Goal: Communication & Community: Participate in discussion

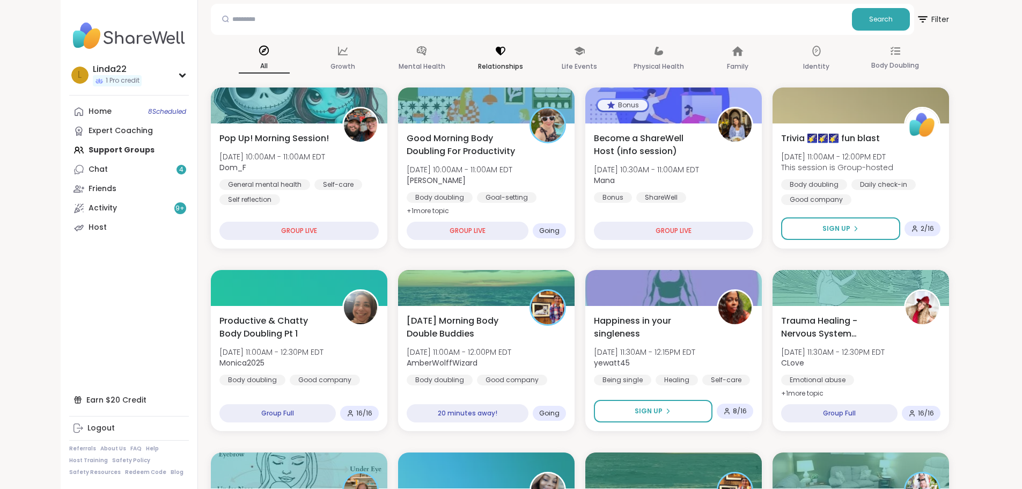
scroll to position [107, 0]
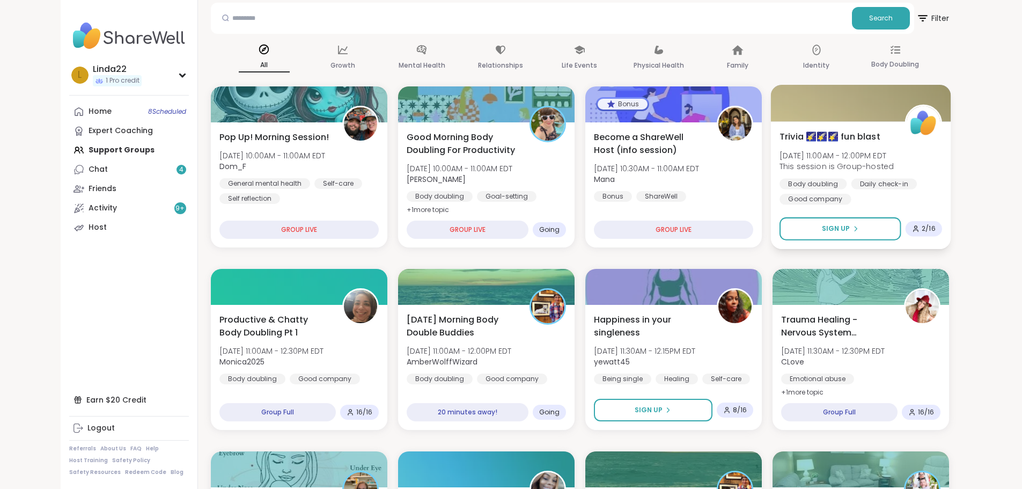
click at [844, 104] on div at bounding box center [861, 103] width 180 height 36
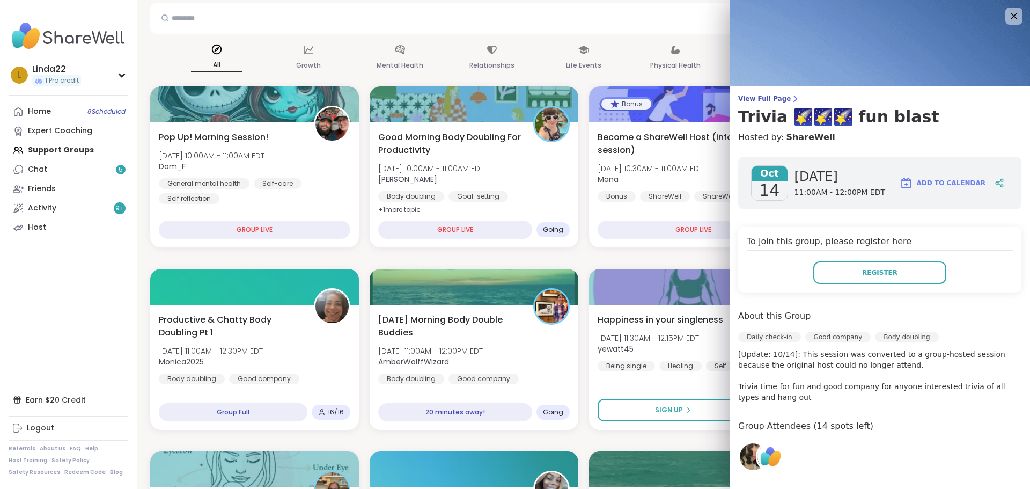
click at [741, 462] on img at bounding box center [753, 456] width 27 height 27
click at [1007, 11] on icon at bounding box center [1013, 15] width 13 height 13
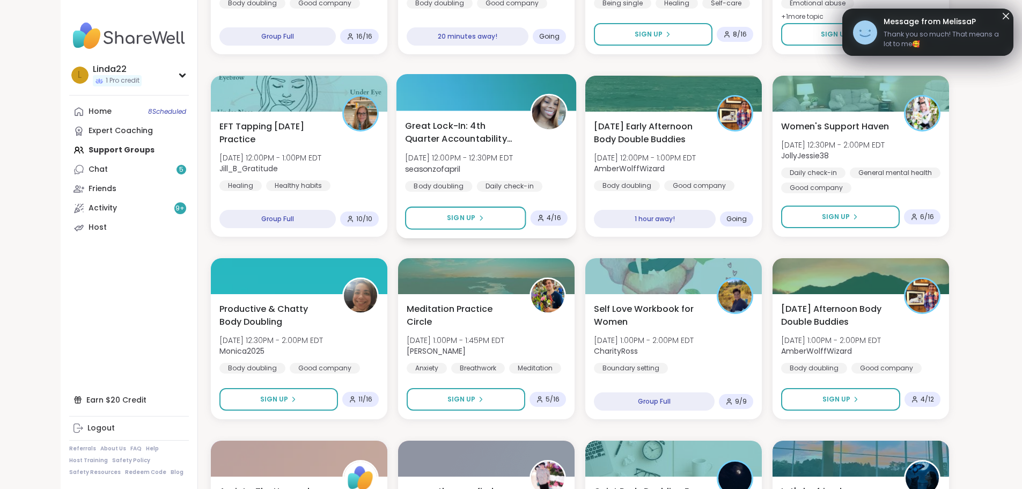
scroll to position [537, 0]
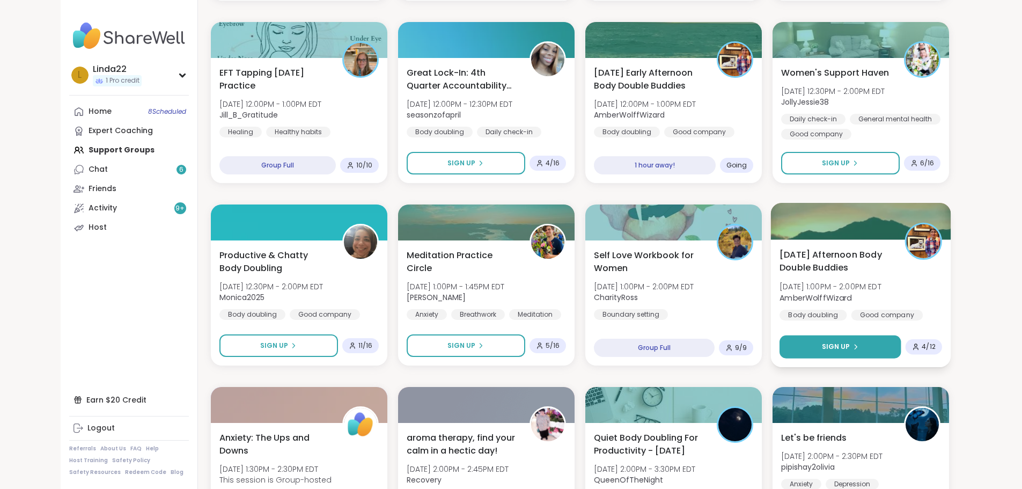
click at [850, 344] on span "Sign Up" at bounding box center [836, 347] width 28 height 10
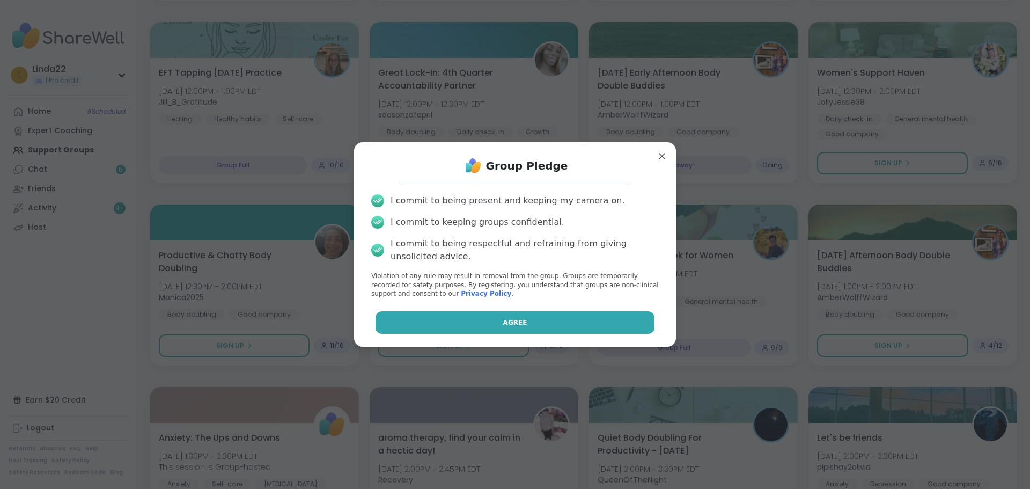
click at [568, 324] on button "Agree" at bounding box center [516, 322] width 280 height 23
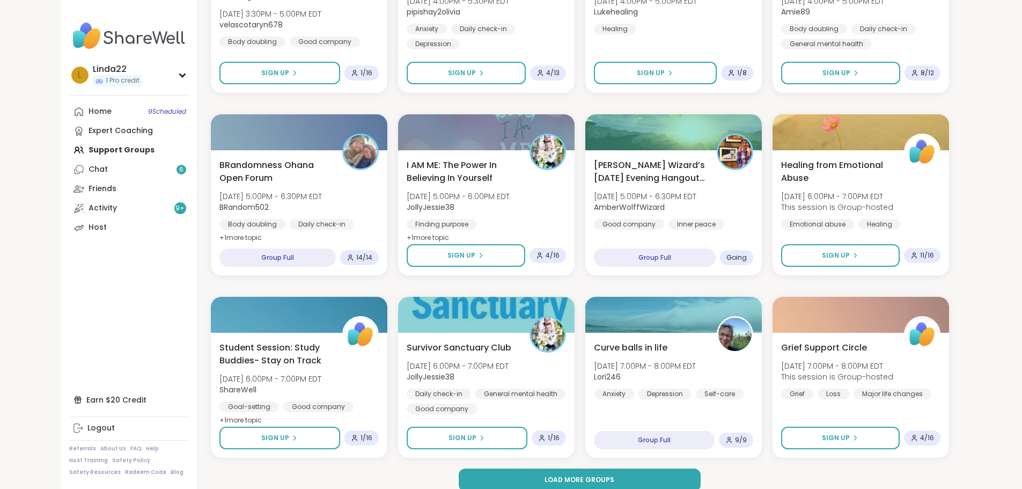
scroll to position [1369, 0]
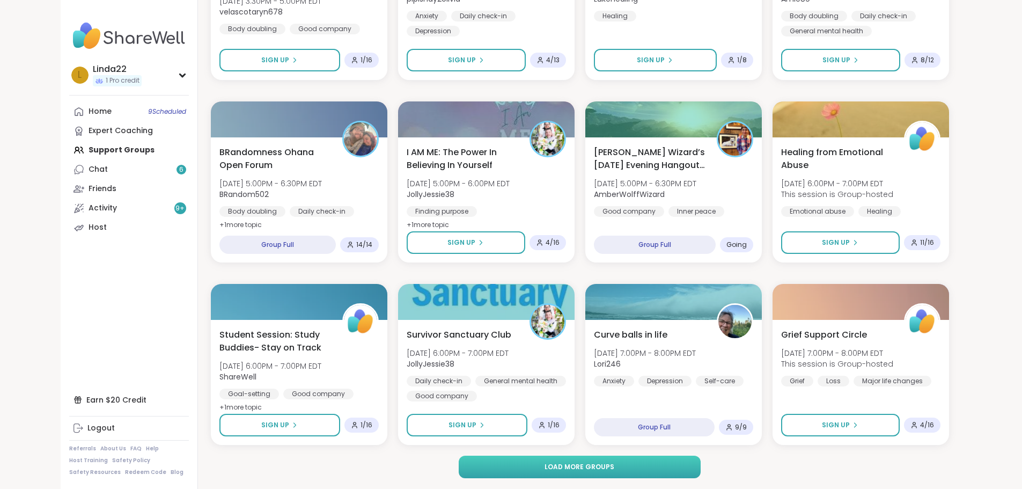
click at [690, 461] on button "Load more groups" at bounding box center [580, 467] width 242 height 23
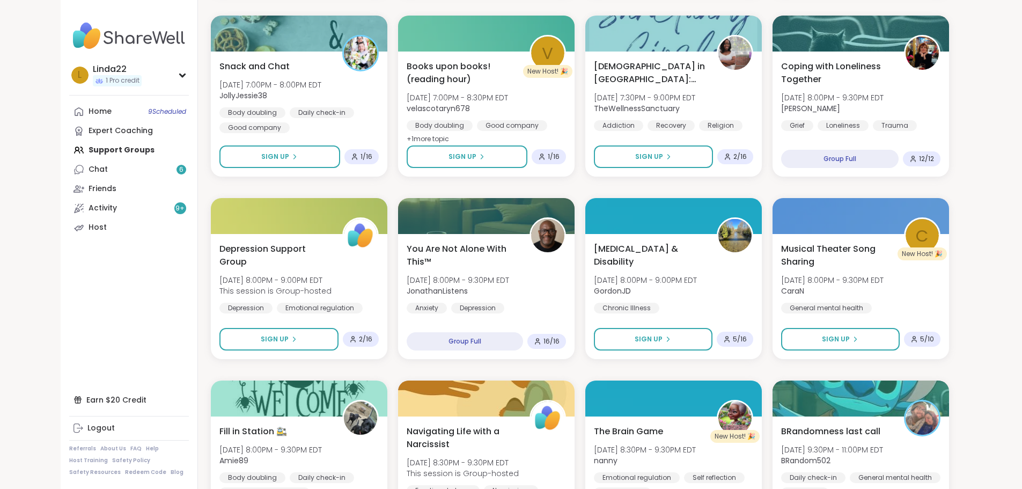
scroll to position [1906, 0]
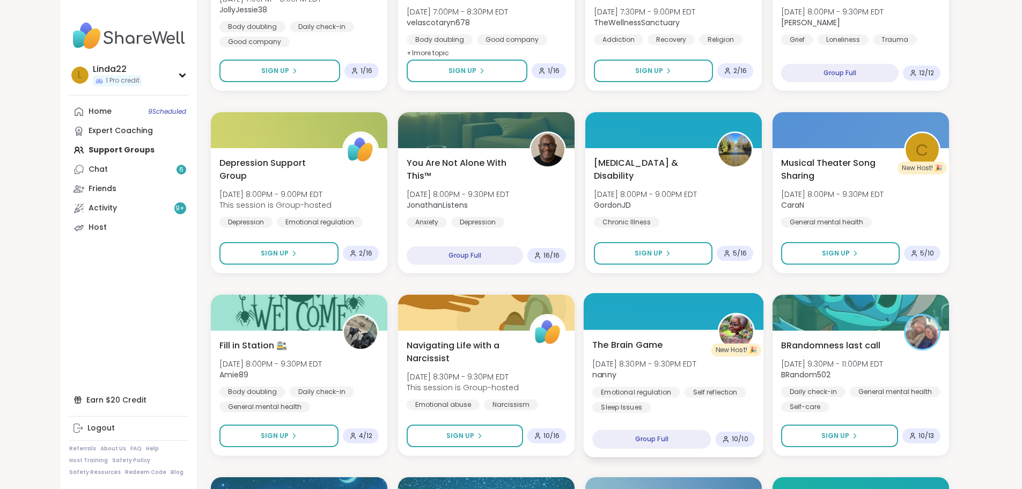
click at [641, 312] on div at bounding box center [673, 311] width 180 height 36
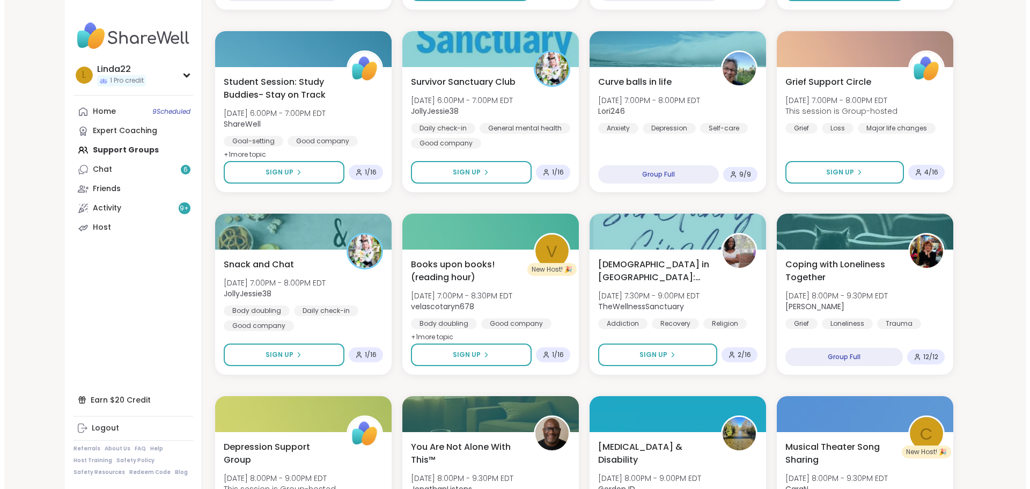
scroll to position [1584, 0]
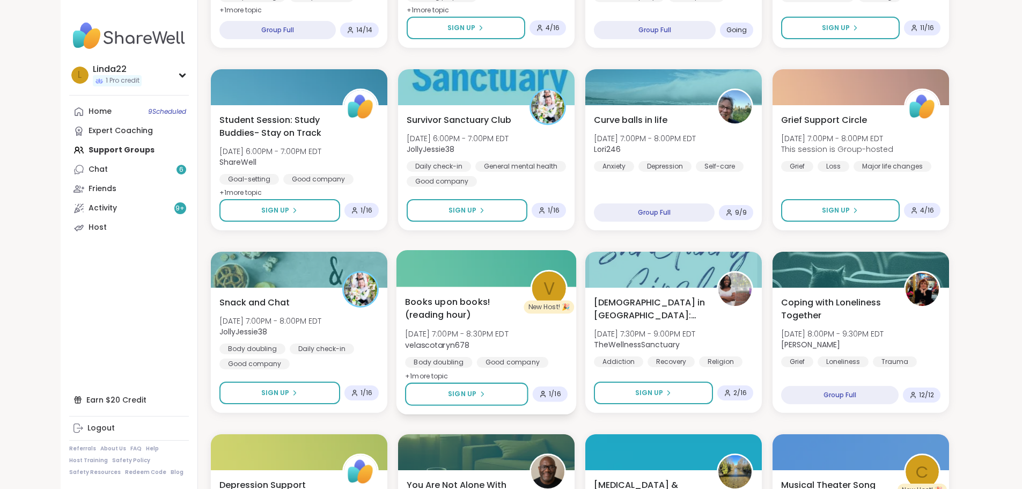
click at [494, 272] on div at bounding box center [486, 268] width 180 height 36
click at [487, 259] on div at bounding box center [486, 268] width 180 height 36
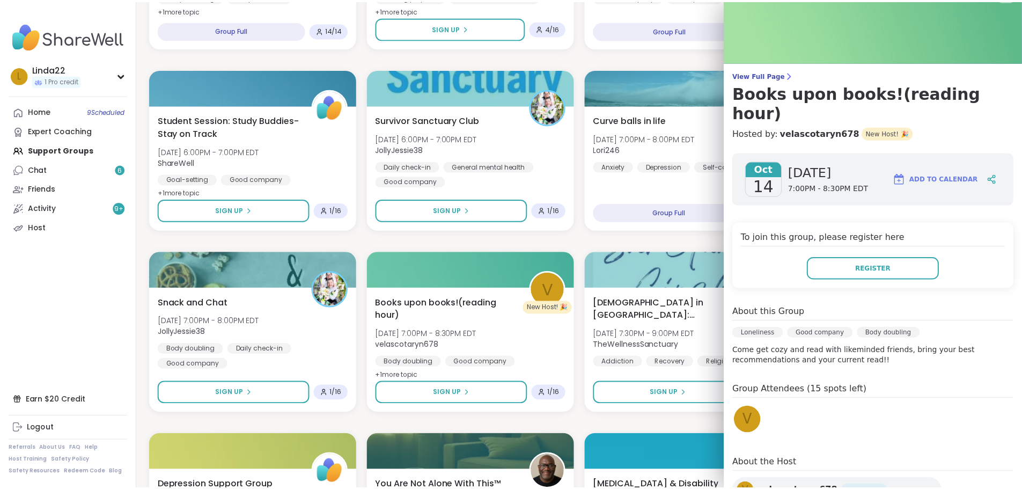
scroll to position [0, 0]
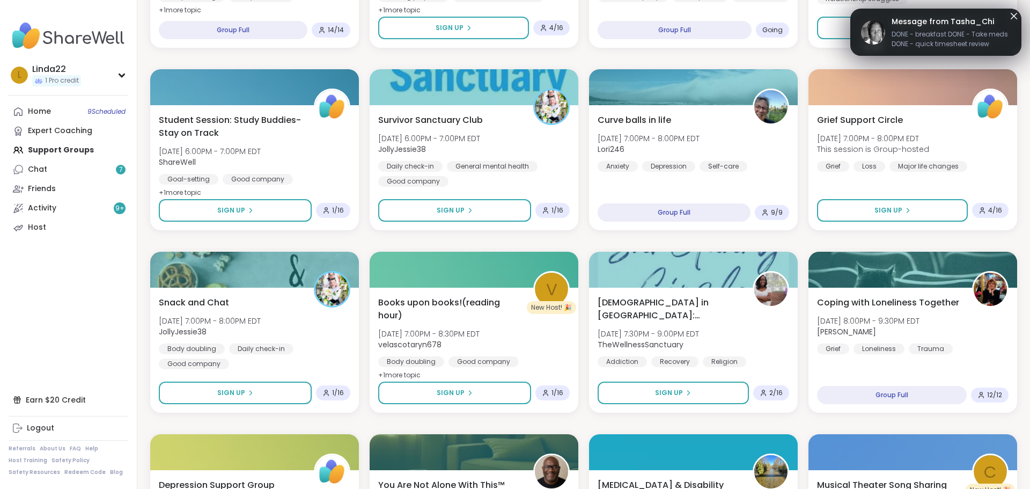
click at [624, 240] on div "Pop Up! Morning Session! Tue, Oct 14 | 10:00AM - 11:00AM EDT Dom_F General ment…" at bounding box center [583, 241] width 867 height 3263
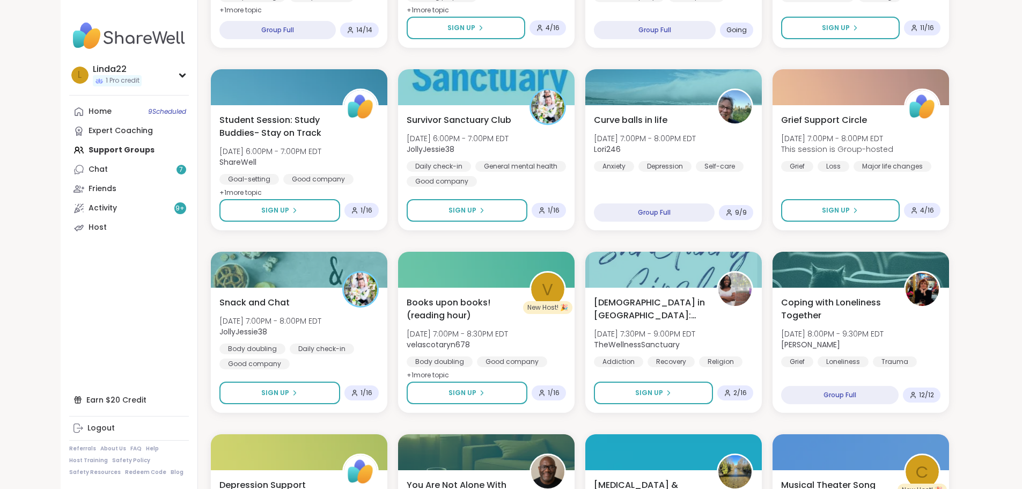
click at [579, 241] on div "Pop Up! Morning Session! Tue, Oct 14 | 10:00AM - 11:00AM EDT Dom_F General ment…" at bounding box center [580, 241] width 738 height 3263
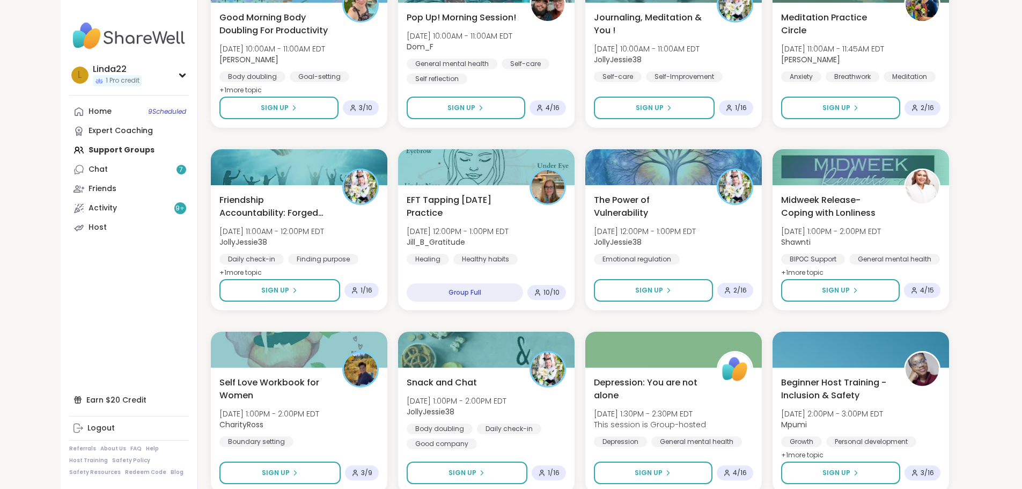
scroll to position [3012, 0]
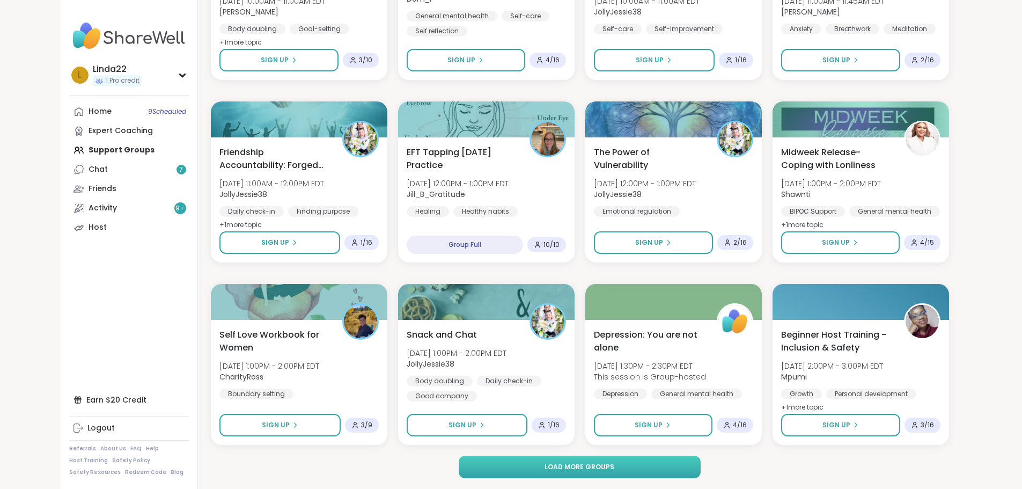
click at [587, 468] on span "Load more groups" at bounding box center [580, 467] width 70 height 10
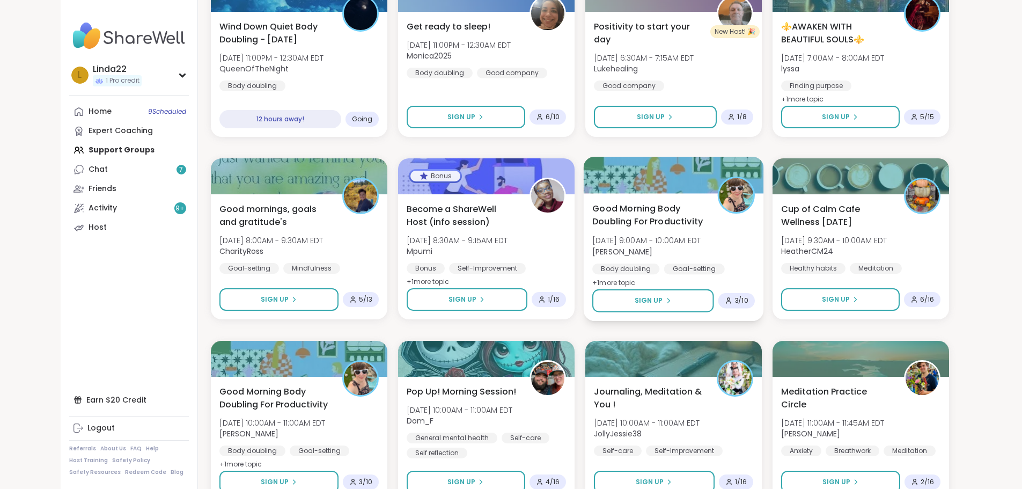
scroll to position [2614, 0]
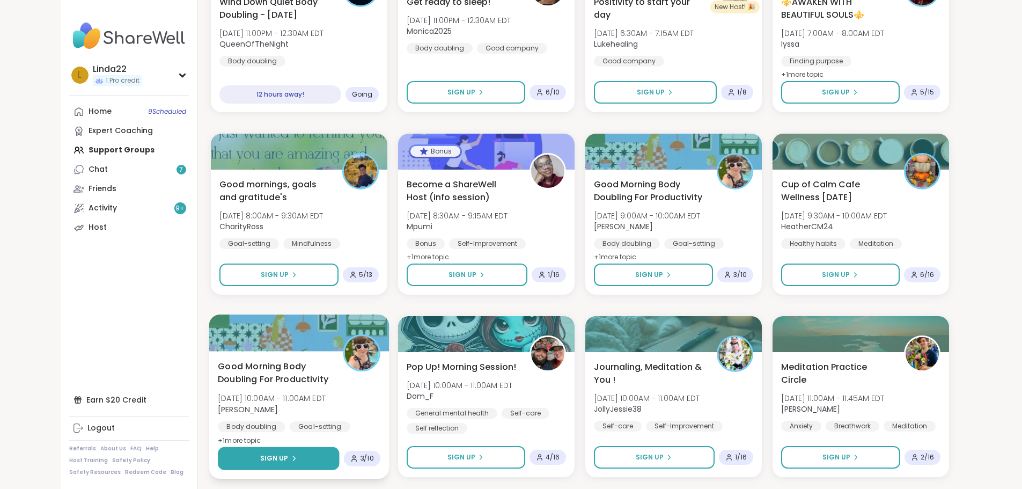
click at [302, 456] on button "Sign Up" at bounding box center [278, 458] width 121 height 23
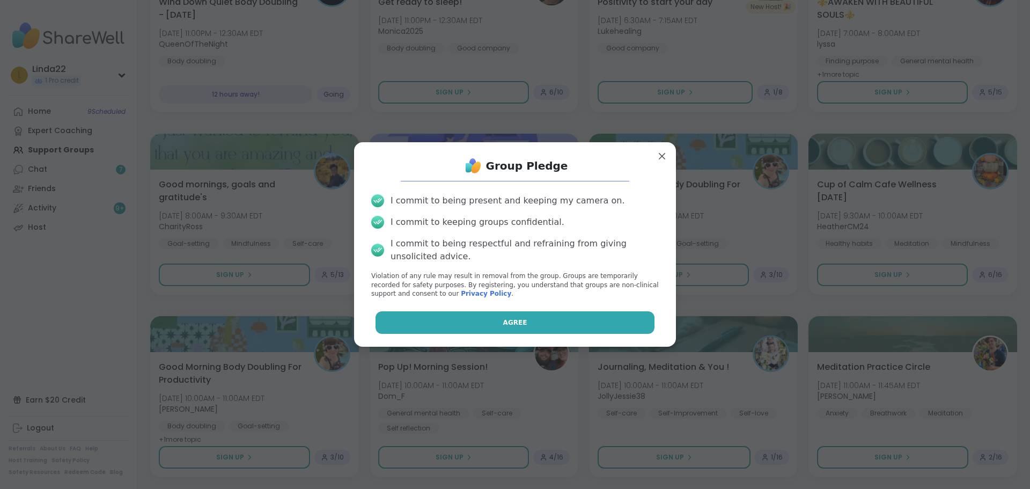
click at [471, 326] on button "Agree" at bounding box center [516, 322] width 280 height 23
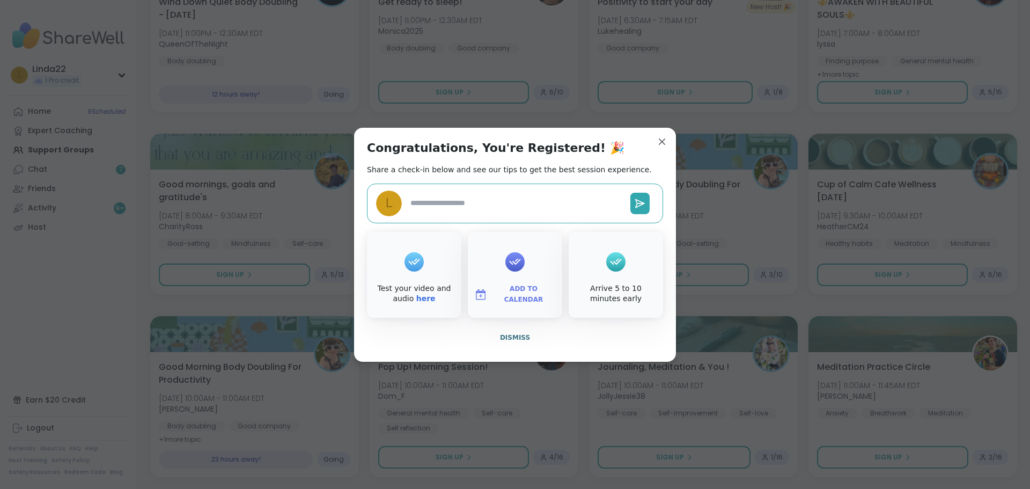
type textarea "*"
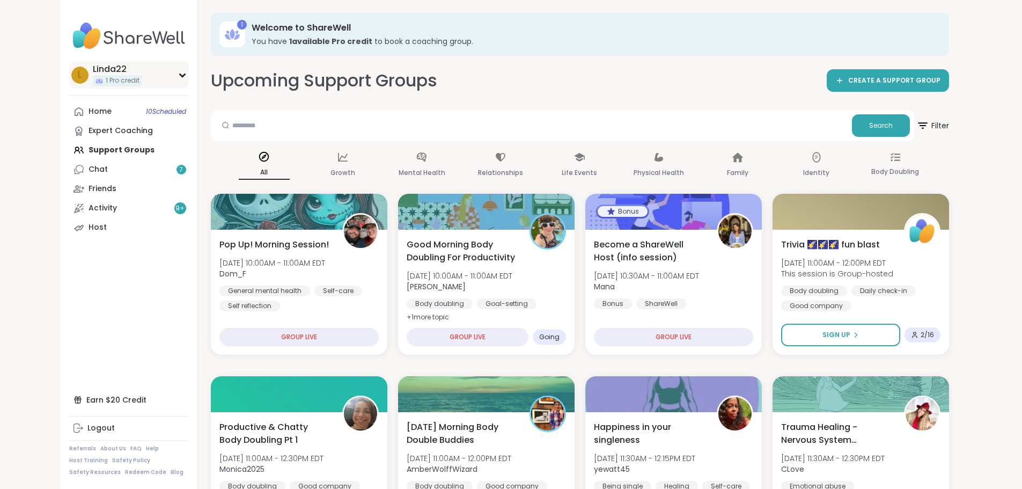
click at [86, 66] on div "L Linda22 1 Pro credit" at bounding box center [129, 74] width 120 height 27
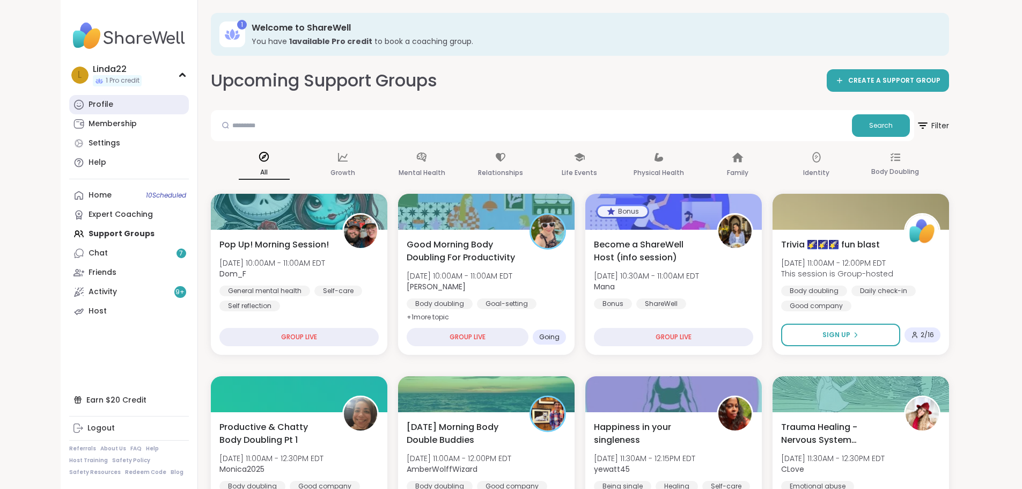
click at [69, 108] on link "Profile" at bounding box center [129, 104] width 120 height 19
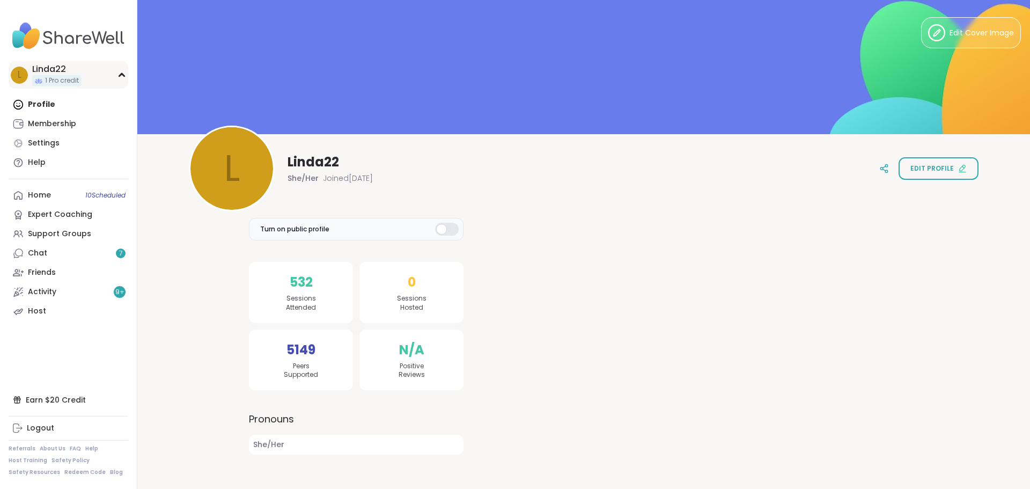
click at [77, 82] on span "1 Pro credit" at bounding box center [62, 80] width 34 height 9
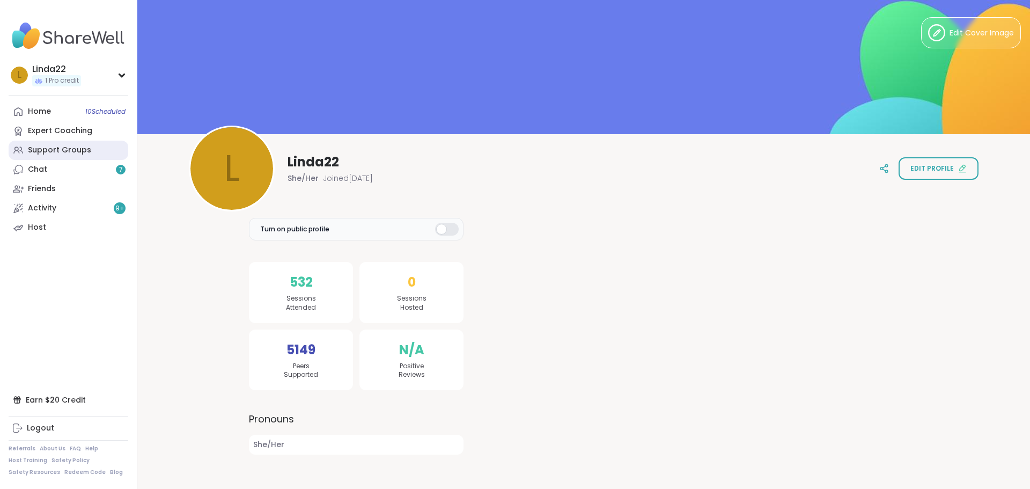
click at [78, 148] on div "Support Groups" at bounding box center [59, 150] width 63 height 11
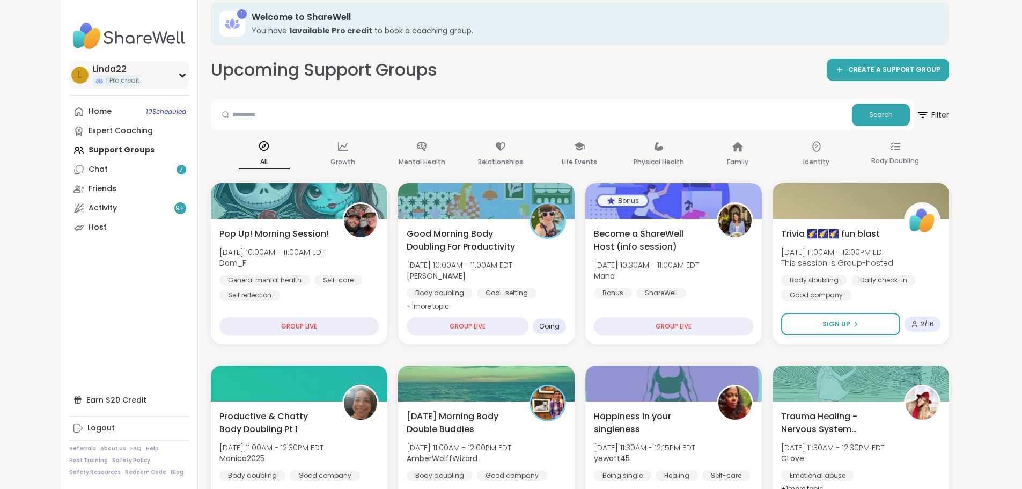
click at [93, 67] on div "Linda22" at bounding box center [117, 69] width 49 height 12
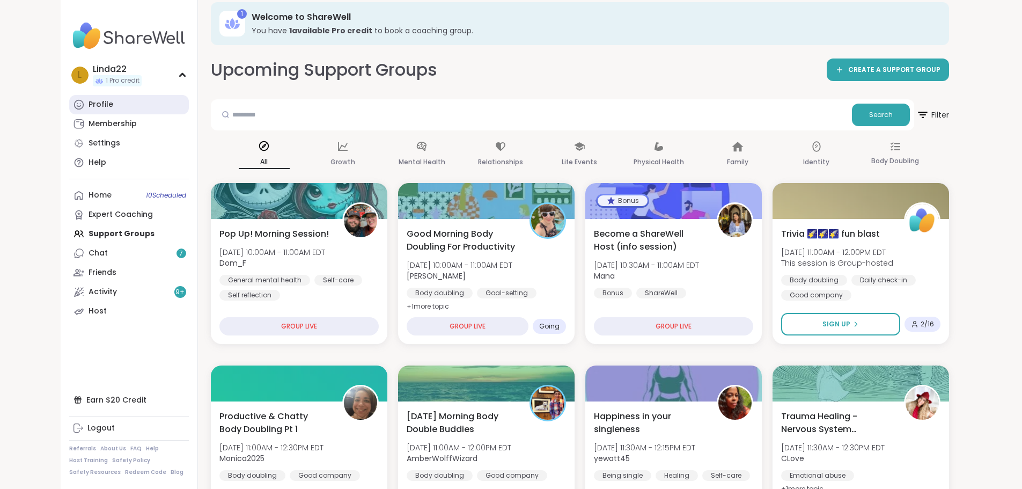
click at [69, 107] on link "Profile" at bounding box center [129, 104] width 120 height 19
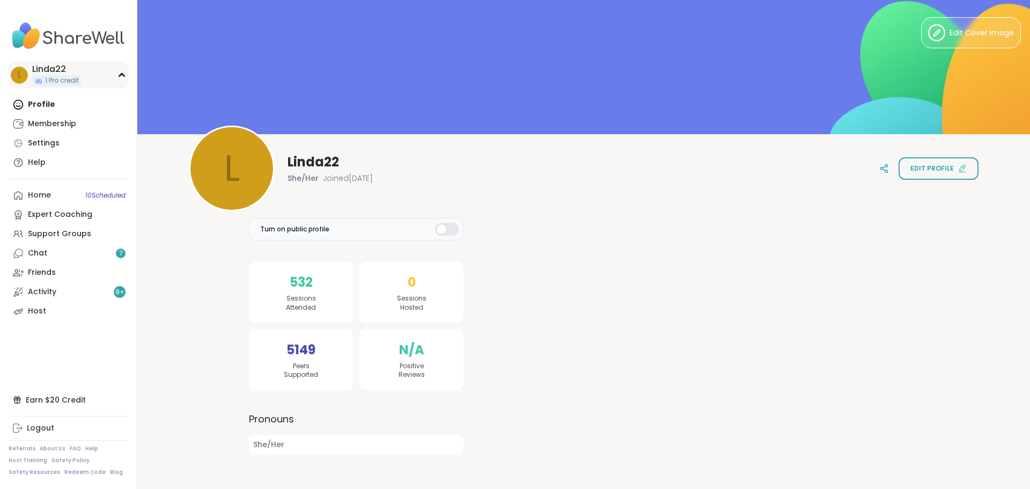
click at [67, 75] on div "1 Pro credit" at bounding box center [56, 80] width 49 height 11
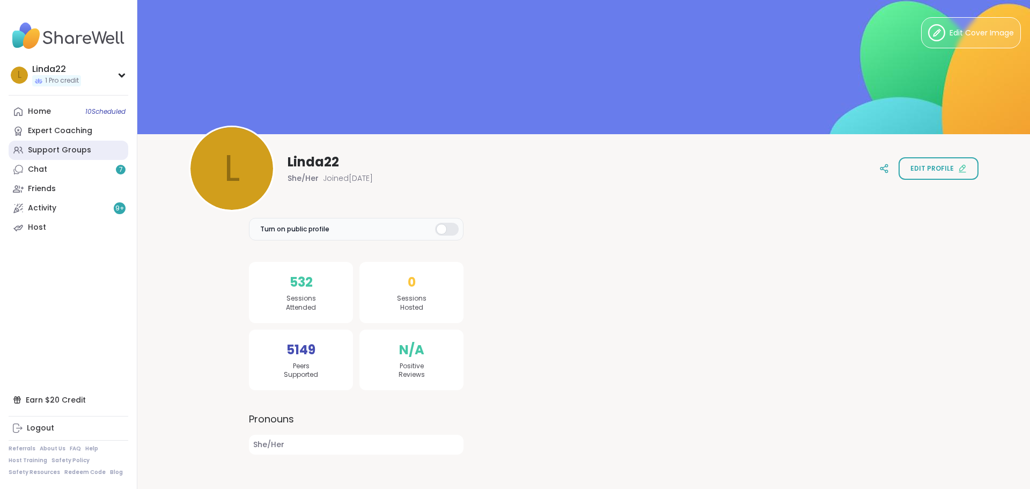
click at [64, 148] on div "Support Groups" at bounding box center [59, 150] width 63 height 11
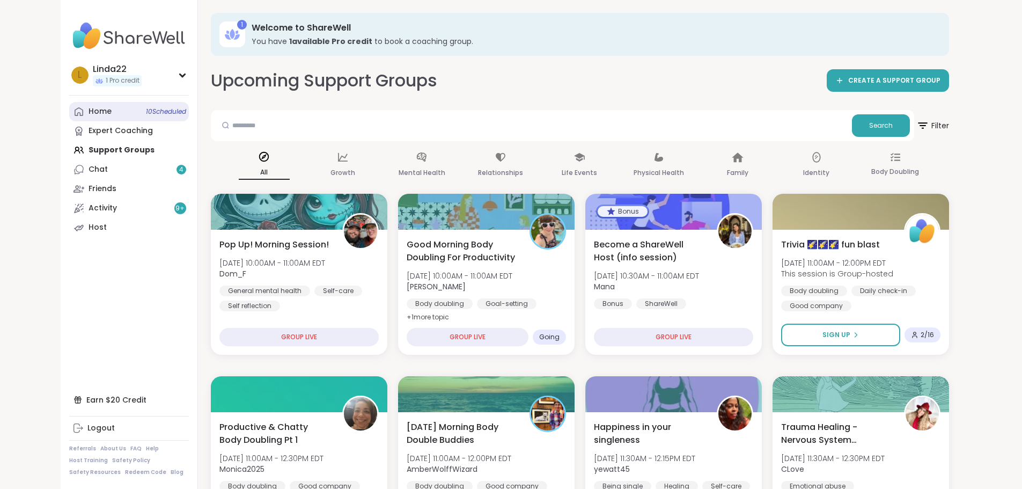
click at [146, 112] on span "10 Scheduled" at bounding box center [166, 111] width 40 height 9
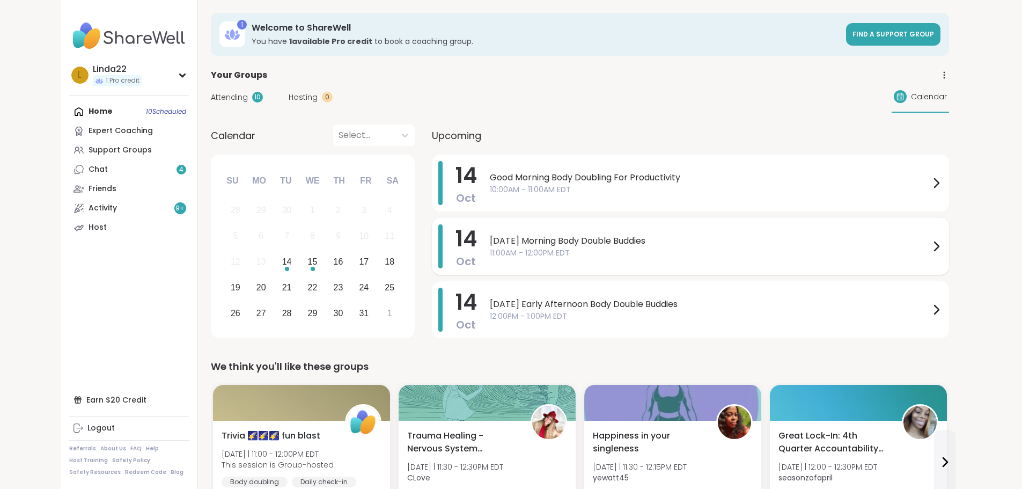
click at [490, 241] on span "Tuesday Morning Body Double Buddies" at bounding box center [710, 241] width 440 height 13
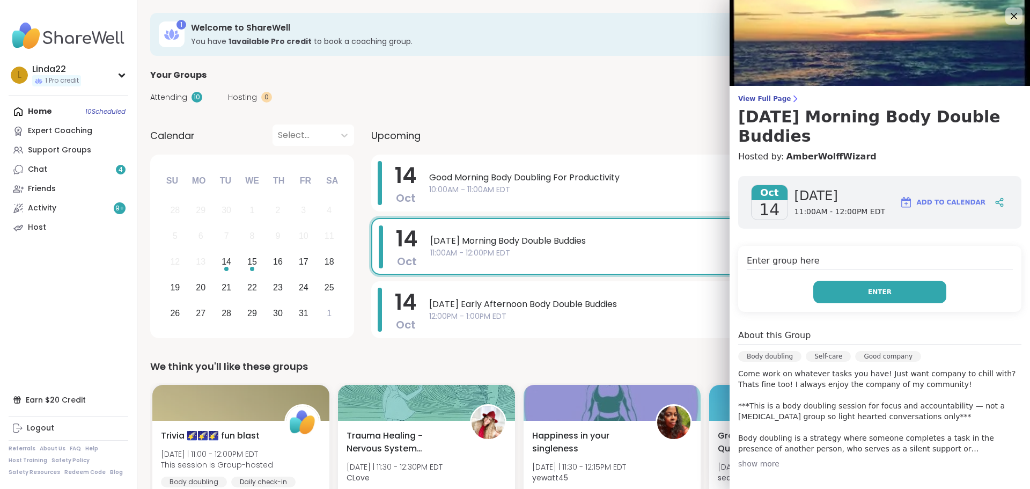
click at [830, 298] on button "Enter" at bounding box center [880, 292] width 133 height 23
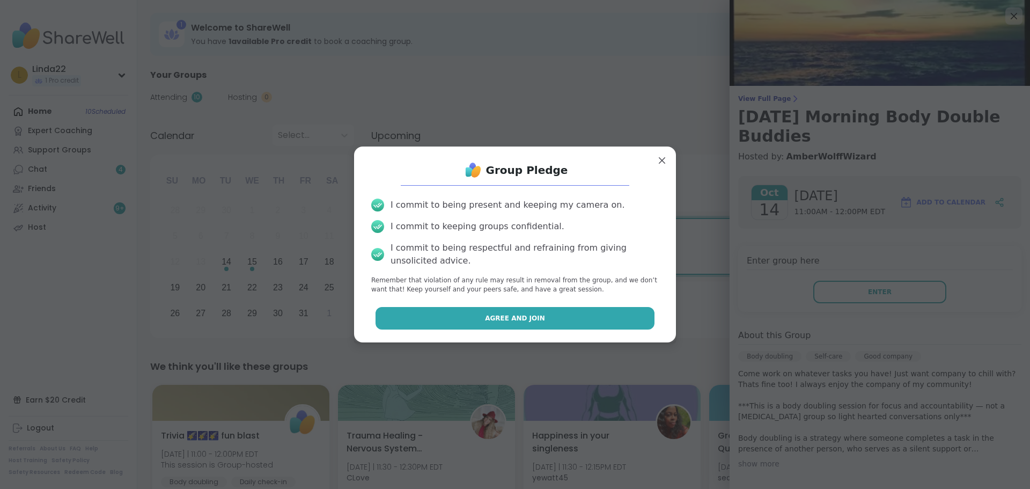
click at [600, 321] on button "Agree and Join" at bounding box center [516, 318] width 280 height 23
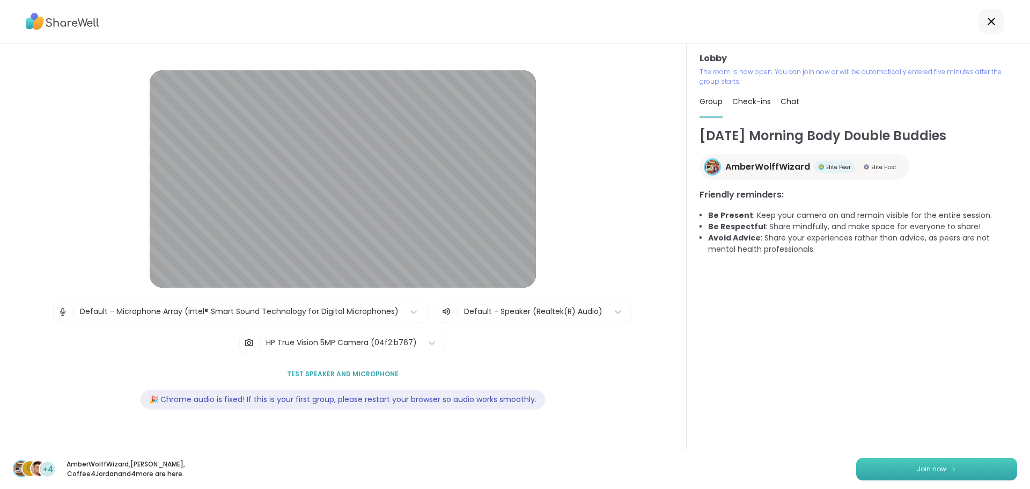
click at [867, 462] on button "Join now" at bounding box center [936, 469] width 161 height 23
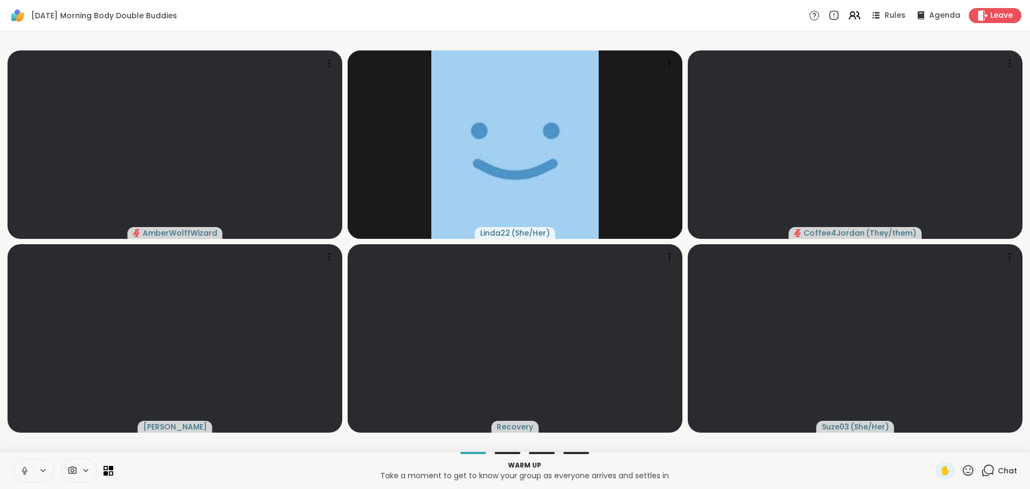
click at [21, 466] on icon at bounding box center [25, 471] width 10 height 10
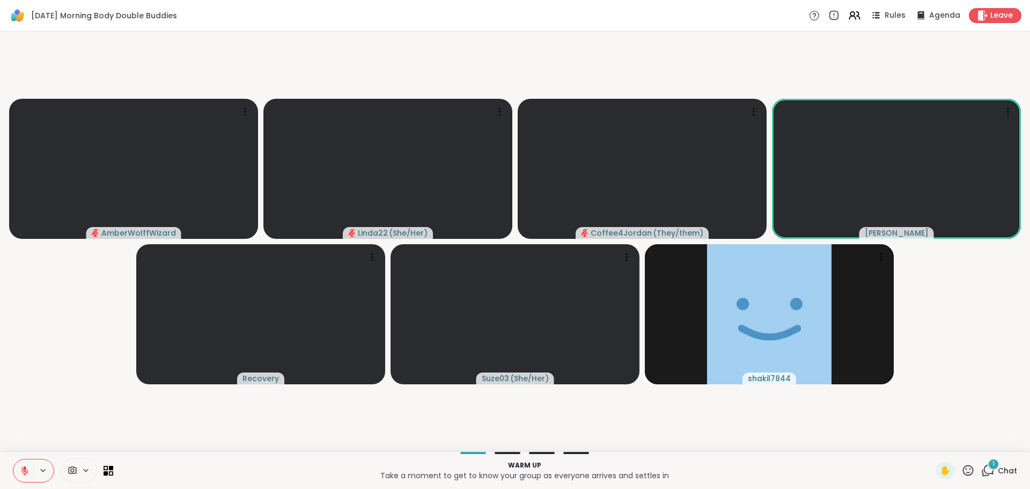
click at [50, 445] on video-player-container "AmberWolffWizard Linda22 ( She/Her ) Coffee4Jordan ( They/them ) Cyndy Recovery…" at bounding box center [514, 241] width 1017 height 411
click at [984, 472] on icon at bounding box center [989, 470] width 10 height 10
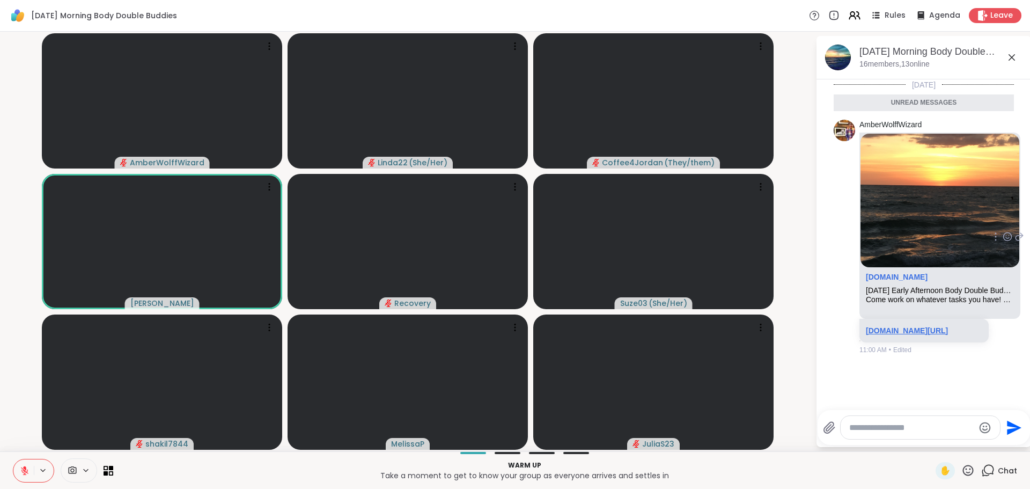
click at [887, 335] on link "sharewellnow.com/session/d8a6aa19-0f09-45a4-a2d5-a2f5110129a6" at bounding box center [907, 330] width 82 height 9
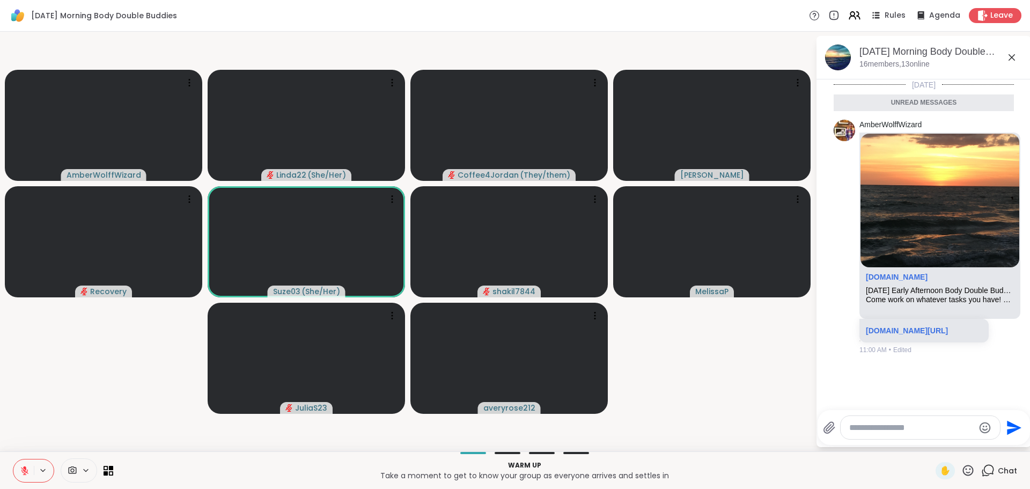
click at [964, 468] on icon at bounding box center [968, 470] width 13 height 13
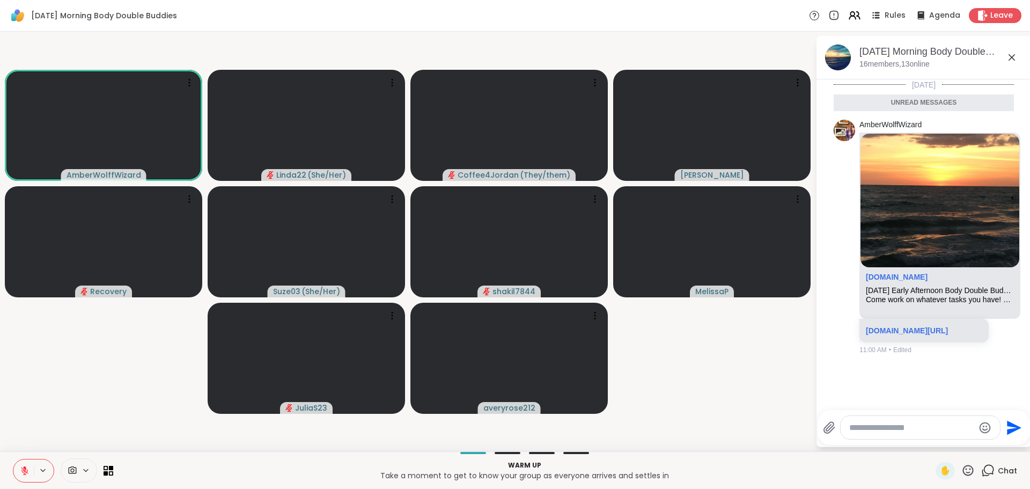
click at [962, 470] on icon at bounding box center [968, 470] width 13 height 13
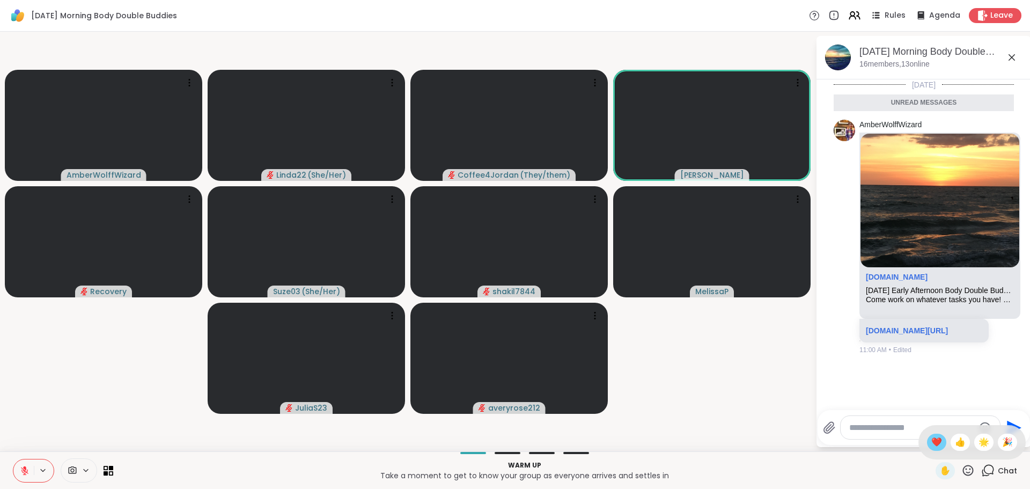
click at [932, 441] on span "❤️" at bounding box center [937, 442] width 11 height 13
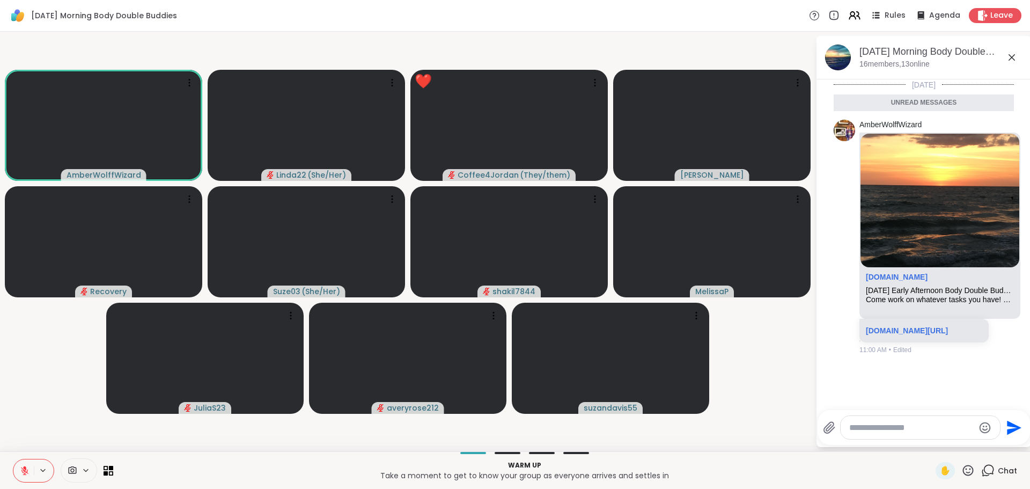
click at [870, 430] on textarea "Type your message" at bounding box center [911, 427] width 125 height 11
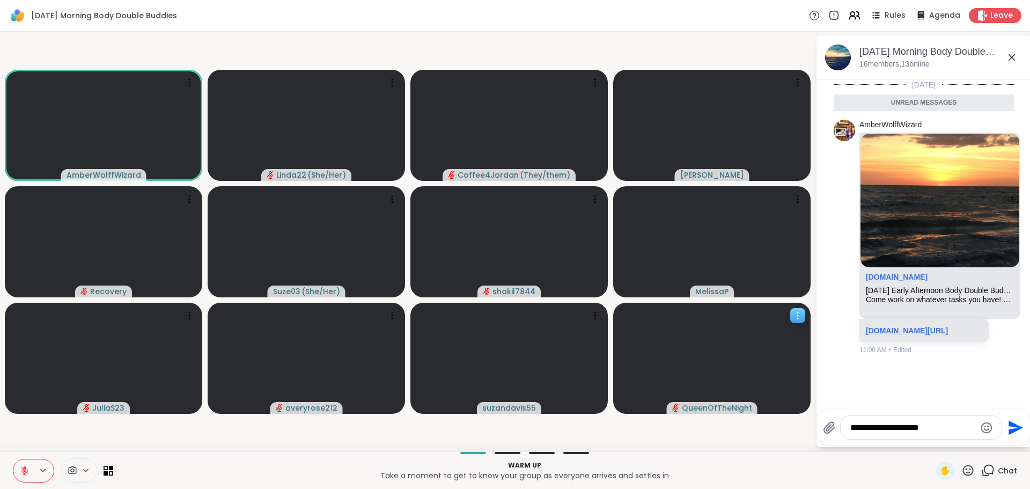
type textarea "**********"
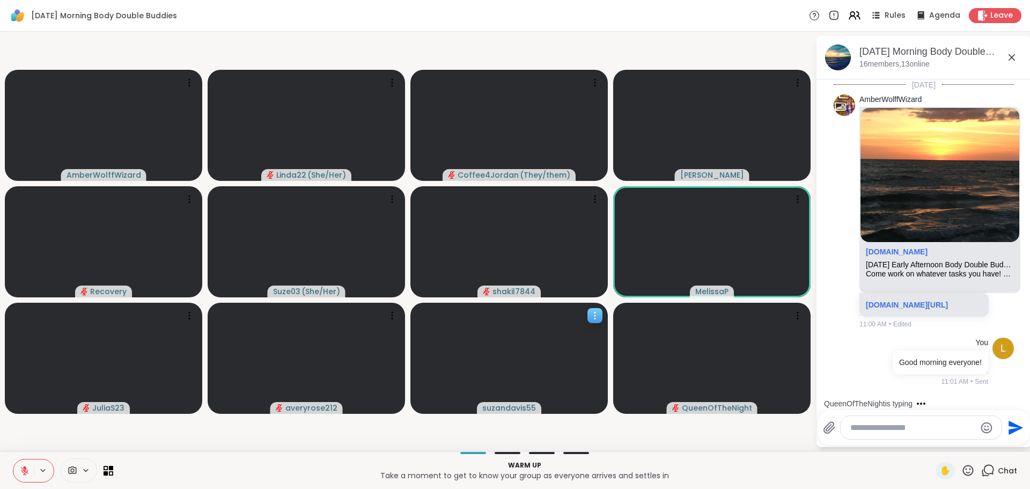
scroll to position [76, 0]
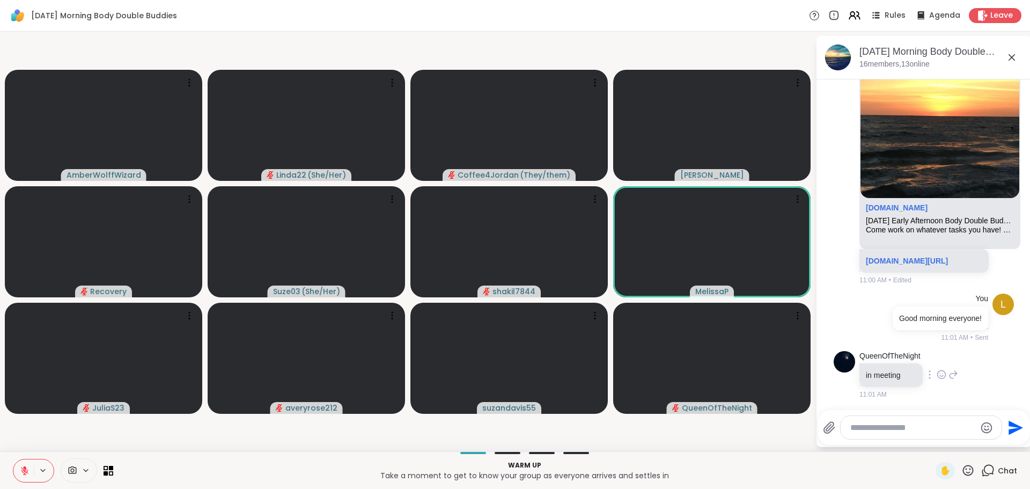
click at [941, 372] on icon at bounding box center [942, 374] width 10 height 11
click at [940, 356] on div "Select Reaction: Heart" at bounding box center [942, 358] width 10 height 10
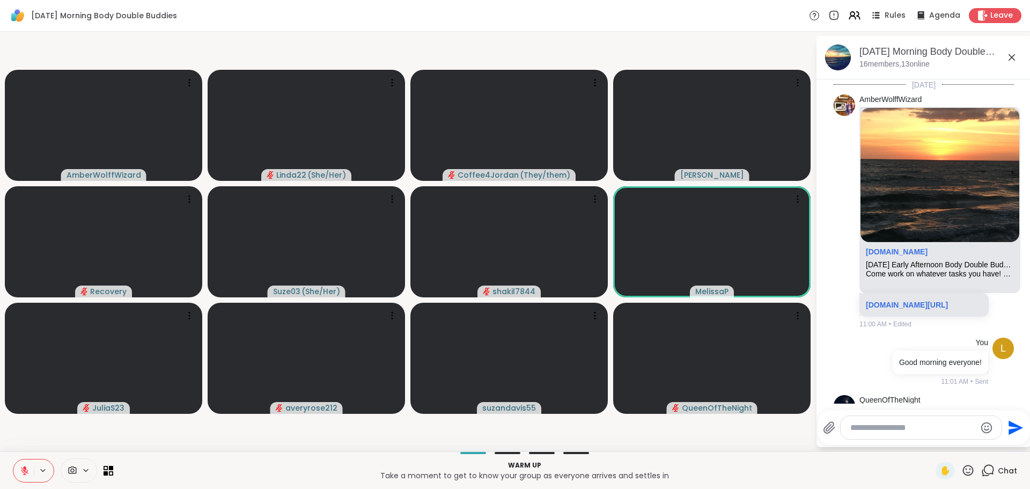
scroll to position [92, 0]
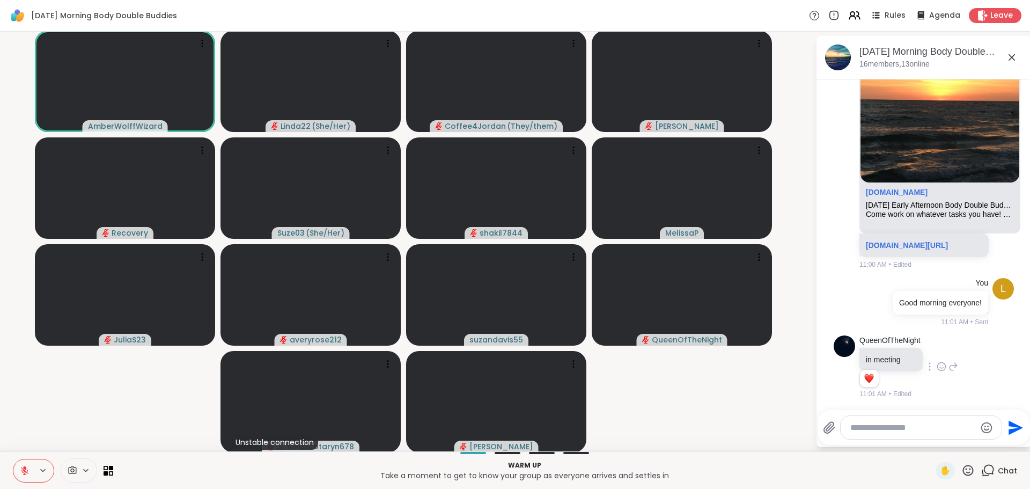
click at [1006, 57] on icon at bounding box center [1012, 57] width 13 height 13
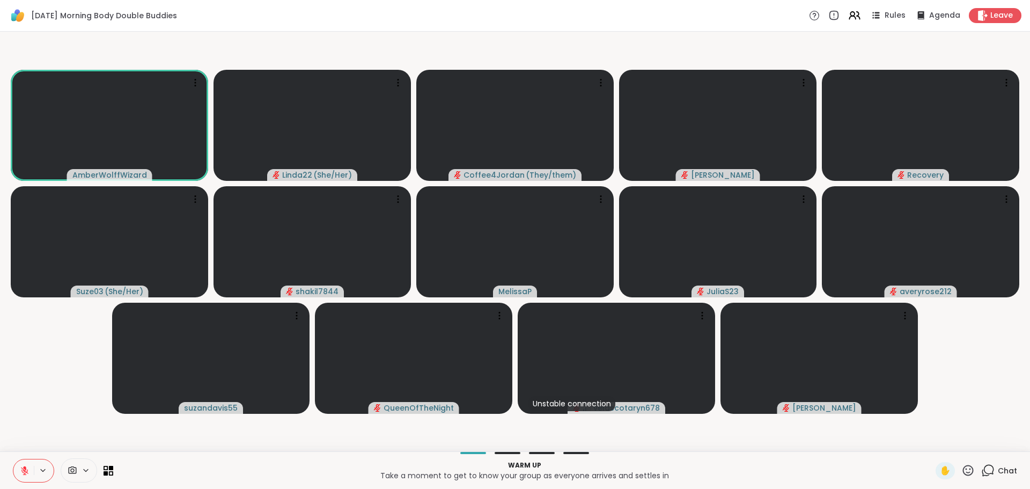
click at [22, 471] on icon at bounding box center [25, 471] width 8 height 8
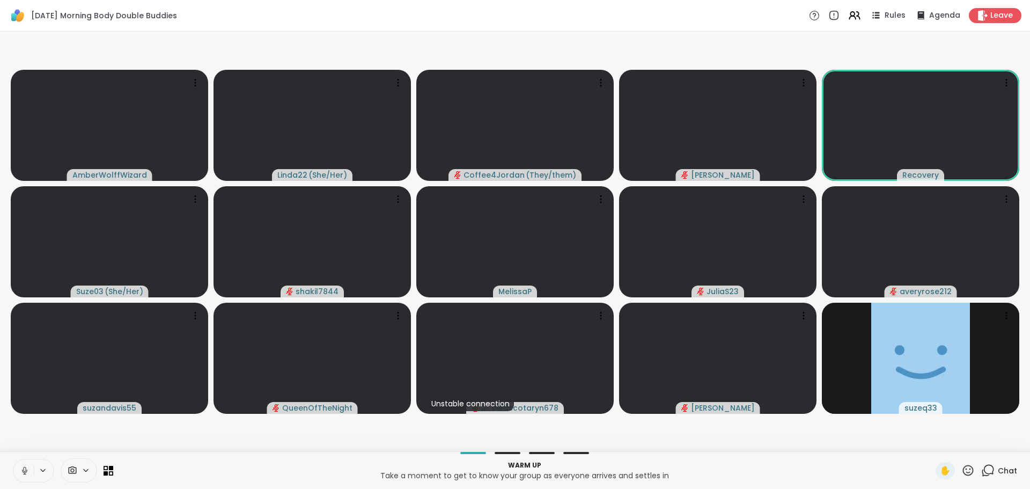
click at [25, 466] on icon at bounding box center [25, 471] width 10 height 10
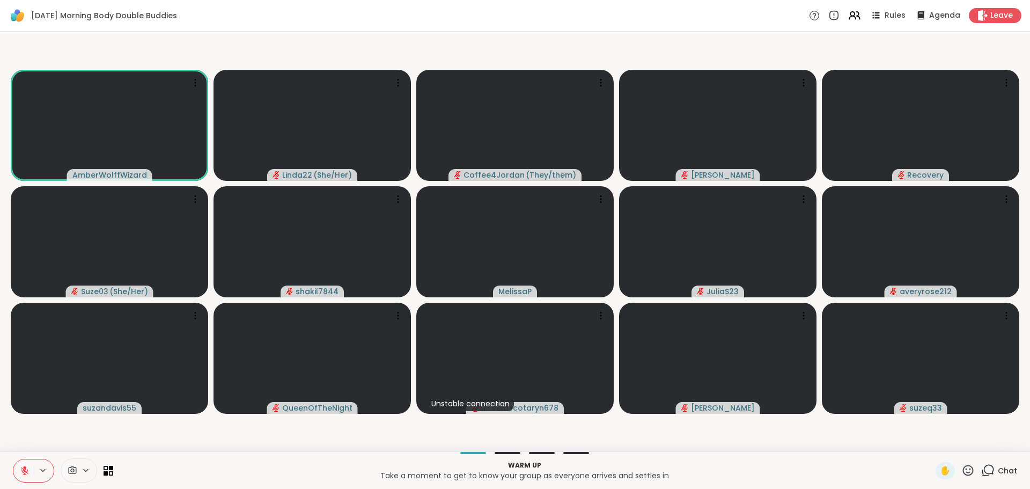
click at [962, 464] on icon at bounding box center [968, 470] width 13 height 13
click at [932, 437] on span "❤️" at bounding box center [937, 442] width 11 height 13
click at [988, 470] on div "1" at bounding box center [994, 464] width 12 height 12
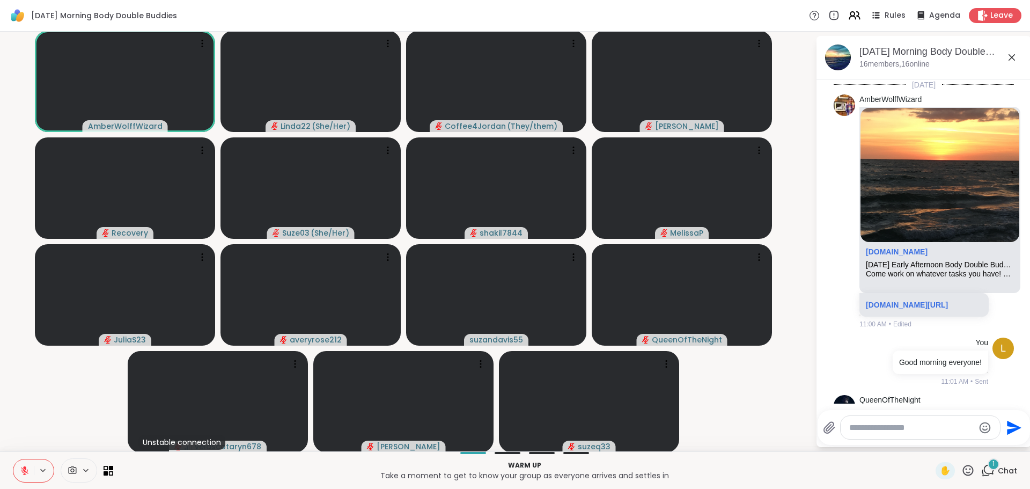
scroll to position [185, 0]
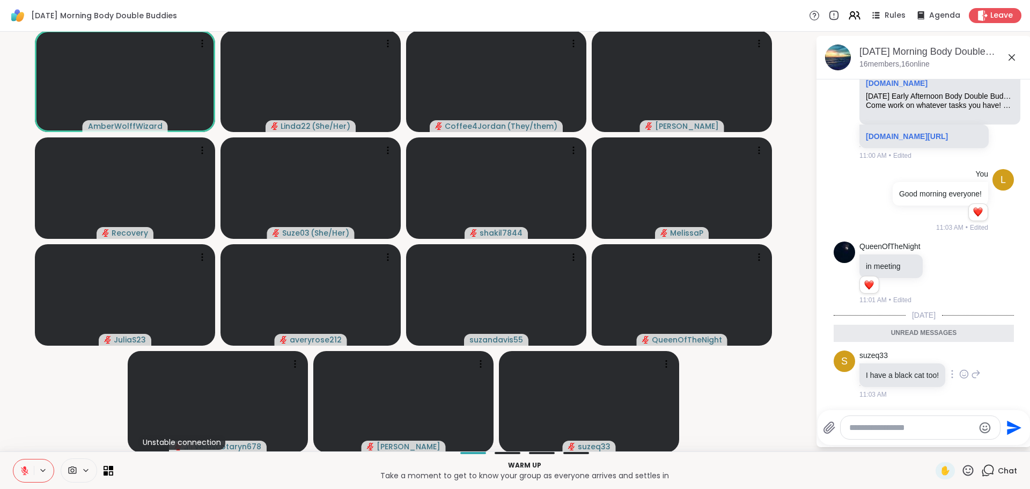
click at [960, 379] on icon at bounding box center [965, 374] width 10 height 11
click at [960, 362] on div "Select Reaction: Heart" at bounding box center [965, 357] width 10 height 10
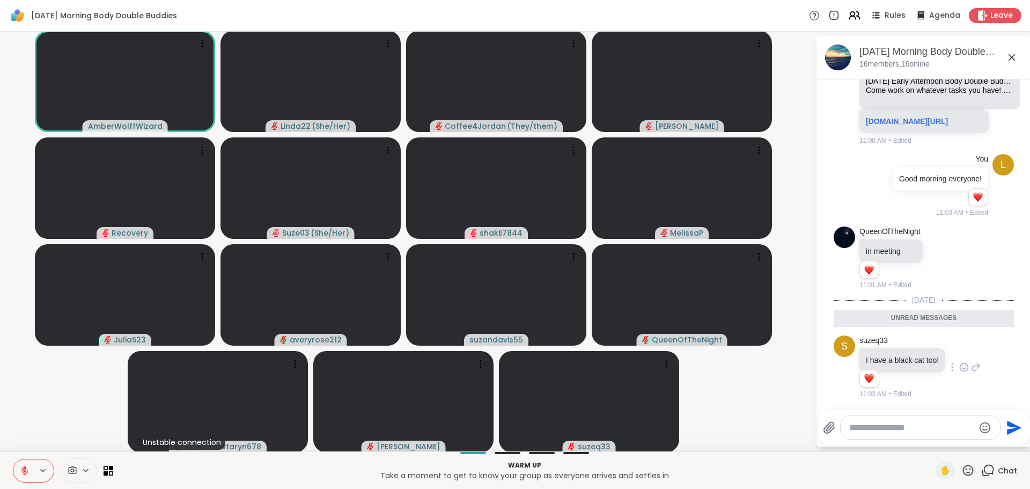
scroll to position [216, 0]
click at [1006, 53] on icon at bounding box center [1012, 57] width 13 height 13
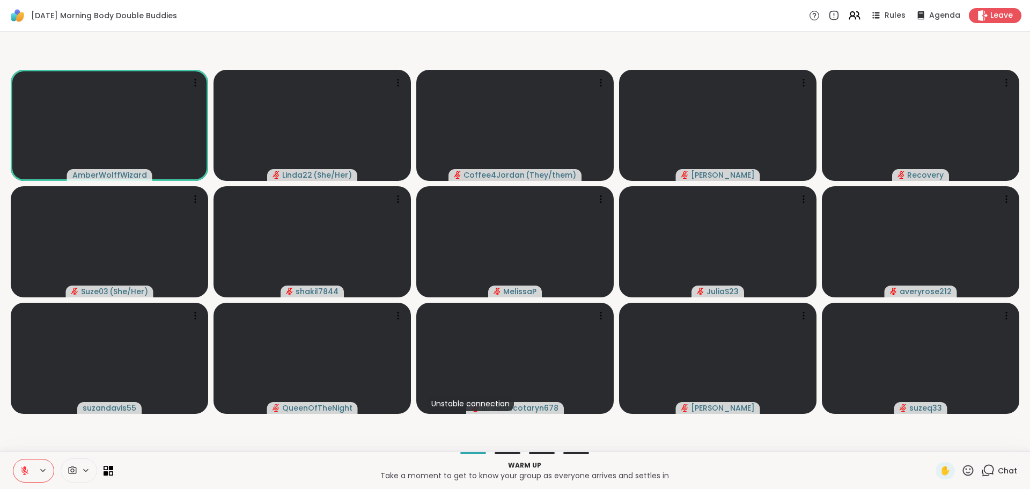
click at [462, 444] on video-player-container "AmberWolffWizard Linda22 ( She/Her ) Coffee4Jordan ( They/them ) Cyndy Recovery…" at bounding box center [514, 241] width 1017 height 411
click at [986, 472] on icon at bounding box center [988, 470] width 13 height 13
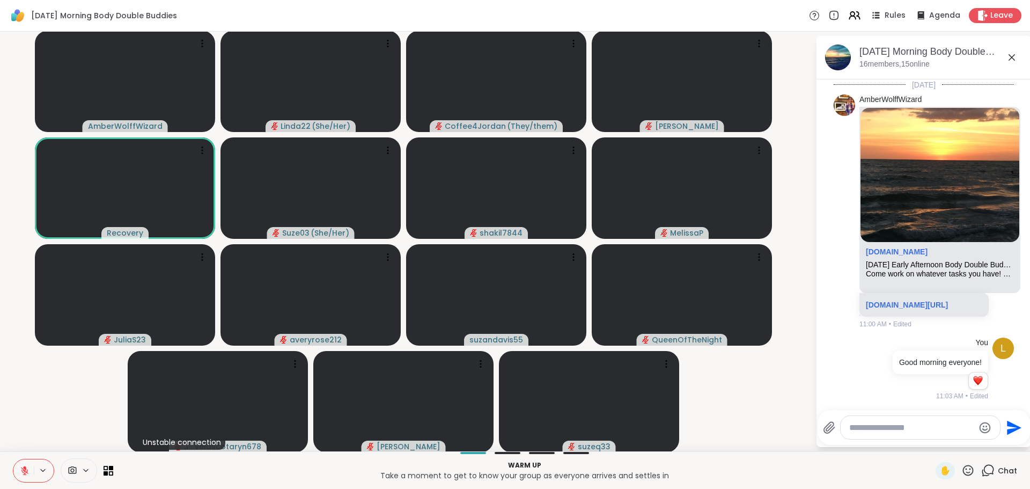
scroll to position [295, 0]
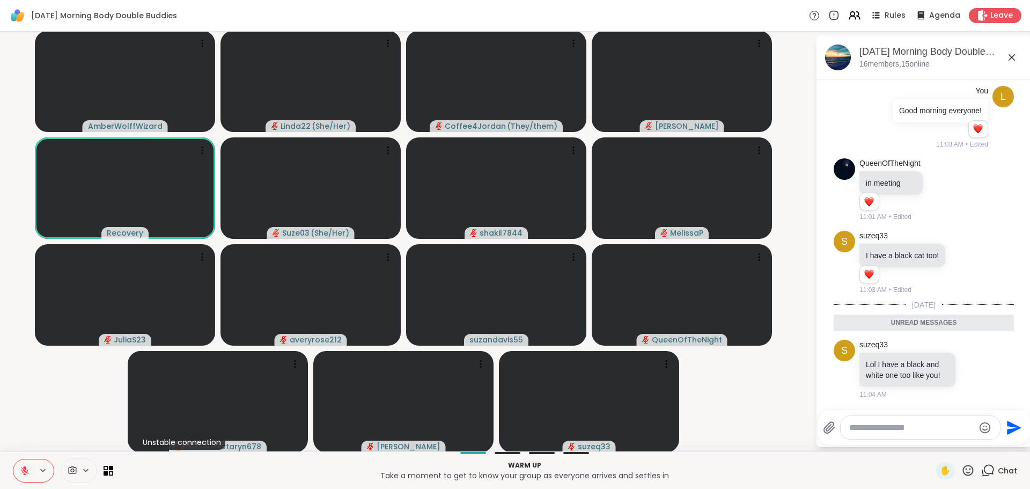
click at [858, 425] on textarea "Type your message" at bounding box center [911, 427] width 125 height 11
click at [854, 425] on textarea "Type your message" at bounding box center [911, 427] width 125 height 11
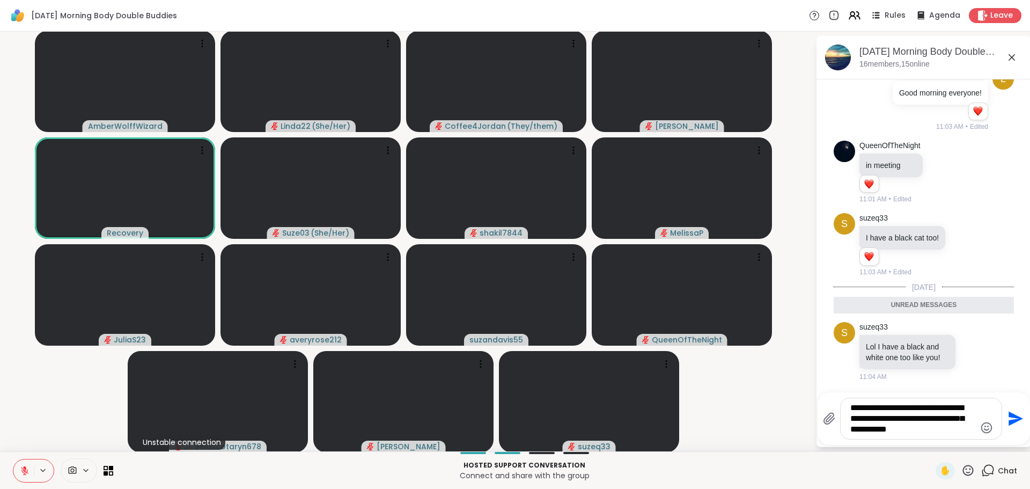
type textarea "**********"
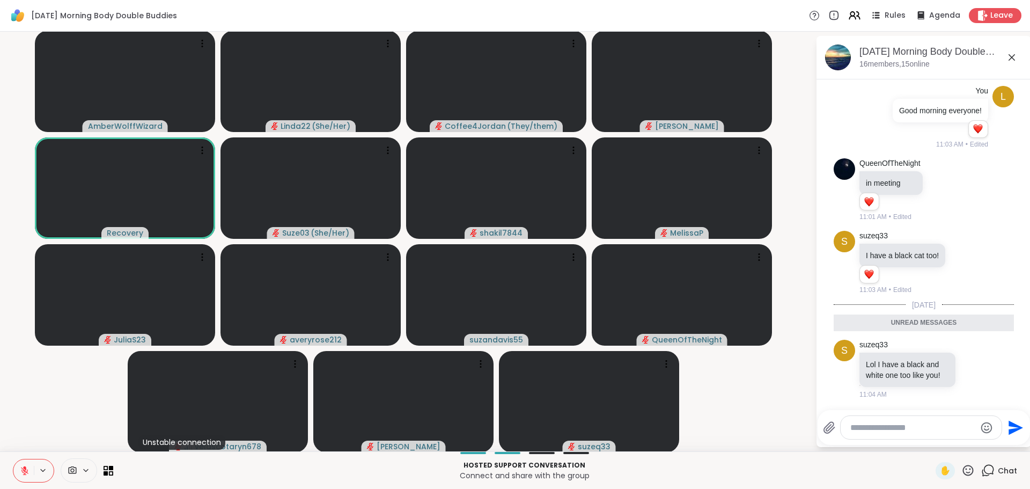
scroll to position [369, 0]
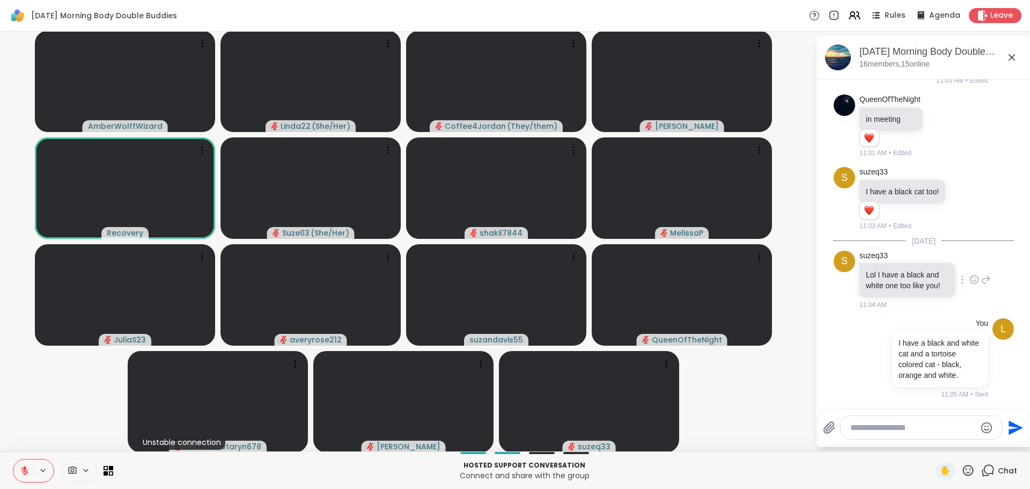
click at [970, 274] on icon at bounding box center [975, 279] width 10 height 11
click at [970, 258] on div "Select Reaction: Heart" at bounding box center [975, 263] width 10 height 10
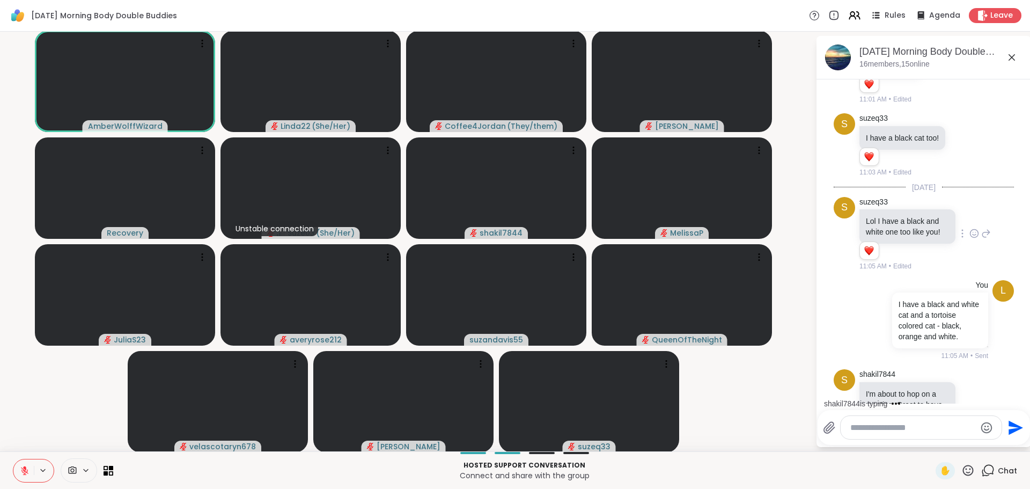
scroll to position [463, 0]
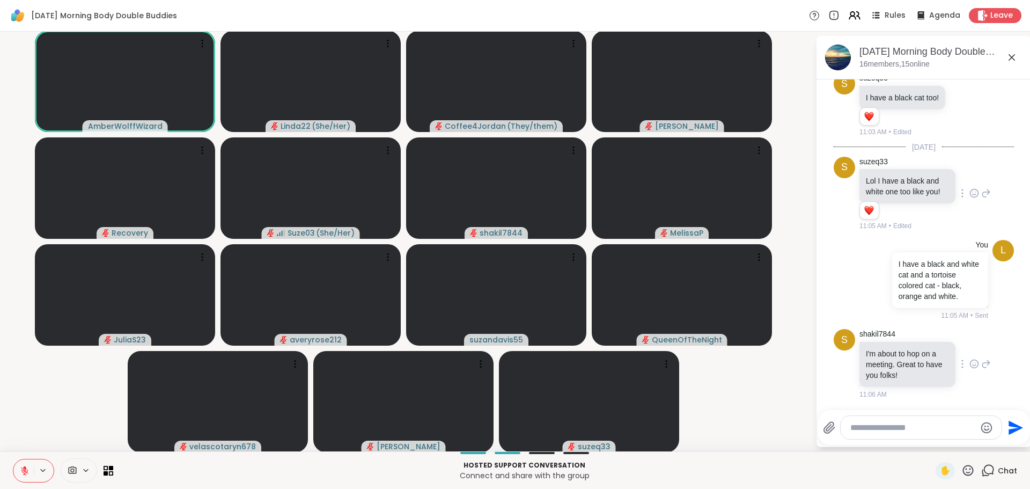
click at [970, 362] on icon at bounding box center [975, 363] width 10 height 11
click at [970, 347] on div "Select Reaction: Heart" at bounding box center [975, 347] width 10 height 10
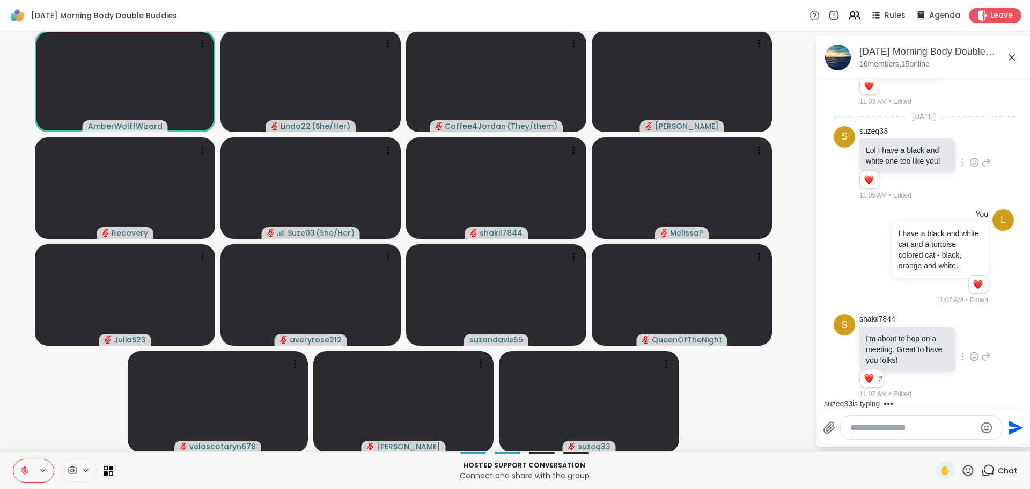
scroll to position [646, 0]
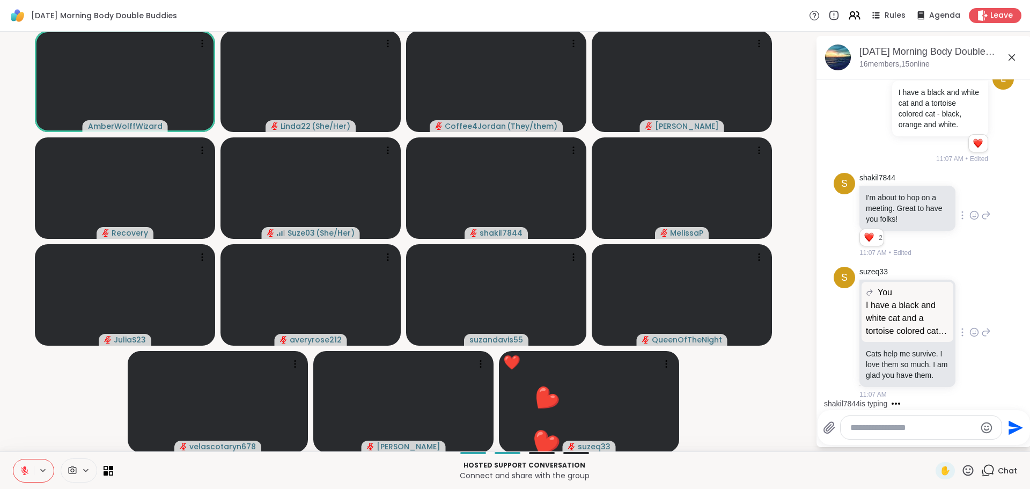
click at [970, 327] on icon at bounding box center [975, 332] width 10 height 11
click at [970, 314] on div "Select Reaction: Heart" at bounding box center [975, 315] width 10 height 10
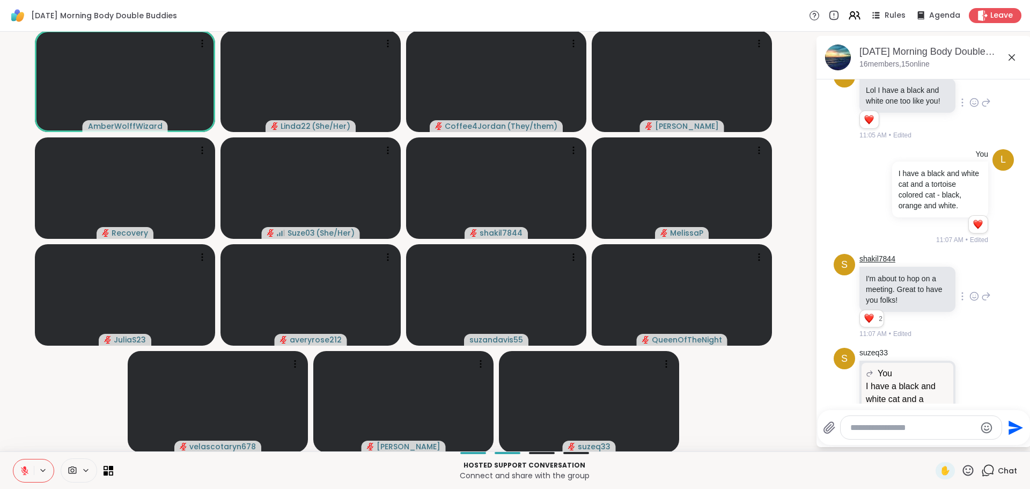
scroll to position [661, 0]
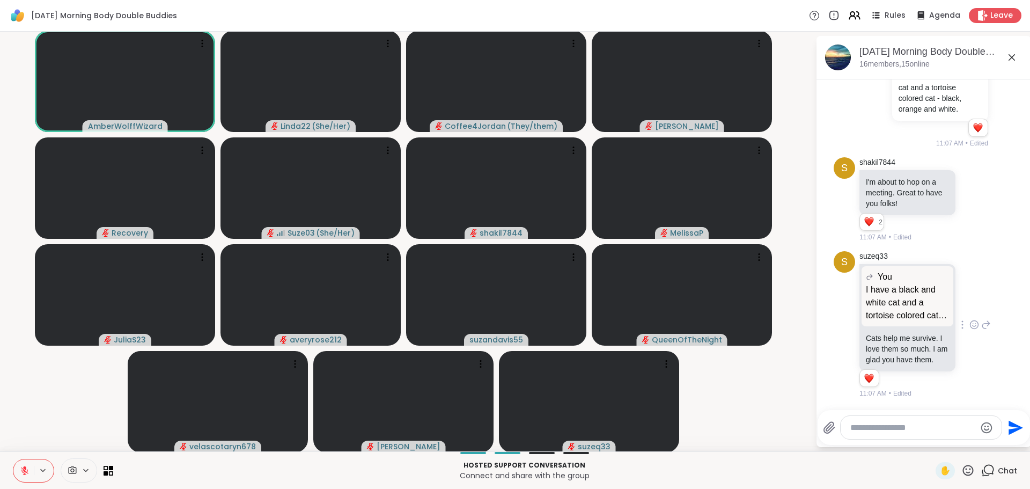
click at [768, 407] on video-player-container "AmberWolffWizard Linda22 ( She/Her ) Coffee4Jordan ( They/them ) Cyndy Recovery…" at bounding box center [407, 241] width 803 height 411
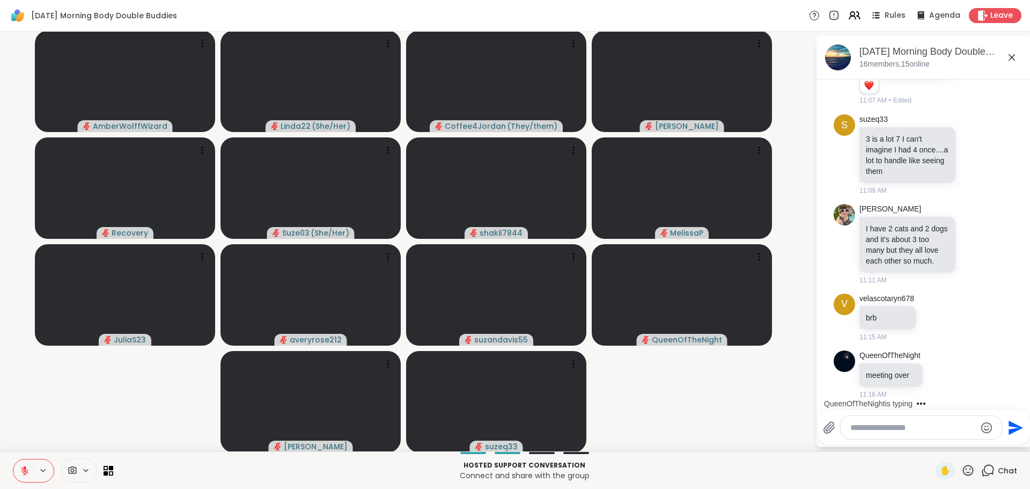
scroll to position [1011, 0]
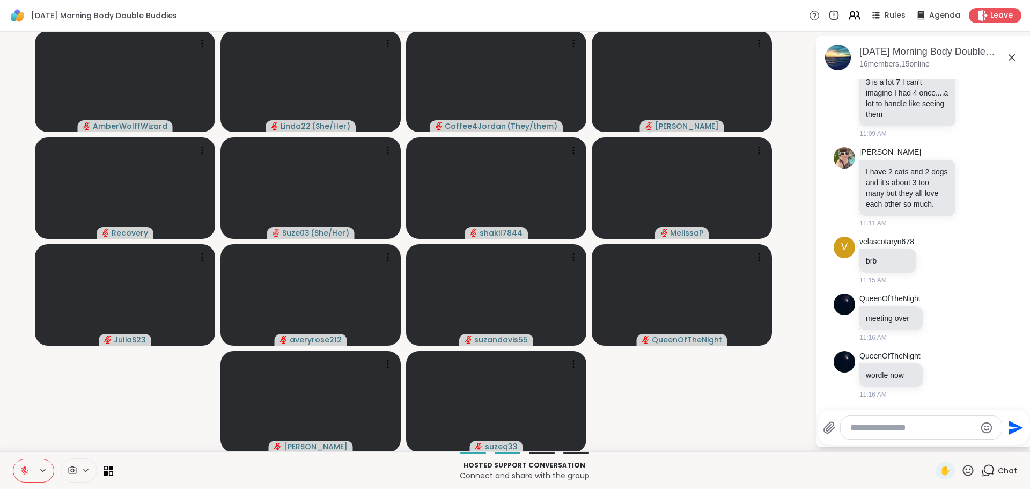
click at [851, 429] on textarea "Type your message" at bounding box center [913, 427] width 125 height 11
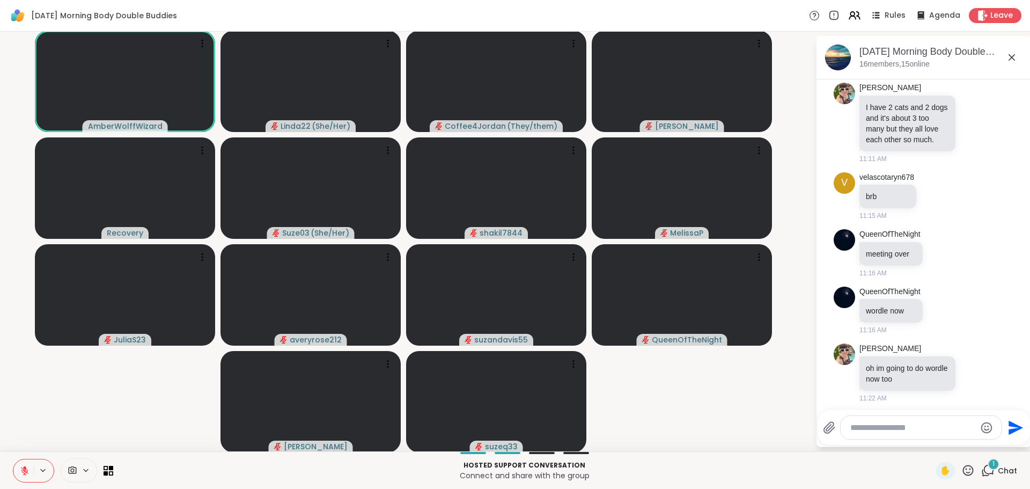
scroll to position [1079, 0]
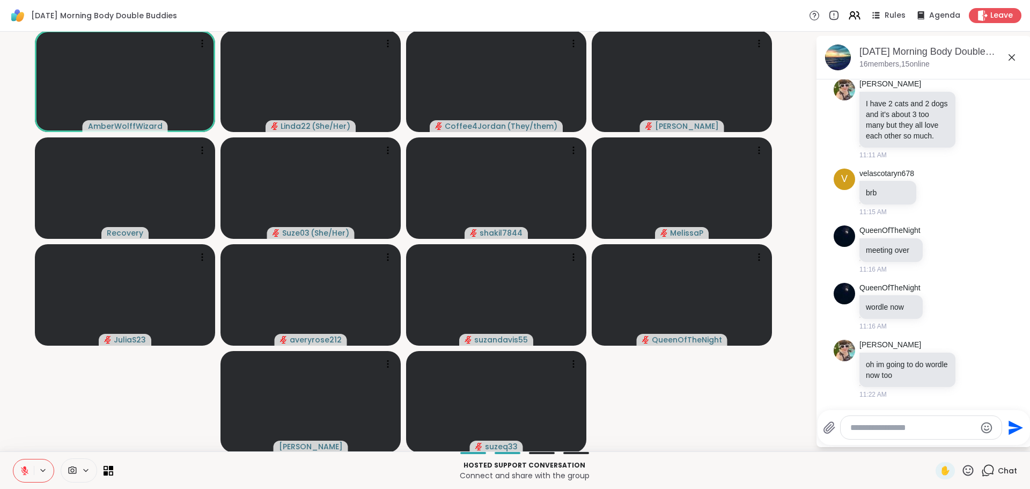
click at [962, 474] on icon at bounding box center [968, 470] width 13 height 13
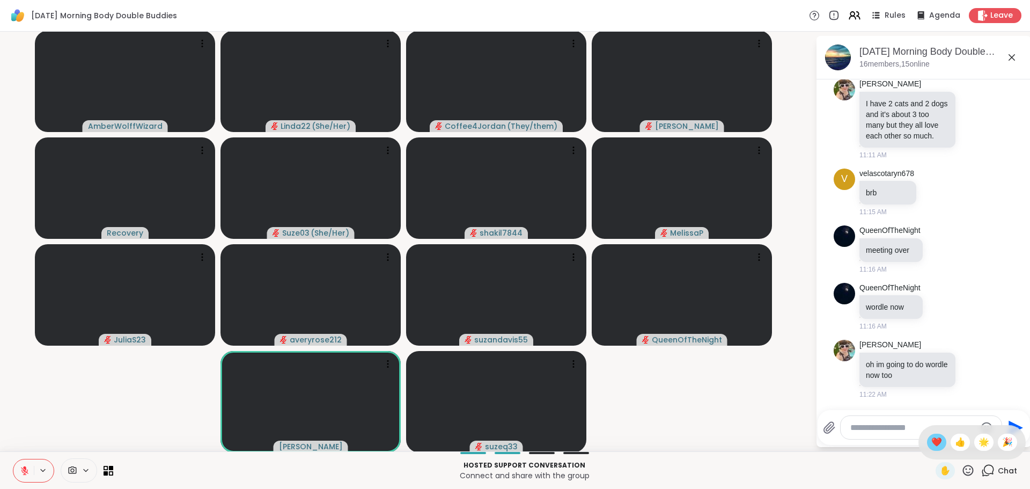
click at [932, 444] on span "❤️" at bounding box center [937, 442] width 11 height 13
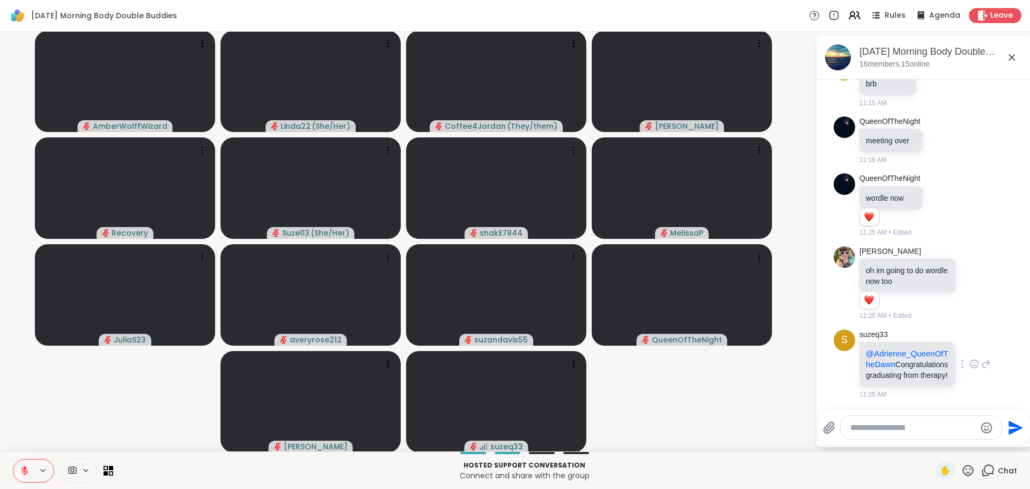
scroll to position [1225, 0]
click at [973, 365] on icon at bounding box center [974, 365] width 3 height 1
click at [964, 346] on button "Select Reaction: Heart" at bounding box center [974, 346] width 21 height 21
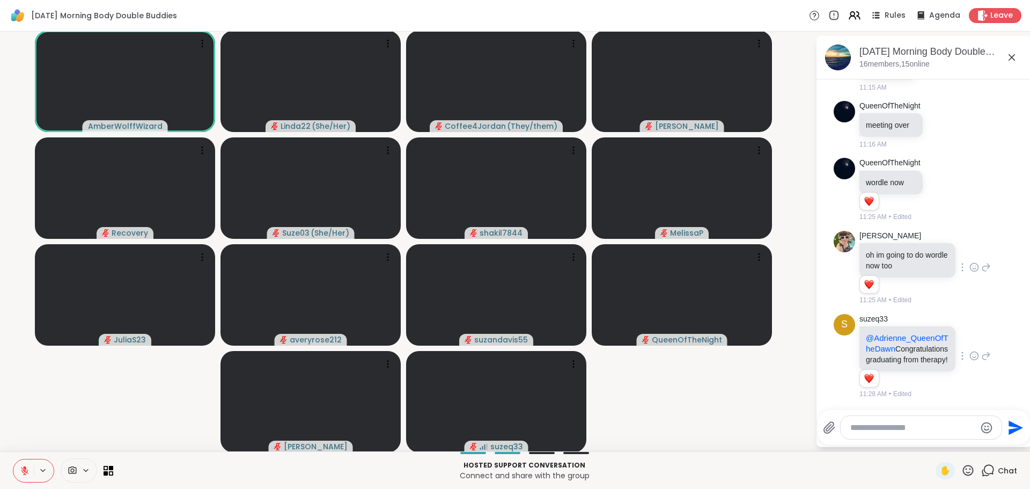
click at [971, 263] on icon at bounding box center [975, 267] width 8 height 8
click at [889, 239] on button "Select Reaction: Heart" at bounding box center [888, 249] width 21 height 21
click at [963, 467] on icon at bounding box center [968, 470] width 11 height 11
click at [932, 445] on span "❤️" at bounding box center [937, 442] width 11 height 13
click at [962, 471] on icon at bounding box center [968, 470] width 13 height 13
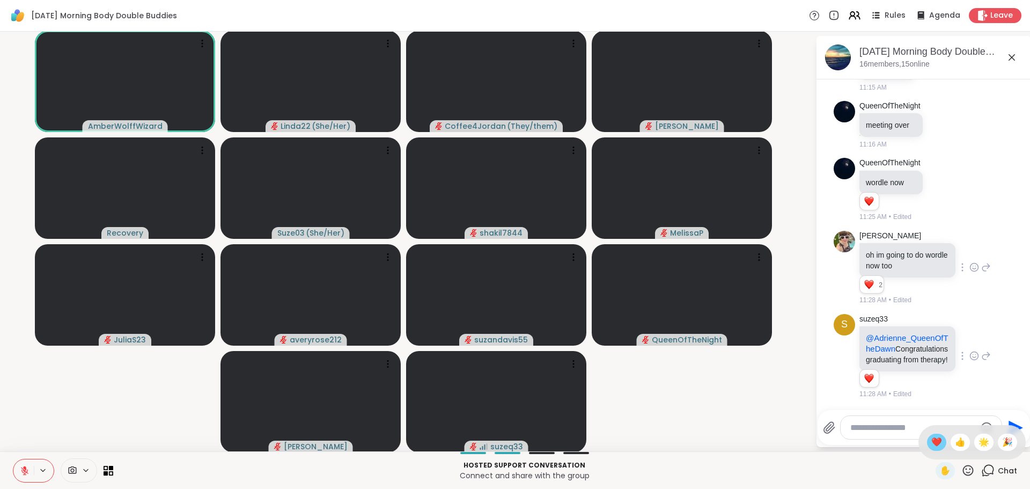
click at [932, 448] on span "❤️" at bounding box center [937, 442] width 11 height 13
click at [963, 465] on icon at bounding box center [968, 470] width 13 height 13
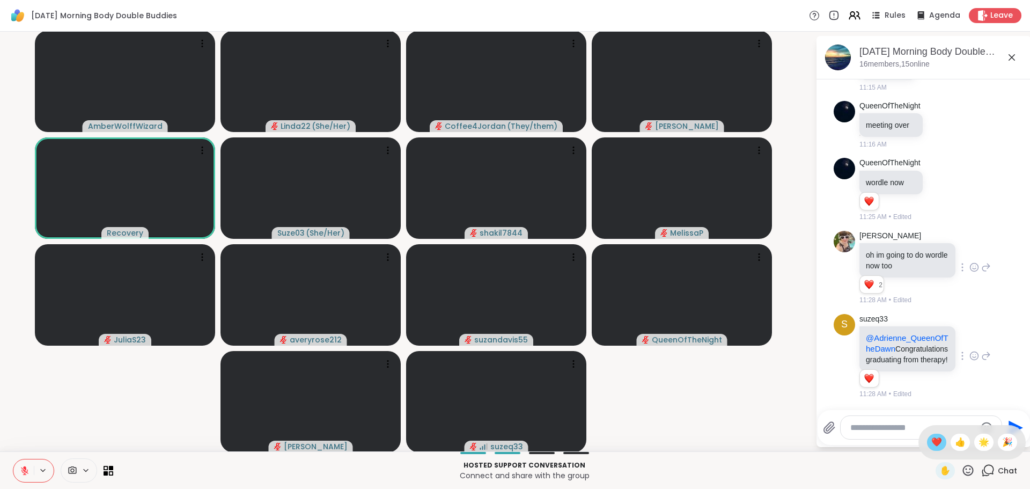
click at [932, 436] on span "❤️" at bounding box center [937, 442] width 11 height 13
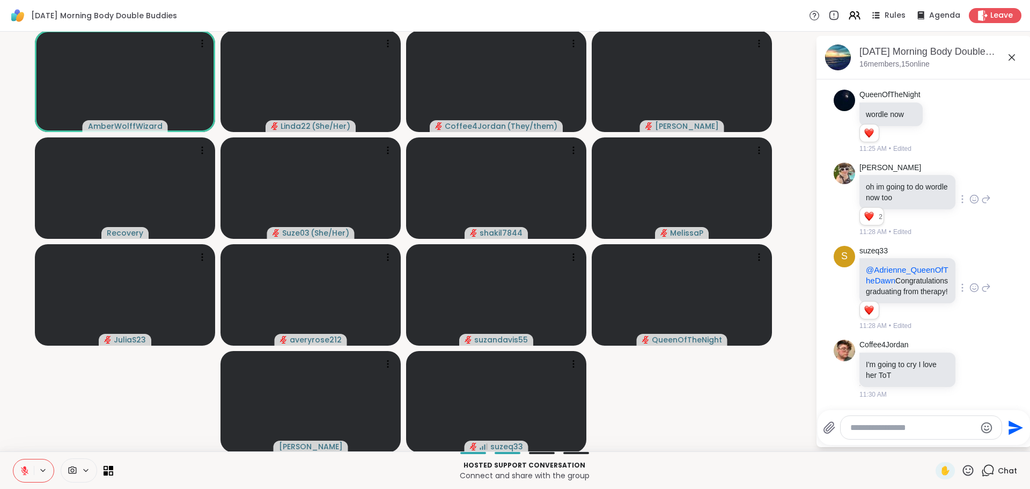
scroll to position [1324, 0]
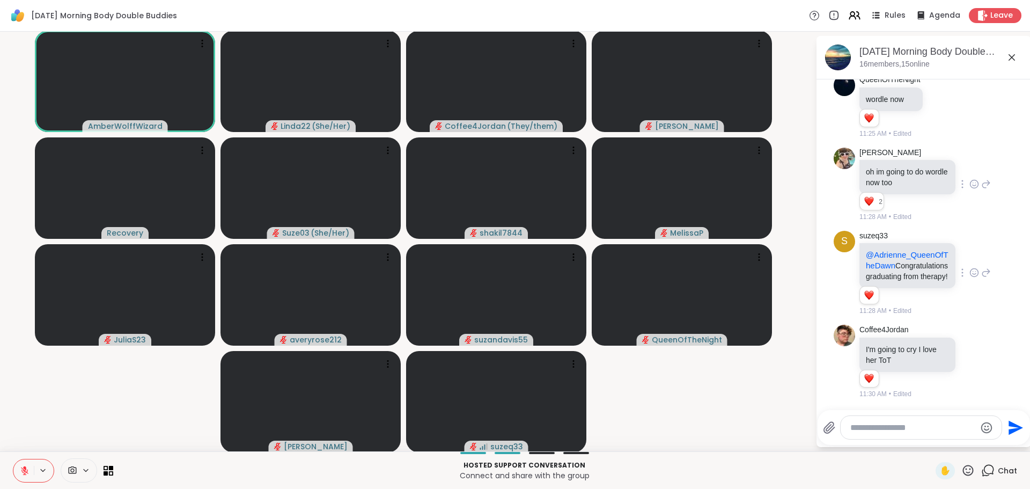
click at [963, 469] on icon at bounding box center [968, 470] width 11 height 11
click at [932, 443] on span "❤️" at bounding box center [937, 442] width 11 height 13
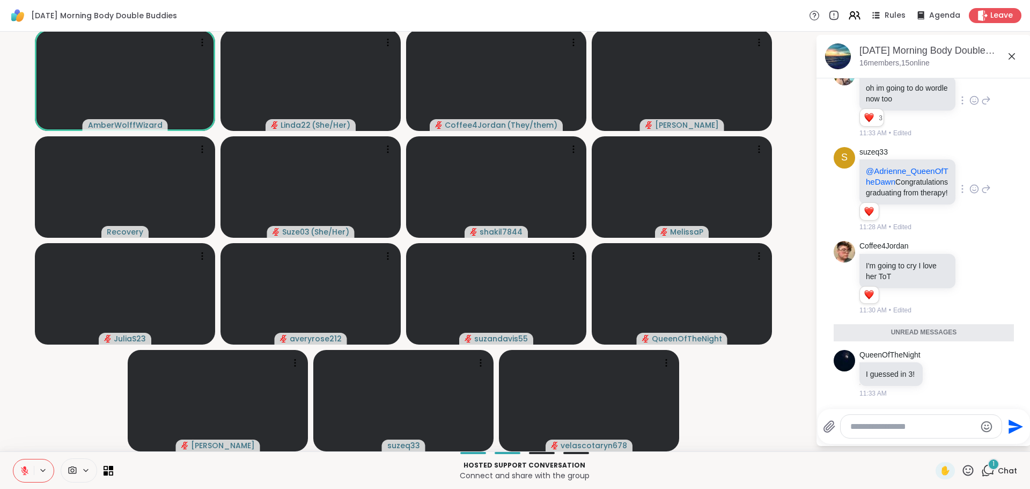
scroll to position [1381, 0]
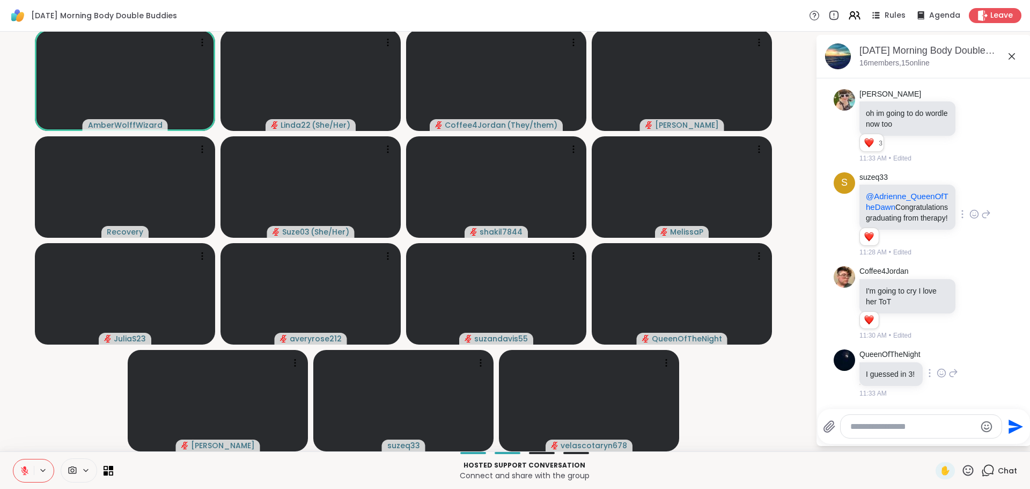
click at [937, 375] on icon at bounding box center [942, 373] width 10 height 11
click at [928, 392] on div "QueenOfTheNight I guessed in 3! 11:33 AM" at bounding box center [909, 373] width 99 height 49
click at [949, 373] on icon at bounding box center [954, 373] width 10 height 13
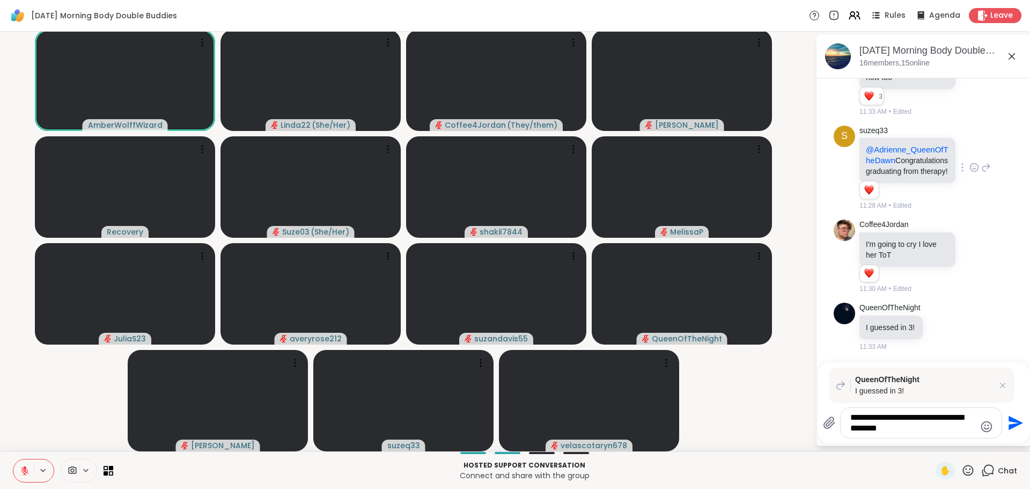
type textarea "**********"
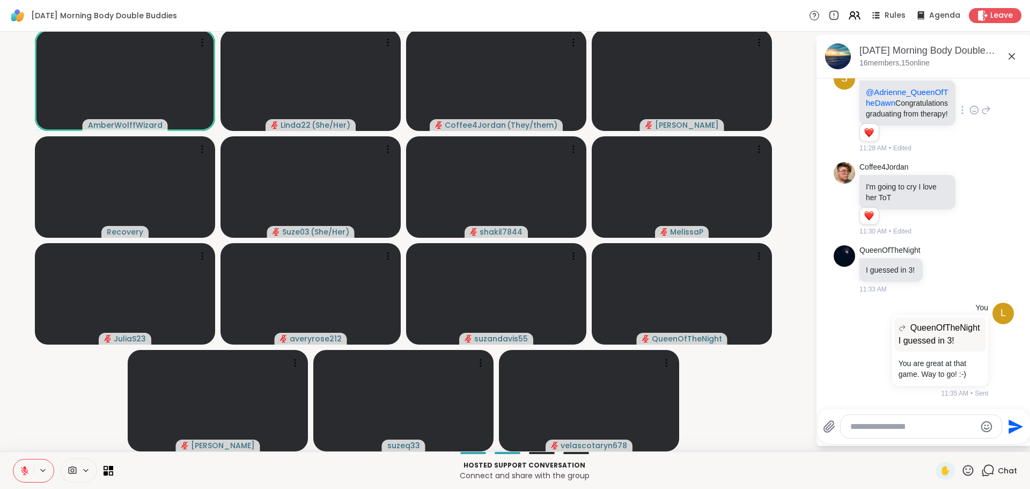
scroll to position [1485, 0]
click at [937, 267] on icon at bounding box center [942, 268] width 10 height 11
click at [935, 260] on button "Select Reaction: Heart" at bounding box center [941, 251] width 21 height 21
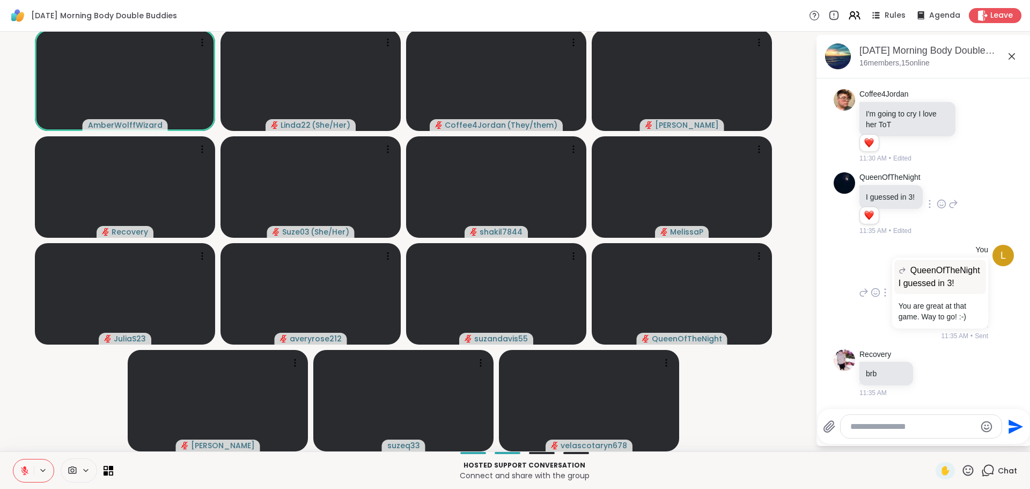
scroll to position [1558, 0]
click at [851, 429] on textarea "Type your message" at bounding box center [913, 426] width 125 height 11
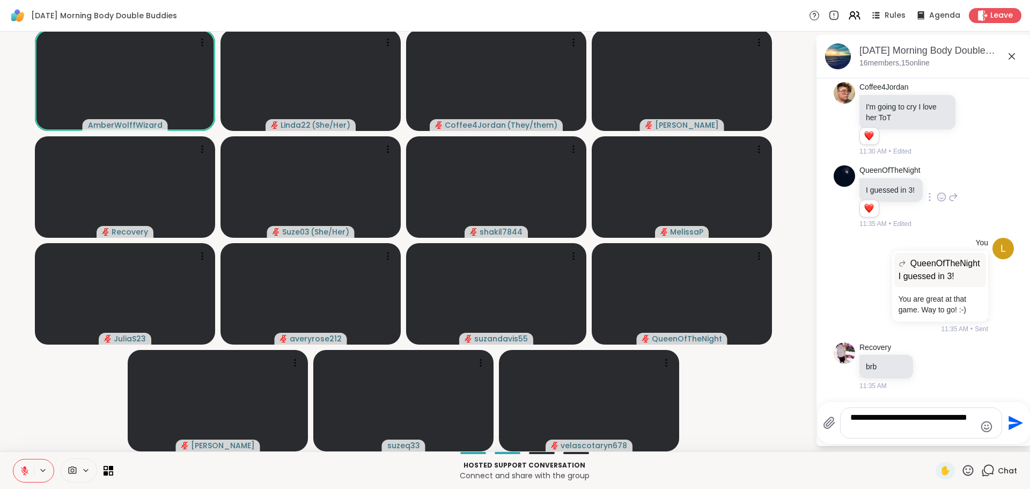
click at [851, 413] on textarea "**********" at bounding box center [913, 422] width 125 height 21
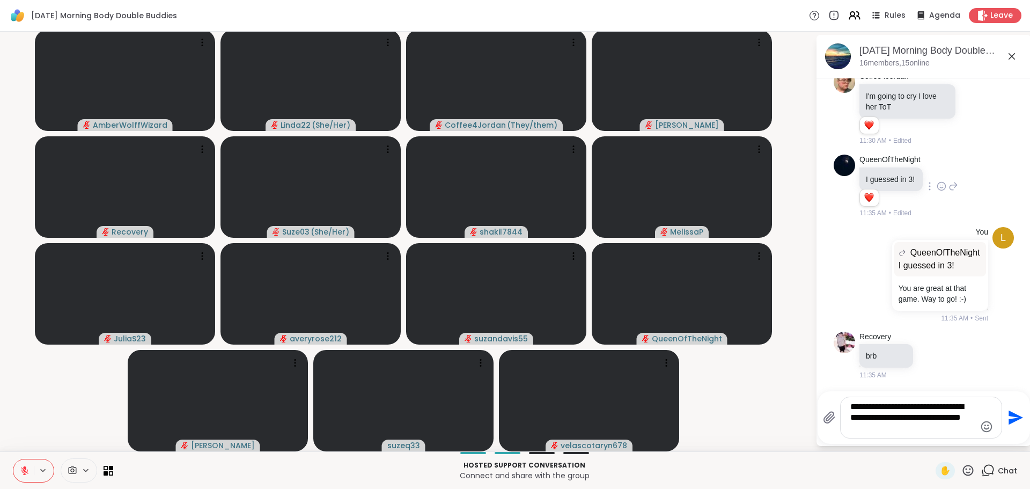
click at [877, 427] on textarea "**********" at bounding box center [913, 417] width 125 height 32
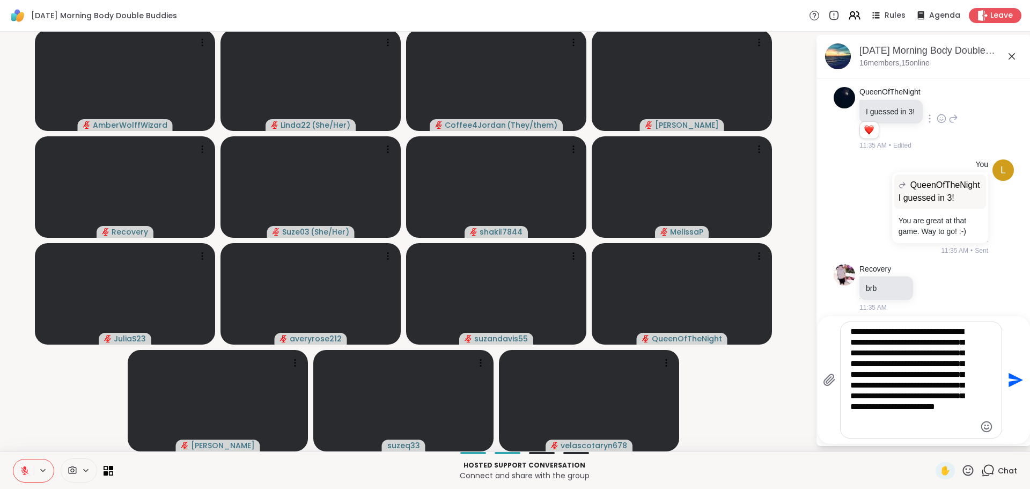
type textarea "**********"
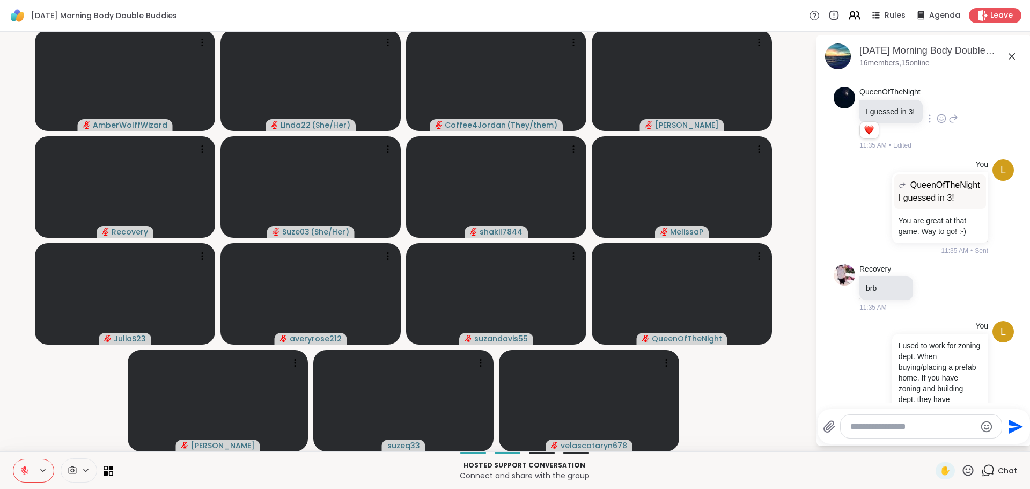
scroll to position [1776, 0]
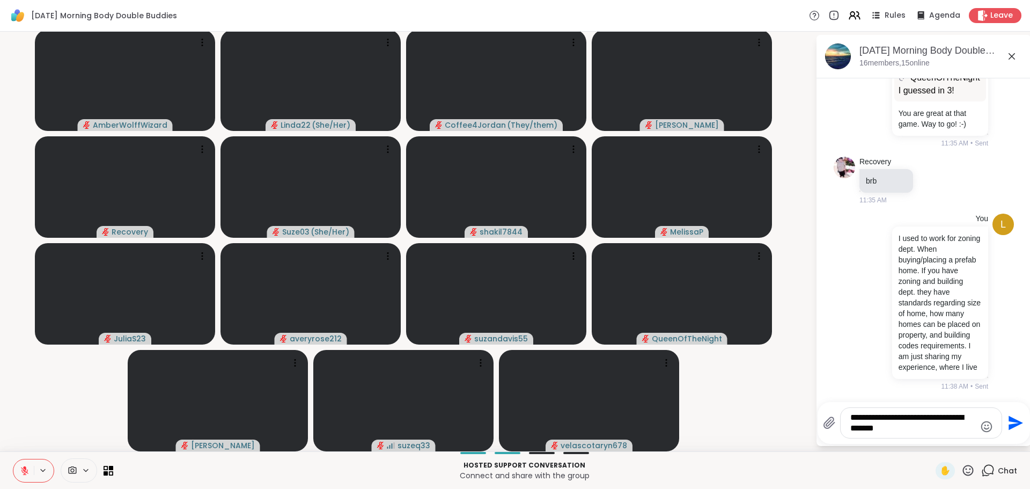
type textarea "**********"
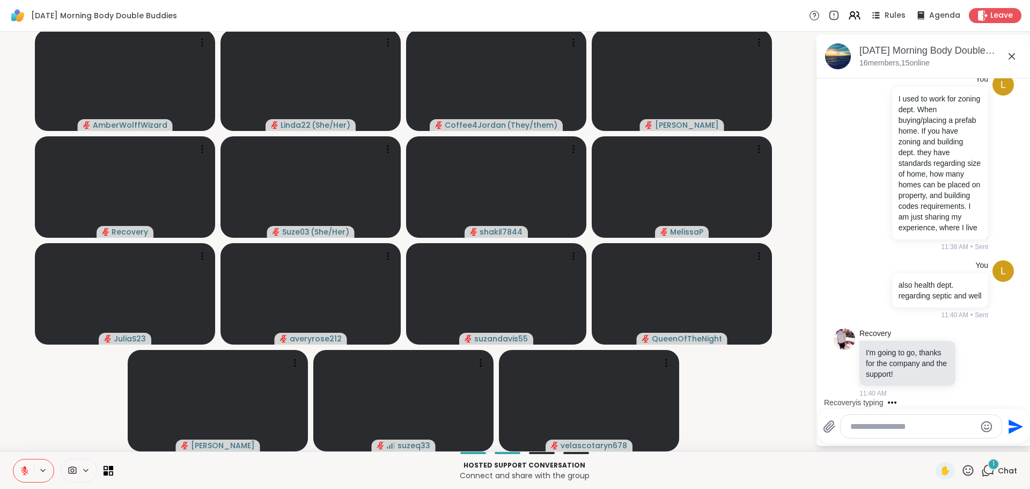
scroll to position [1944, 0]
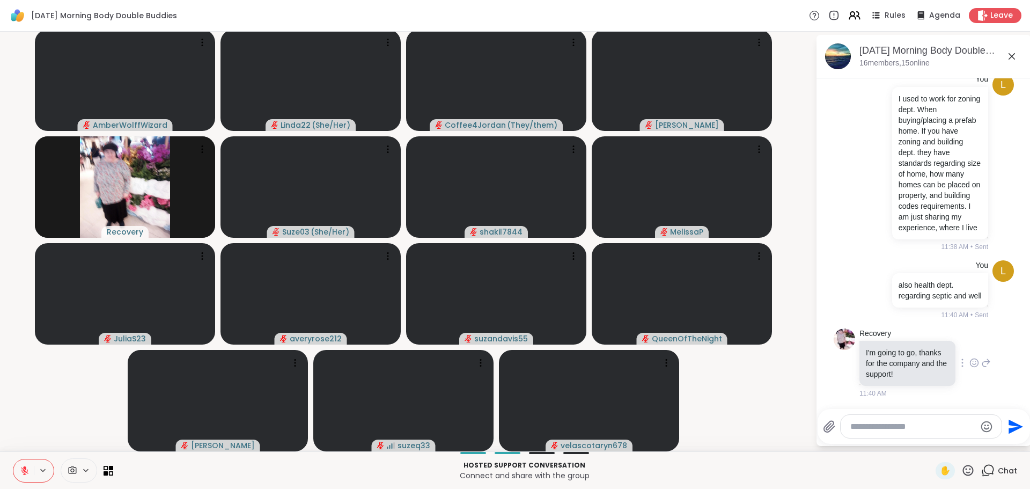
click at [970, 357] on icon at bounding box center [975, 362] width 10 height 11
click at [970, 344] on div "Select Reaction: Heart" at bounding box center [975, 346] width 10 height 10
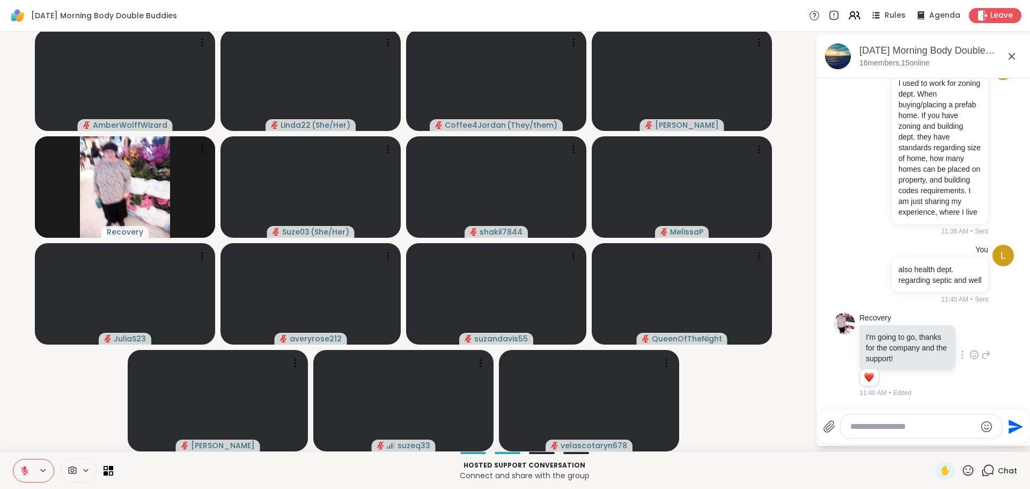
scroll to position [1960, 0]
click at [803, 389] on div "AmberWolffWizard Linda22 ( She/Her ) Coffee4Jordan ( They/them ) Cyndy Recovery…" at bounding box center [515, 242] width 1030 height 420
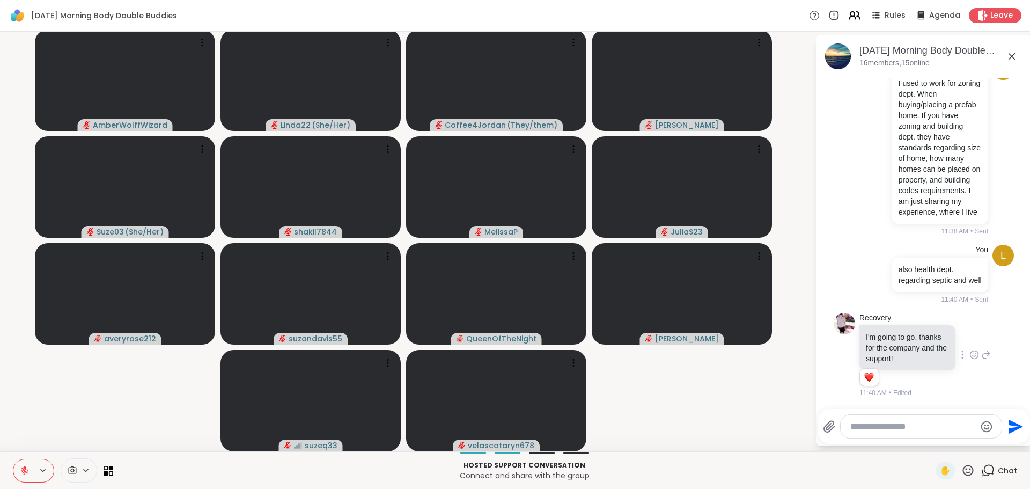
click at [730, 394] on video-player-container "AmberWolffWizard Linda22 ( She/Her ) Coffee4Jordan ( They/them ) Cyndy Suze03 (…" at bounding box center [407, 240] width 803 height 411
click at [758, 395] on video-player-container "AmberWolffWizard Linda22 ( She/Her ) Coffee4Jordan ( They/them ) Cyndy Suze03 (…" at bounding box center [407, 240] width 803 height 411
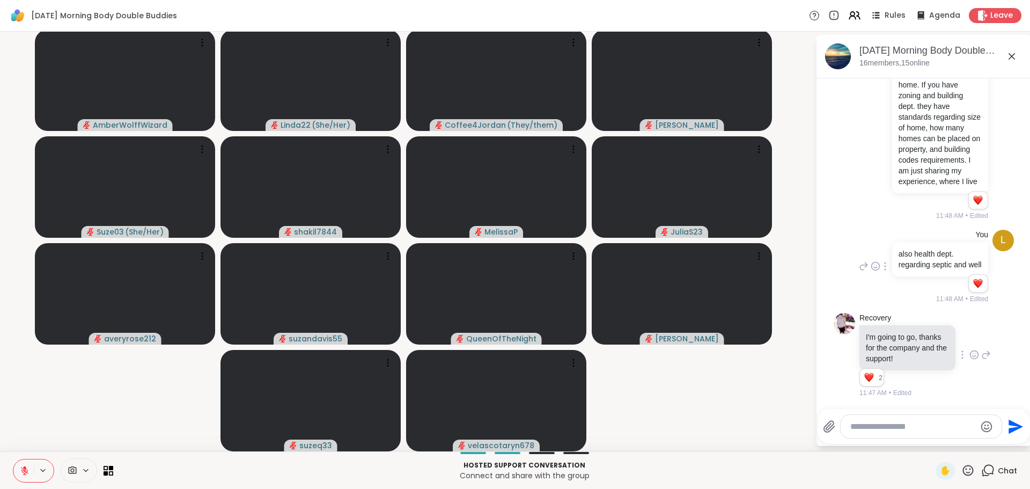
scroll to position [1990, 0]
click at [761, 431] on video-player-container "AmberWolffWizard Linda22 ( She/Her ) Coffee4Jordan ( They/them ) Cyndy Suze03 (…" at bounding box center [407, 240] width 803 height 411
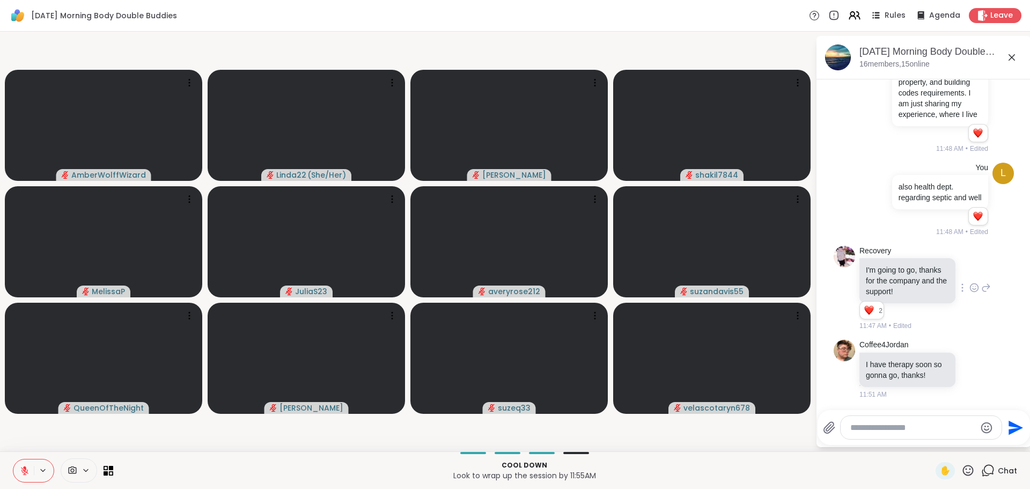
scroll to position [0, 0]
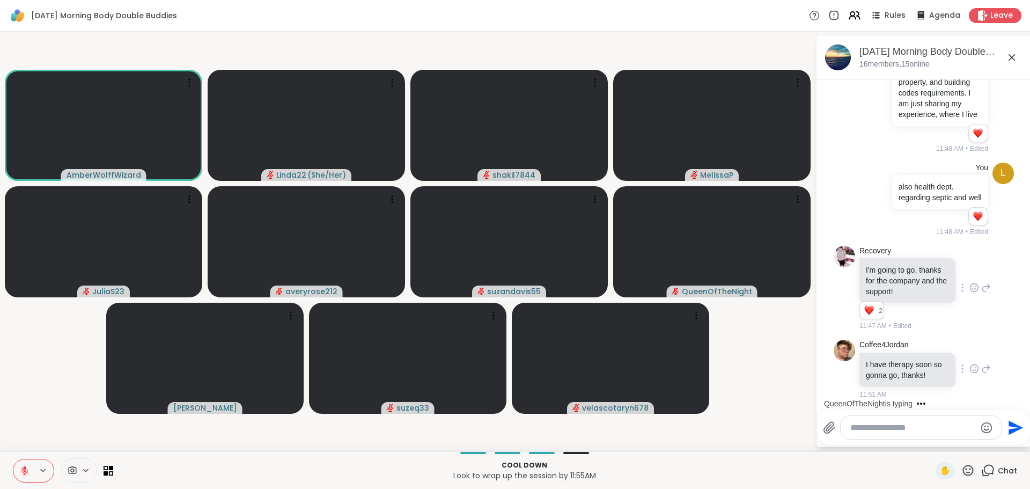
click at [970, 367] on icon at bounding box center [975, 368] width 10 height 11
click at [970, 353] on div "Select Reaction: Heart" at bounding box center [975, 352] width 10 height 10
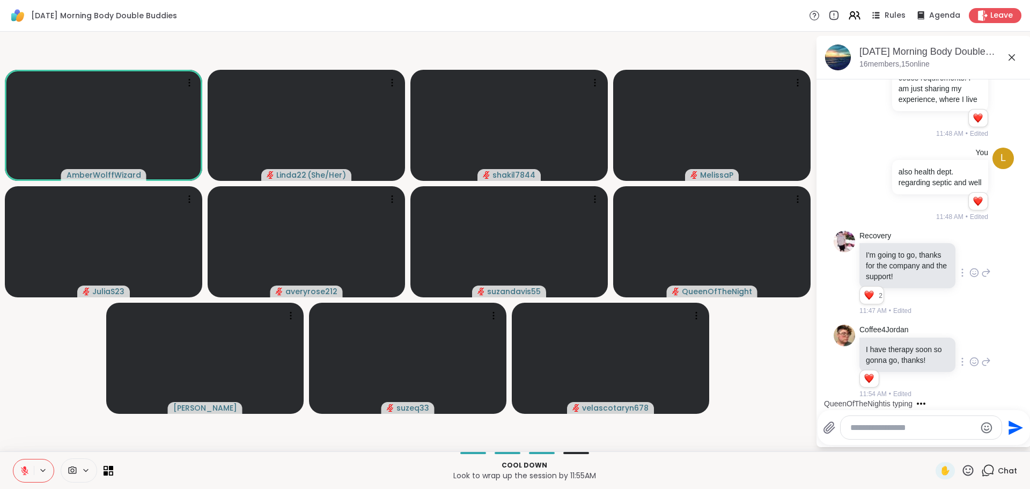
scroll to position [2074, 0]
click at [794, 389] on video-player-container "AmberWolffWizard Linda22 ( She/Her ) shakil7844 MelissaP JuliaS23 averyrose212 …" at bounding box center [407, 241] width 803 height 411
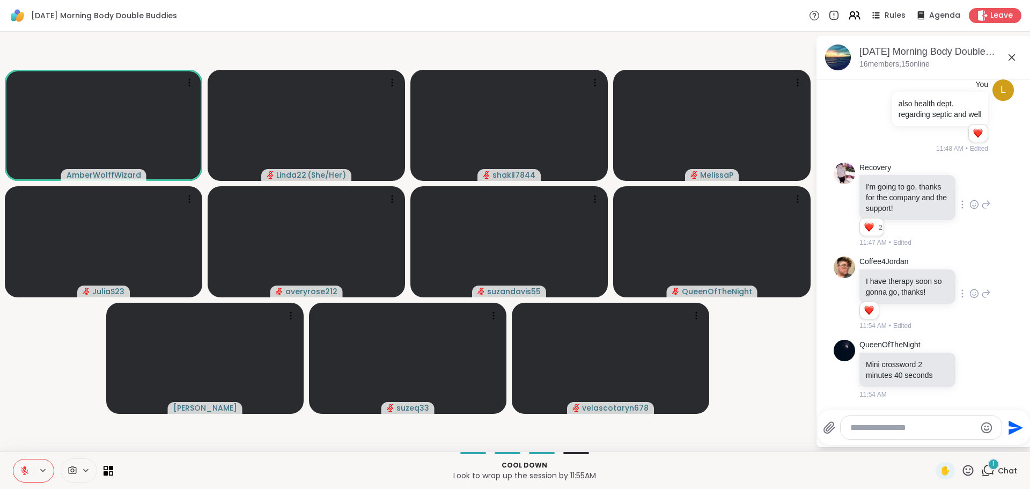
scroll to position [2142, 0]
click at [973, 370] on icon at bounding box center [974, 370] width 3 height 1
click at [964, 358] on button "Select Reaction: Heart" at bounding box center [974, 351] width 21 height 21
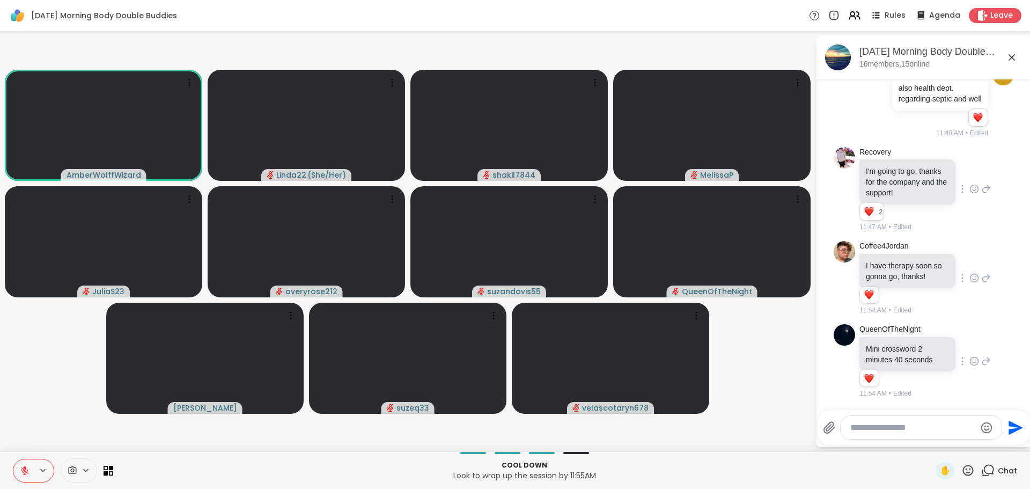
scroll to position [2157, 0]
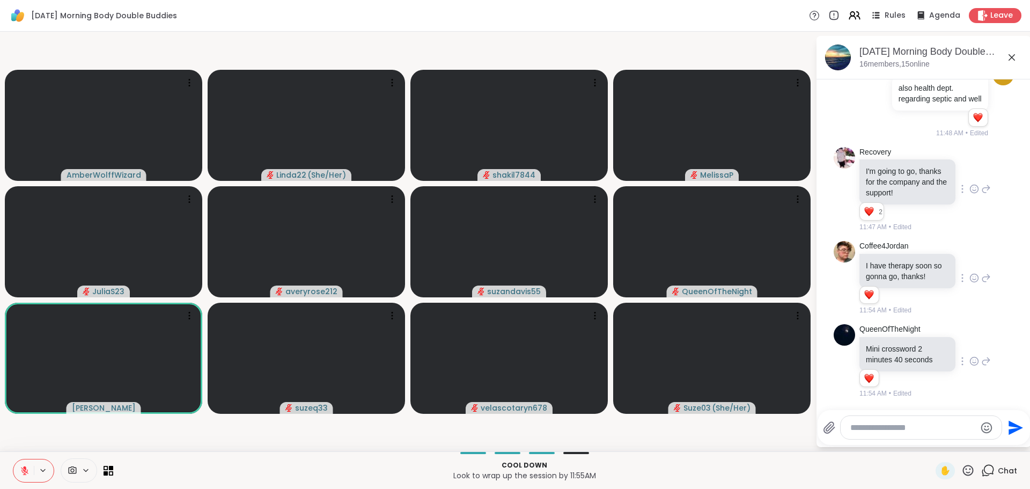
click at [963, 474] on icon at bounding box center [968, 470] width 11 height 11
click at [932, 445] on span "❤️" at bounding box center [937, 442] width 11 height 13
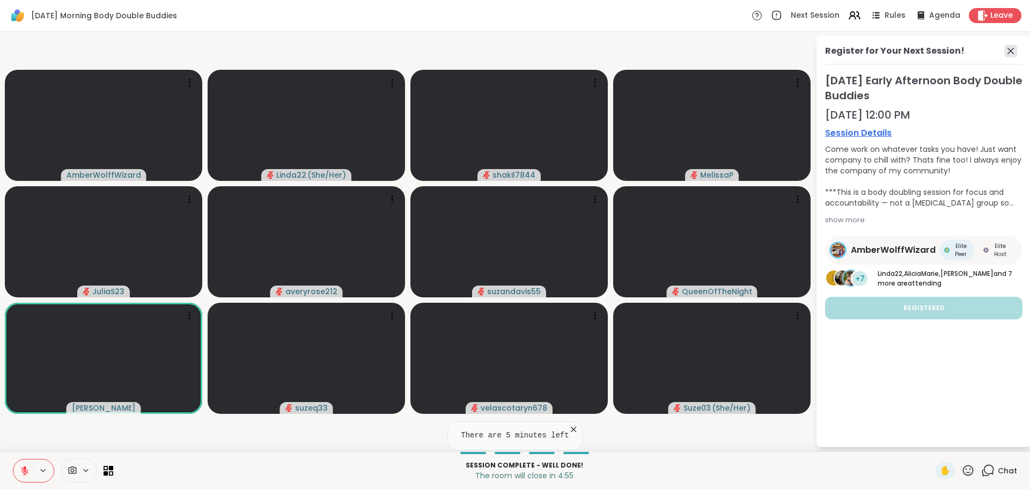
click at [1010, 49] on icon at bounding box center [1011, 51] width 13 height 13
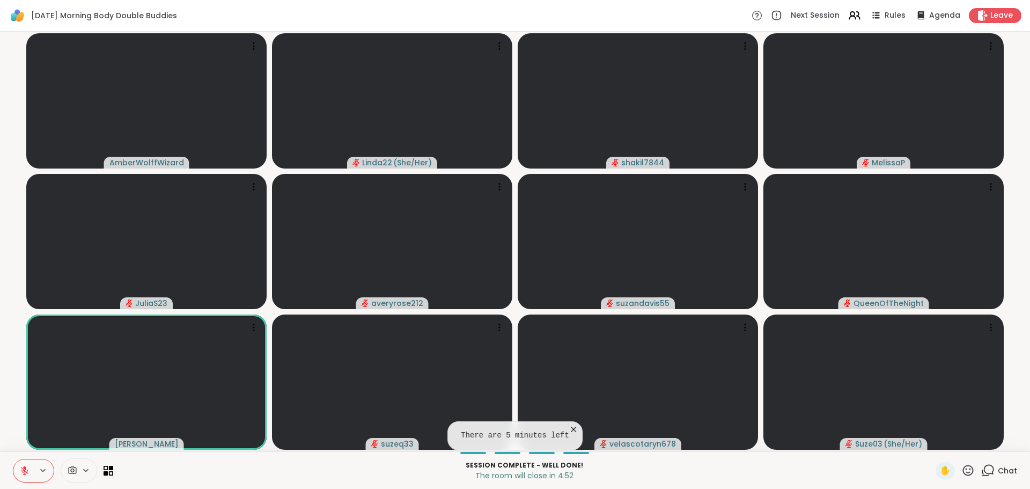
click at [982, 467] on icon at bounding box center [988, 470] width 13 height 13
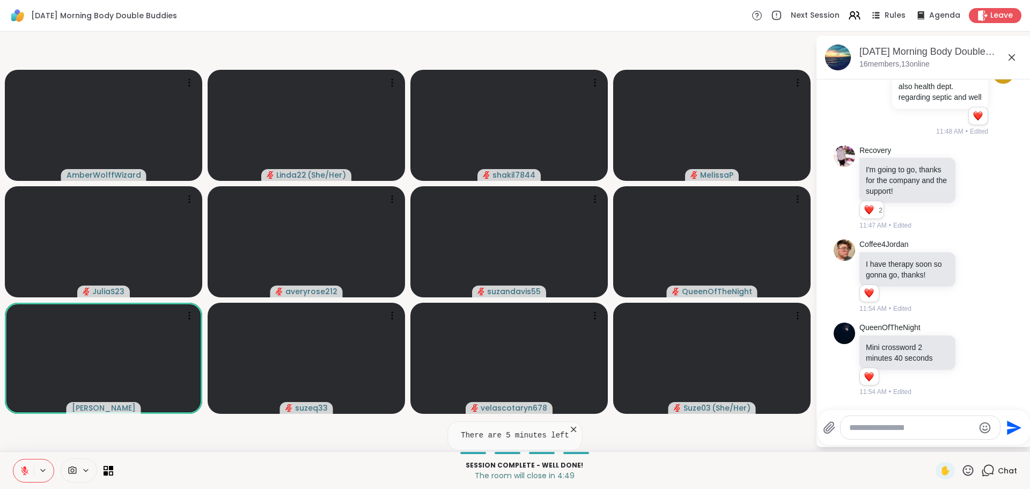
scroll to position [2, 0]
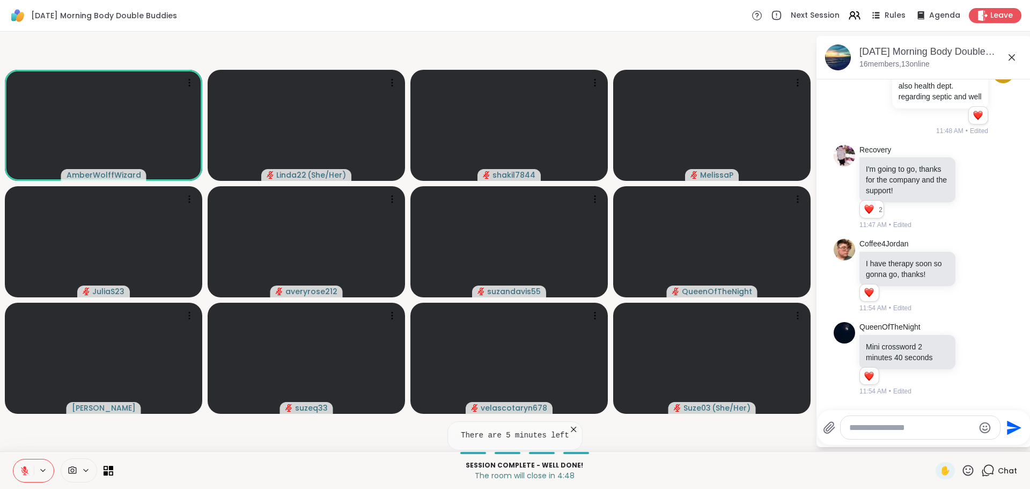
click at [1011, 55] on icon at bounding box center [1012, 57] width 13 height 13
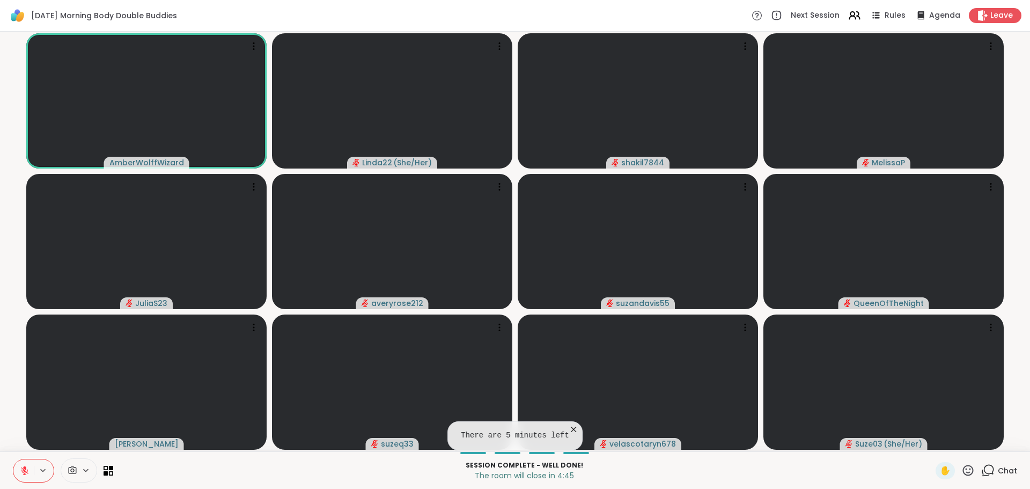
click at [569, 428] on icon at bounding box center [573, 429] width 11 height 11
click at [643, 476] on p "The room will close in 4:44" at bounding box center [525, 475] width 810 height 11
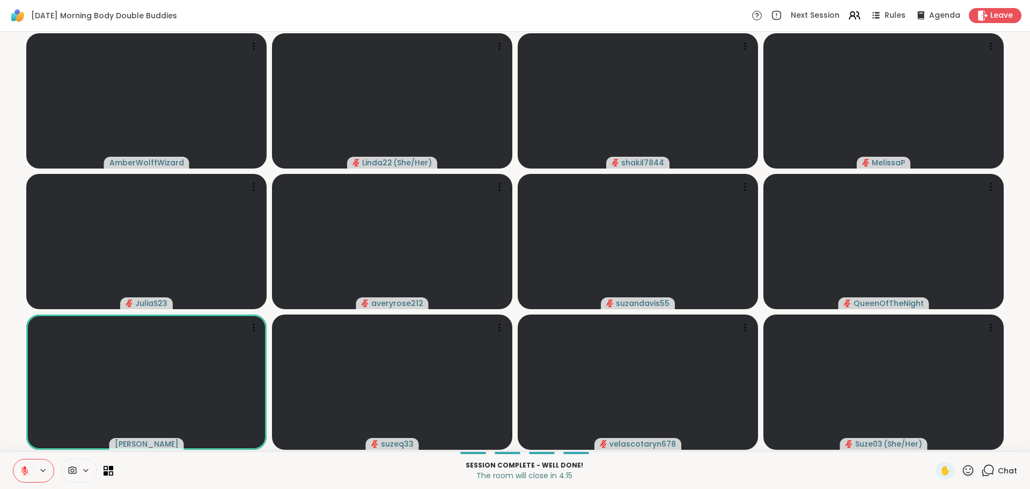
click at [1000, 469] on span "Chat" at bounding box center [1007, 470] width 19 height 11
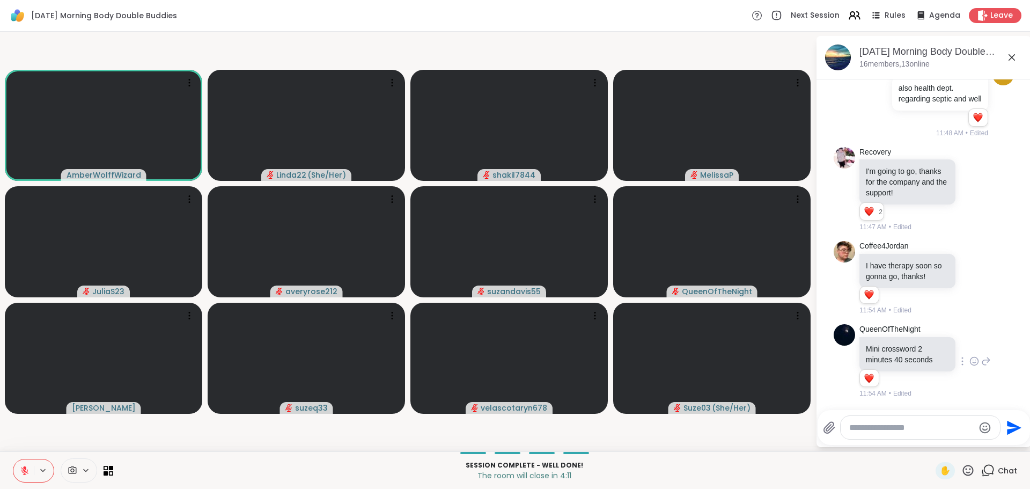
scroll to position [2146, 0]
click at [797, 449] on div "AmberWolffWizard Linda22 ( She/Her ) shakil7844 MelissaP JuliaS23 averyrose212 …" at bounding box center [515, 242] width 1030 height 420
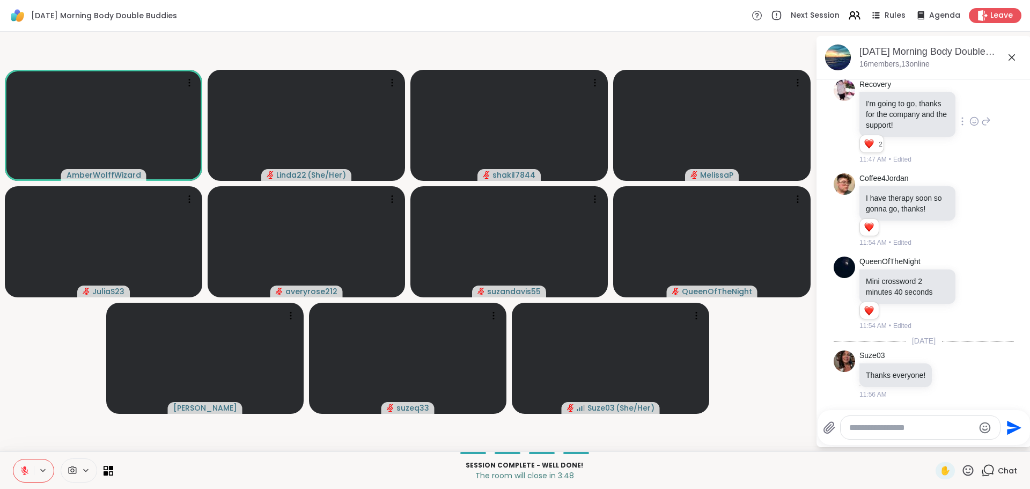
scroll to position [2214, 0]
click at [948, 373] on icon at bounding box center [951, 374] width 10 height 11
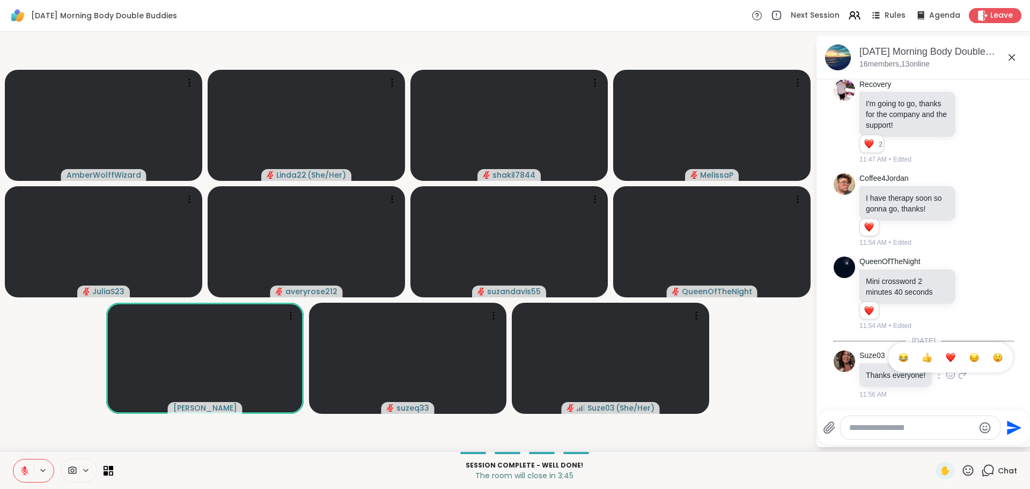
click at [948, 358] on div "Select Reaction: Heart" at bounding box center [951, 358] width 10 height 10
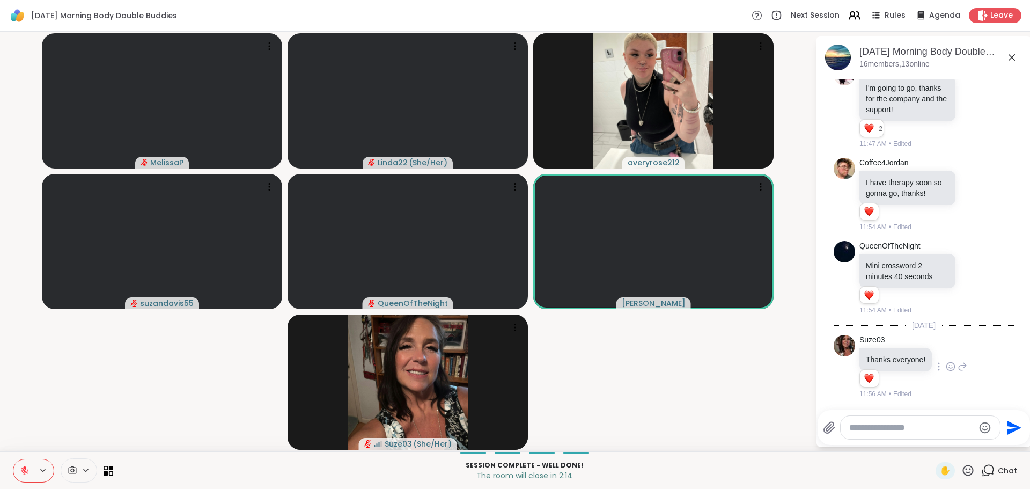
click at [1013, 55] on icon at bounding box center [1012, 57] width 13 height 13
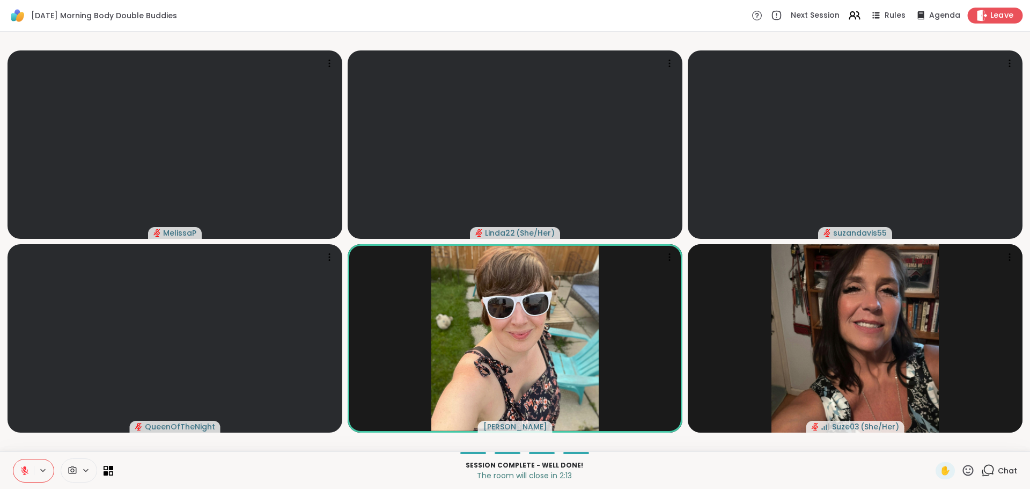
click at [992, 15] on span "Leave" at bounding box center [1003, 15] width 24 height 11
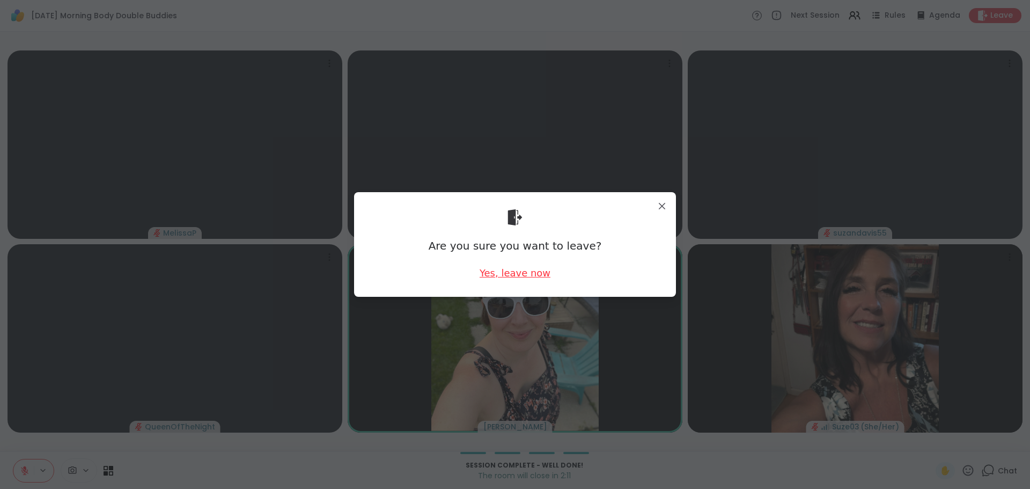
click at [526, 273] on div "Yes, leave now" at bounding box center [515, 272] width 71 height 13
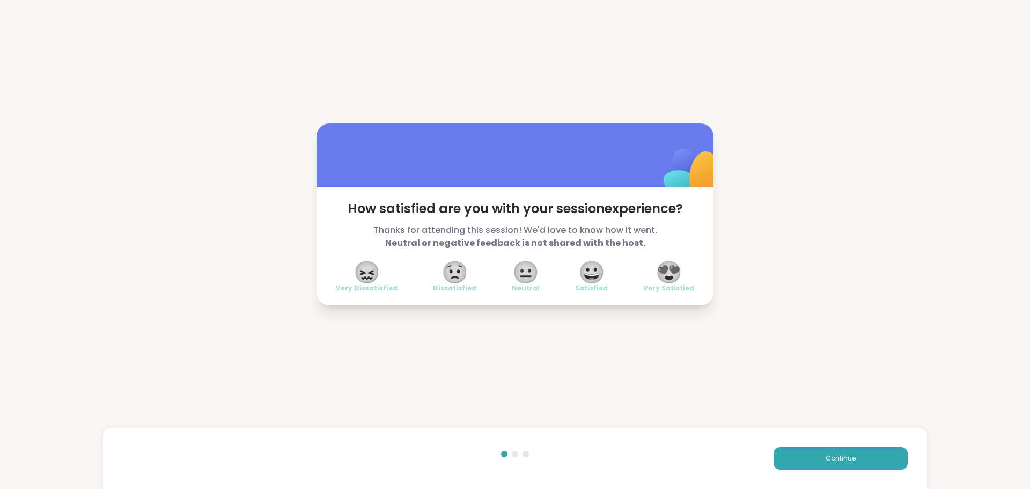
click at [668, 267] on span "😍" at bounding box center [669, 271] width 27 height 19
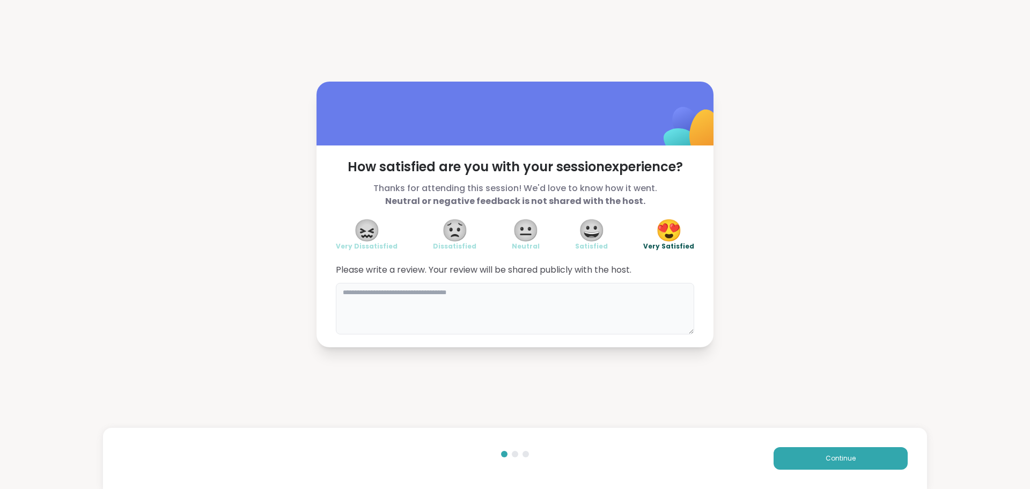
click at [603, 304] on textarea at bounding box center [515, 309] width 358 height 52
type textarea "**********"
click at [808, 457] on button "Continue" at bounding box center [841, 458] width 134 height 23
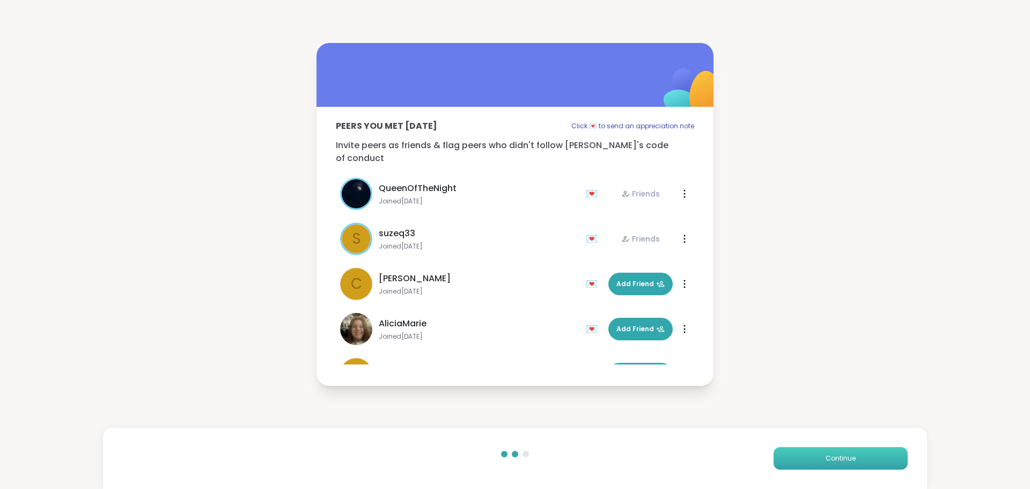
click at [808, 457] on button "Continue" at bounding box center [841, 458] width 134 height 23
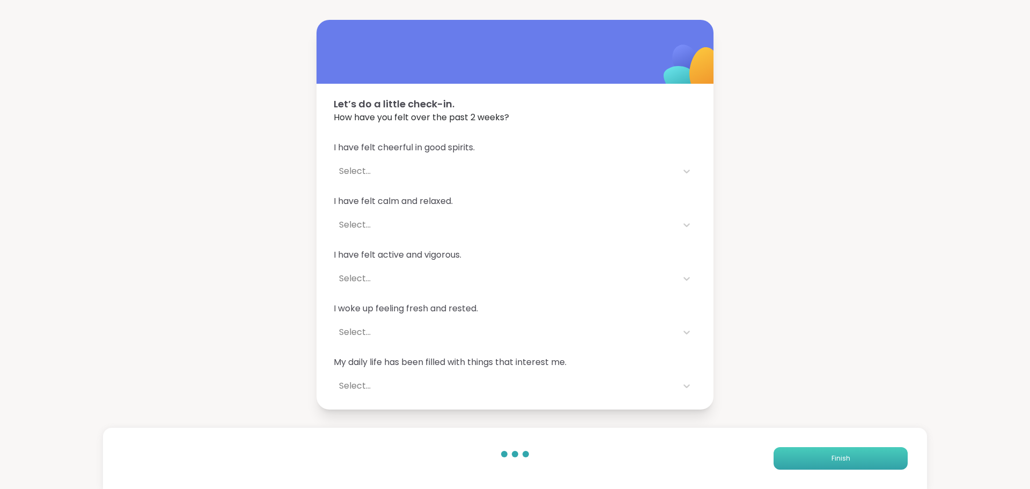
click at [808, 457] on button "Finish" at bounding box center [841, 458] width 134 height 23
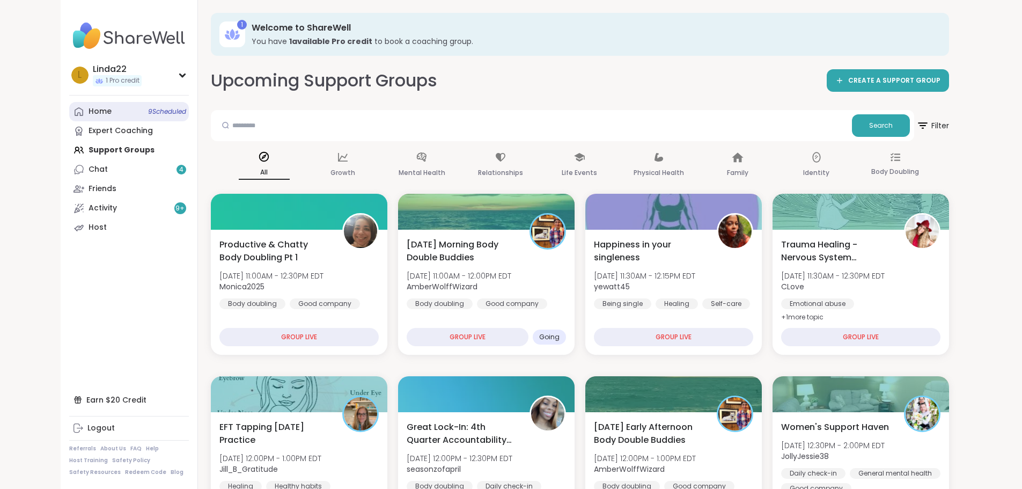
click at [114, 116] on link "Home 9 Scheduled" at bounding box center [129, 111] width 120 height 19
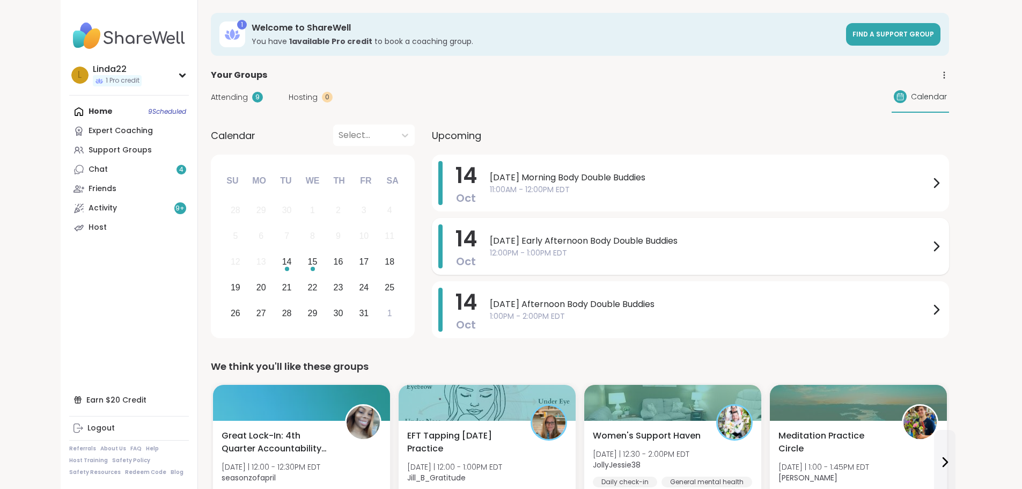
click at [490, 241] on span "Tuesday Early Afternoon Body Double Buddies" at bounding box center [710, 241] width 440 height 13
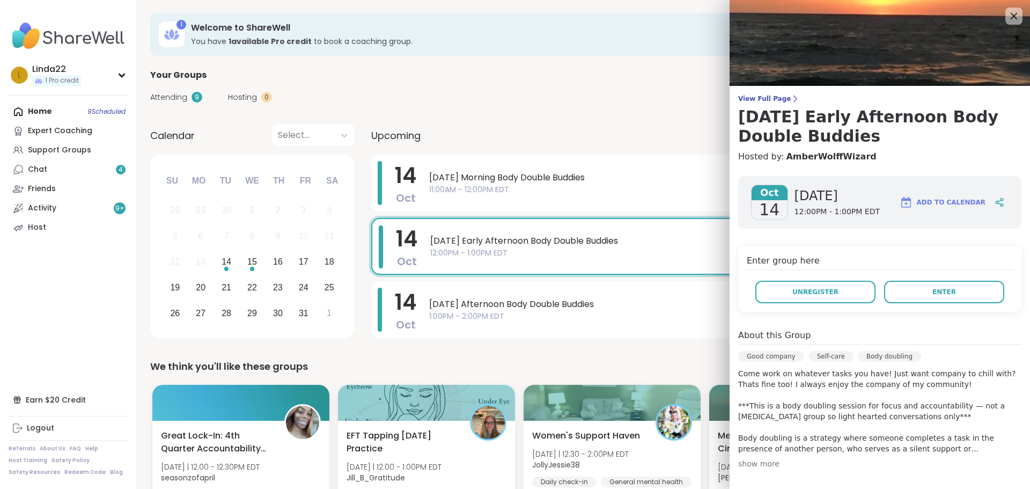
click at [639, 101] on div "Attending 9 Hosting 0 Calendar" at bounding box center [583, 97] width 867 height 31
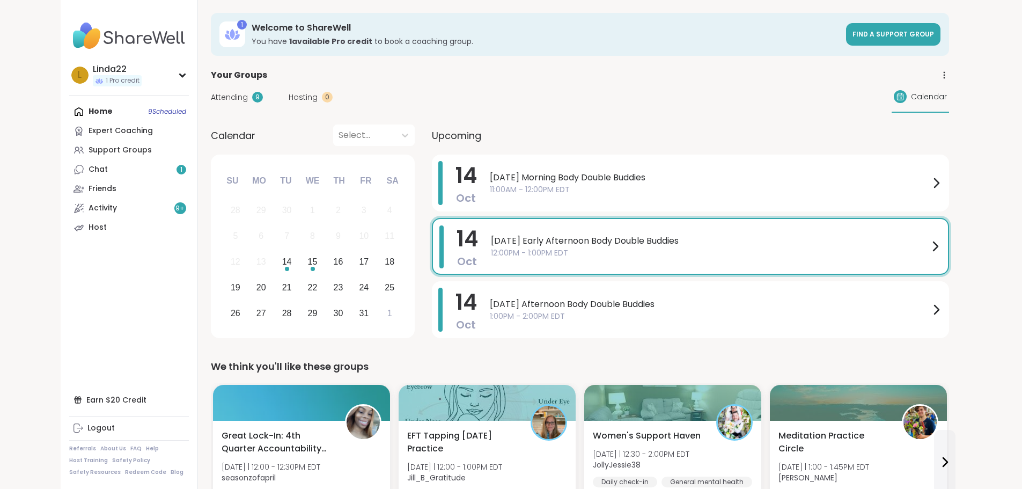
click at [491, 254] on span "12:00PM - 1:00PM EDT" at bounding box center [710, 252] width 438 height 11
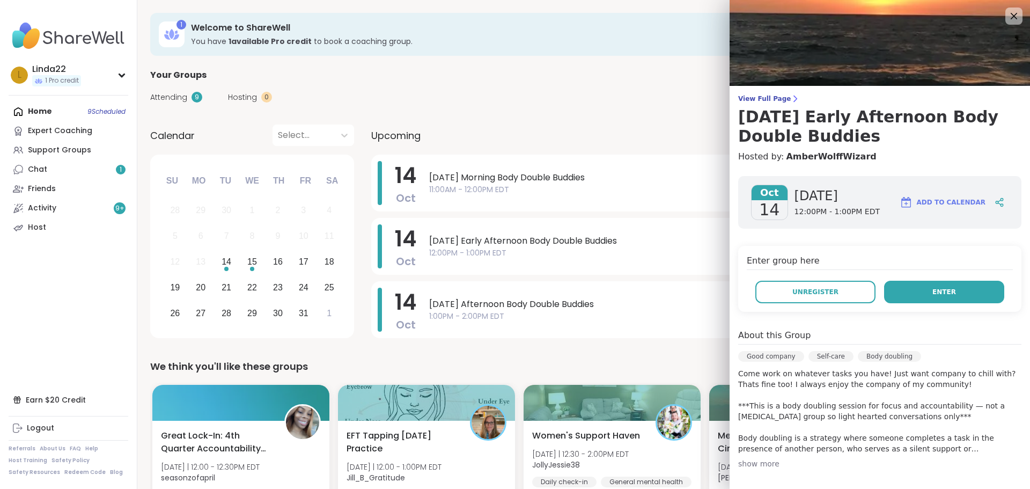
click at [912, 284] on button "Enter" at bounding box center [944, 292] width 120 height 23
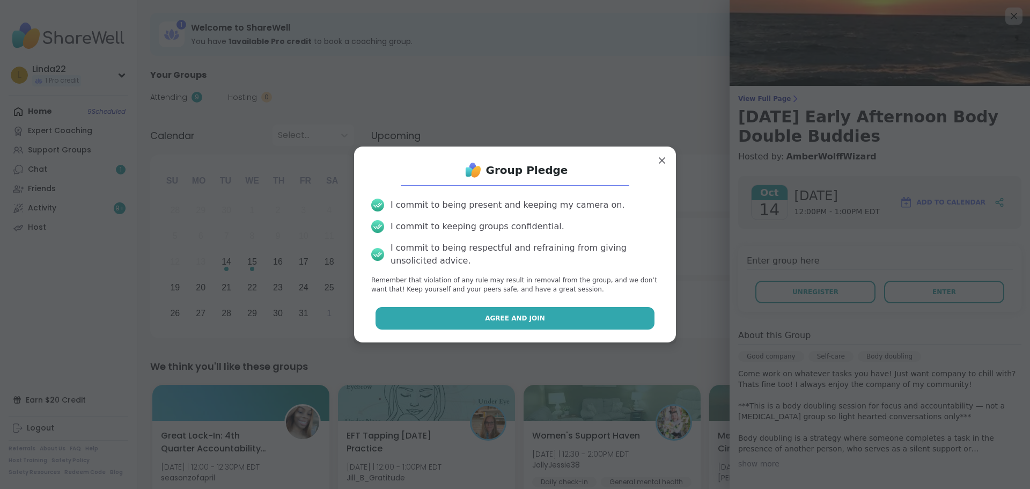
click at [605, 318] on button "Agree and Join" at bounding box center [516, 318] width 280 height 23
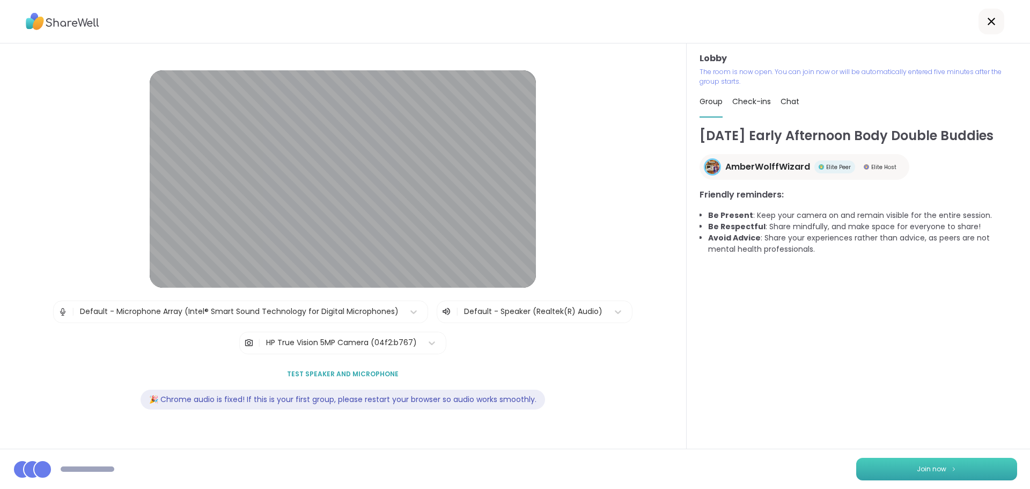
click at [876, 468] on button "Join now" at bounding box center [936, 469] width 161 height 23
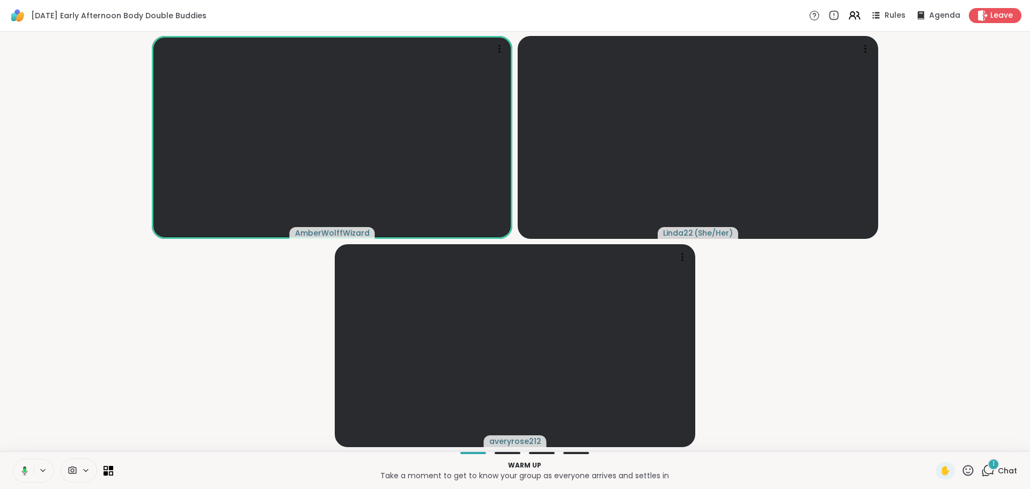
click at [23, 470] on icon at bounding box center [23, 471] width 10 height 10
click at [988, 466] on div "1" at bounding box center [994, 464] width 12 height 12
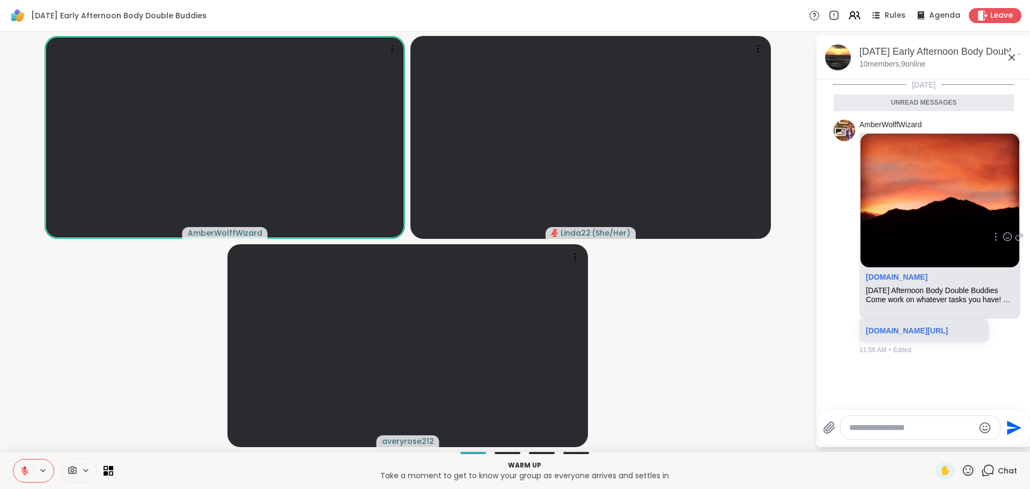
scroll to position [2, 0]
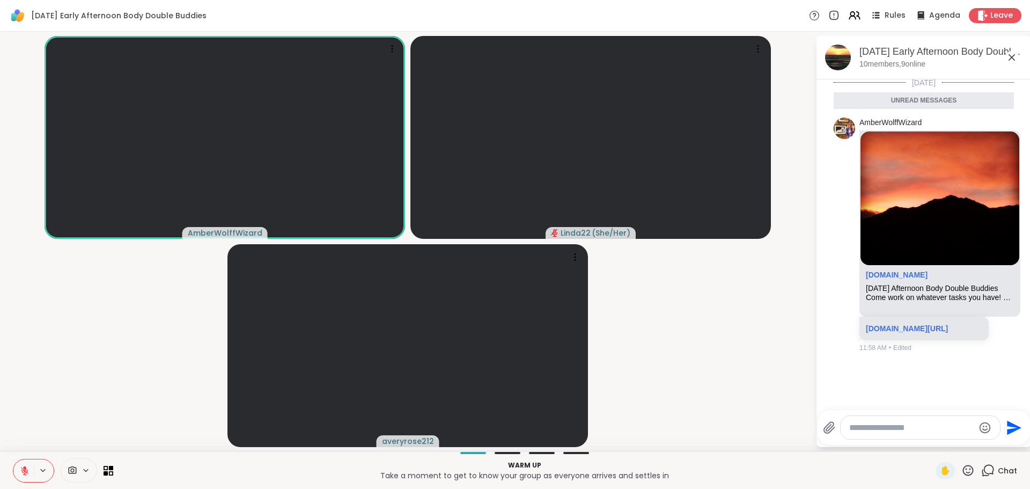
click at [962, 466] on icon at bounding box center [968, 470] width 13 height 13
click at [932, 442] on span "❤️" at bounding box center [937, 442] width 11 height 13
click at [921, 442] on div "Send" at bounding box center [924, 427] width 213 height 35
click at [877, 333] on link "sharewellnow.com/session/72d9a6d3-b4d3-4f46-bc4b-97c0cfd4a9c1" at bounding box center [907, 328] width 82 height 9
click at [137, 345] on video-player-container "AmberWolffWizard Linda22 ( She/Her ) averyrose212" at bounding box center [407, 241] width 803 height 411
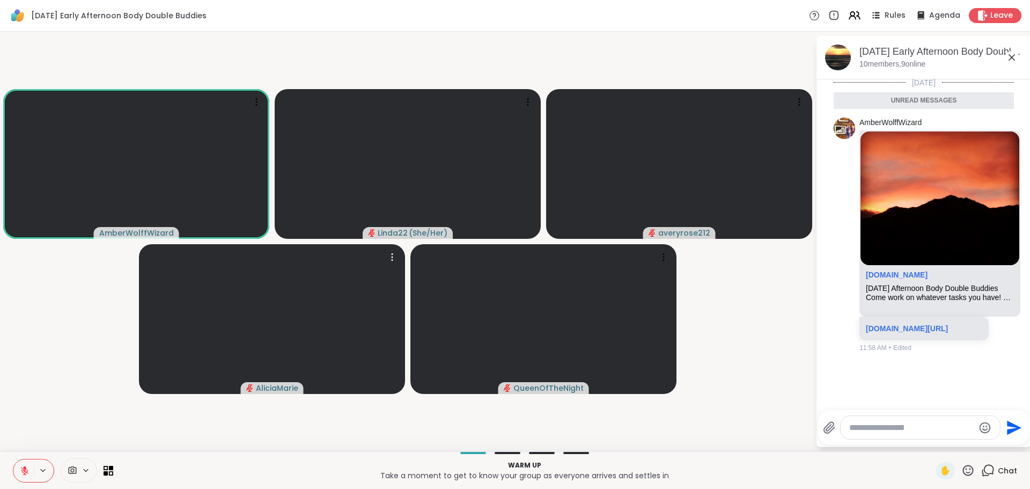
click at [870, 429] on textarea "Type your message" at bounding box center [911, 427] width 125 height 11
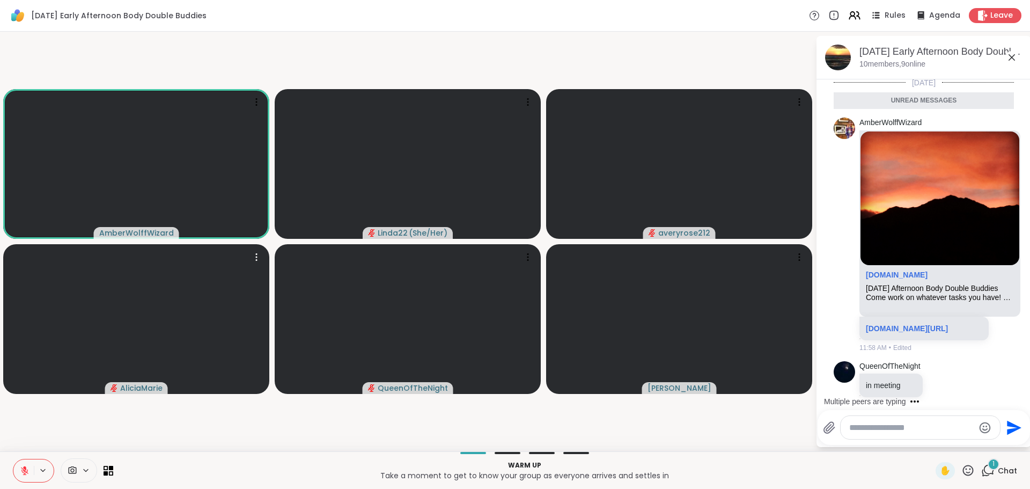
scroll to position [8, 0]
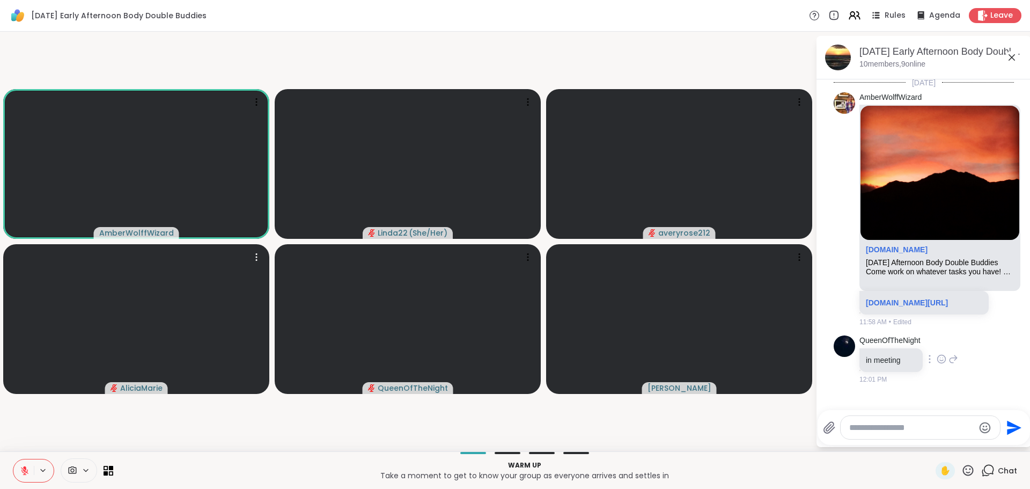
click at [941, 364] on icon at bounding box center [942, 359] width 10 height 11
click at [945, 347] on div "Select Reaction: Heart" at bounding box center [942, 342] width 10 height 10
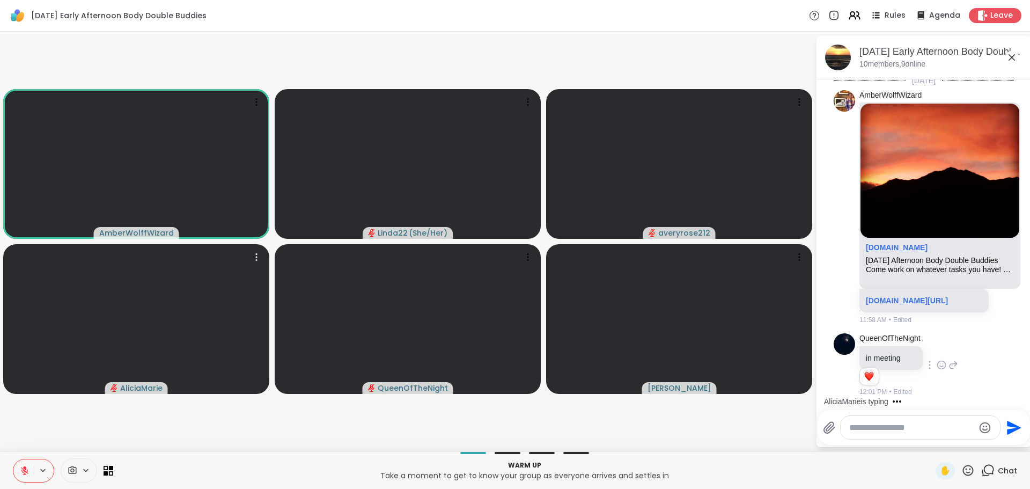
scroll to position [24, 0]
click at [911, 422] on textarea "Type your message" at bounding box center [911, 427] width 125 height 11
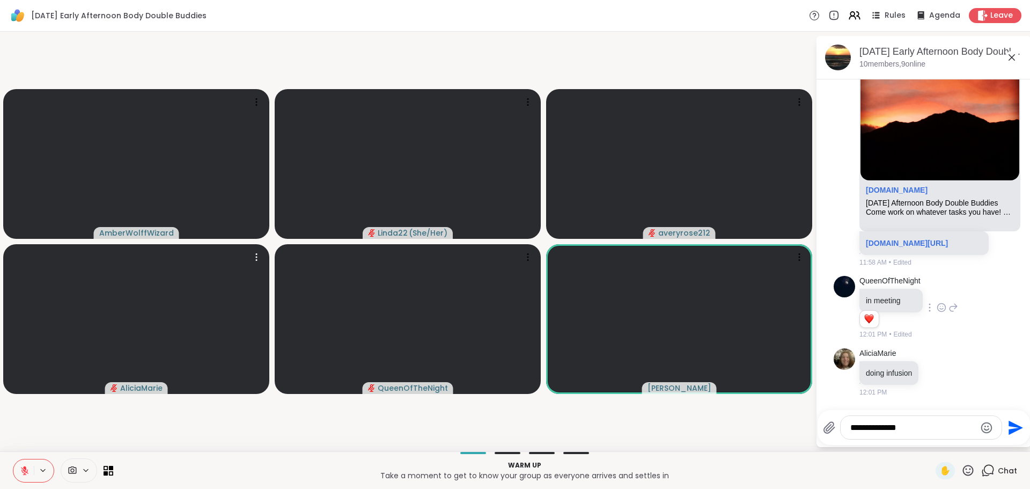
type textarea "**********"
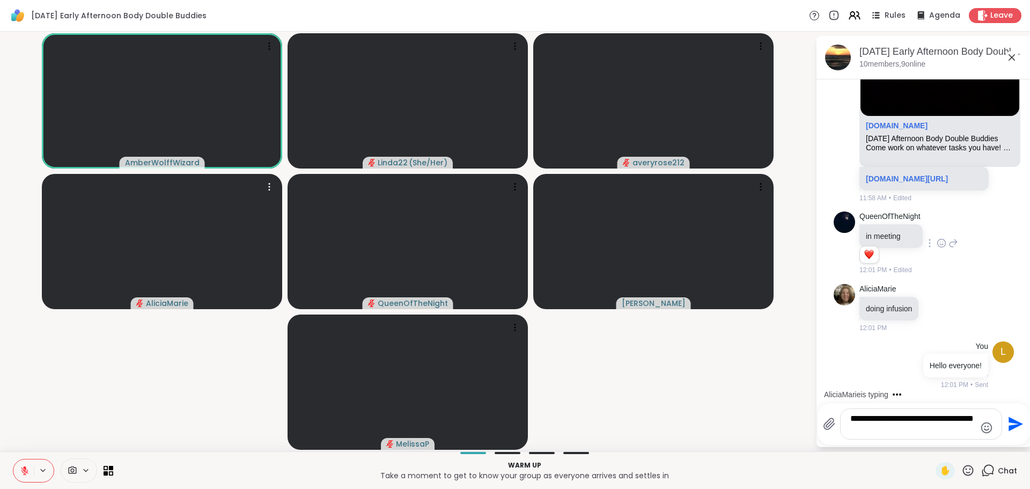
scroll to position [224, 0]
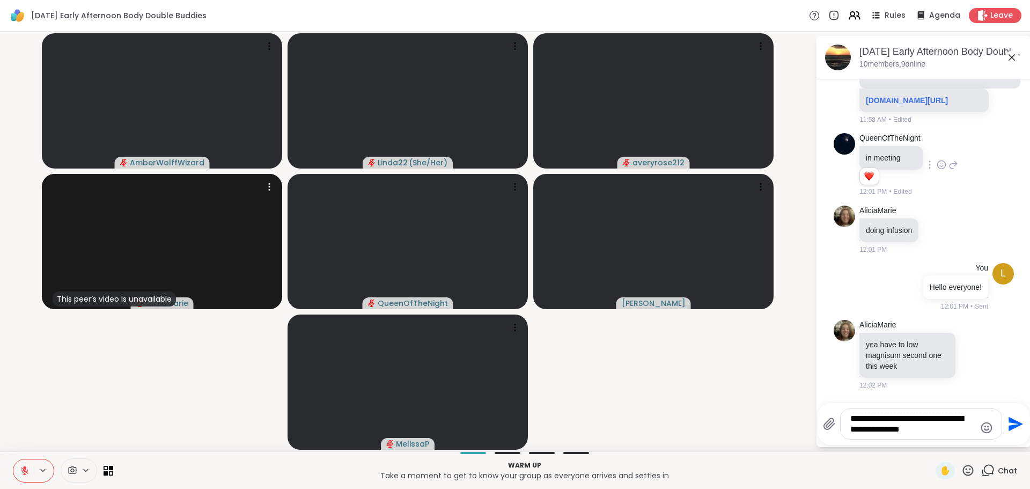
type textarea "**********"
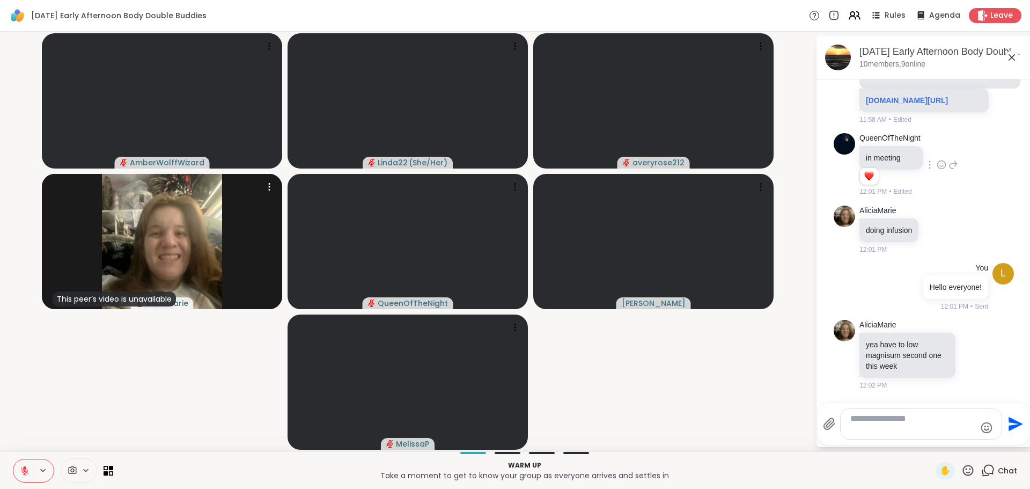
scroll to position [296, 0]
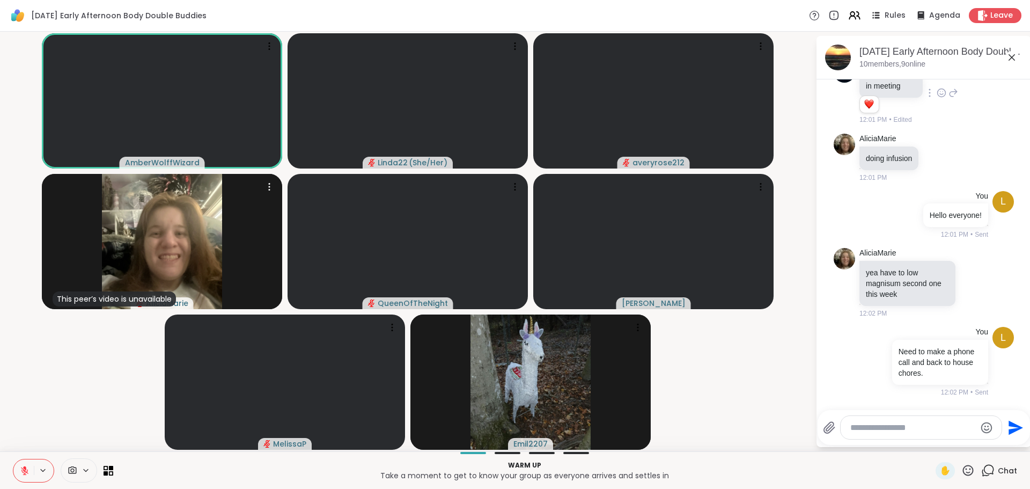
click at [964, 471] on icon at bounding box center [968, 470] width 13 height 13
click at [932, 440] on span "❤️" at bounding box center [937, 442] width 11 height 13
click at [919, 440] on div "Send" at bounding box center [924, 427] width 213 height 35
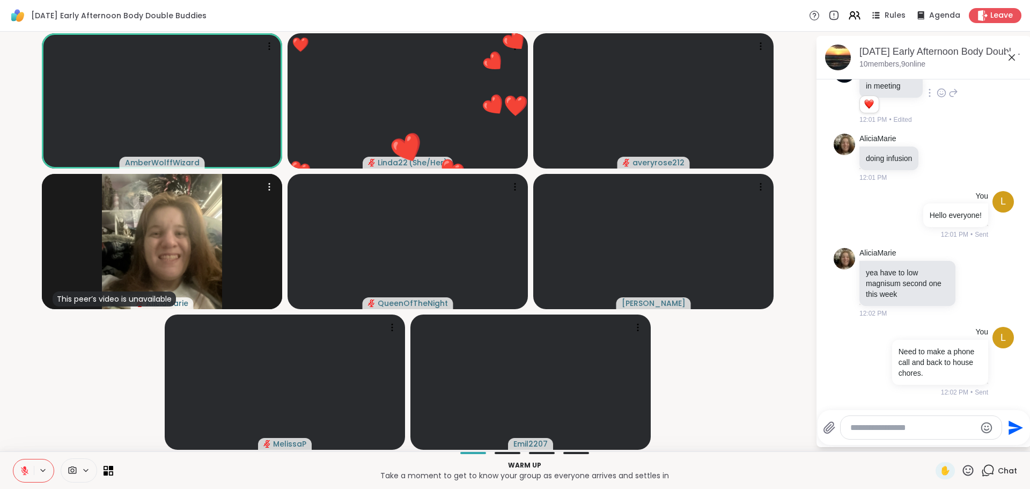
click at [751, 409] on video-player-container "AmberWolffWizard ❤️ Linda22 ( She/Her ) ❤️ ❤️ ❤️ ❤️ ❤️ ❤️ ❤️ ❤️ ❤️ ❤️ ❤️ ❤️ ❤️ …" at bounding box center [407, 241] width 803 height 411
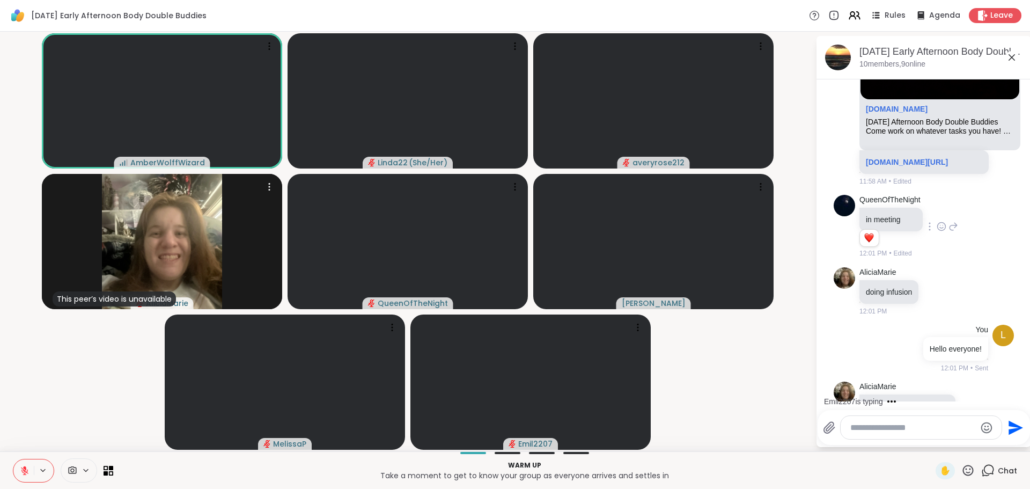
scroll to position [135, 0]
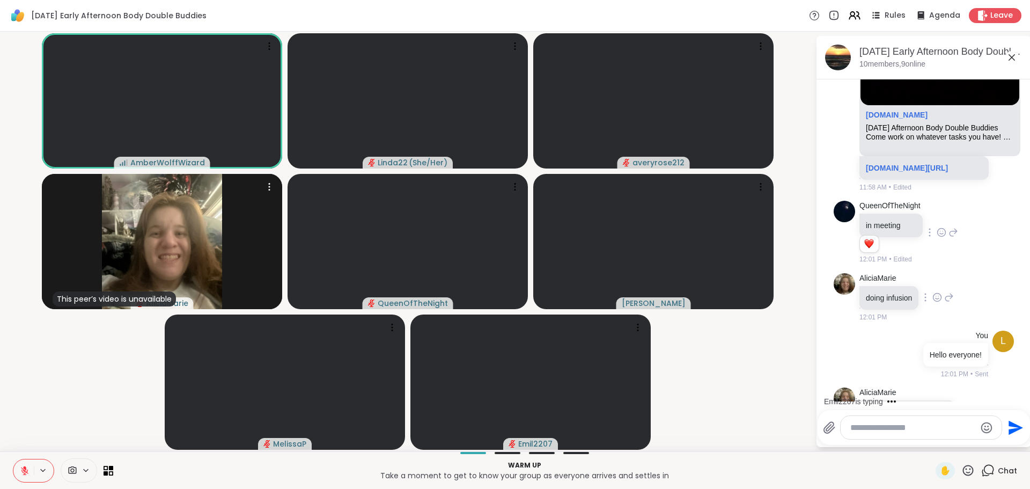
click at [949, 304] on icon at bounding box center [949, 297] width 10 height 13
type textarea "**********"
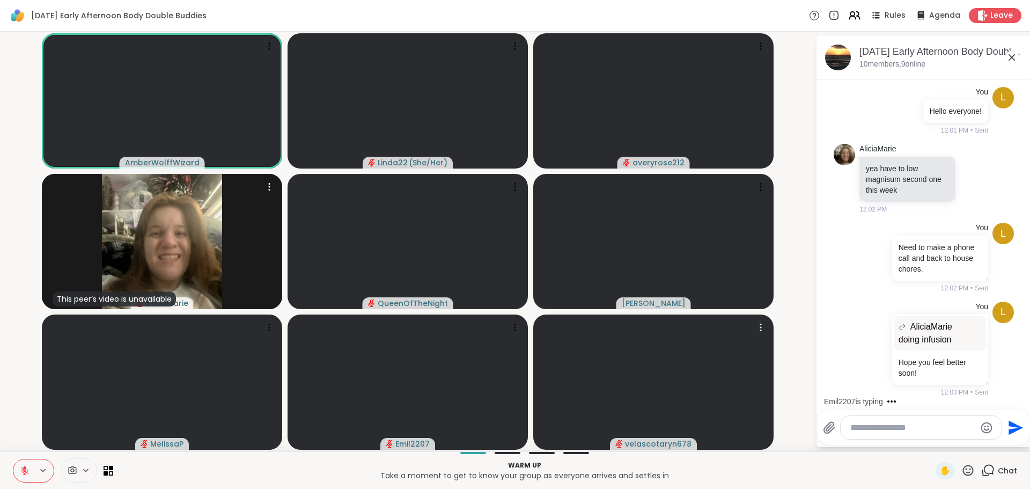
scroll to position [511, 0]
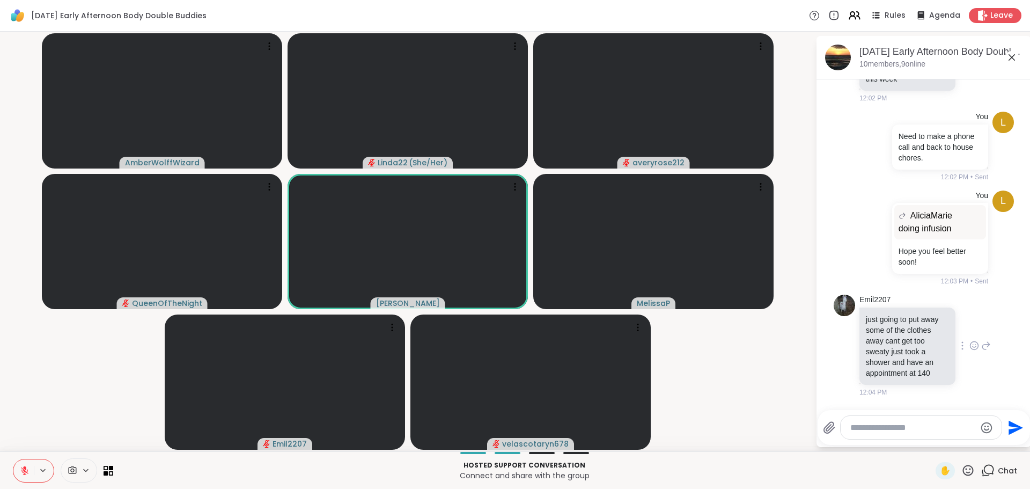
click at [970, 343] on icon at bounding box center [975, 345] width 10 height 11
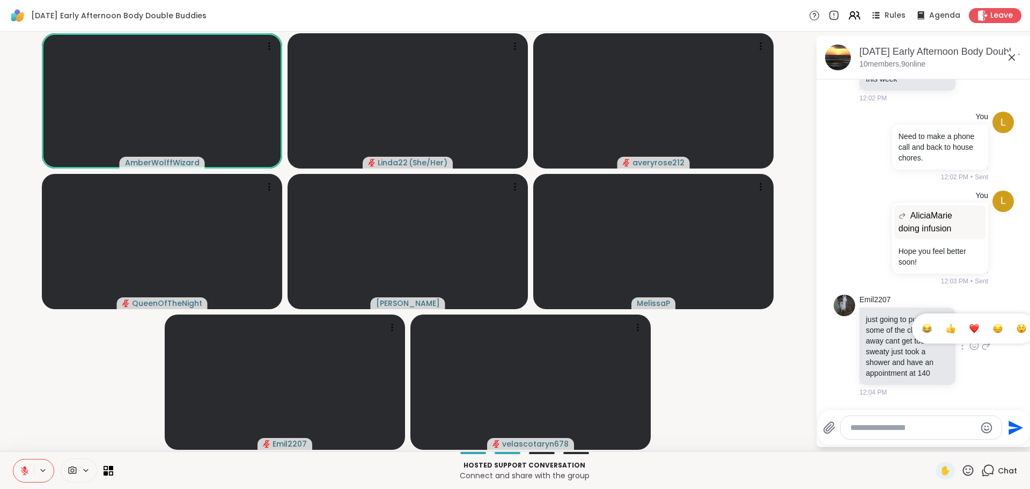
click at [970, 326] on div "Select Reaction: Heart" at bounding box center [975, 329] width 10 height 10
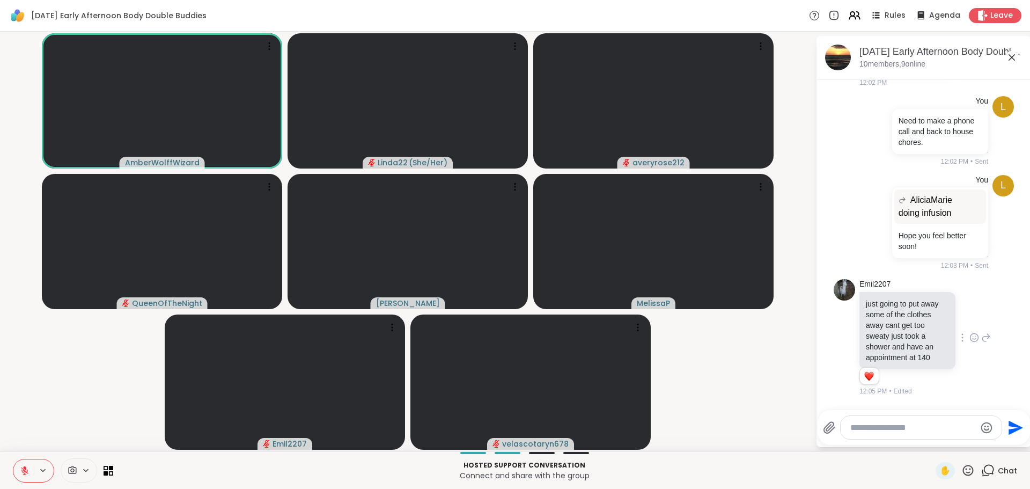
scroll to position [526, 0]
click at [787, 395] on video-player-container "AmberWolffWizard Linda22 ( She/Her ) averyrose212 QueenOfTheNight Adrienne_Quee…" at bounding box center [407, 241] width 803 height 411
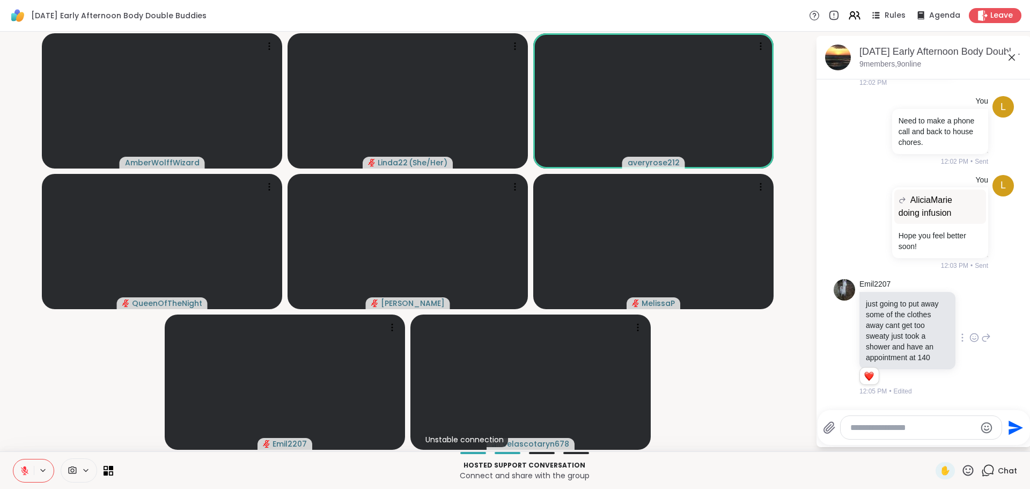
scroll to position [526, 0]
click at [768, 404] on video-player-container "AmberWolffWizard Linda22 ( She/Her ) averyrose212 QueenOfTheNight Adrienne_Quee…" at bounding box center [407, 241] width 803 height 411
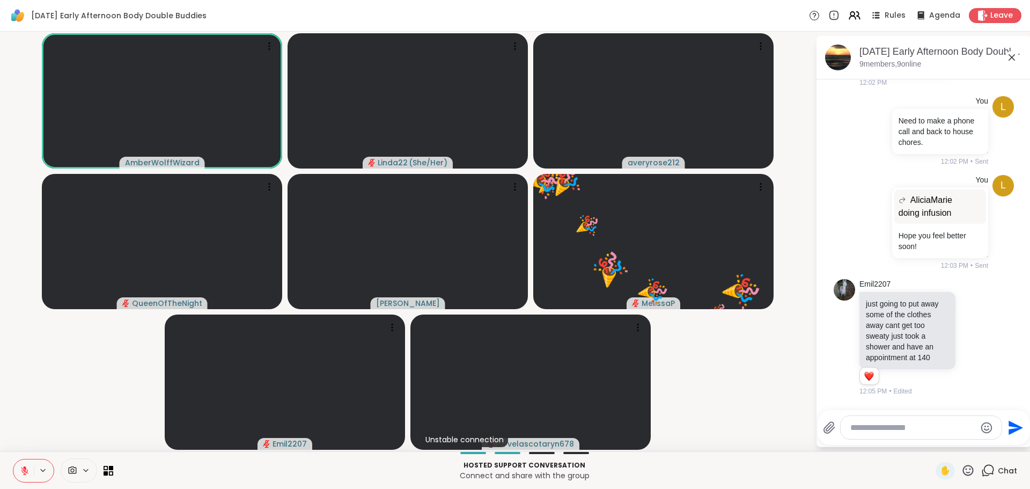
click at [964, 469] on icon at bounding box center [968, 470] width 13 height 13
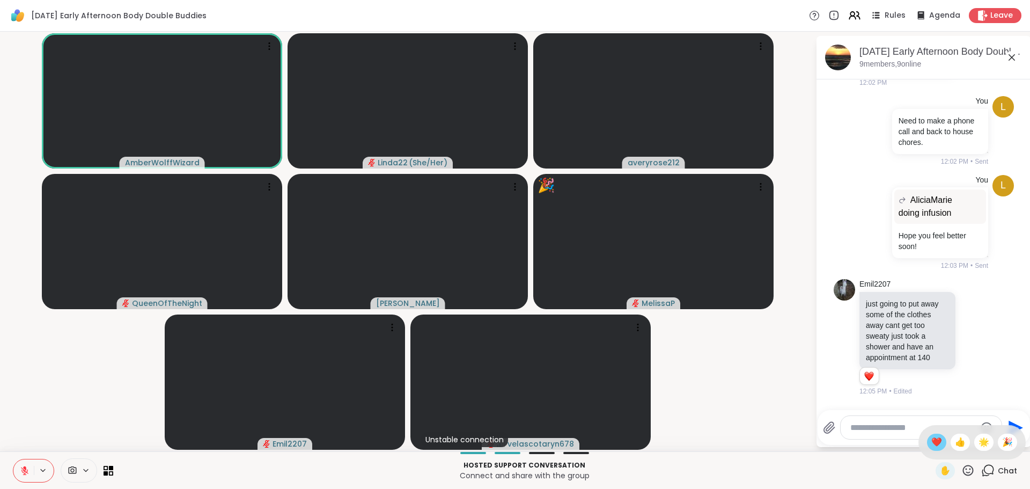
click at [932, 439] on span "❤️" at bounding box center [937, 442] width 11 height 13
click at [962, 470] on icon at bounding box center [968, 470] width 13 height 13
click at [927, 449] on div "❤️" at bounding box center [936, 442] width 19 height 17
click at [871, 428] on textarea "Type your message" at bounding box center [913, 427] width 125 height 11
type textarea "**********"
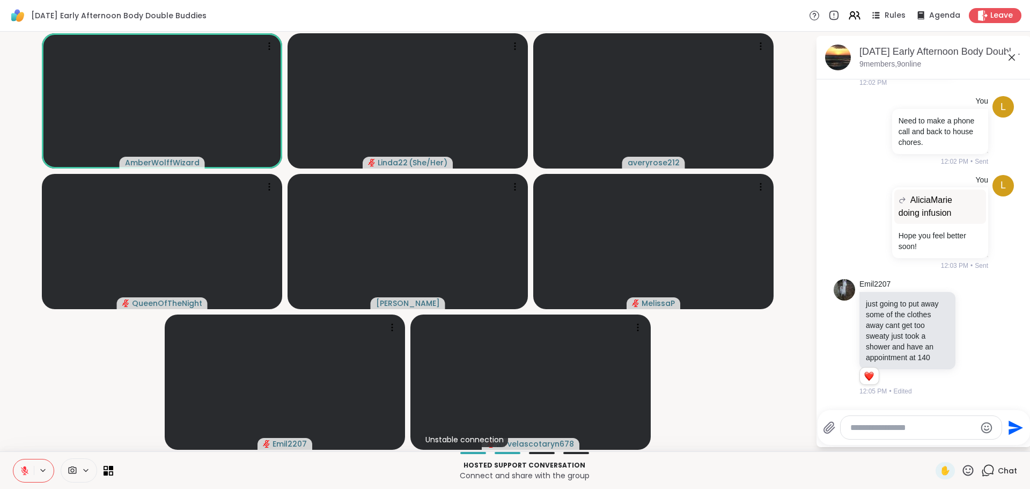
scroll to position [594, 0]
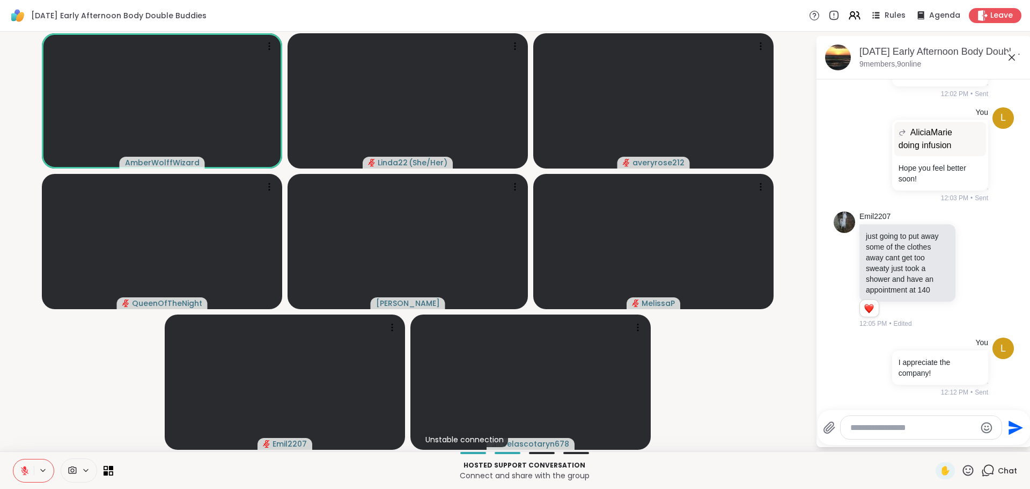
click at [962, 464] on icon at bounding box center [968, 470] width 13 height 13
click at [919, 442] on div "✋ ❤️ 👍 🌟 🎉" at bounding box center [972, 442] width 107 height 34
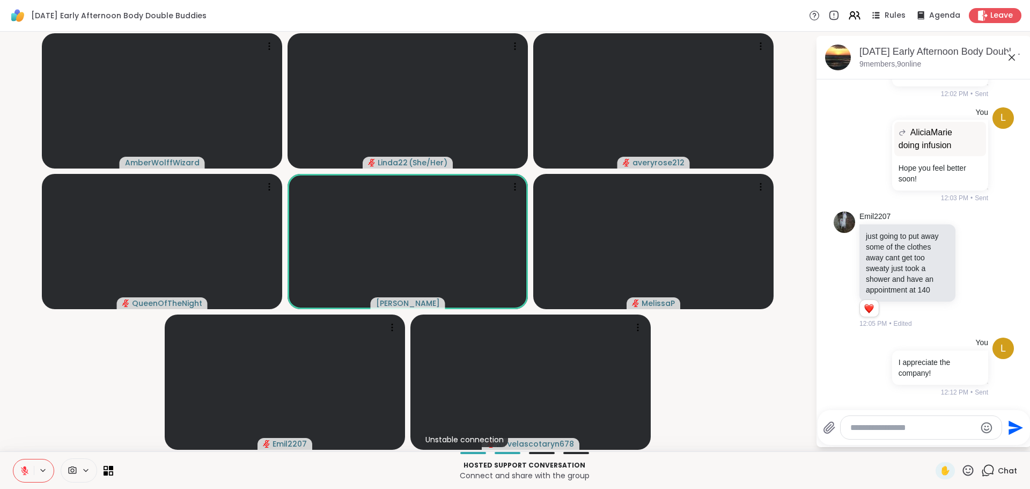
click at [962, 470] on icon at bounding box center [968, 470] width 13 height 13
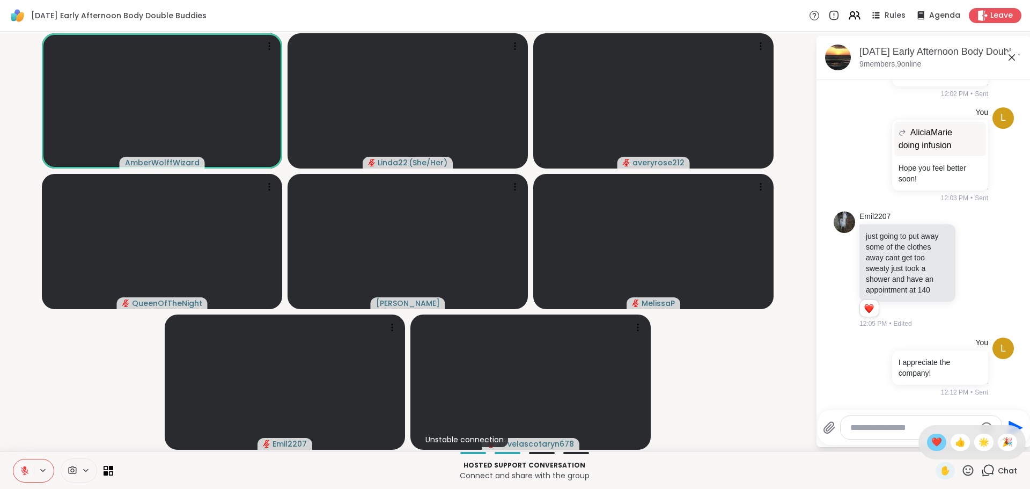
click at [932, 443] on span "❤️" at bounding box center [937, 442] width 11 height 13
click at [757, 423] on video-player-container "AmberWolffWizard Linda22 ( She/Her ) averyrose212 QueenOfTheNight Adrienne_Quee…" at bounding box center [407, 241] width 803 height 411
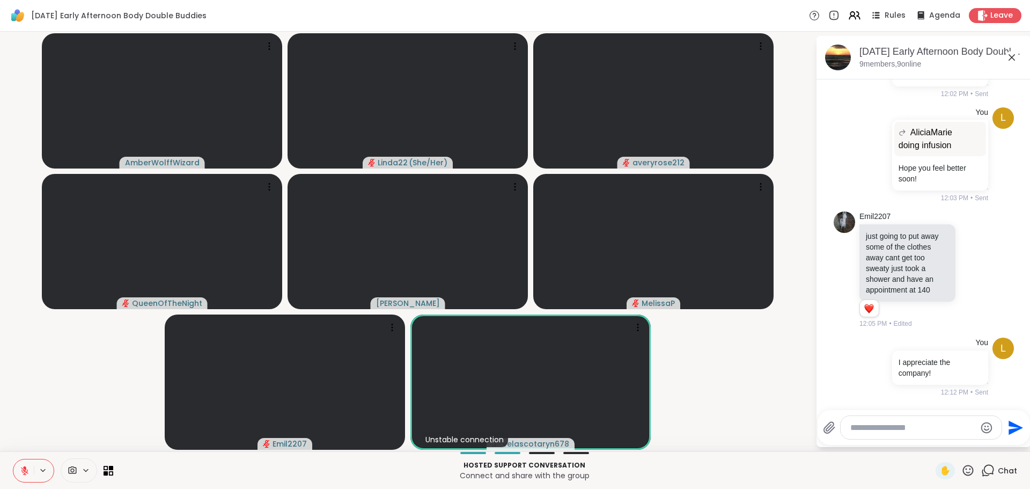
click at [962, 468] on icon at bounding box center [968, 470] width 13 height 13
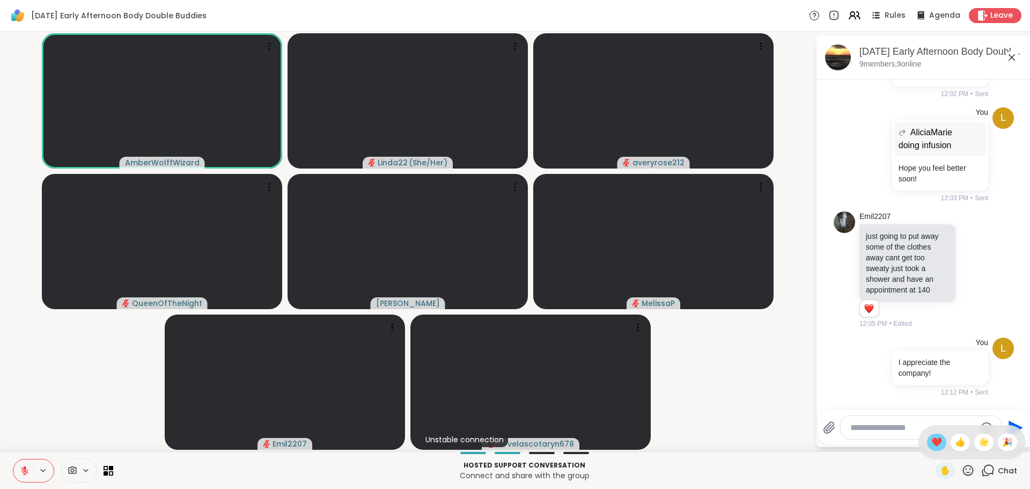
click at [932, 443] on span "❤️" at bounding box center [937, 442] width 11 height 13
click at [25, 472] on icon at bounding box center [25, 471] width 10 height 10
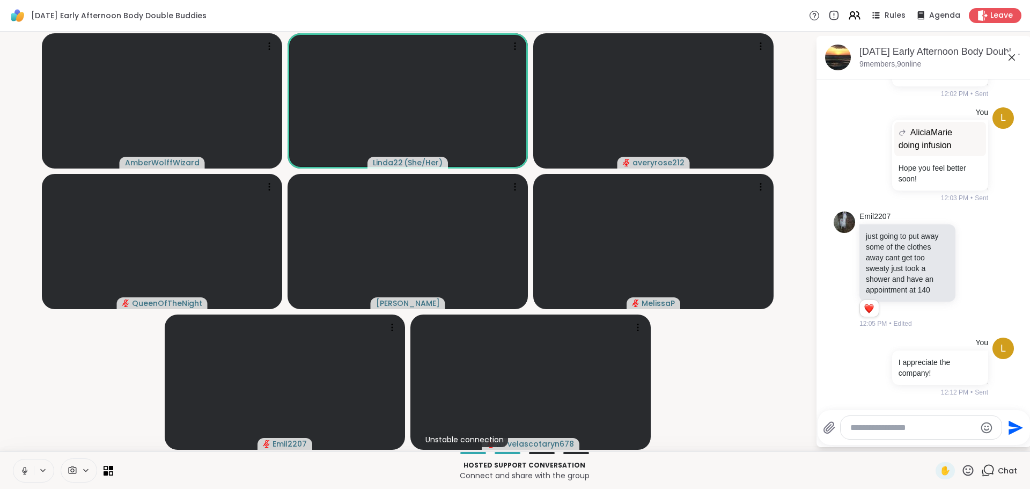
click at [25, 470] on icon at bounding box center [25, 471] width 10 height 10
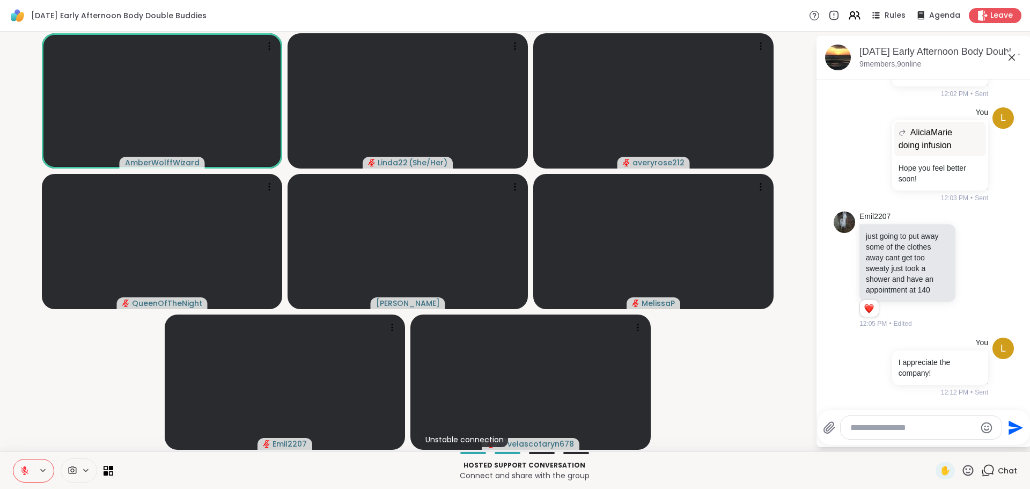
click at [23, 471] on icon at bounding box center [25, 471] width 10 height 10
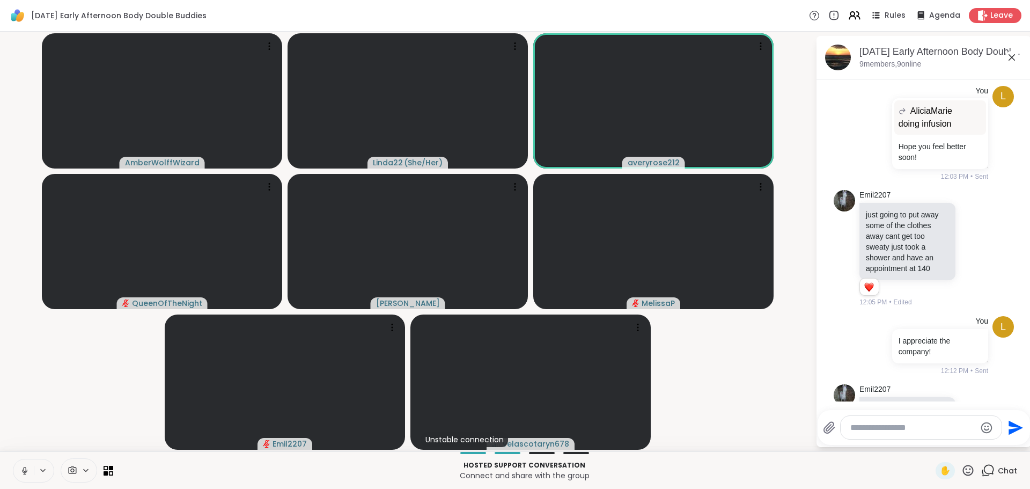
scroll to position [662, 0]
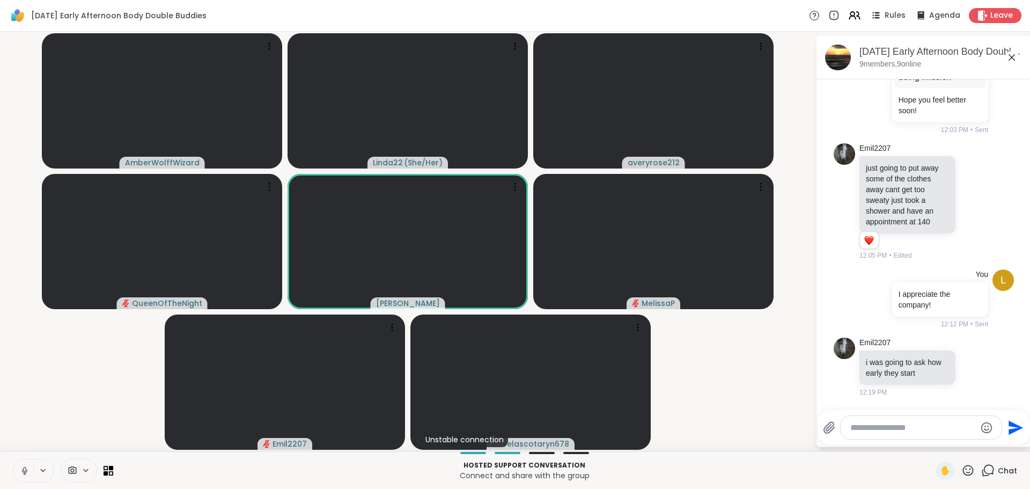
click at [24, 471] on icon at bounding box center [25, 471] width 10 height 10
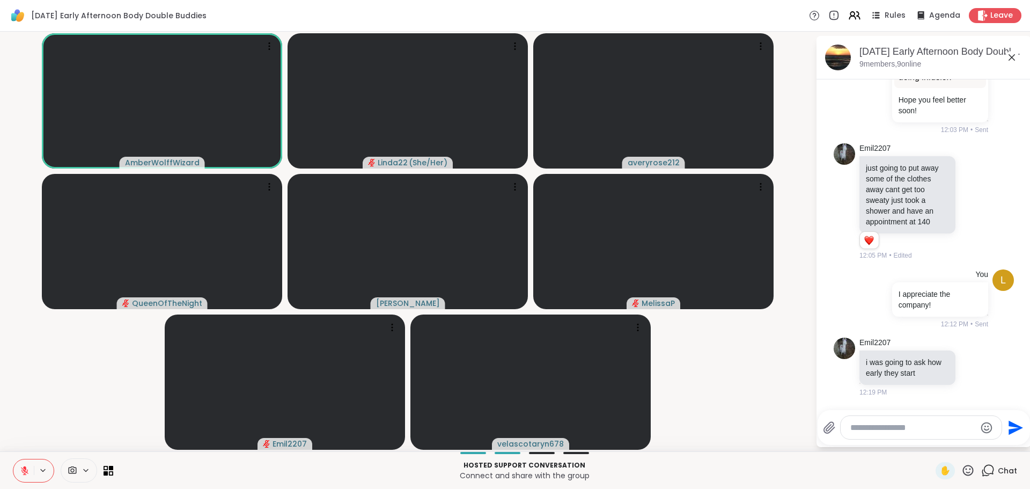
click at [730, 406] on video-player-container "AmberWolffWizard Linda22 ( She/Her ) averyrose212 QueenOfTheNight Adrienne_Quee…" at bounding box center [407, 241] width 803 height 411
click at [25, 472] on icon at bounding box center [25, 471] width 10 height 10
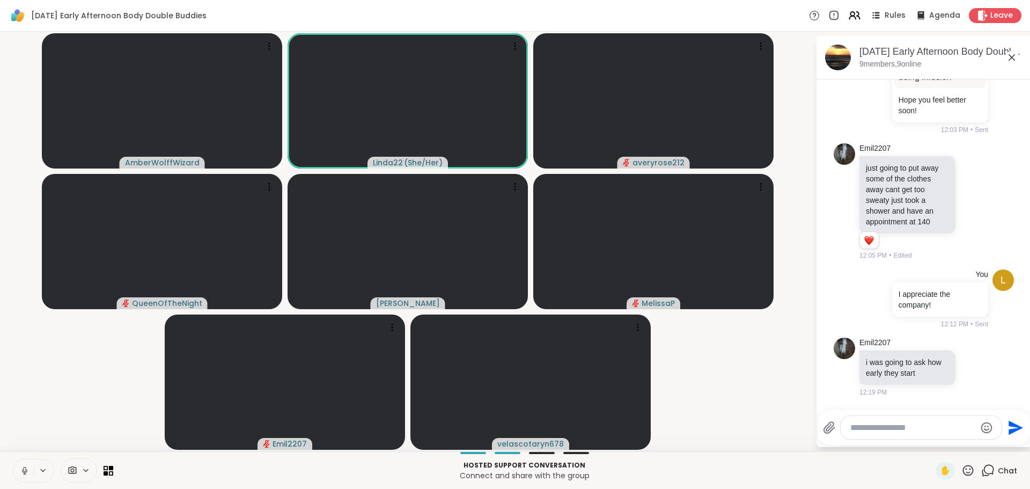
click at [25, 469] on icon at bounding box center [25, 471] width 10 height 10
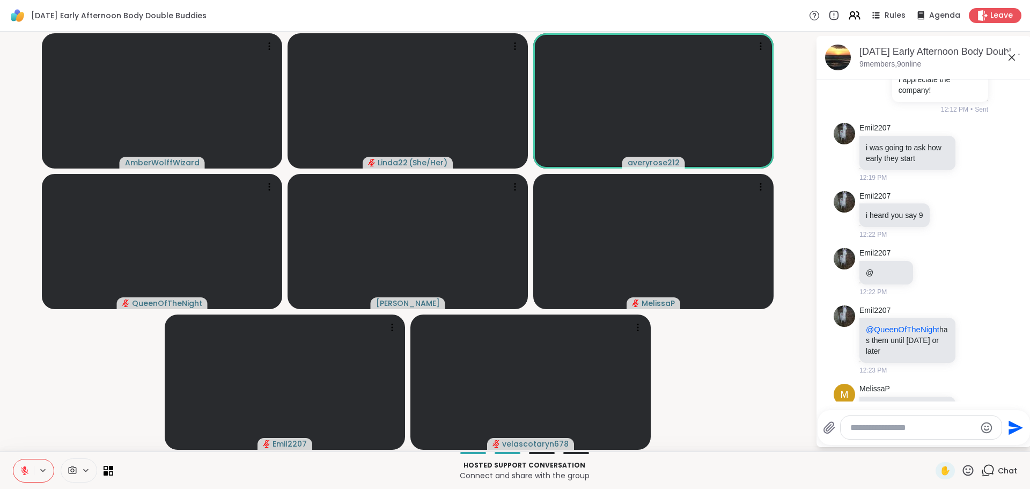
scroll to position [966, 0]
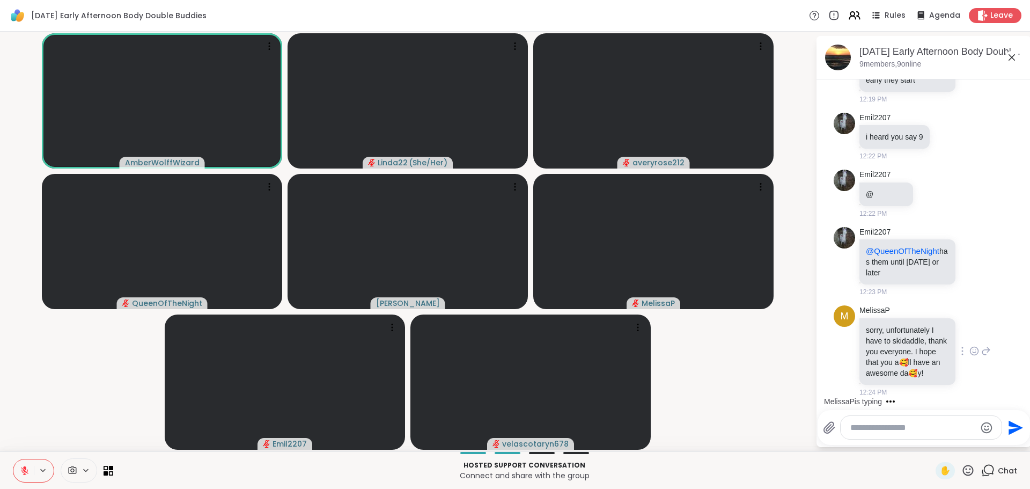
click at [970, 346] on icon at bounding box center [975, 351] width 10 height 11
click at [970, 329] on div "Select Reaction: Heart" at bounding box center [975, 334] width 10 height 10
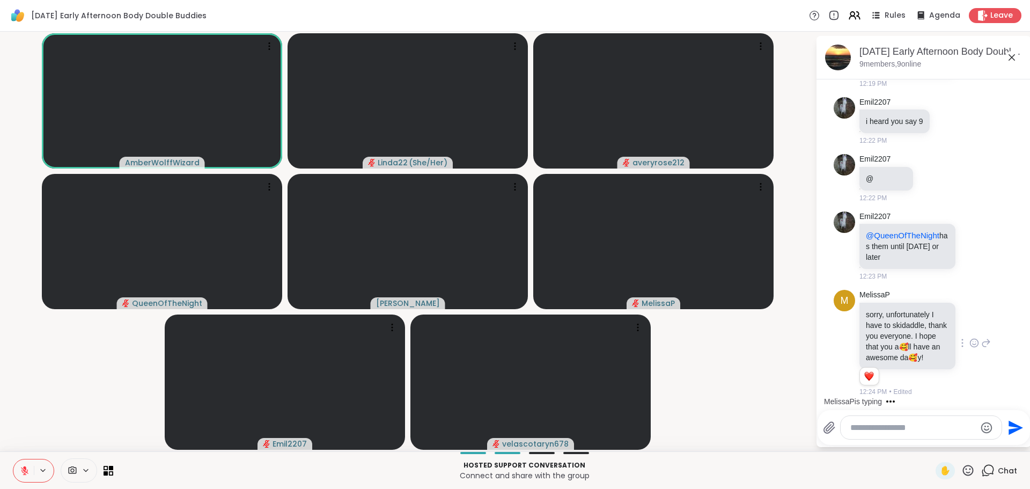
scroll to position [982, 0]
click at [807, 370] on video-player-container "AmberWolffWizard Linda22 ( She/Her ) averyrose212 QueenOfTheNight Adrienne_Quee…" at bounding box center [407, 241] width 803 height 411
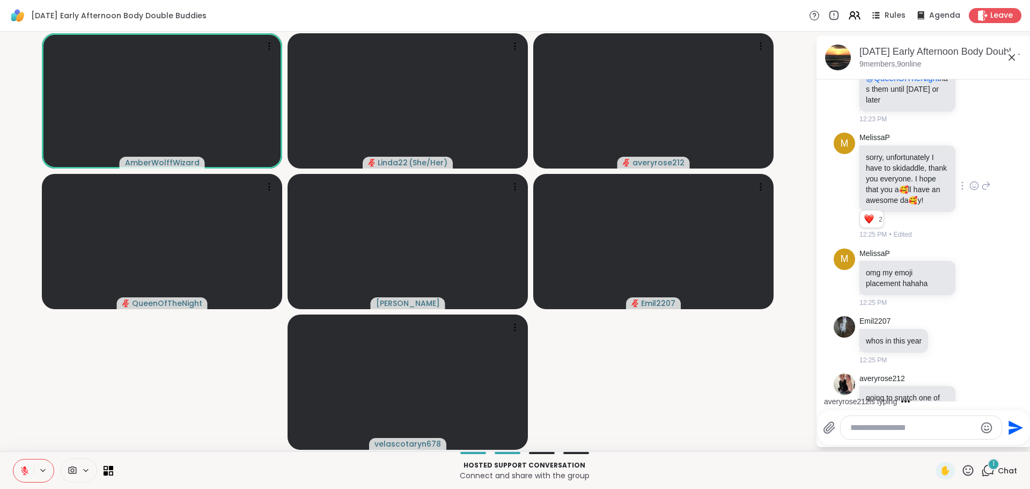
scroll to position [1174, 0]
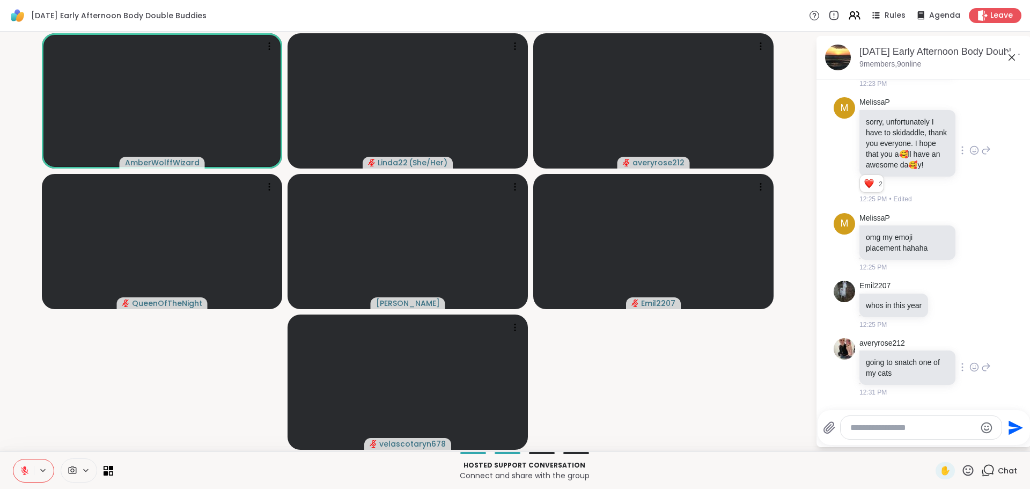
click at [970, 366] on icon at bounding box center [975, 367] width 10 height 11
click at [970, 355] on div "Select Reaction: Heart" at bounding box center [975, 350] width 10 height 10
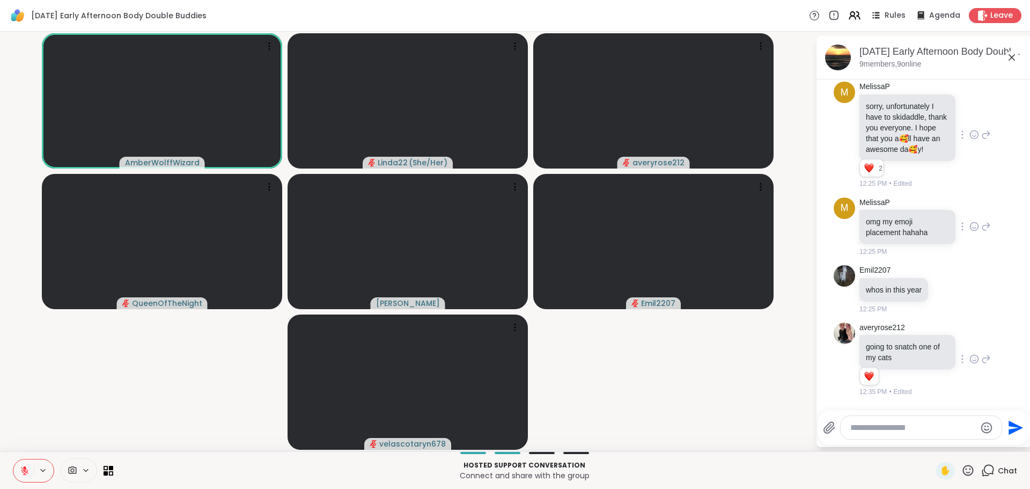
click at [970, 223] on icon at bounding box center [975, 226] width 10 height 11
click at [921, 214] on button "Select Reaction: Joy" at bounding box center [927, 209] width 21 height 21
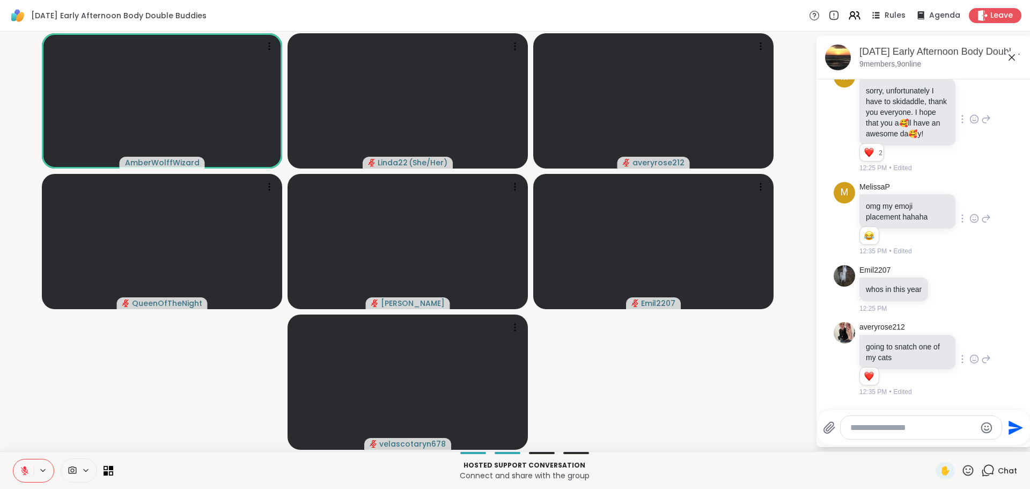
click at [796, 375] on video-player-container "AmberWolffWizard Linda22 ( She/Her ) averyrose212 QueenOfTheNight Adrienne_Quee…" at bounding box center [407, 241] width 803 height 411
click at [877, 429] on textarea "Type your message" at bounding box center [913, 427] width 125 height 11
type textarea "**********"
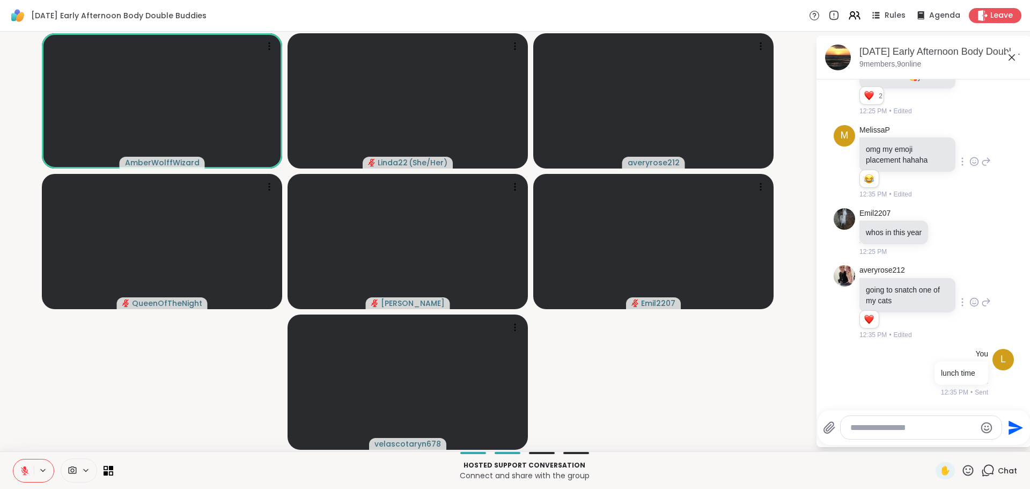
click at [962, 469] on icon at bounding box center [968, 470] width 13 height 13
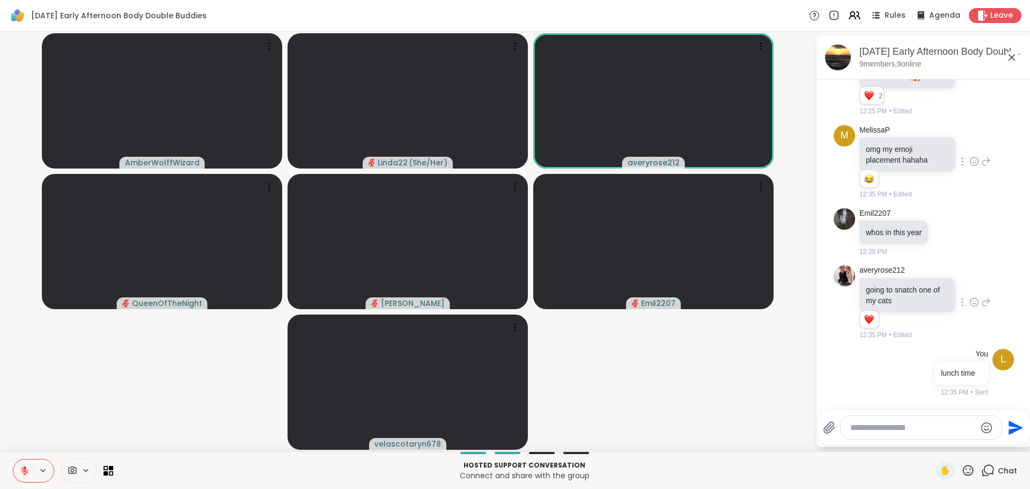
click at [965, 468] on icon at bounding box center [968, 470] width 11 height 11
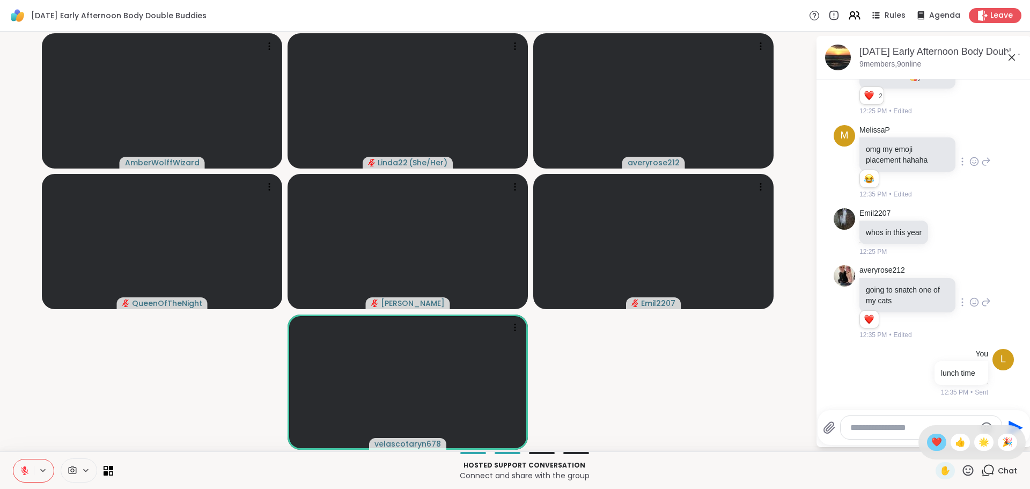
click at [932, 444] on span "❤️" at bounding box center [937, 442] width 11 height 13
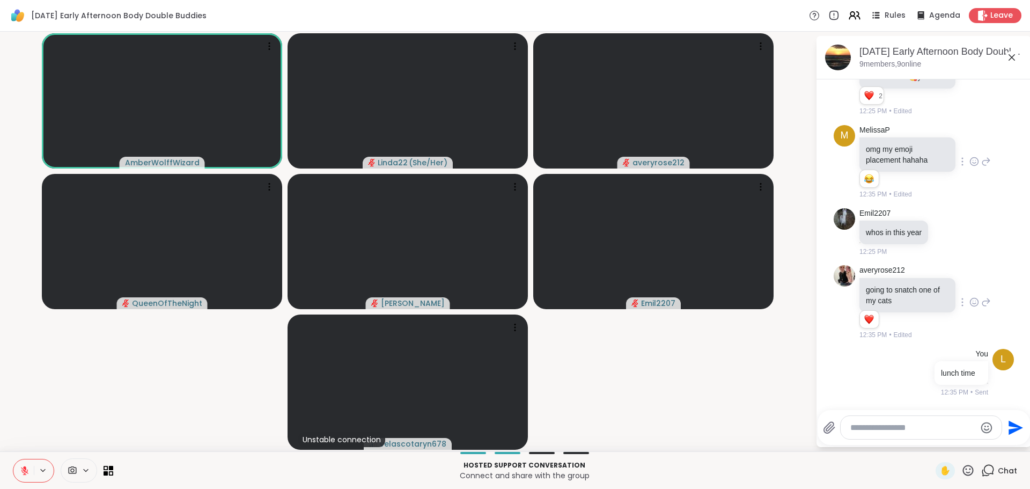
click at [962, 470] on icon at bounding box center [968, 470] width 13 height 13
click at [932, 442] on span "❤️" at bounding box center [937, 442] width 11 height 13
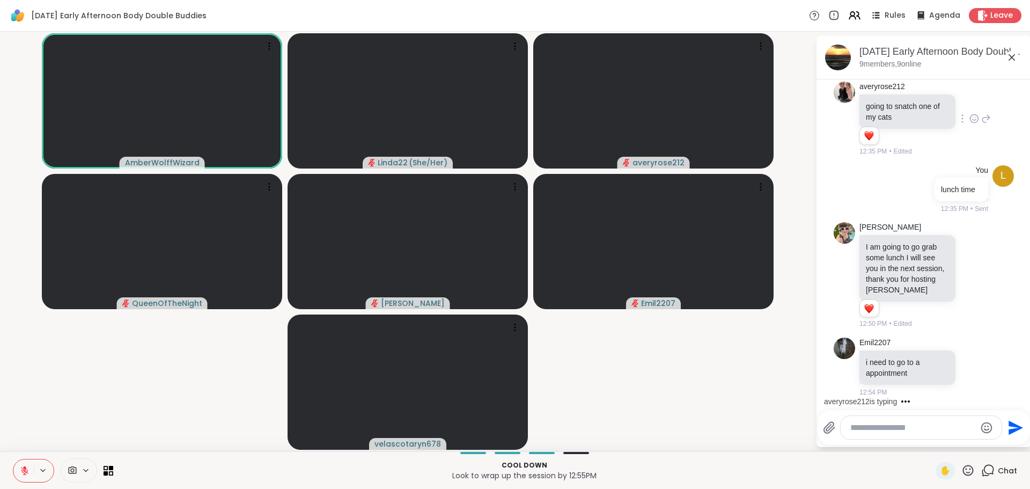
scroll to position [1435, 0]
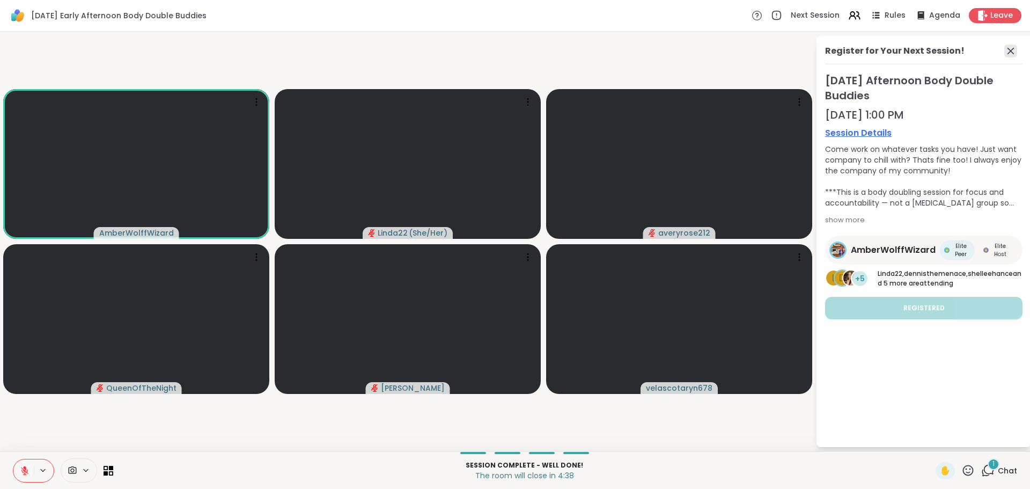
click at [1008, 54] on icon at bounding box center [1011, 51] width 13 height 13
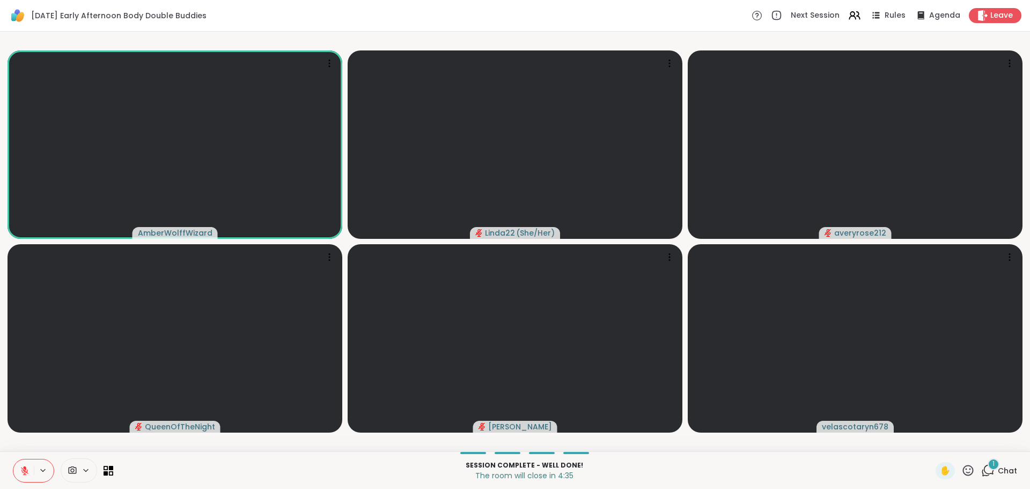
click at [993, 463] on span "1" at bounding box center [994, 463] width 2 height 9
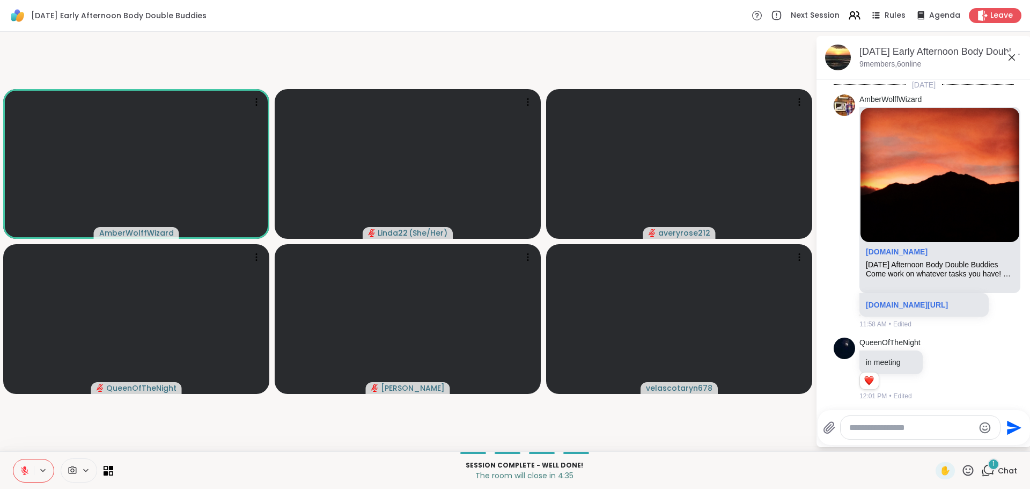
scroll to position [1539, 0]
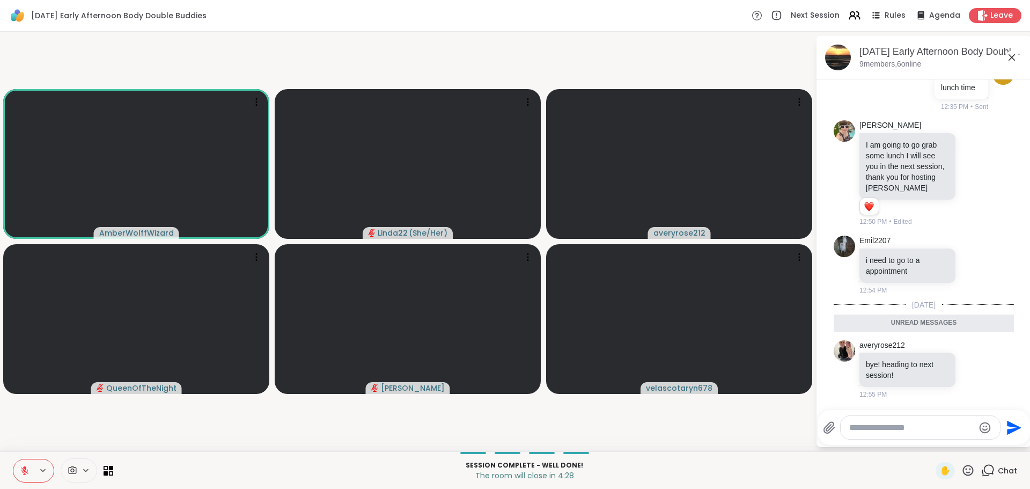
click at [800, 425] on video-player-container "AmberWolffWizard Linda22 ( She/Her ) averyrose212 QueenOfTheNight Adrienne_Quee…" at bounding box center [407, 241] width 803 height 411
click at [1011, 59] on icon at bounding box center [1012, 57] width 13 height 13
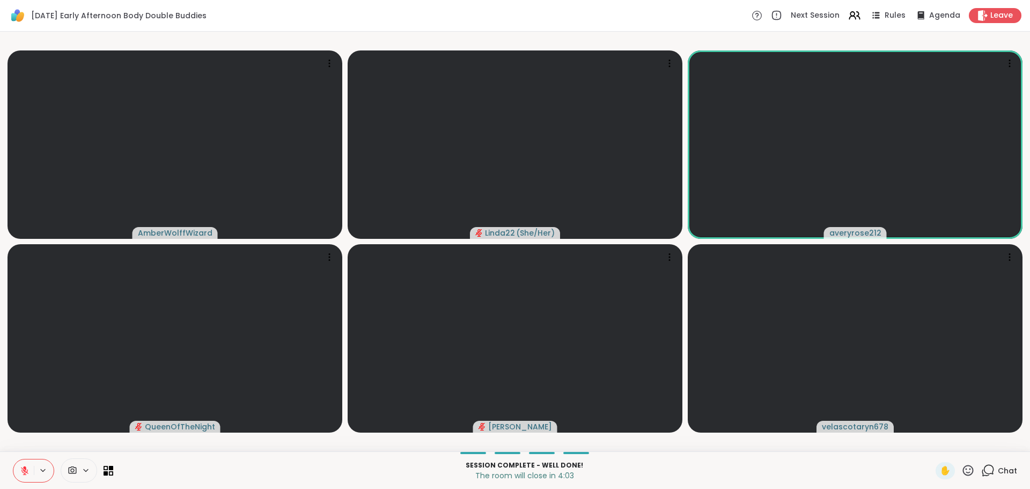
scroll to position [0, 3]
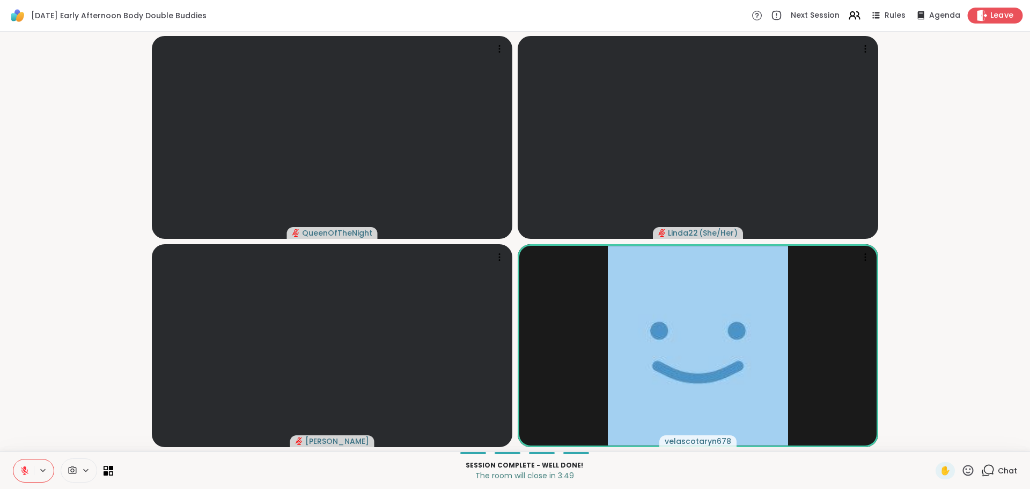
click at [977, 10] on icon at bounding box center [982, 15] width 11 height 11
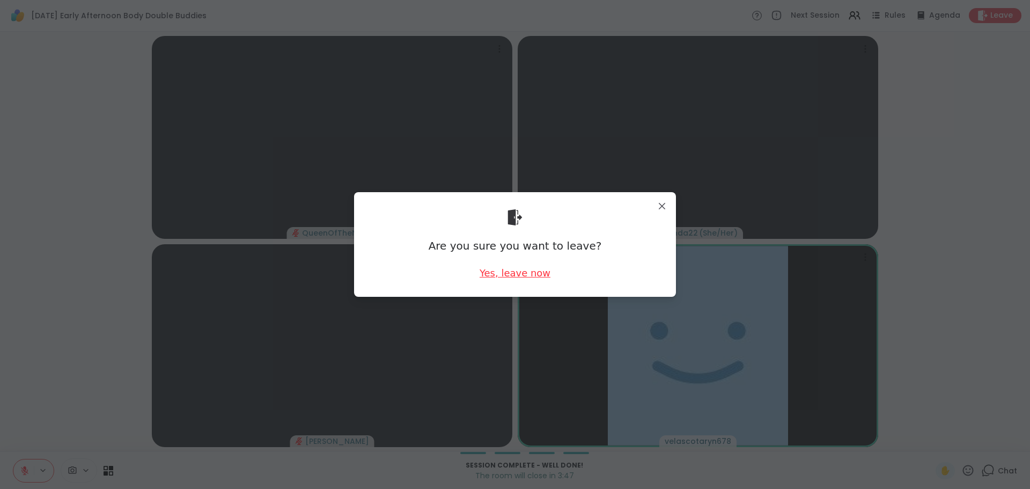
click at [493, 273] on div "Yes, leave now" at bounding box center [515, 272] width 71 height 13
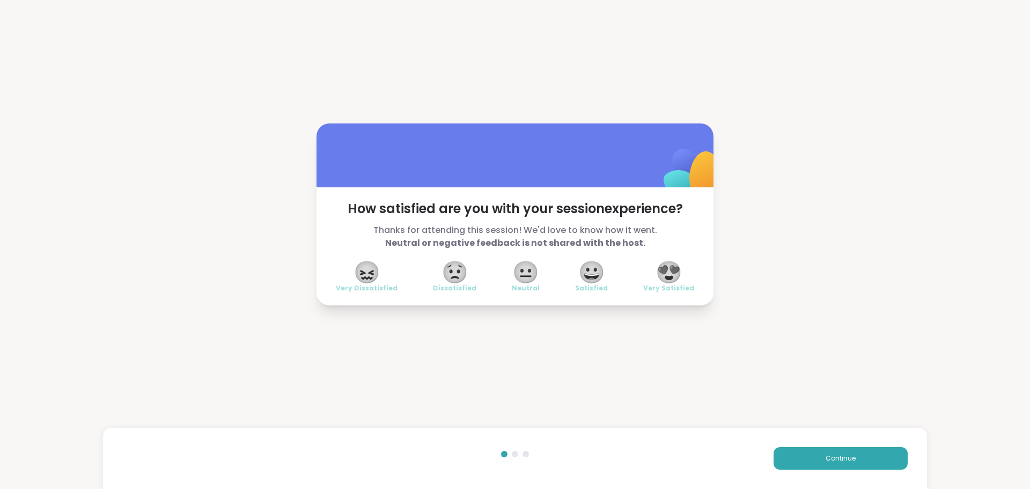
click at [661, 263] on span "😍" at bounding box center [669, 271] width 27 height 19
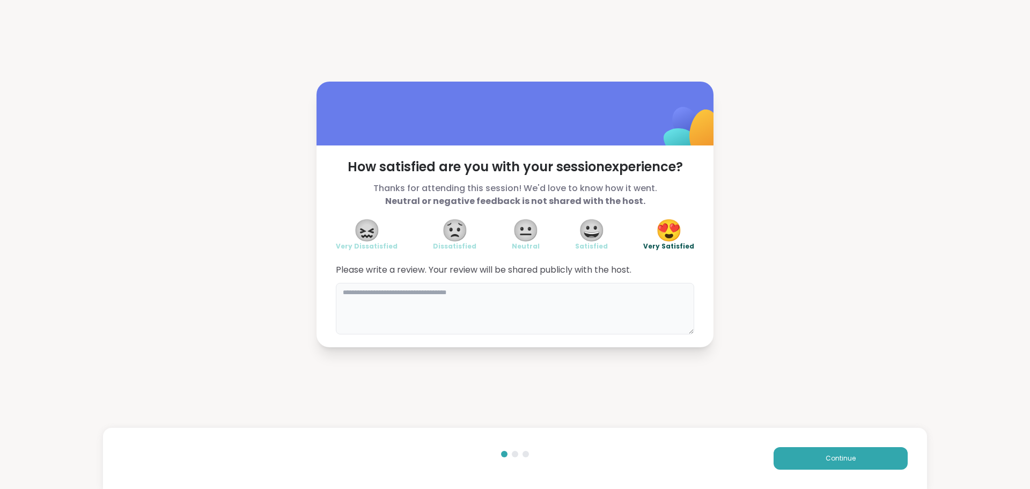
click at [563, 307] on textarea at bounding box center [515, 309] width 358 height 52
type textarea "**********"
click at [774, 453] on button "Continue" at bounding box center [841, 458] width 134 height 23
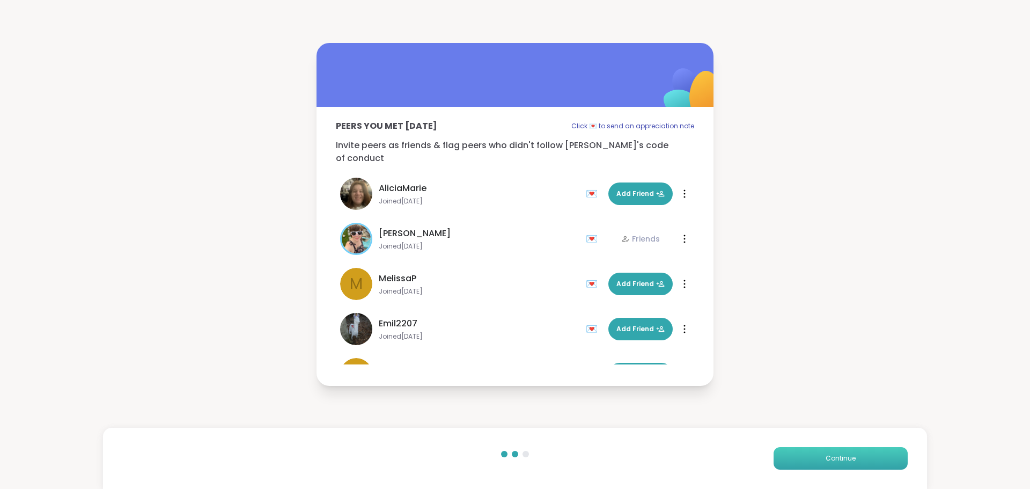
click at [774, 453] on button "Continue" at bounding box center [841, 458] width 134 height 23
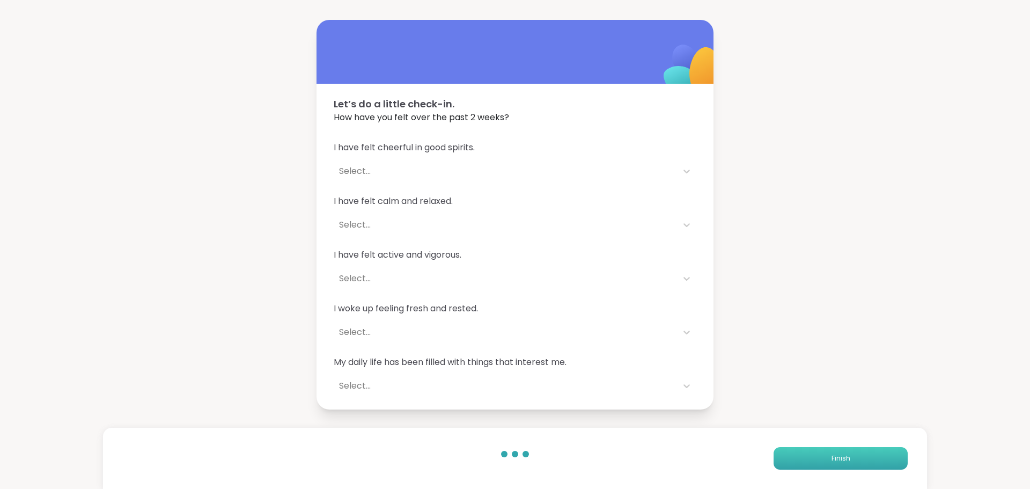
click at [774, 453] on button "Finish" at bounding box center [841, 458] width 134 height 23
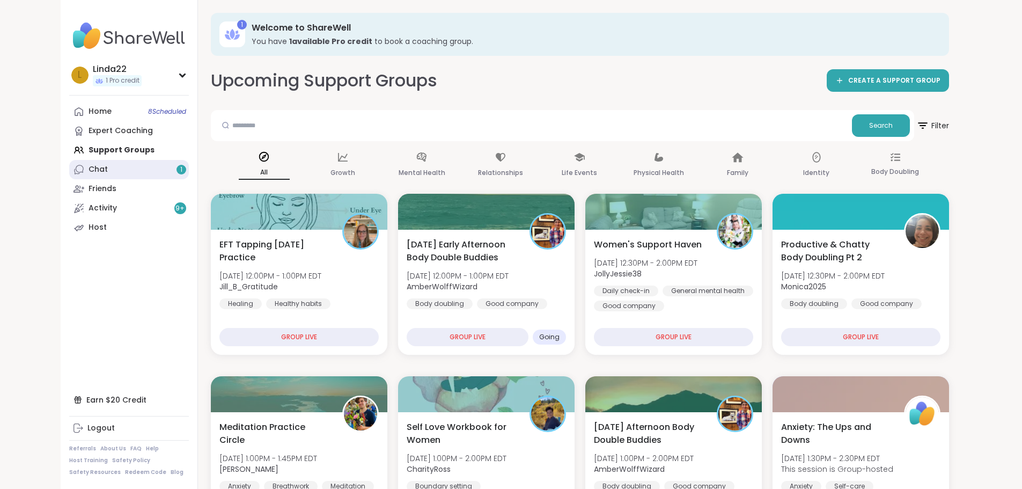
click at [94, 170] on link "Chat 1" at bounding box center [129, 169] width 120 height 19
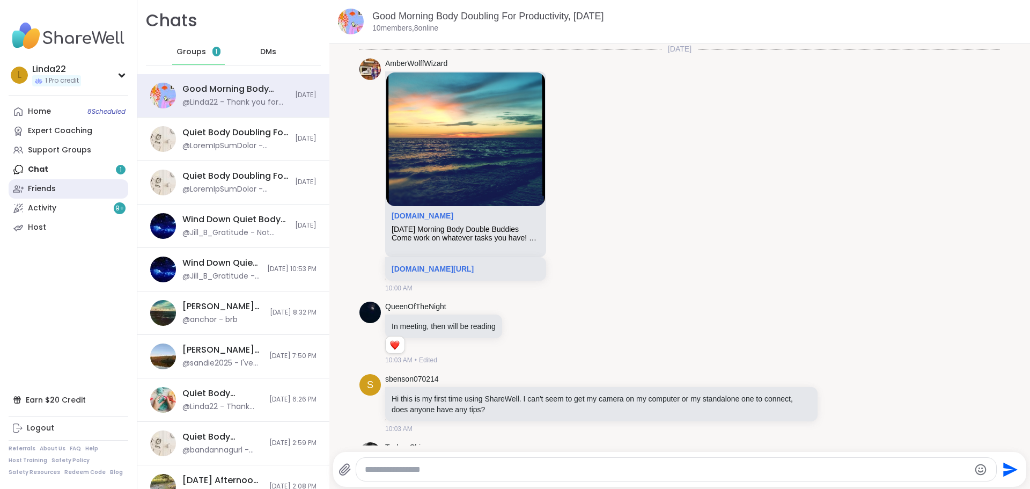
scroll to position [2002, 0]
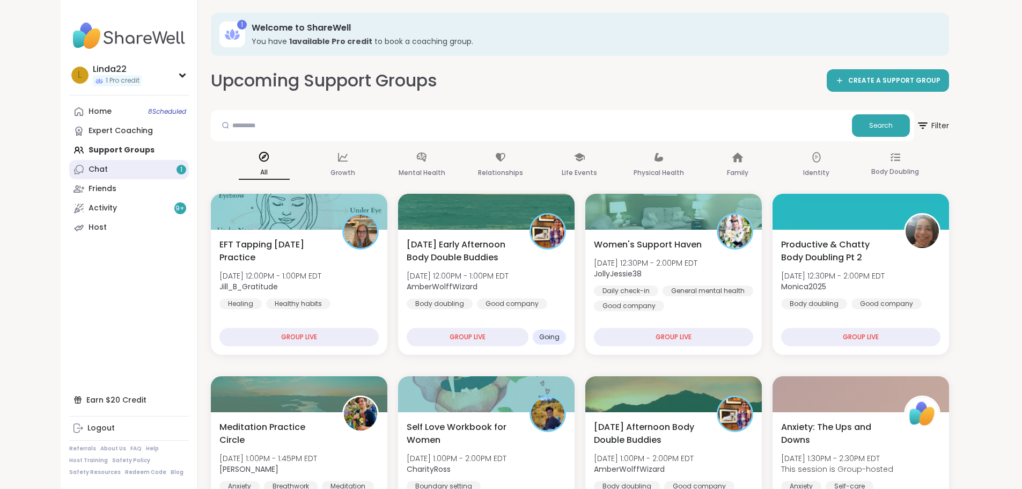
click at [83, 171] on link "Chat 1" at bounding box center [129, 169] width 120 height 19
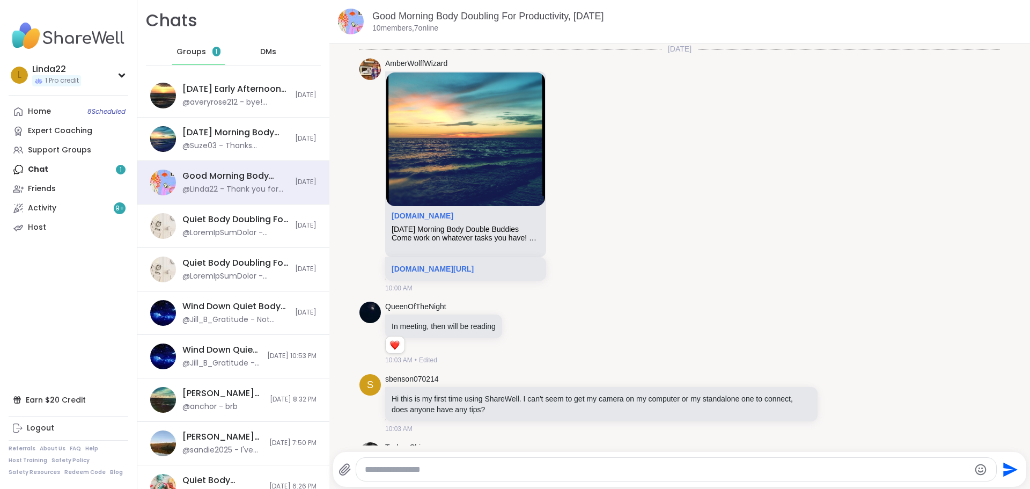
scroll to position [2002, 0]
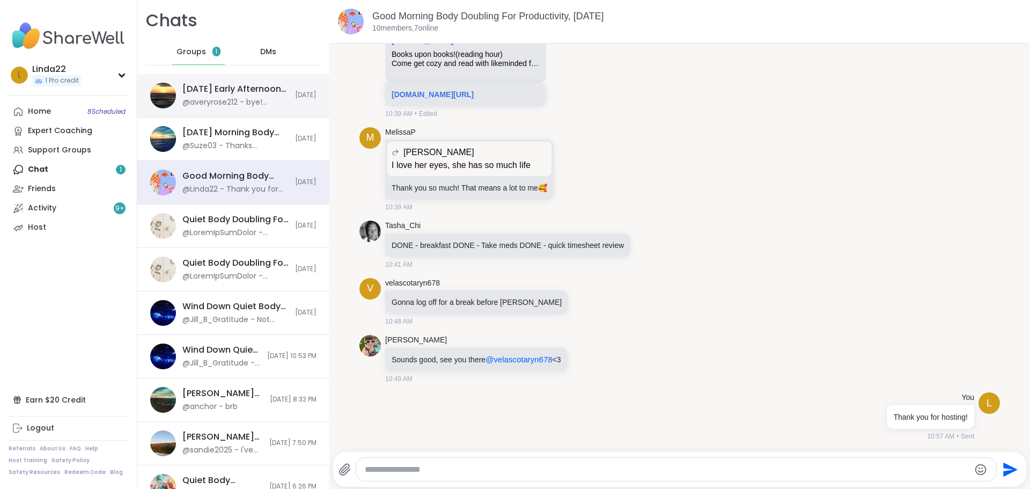
click at [254, 104] on div "@averyrose212 - bye! heading to next session!" at bounding box center [235, 102] width 106 height 11
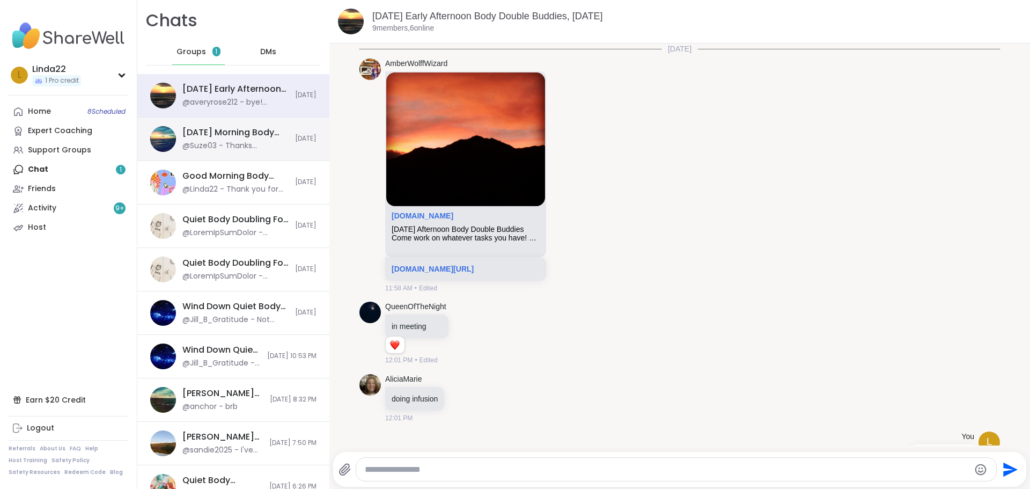
scroll to position [1125, 0]
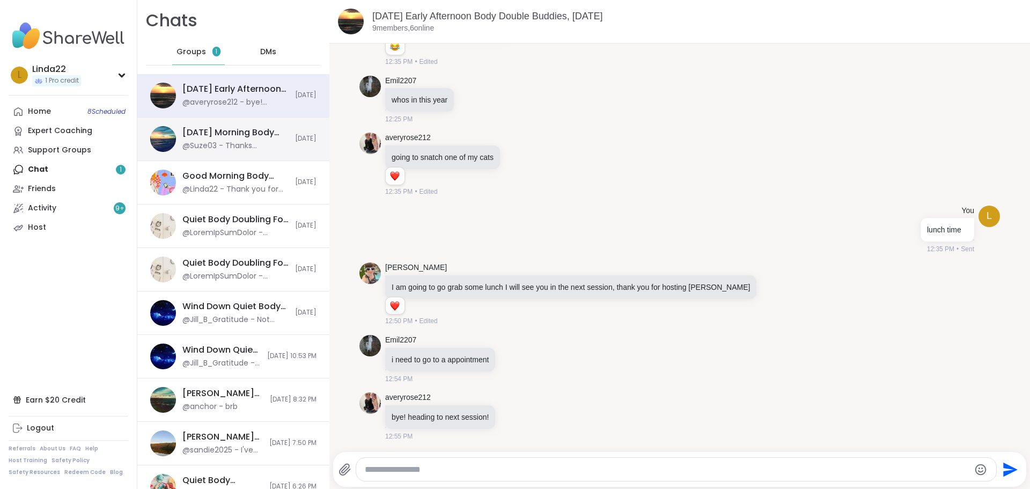
click at [254, 134] on div "Tuesday Morning Body Double Buddies, Oct 14" at bounding box center [235, 133] width 106 height 12
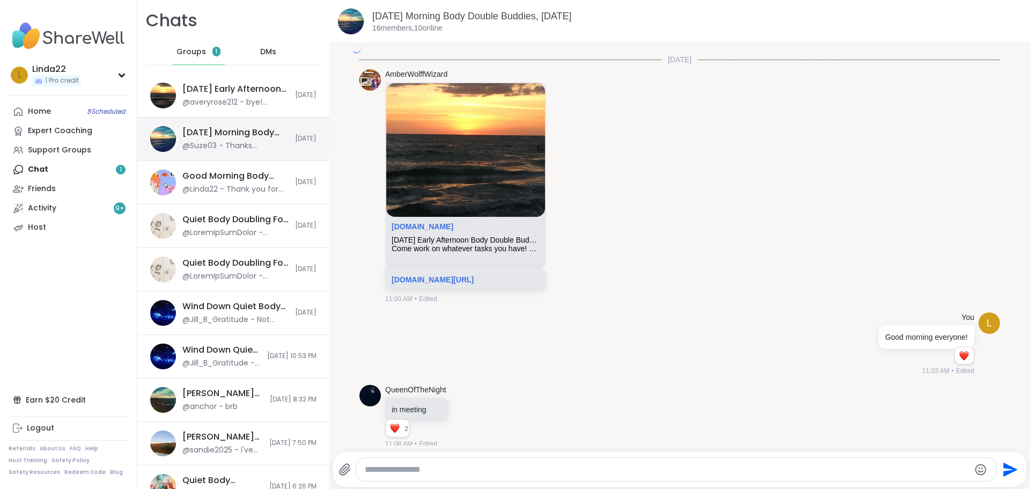
scroll to position [1611, 0]
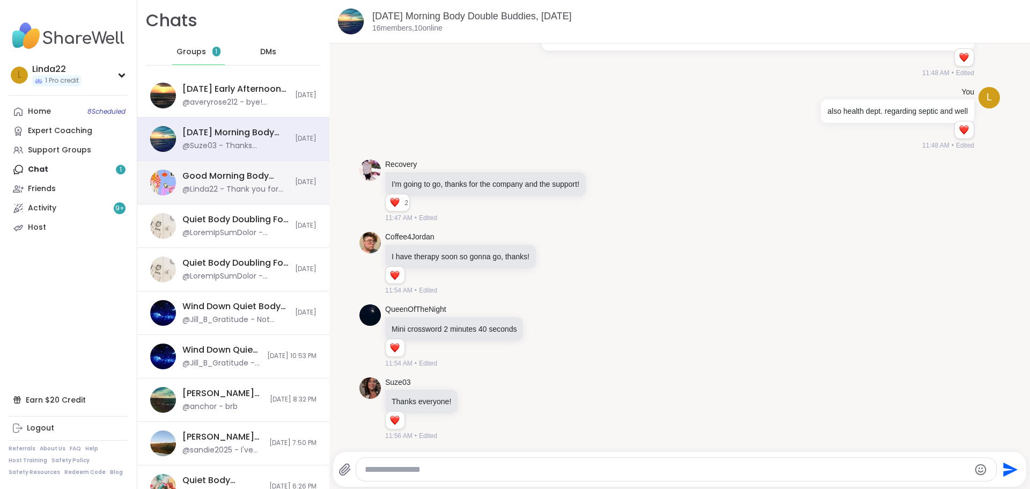
click at [252, 175] on div "Good Morning Body Doubling For Productivity, Oct 14" at bounding box center [235, 176] width 106 height 12
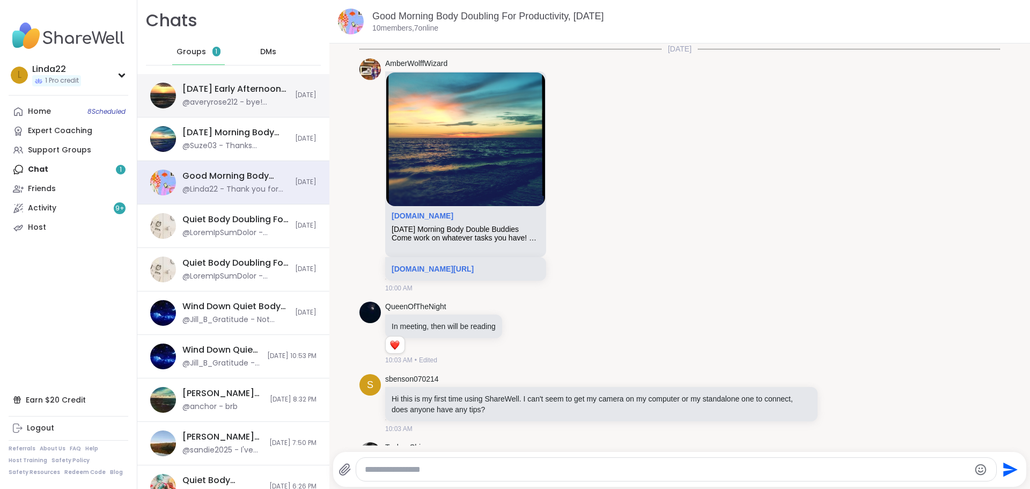
scroll to position [2002, 0]
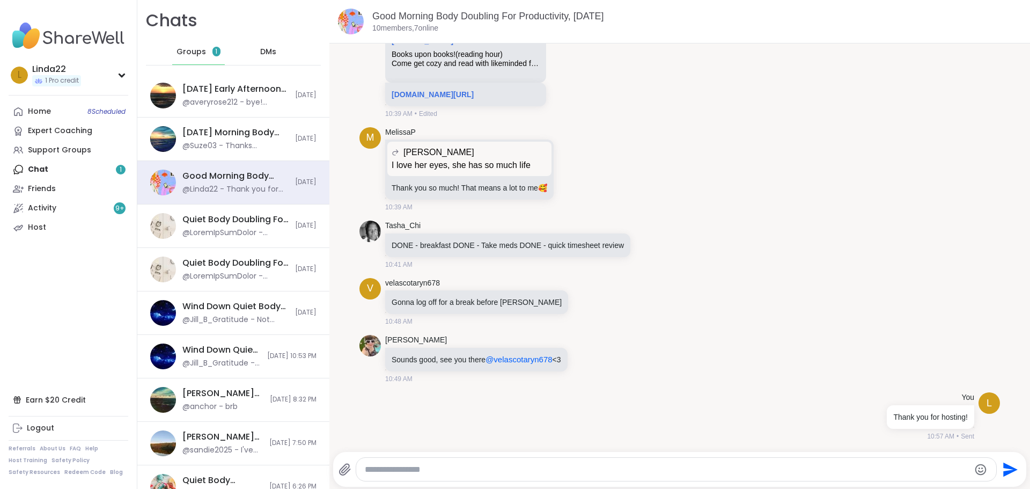
click at [260, 53] on span "DMs" at bounding box center [268, 52] width 16 height 11
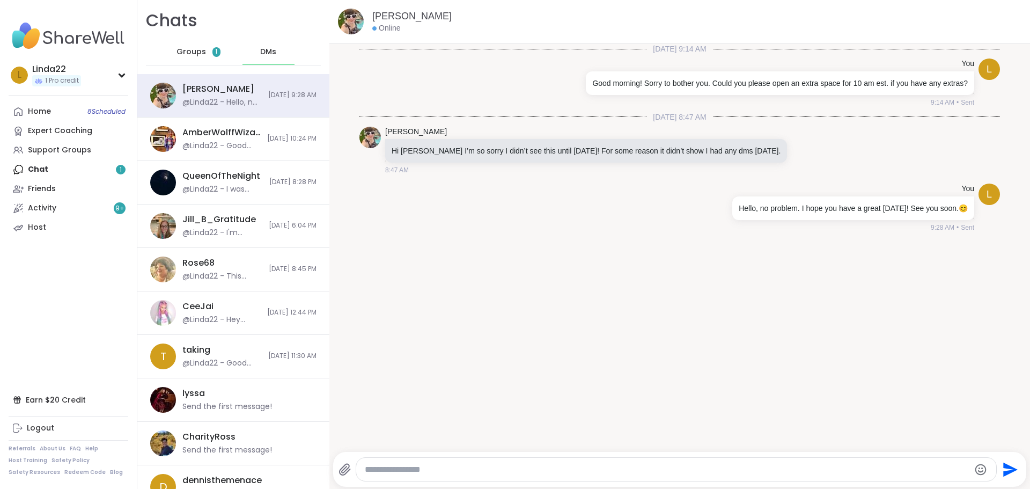
click at [177, 48] on span "Groups" at bounding box center [192, 52] width 30 height 11
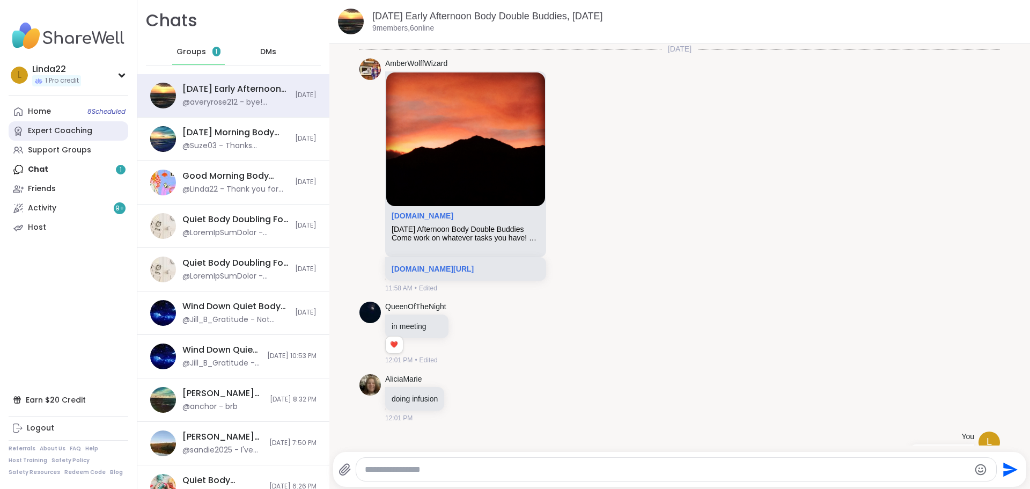
scroll to position [1125, 0]
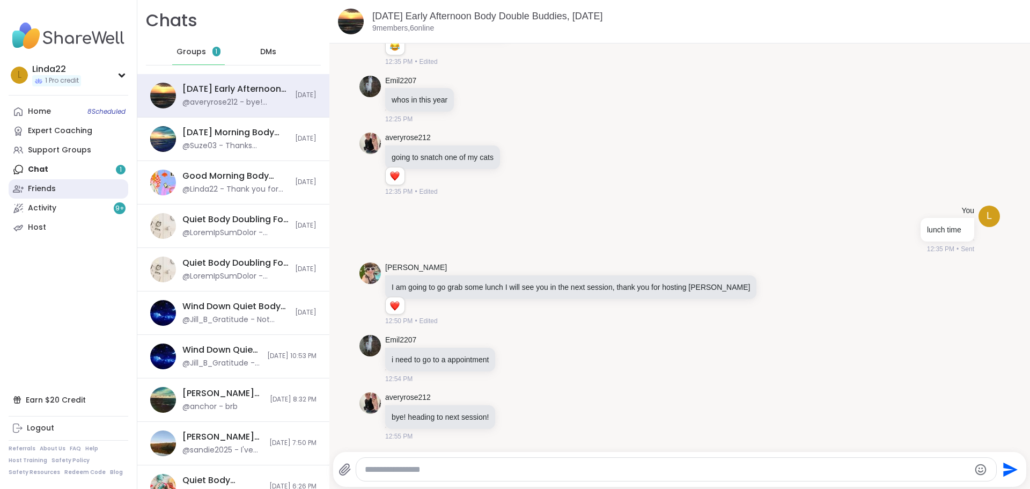
click at [83, 179] on link "Friends" at bounding box center [69, 188] width 120 height 19
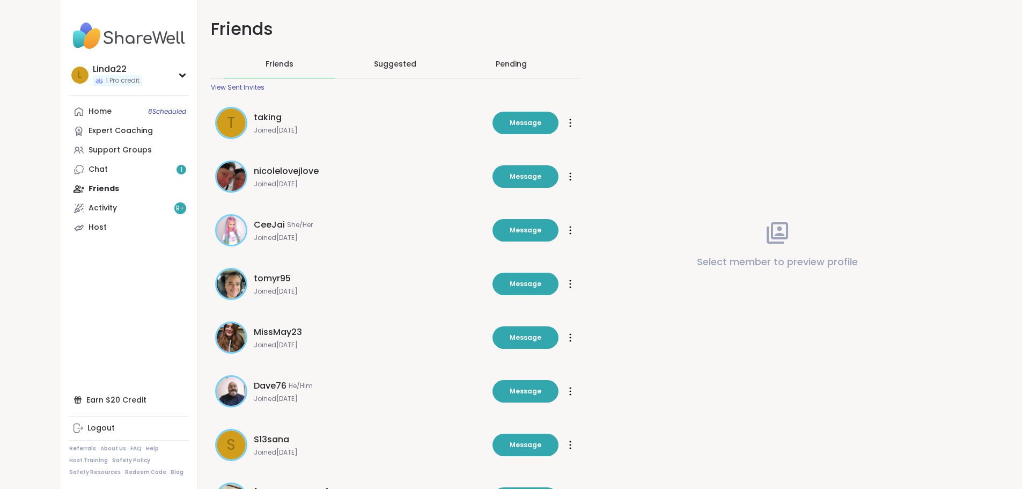
click at [504, 60] on div "Pending" at bounding box center [511, 63] width 31 height 11
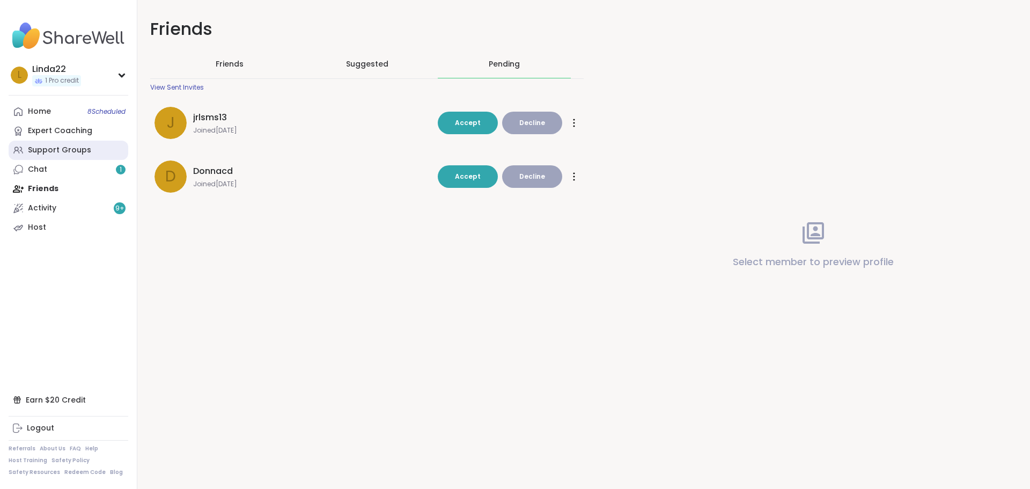
click at [97, 150] on link "Support Groups" at bounding box center [69, 150] width 120 height 19
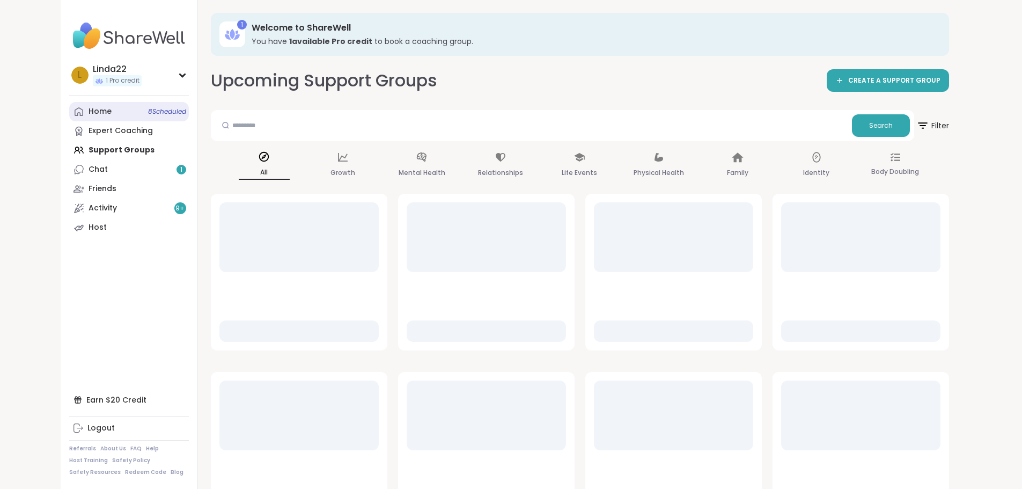
click at [148, 113] on span "8 Scheduled" at bounding box center [167, 111] width 38 height 9
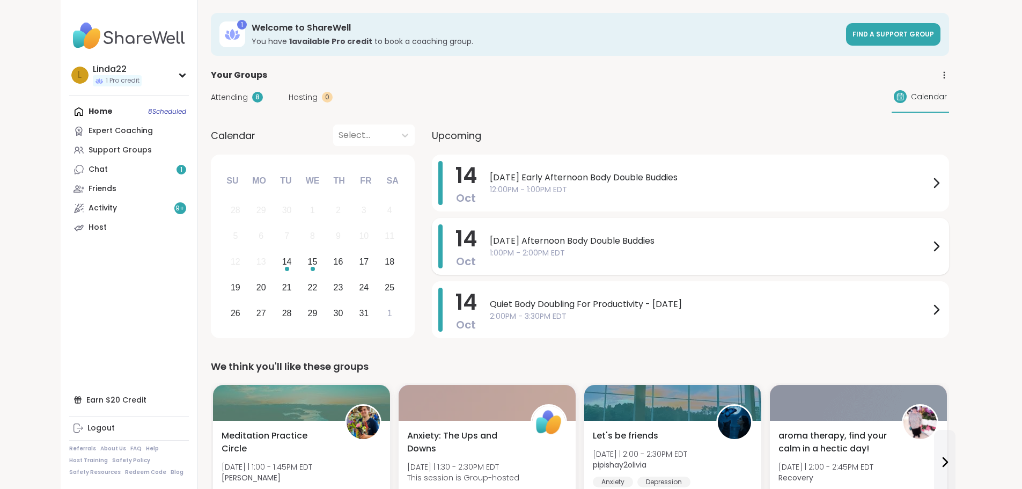
click at [529, 257] on span "1:00PM - 2:00PM EDT" at bounding box center [710, 252] width 440 height 11
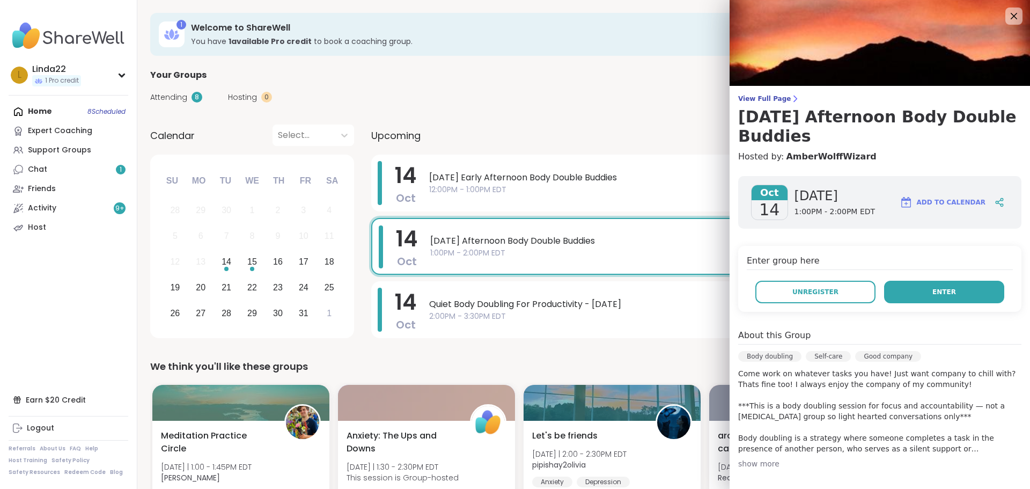
click at [933, 291] on span "Enter" at bounding box center [945, 292] width 24 height 10
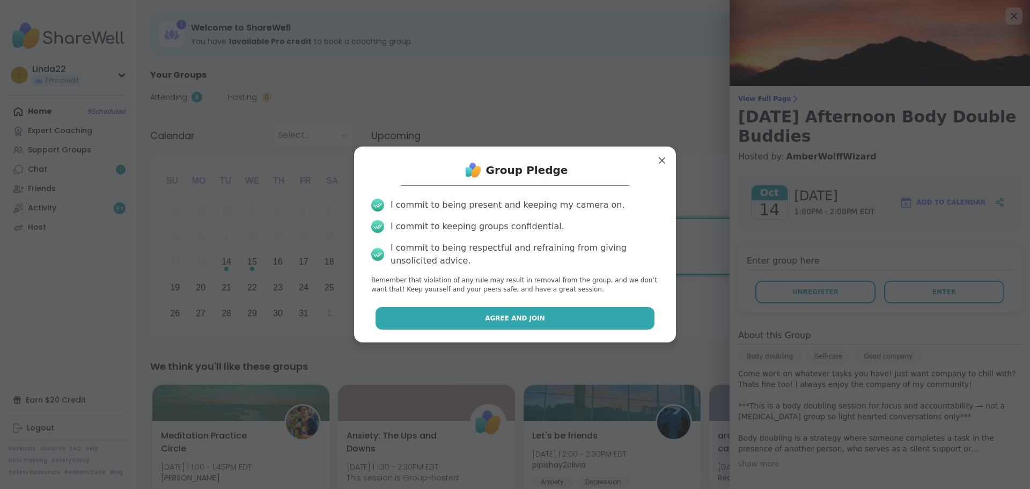
click at [627, 309] on button "Agree and Join" at bounding box center [516, 318] width 280 height 23
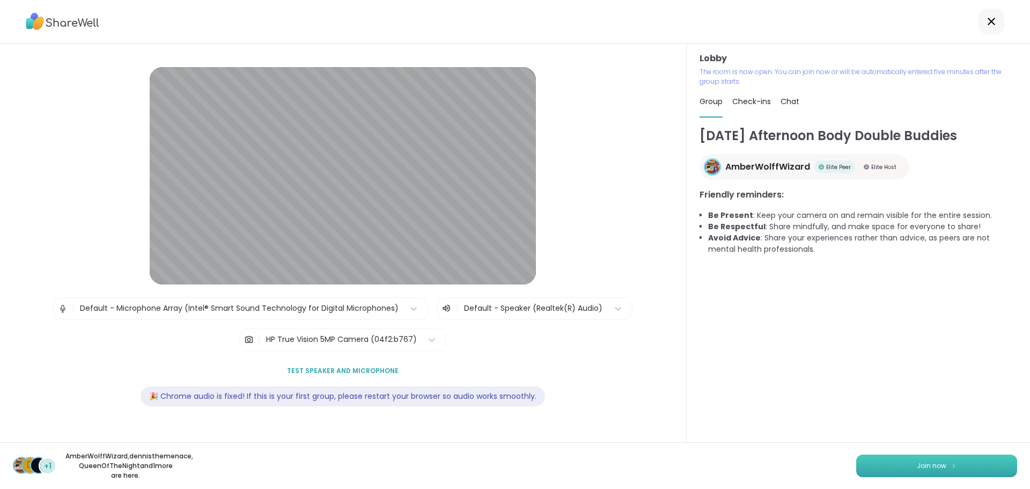
click at [860, 463] on button "Join now" at bounding box center [936, 466] width 161 height 23
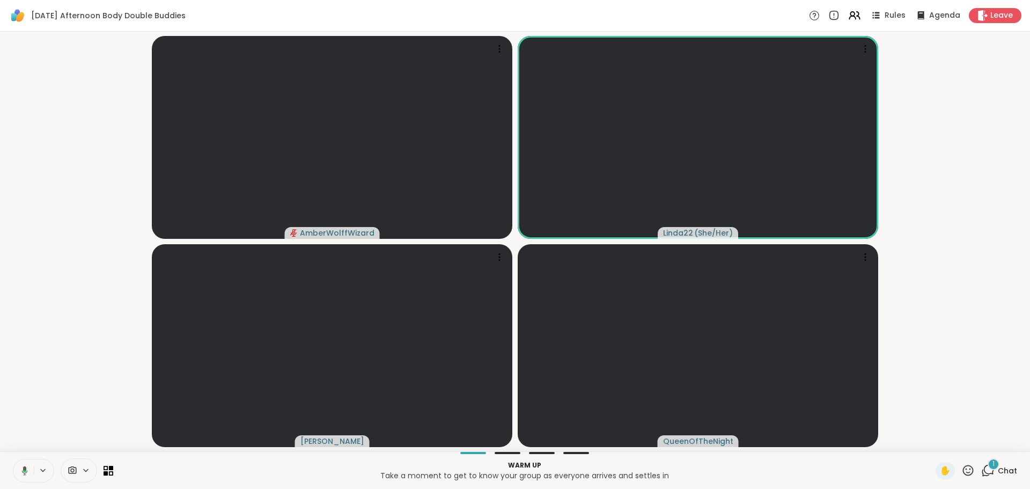
click at [22, 468] on icon at bounding box center [23, 471] width 10 height 10
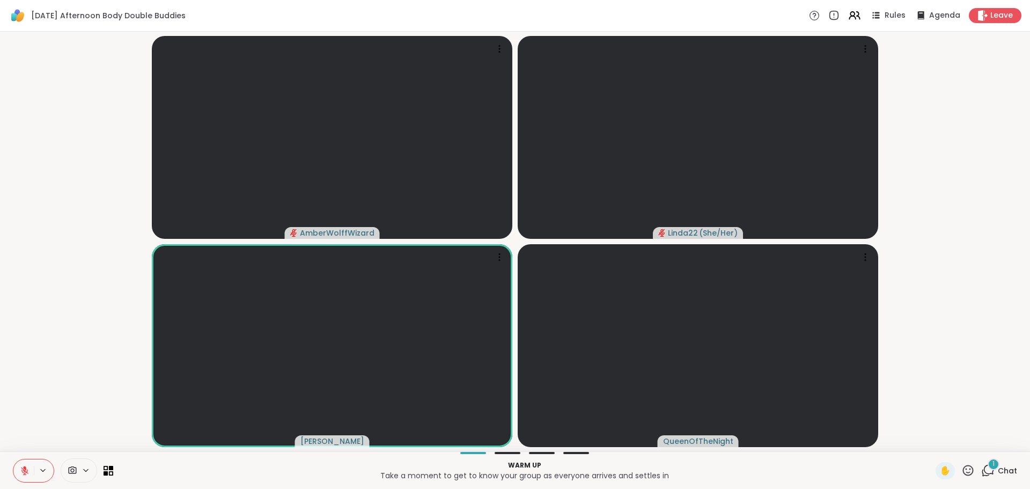
click at [998, 470] on span "Chat" at bounding box center [1007, 470] width 19 height 11
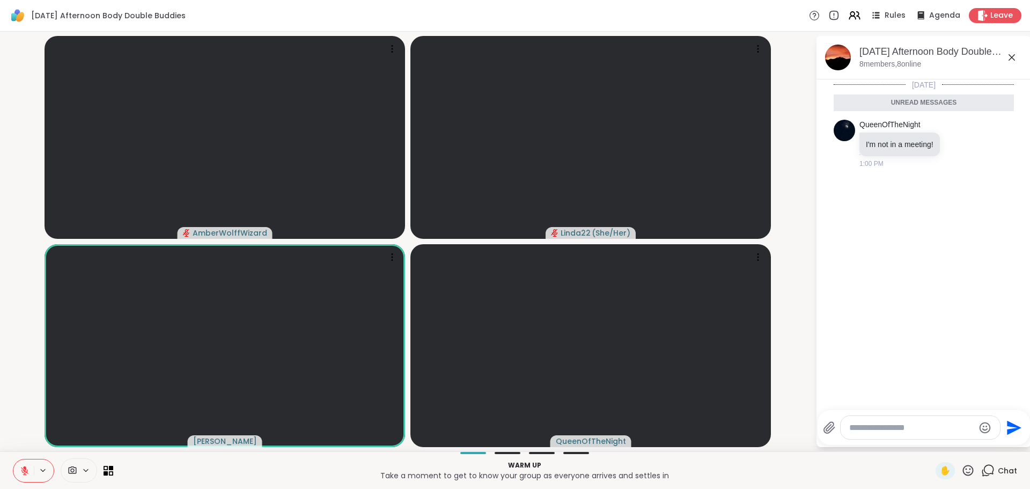
click at [904, 429] on textarea "Type your message" at bounding box center [911, 427] width 125 height 11
click at [970, 144] on icon at bounding box center [971, 143] width 10 height 13
type textarea "****"
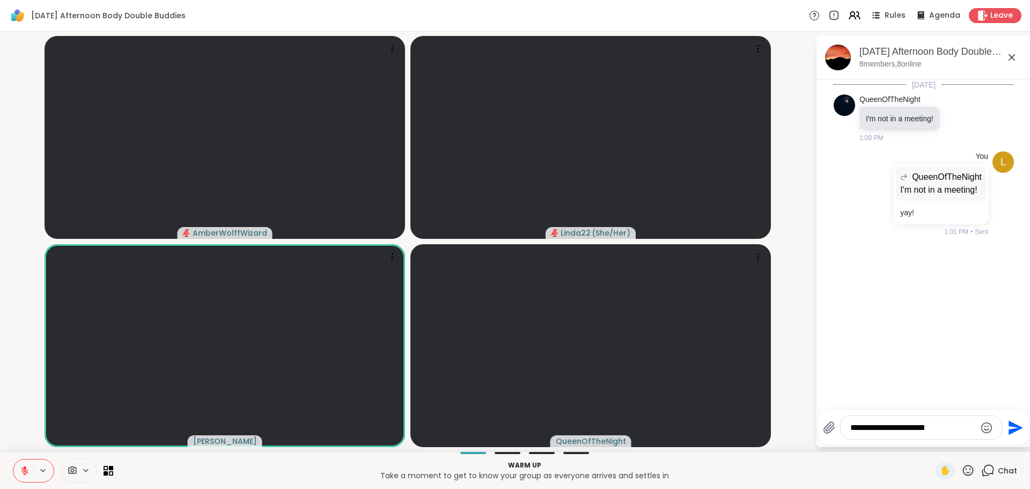
type textarea "**********"
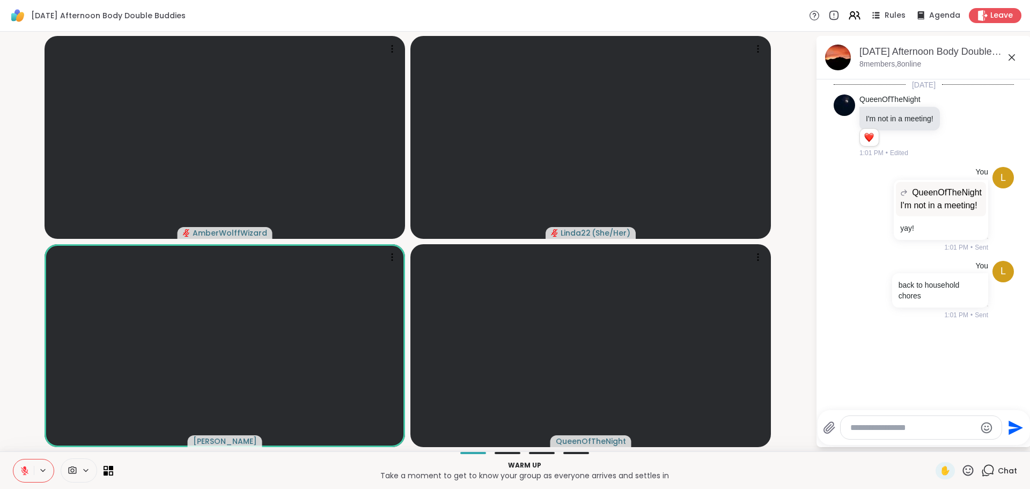
click at [894, 431] on textarea "Type your message" at bounding box center [913, 427] width 125 height 11
type textarea "**********"
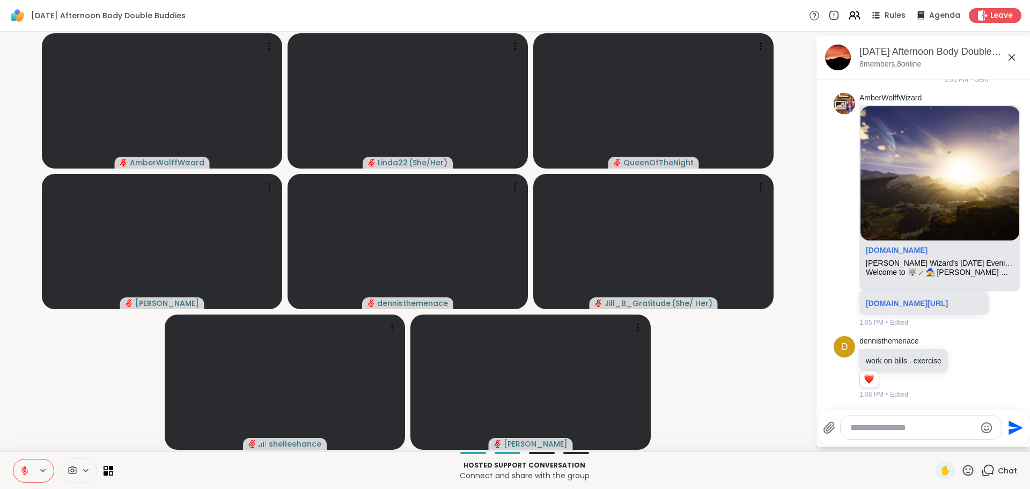
scroll to position [326, 0]
click at [922, 298] on link "sharewellnow.com/session/03adc7d5-6e2f-4b1f-a165-d8b84ce12ef7" at bounding box center [907, 302] width 82 height 9
click at [963, 363] on icon at bounding box center [967, 367] width 8 height 8
click at [962, 347] on div "Select Reaction: Heart" at bounding box center [967, 350] width 10 height 10
click at [782, 397] on video-player-container "AmberWolffWizard Linda22 ( She/Her ) QueenOfTheNight Adrienne_QueenOfTheDawn de…" at bounding box center [407, 241] width 803 height 411
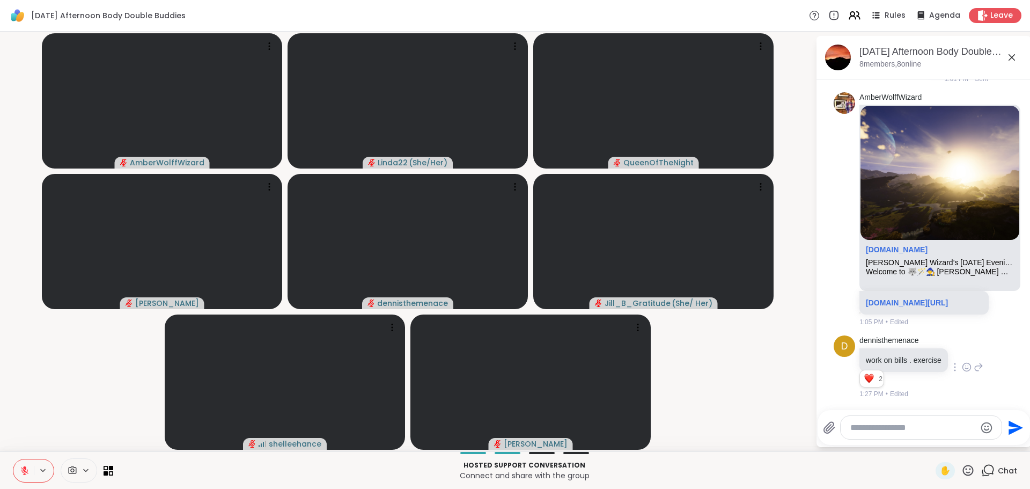
click at [903, 432] on textarea "Type your message" at bounding box center [913, 427] width 125 height 11
type textarea "**********"
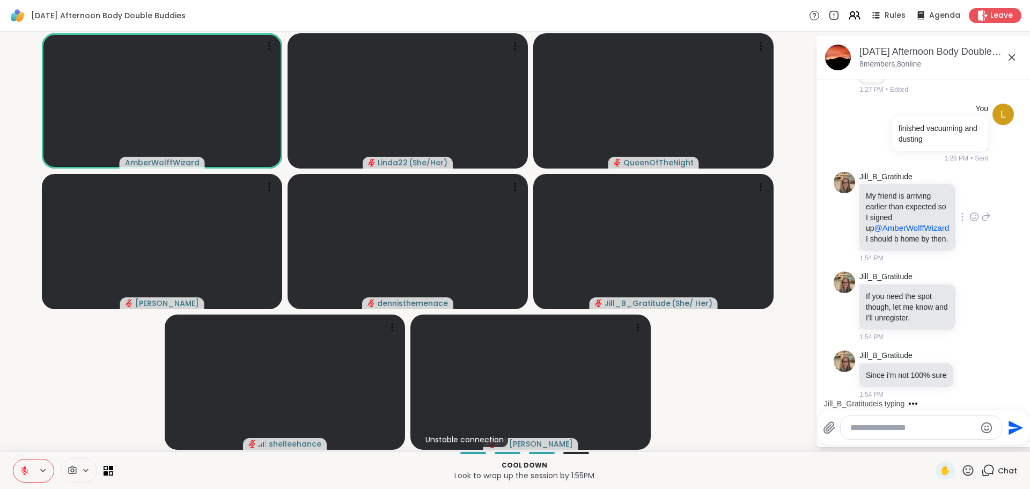
scroll to position [719, 0]
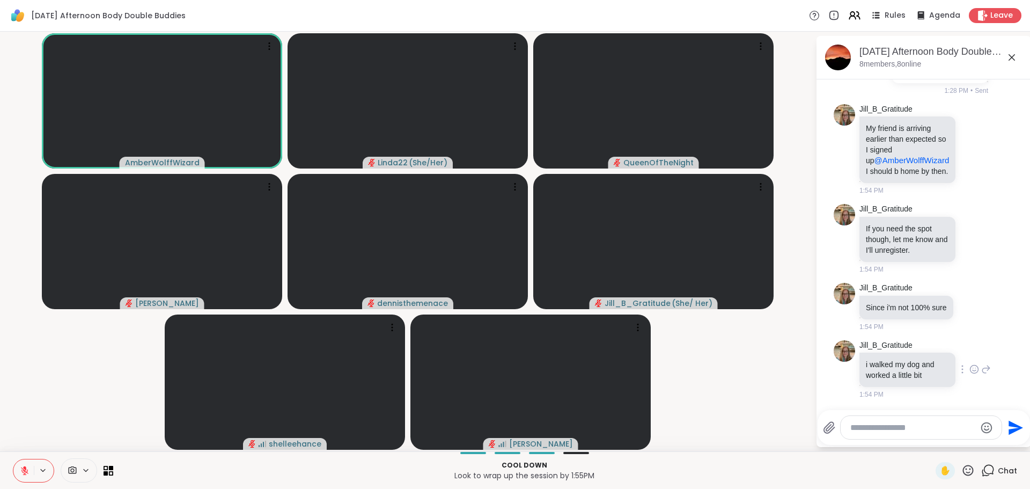
click at [970, 372] on icon at bounding box center [975, 369] width 10 height 11
click at [964, 357] on button "Select Reaction: Heart" at bounding box center [974, 351] width 21 height 21
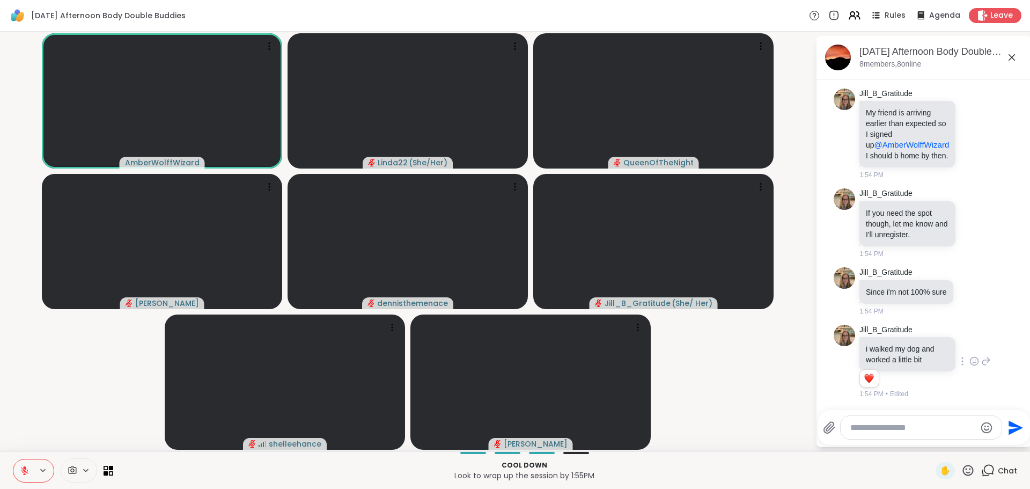
scroll to position [681, 0]
click at [982, 140] on icon at bounding box center [987, 133] width 10 height 13
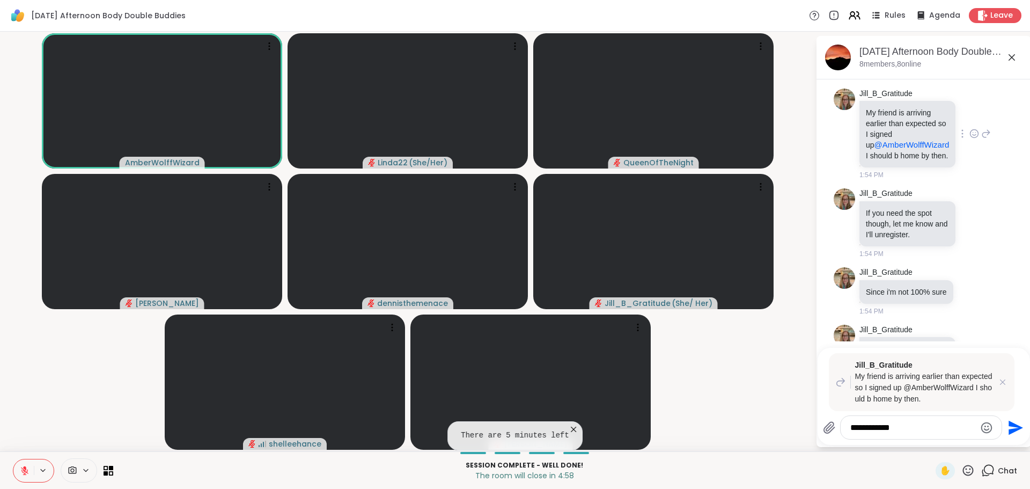
type textarea "**********"
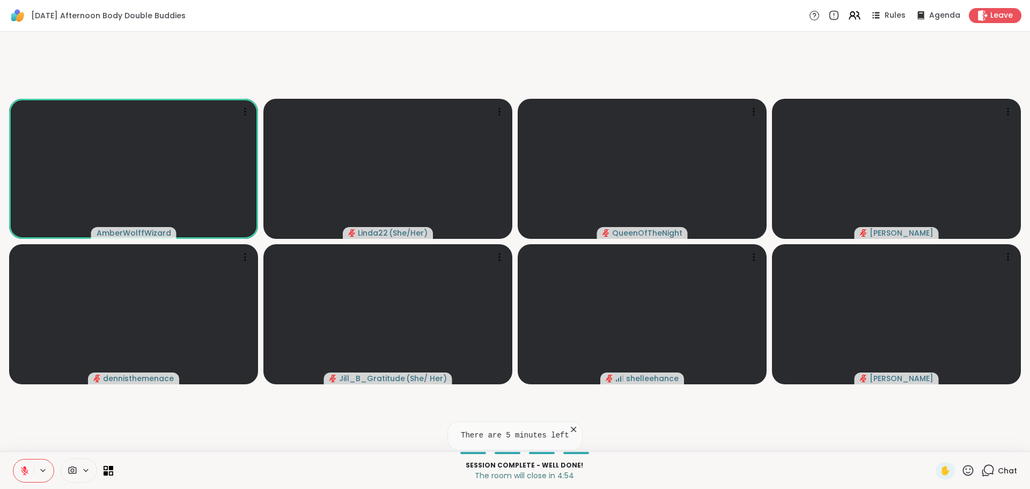
click at [990, 465] on div "Chat" at bounding box center [1000, 470] width 36 height 17
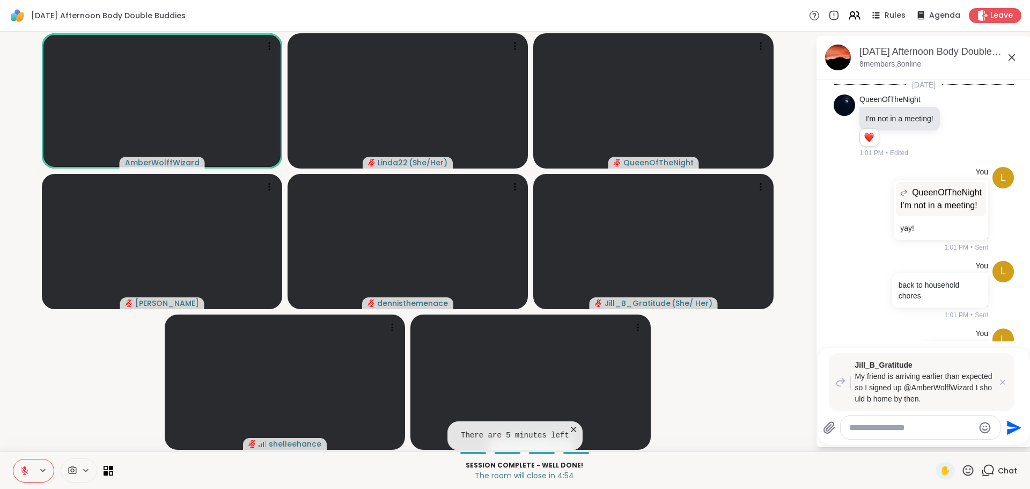
scroll to position [797, 0]
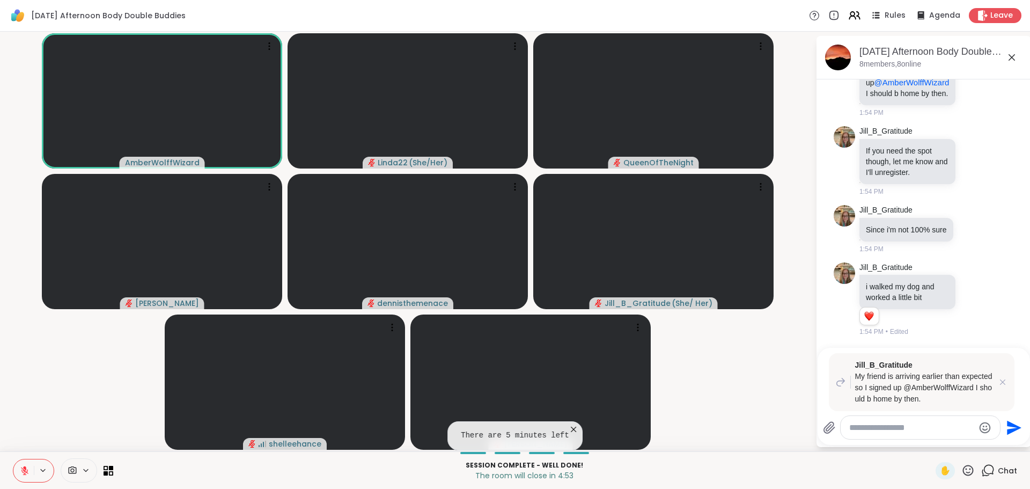
click at [928, 428] on textarea "Type your message" at bounding box center [911, 427] width 125 height 11
type textarea "**********"
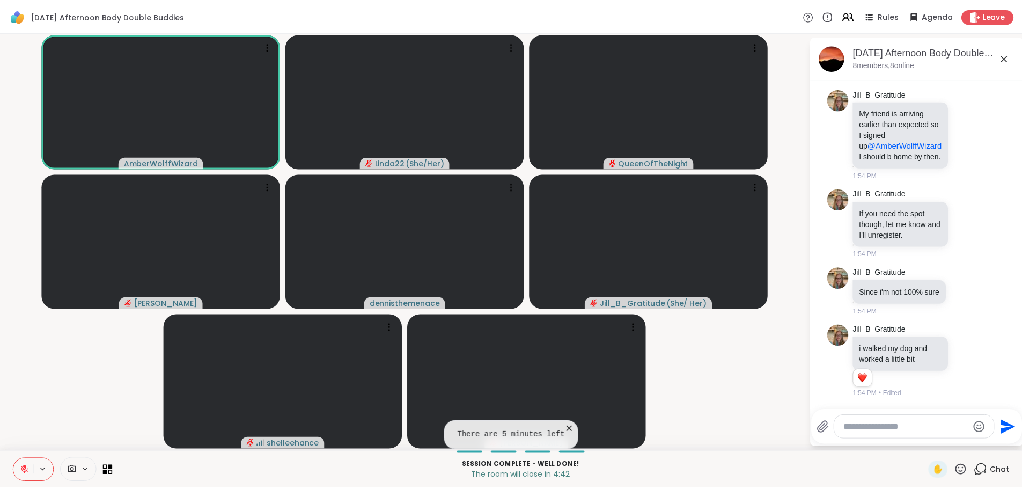
scroll to position [854, 0]
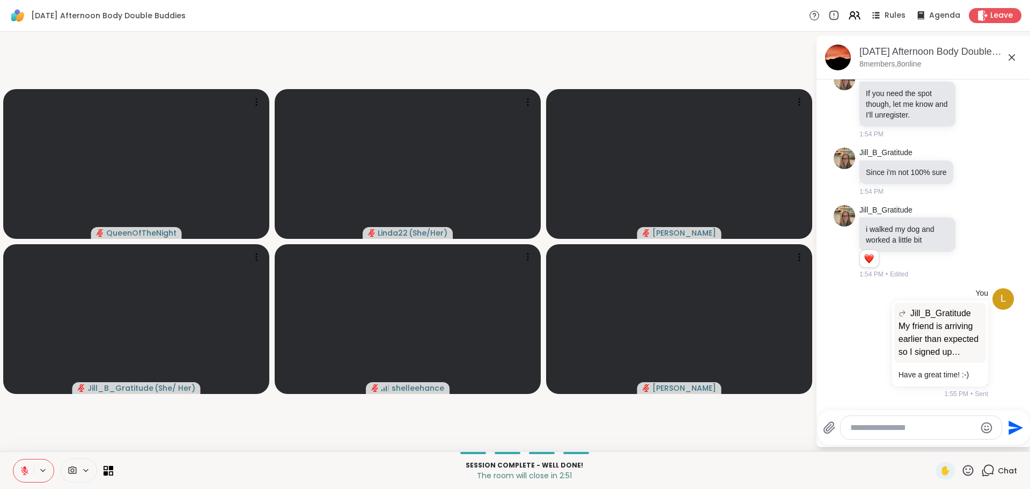
click at [1010, 57] on icon at bounding box center [1012, 57] width 13 height 13
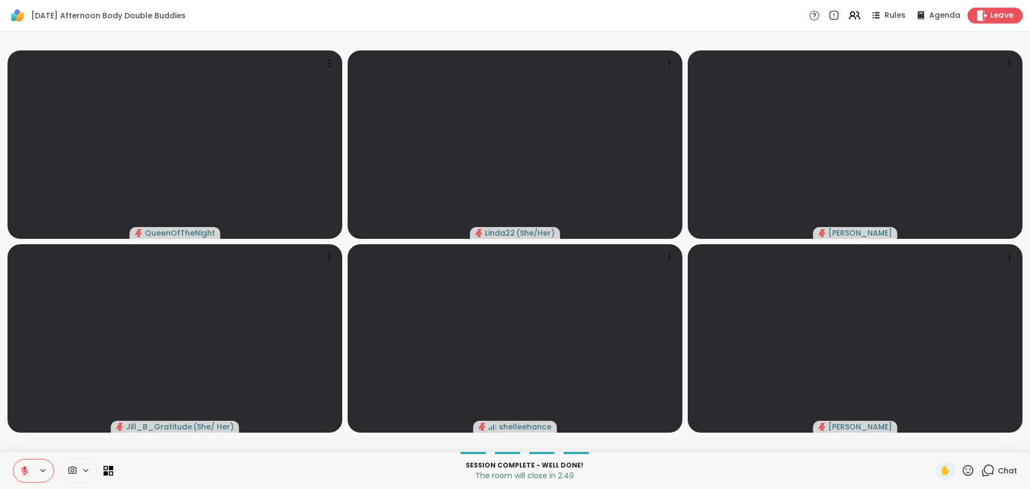
click at [991, 11] on span "Leave" at bounding box center [1003, 15] width 24 height 11
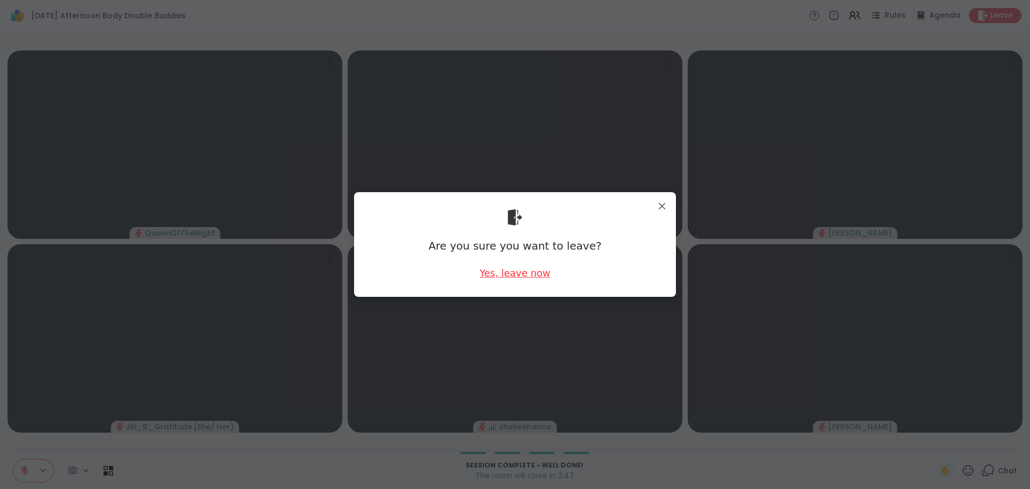
click at [526, 275] on div "Yes, leave now" at bounding box center [515, 272] width 71 height 13
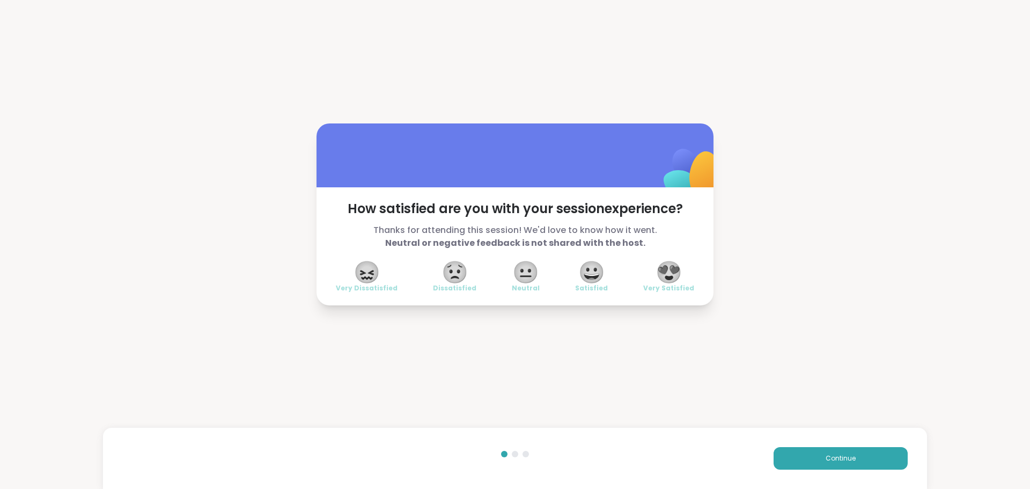
click at [669, 277] on span "😍" at bounding box center [669, 271] width 27 height 19
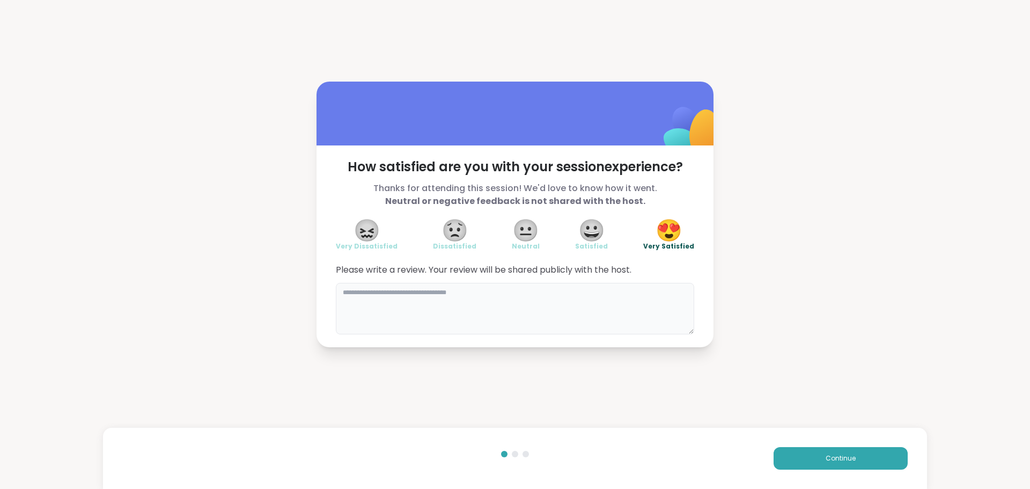
click at [589, 305] on textarea at bounding box center [515, 309] width 358 height 52
click at [779, 457] on button "Continue" at bounding box center [841, 458] width 134 height 23
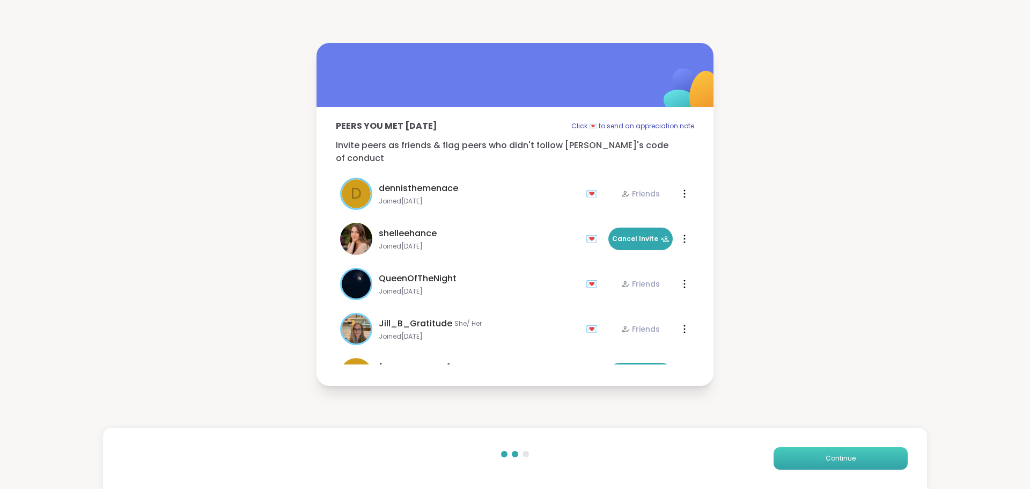
click at [779, 457] on button "Continue" at bounding box center [841, 458] width 134 height 23
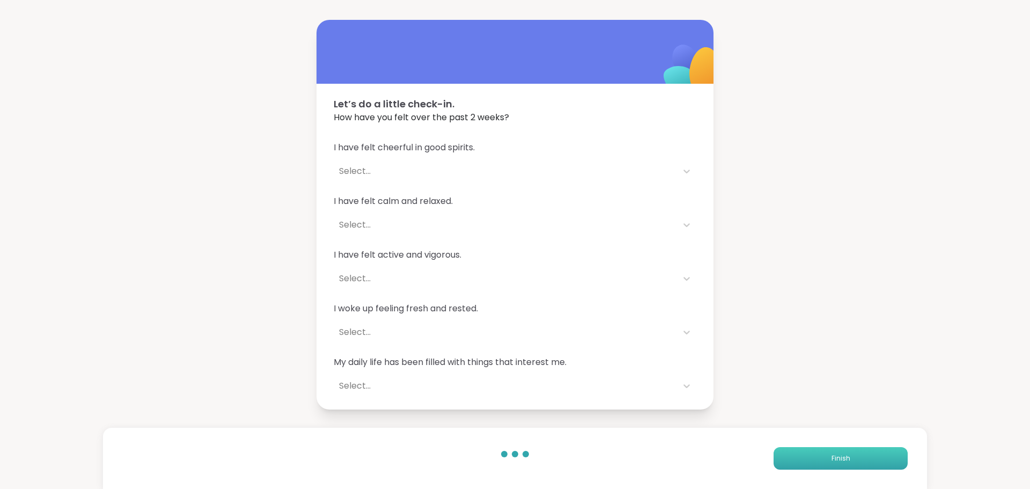
click at [779, 457] on button "Finish" at bounding box center [841, 458] width 134 height 23
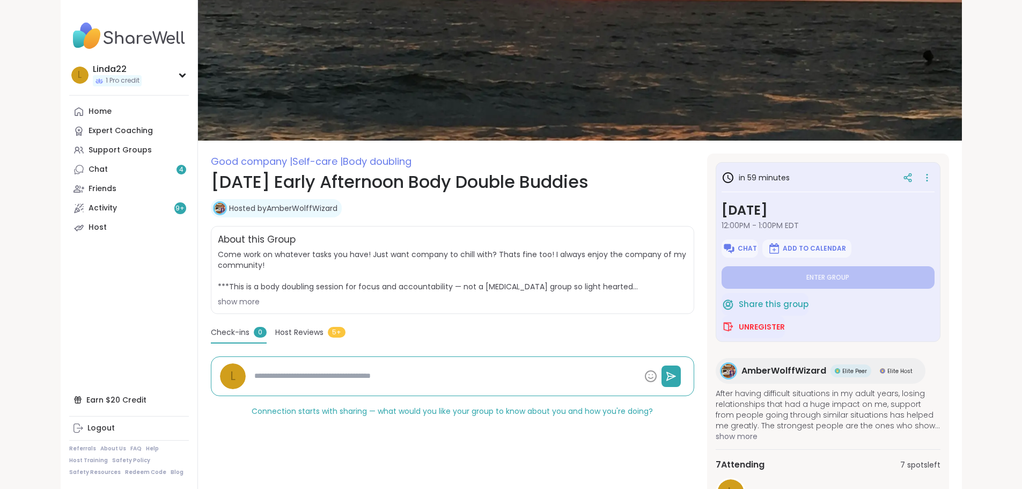
type textarea "*"
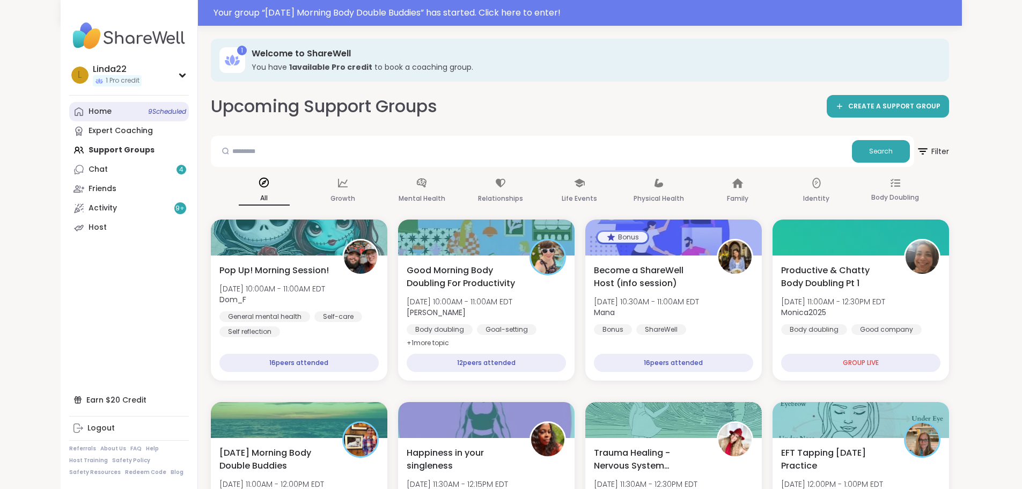
click at [69, 119] on link "Home 9 Scheduled" at bounding box center [129, 111] width 120 height 19
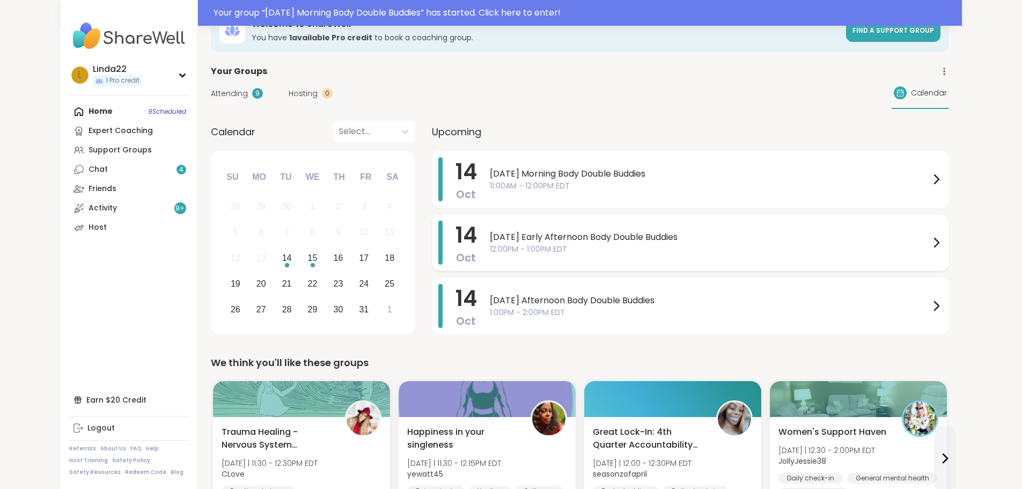
scroll to position [54, 0]
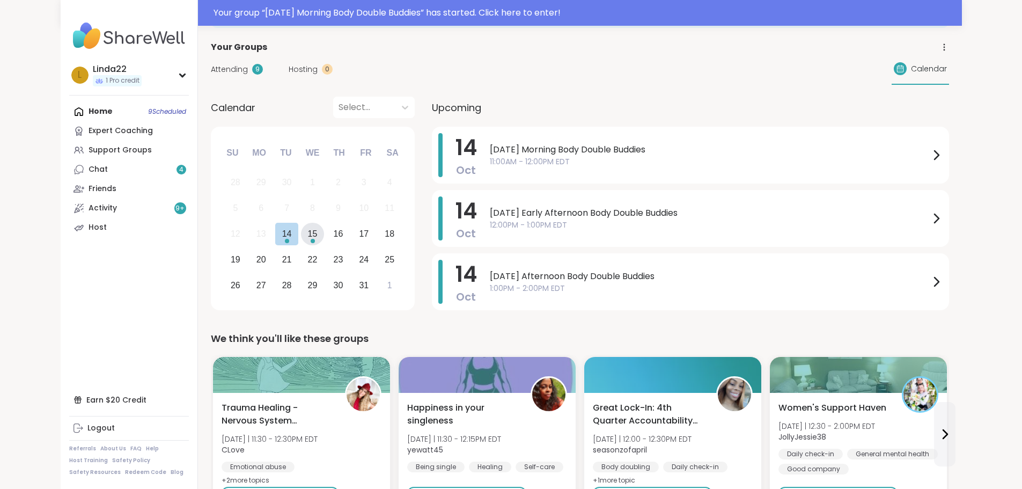
click at [308, 236] on div "15" at bounding box center [313, 233] width 10 height 14
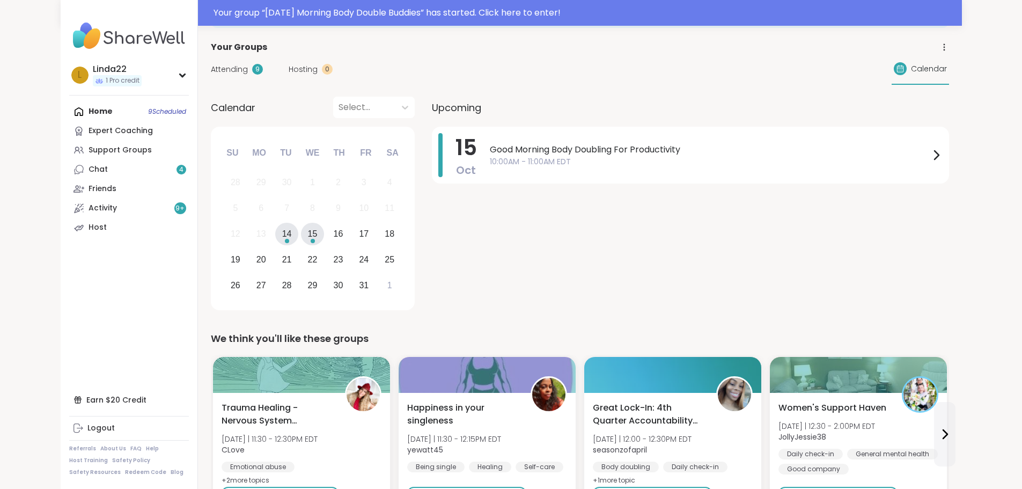
click at [282, 233] on div "14" at bounding box center [287, 233] width 10 height 14
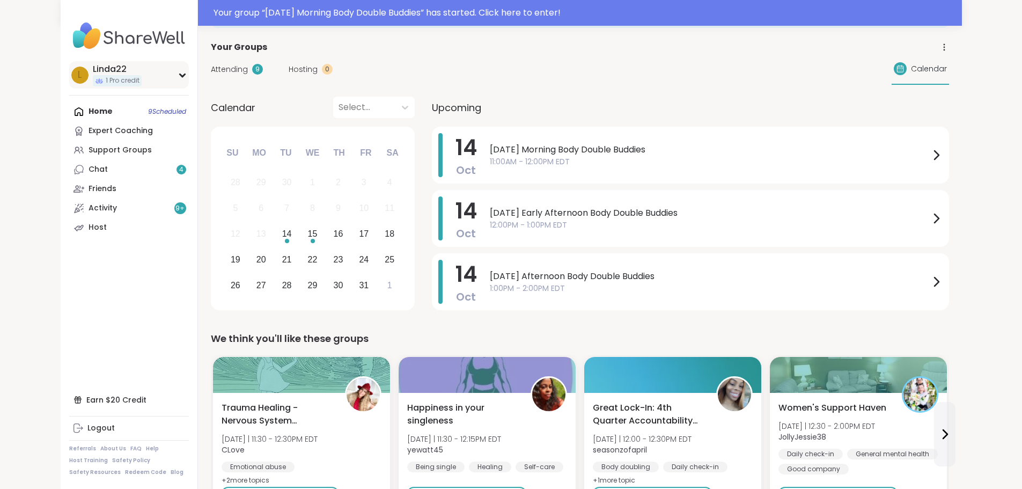
click at [108, 75] on div "L Linda22 1 Pro credit" at bounding box center [129, 74] width 120 height 27
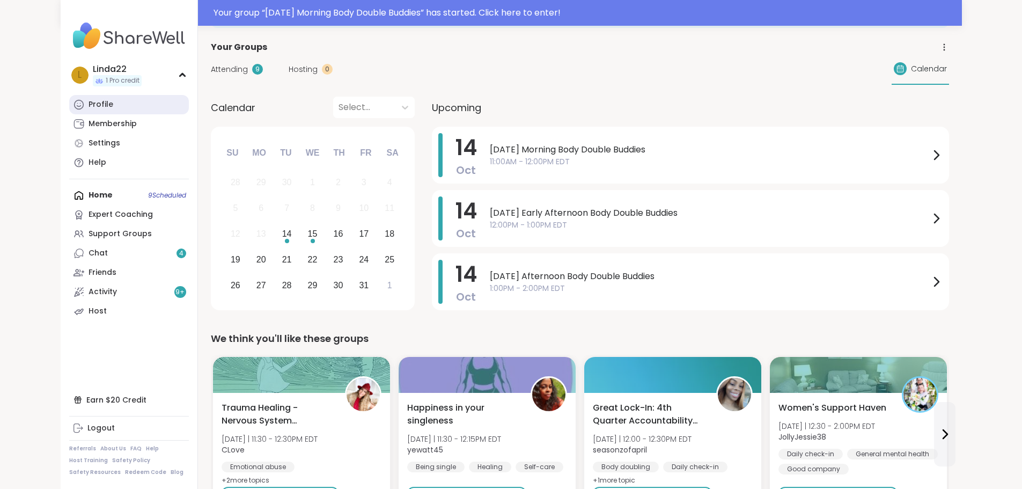
click at [98, 100] on link "Profile" at bounding box center [129, 104] width 120 height 19
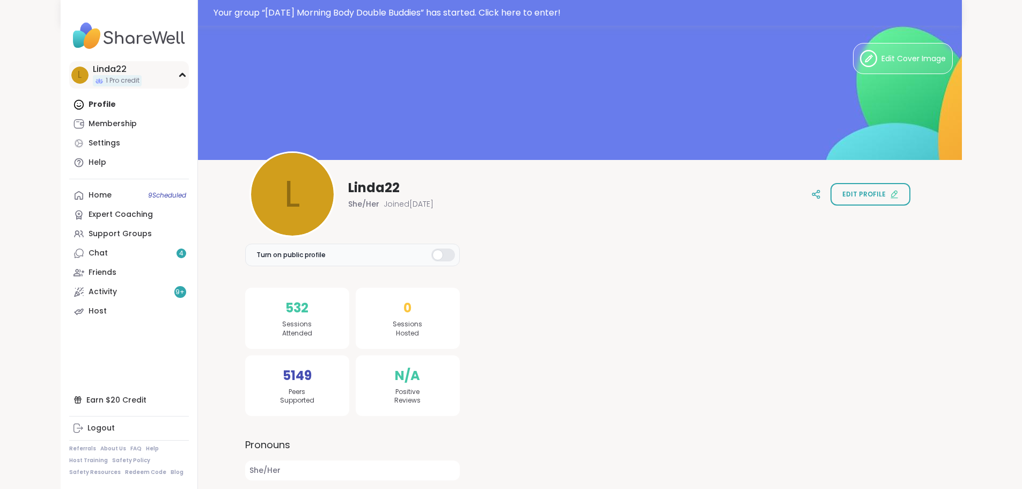
click at [101, 78] on div "L Linda22 1 Pro credit" at bounding box center [129, 74] width 120 height 27
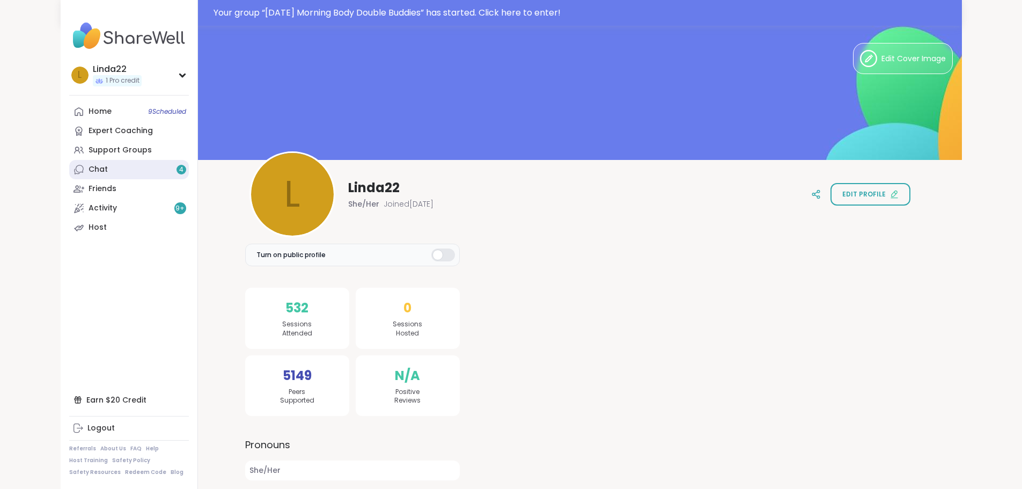
click at [95, 164] on link "Chat 4" at bounding box center [129, 169] width 120 height 19
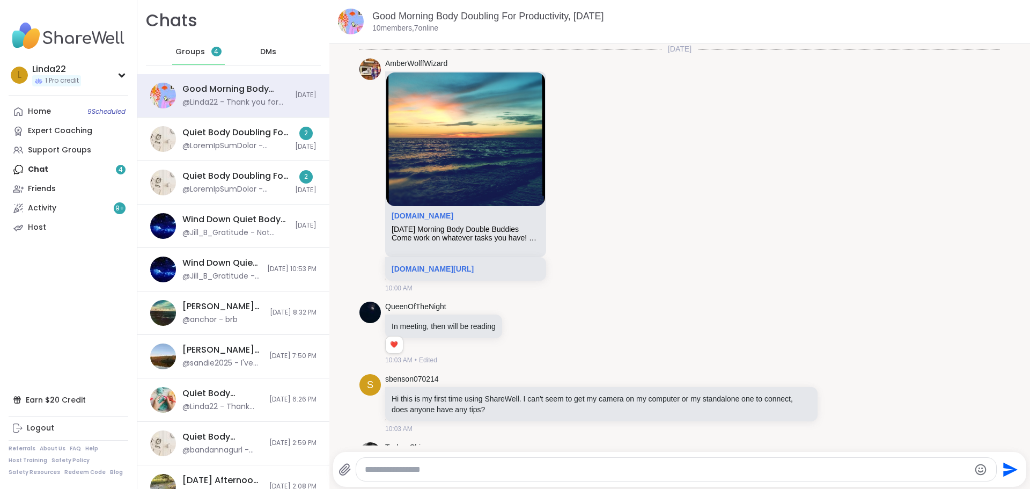
scroll to position [2002, 0]
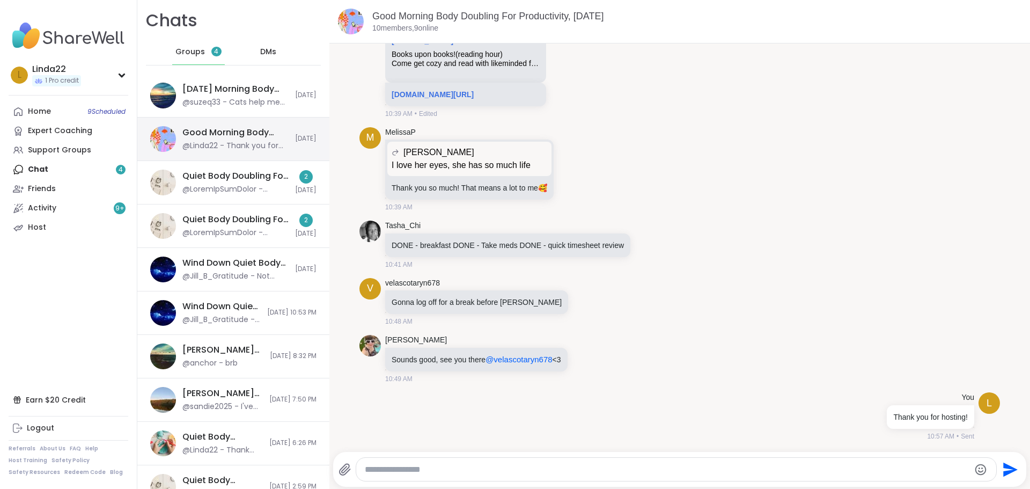
click at [211, 143] on div "@Linda22 - Thank you for hosting!" at bounding box center [235, 146] width 106 height 11
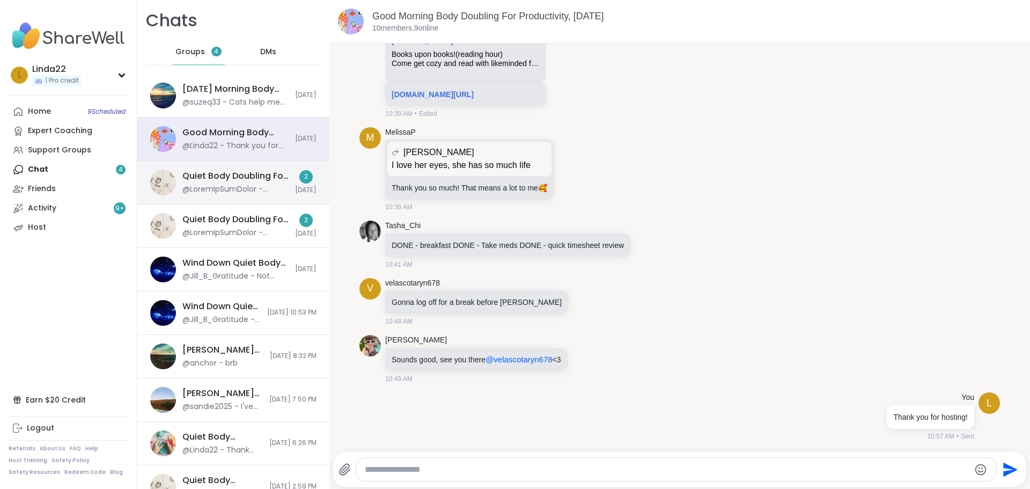
click at [213, 183] on div "Quiet Body Doubling For Productivity - Tuesday, Oct 14" at bounding box center [235, 182] width 106 height 25
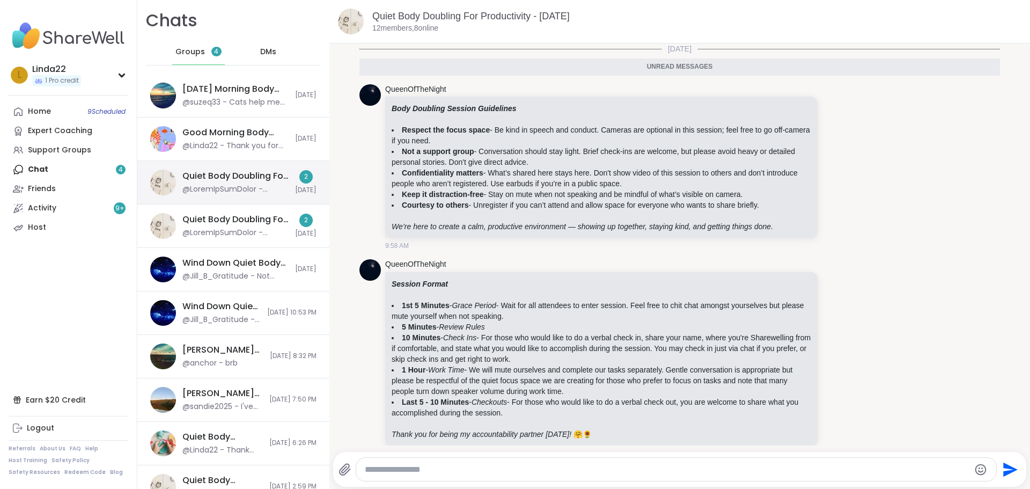
scroll to position [17, 0]
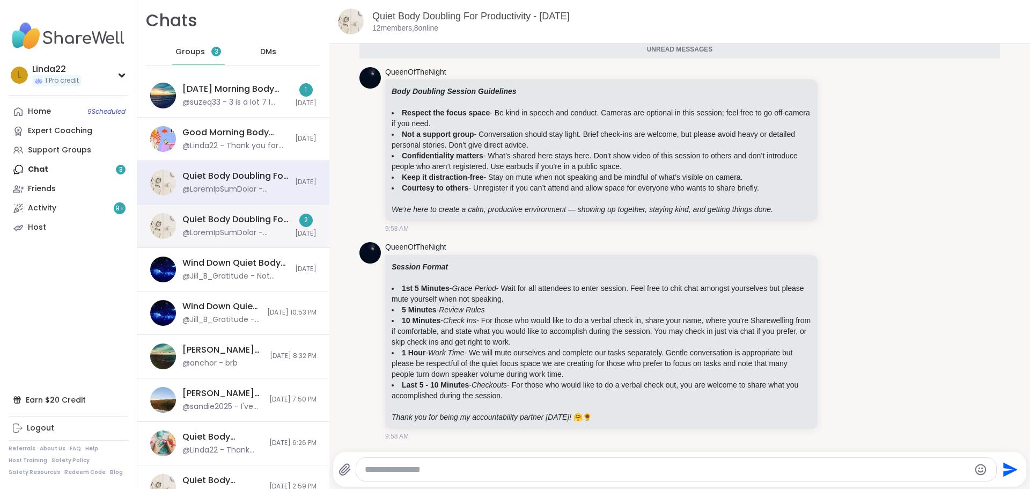
click at [219, 218] on div "Quiet Body Doubling For Productivity - Tuesday, Oct 14" at bounding box center [235, 220] width 106 height 12
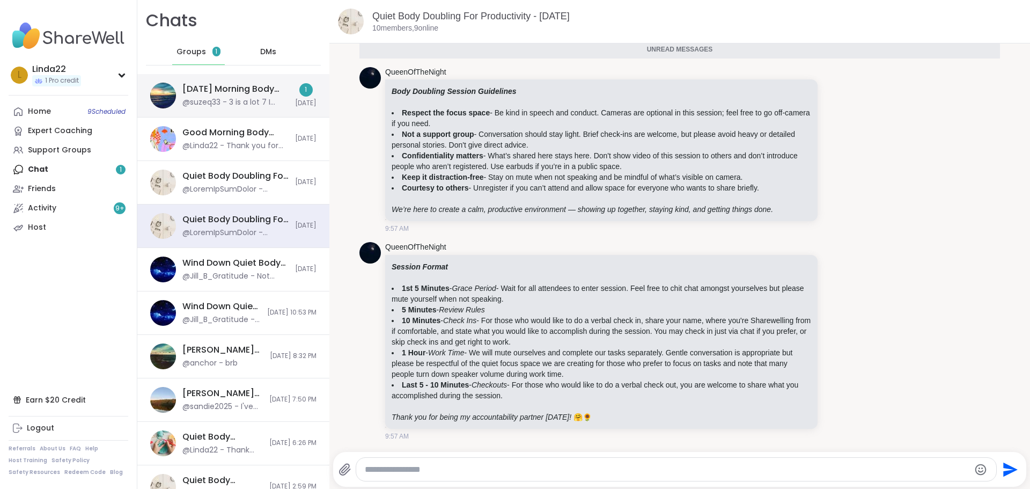
click at [236, 102] on div "@suzeq33 - 3 is a lot 7 I can't imagine I had 4 once....a lot to handle like se…" at bounding box center [235, 102] width 106 height 11
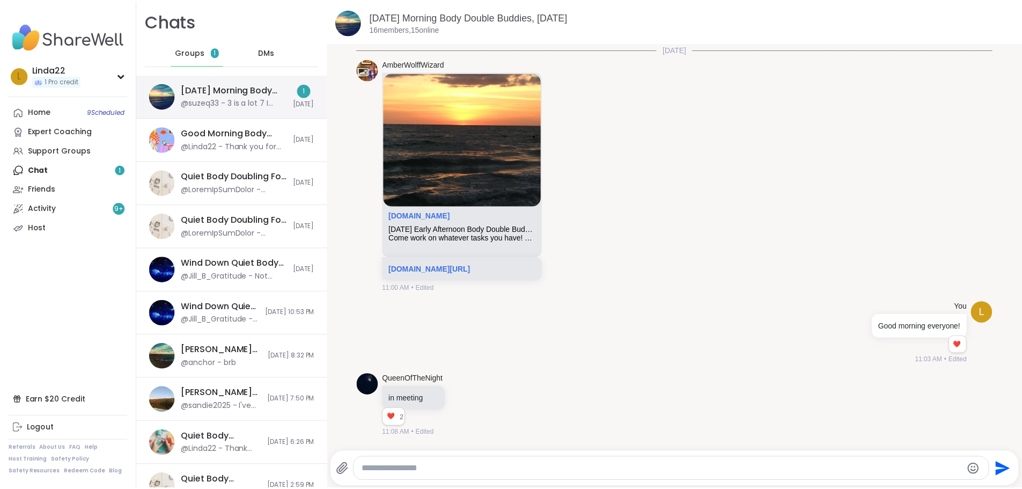
scroll to position [490, 0]
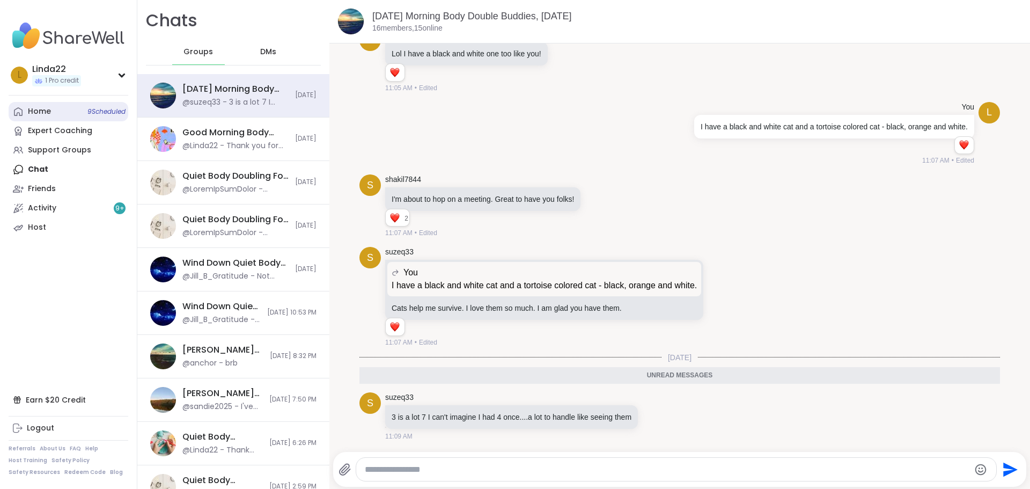
click at [92, 114] on span "9 Scheduled" at bounding box center [106, 111] width 38 height 9
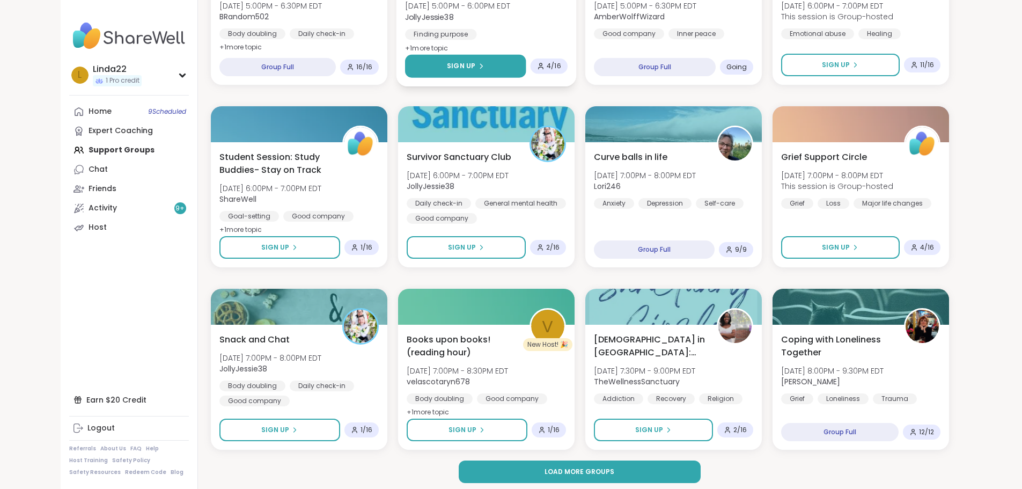
scroll to position [1369, 0]
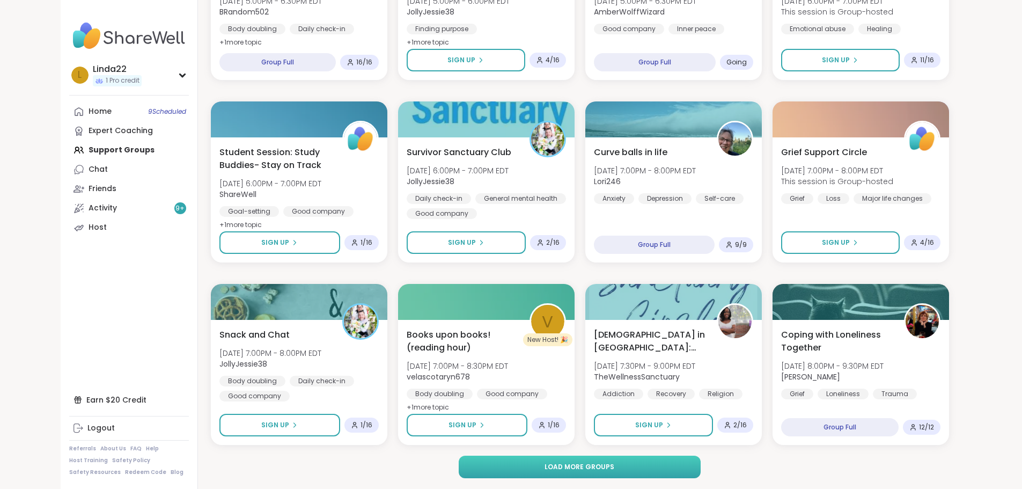
click at [529, 460] on button "Load more groups" at bounding box center [580, 467] width 242 height 23
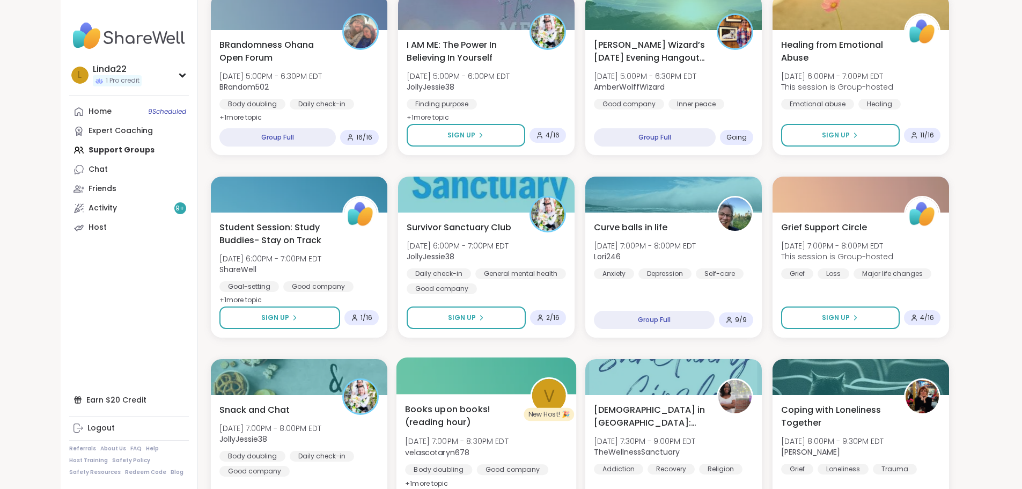
scroll to position [1262, 0]
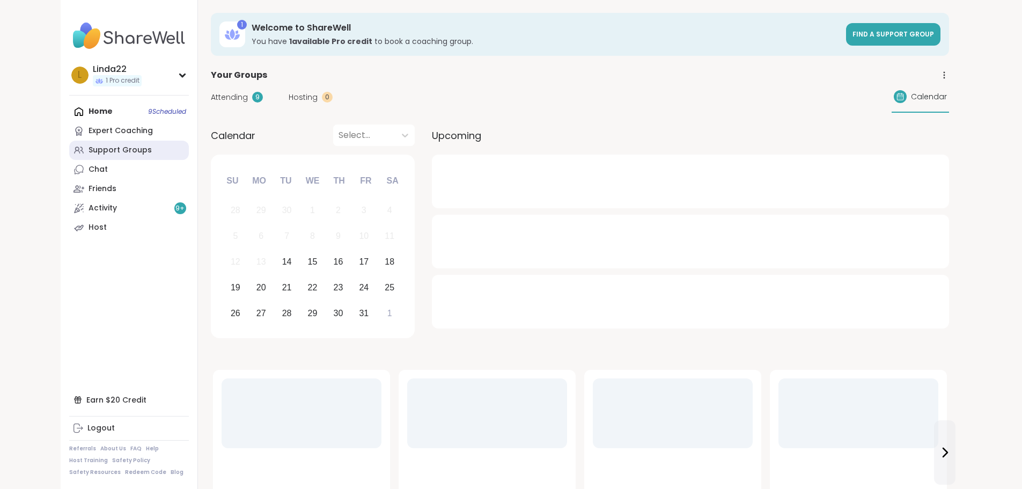
click at [89, 151] on div "Support Groups" at bounding box center [120, 150] width 63 height 11
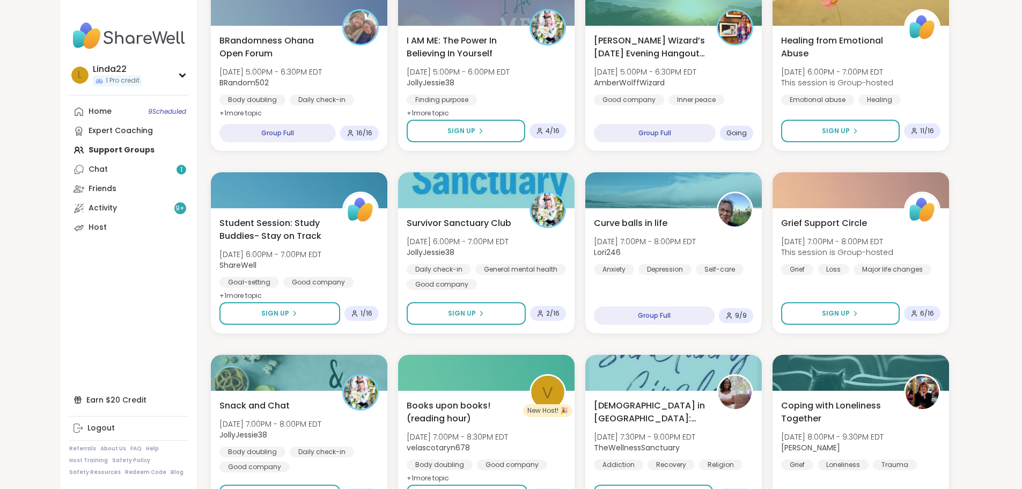
scroll to position [1369, 0]
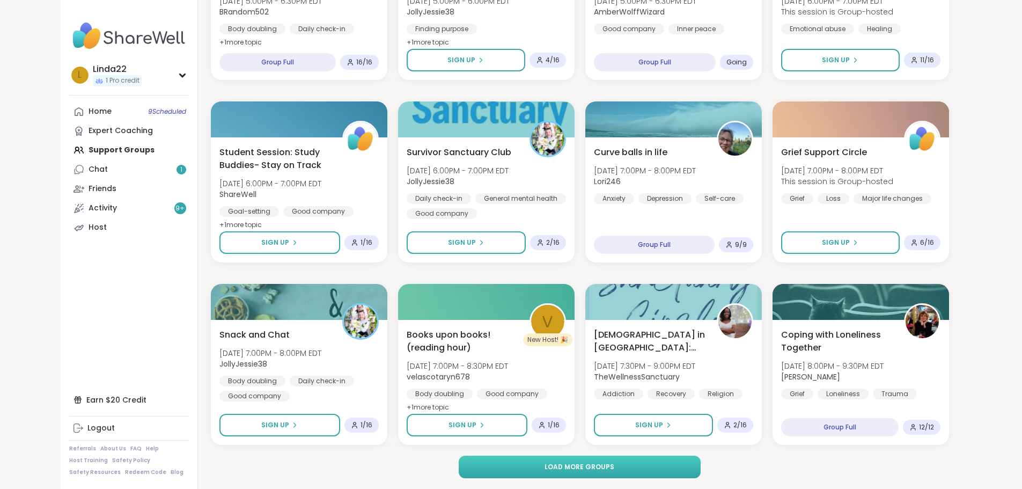
click at [550, 460] on button "Load more groups" at bounding box center [580, 467] width 242 height 23
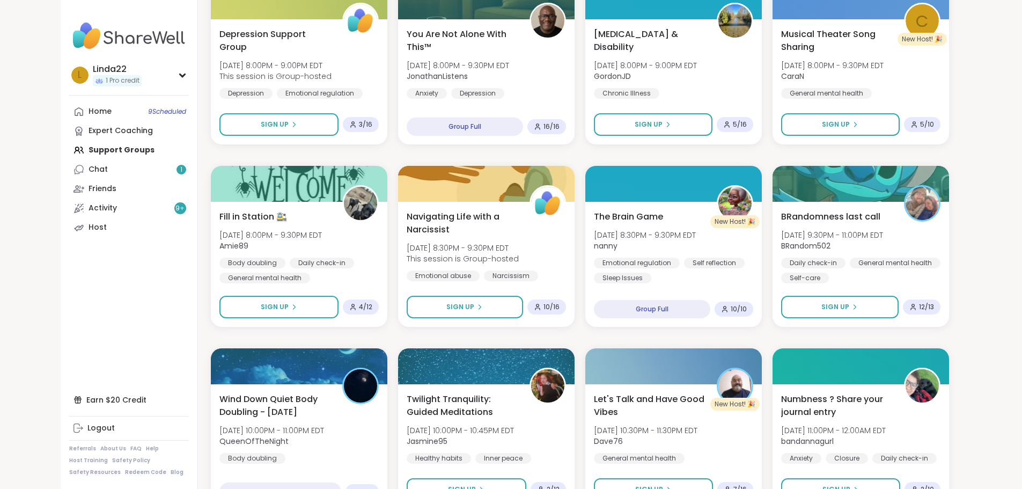
scroll to position [1906, 0]
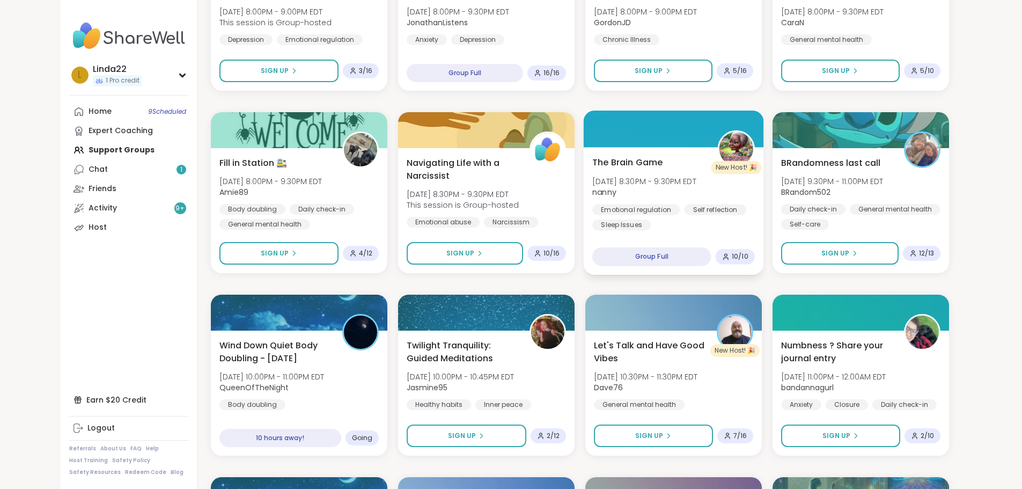
click at [679, 131] on div at bounding box center [673, 129] width 180 height 36
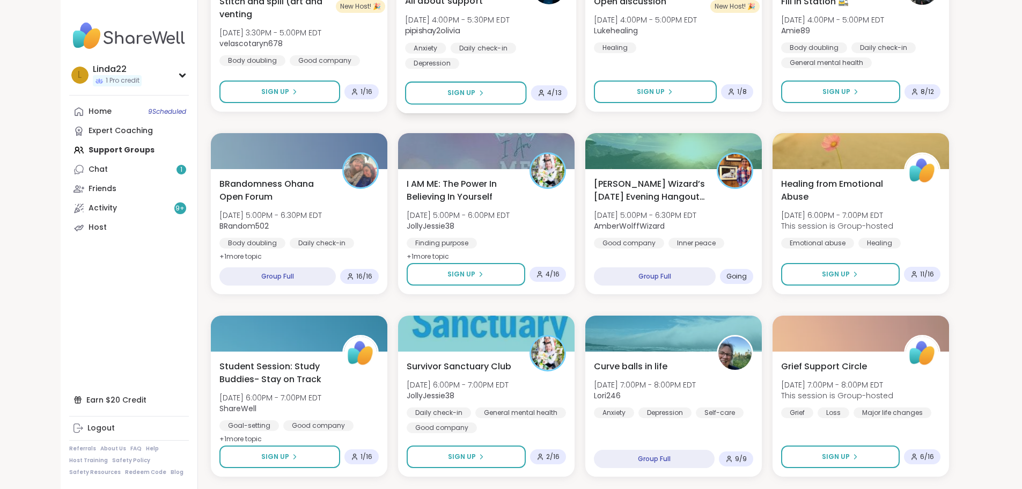
scroll to position [1155, 0]
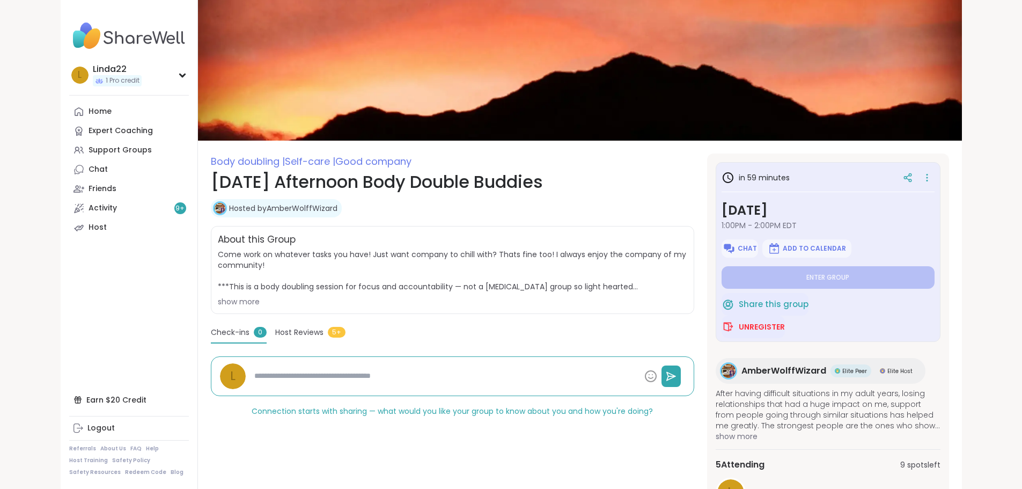
type textarea "*"
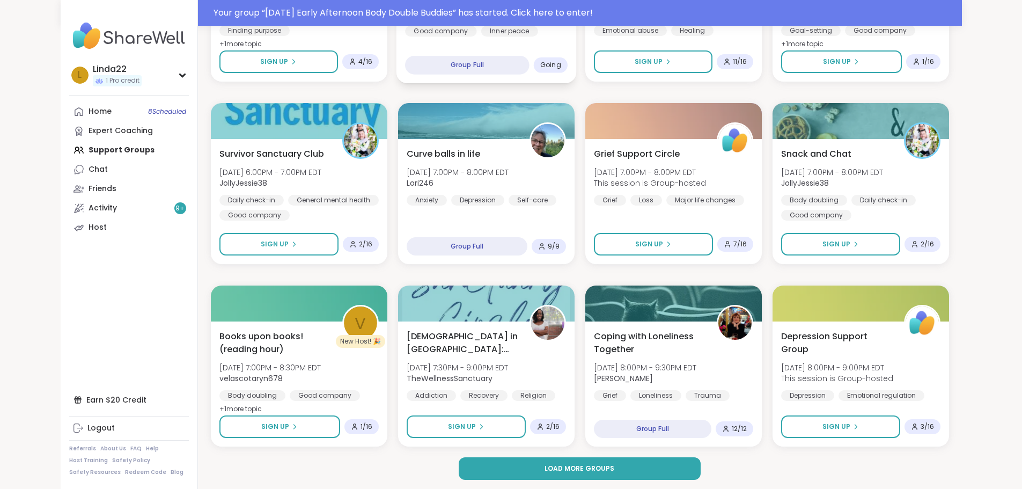
scroll to position [1395, 0]
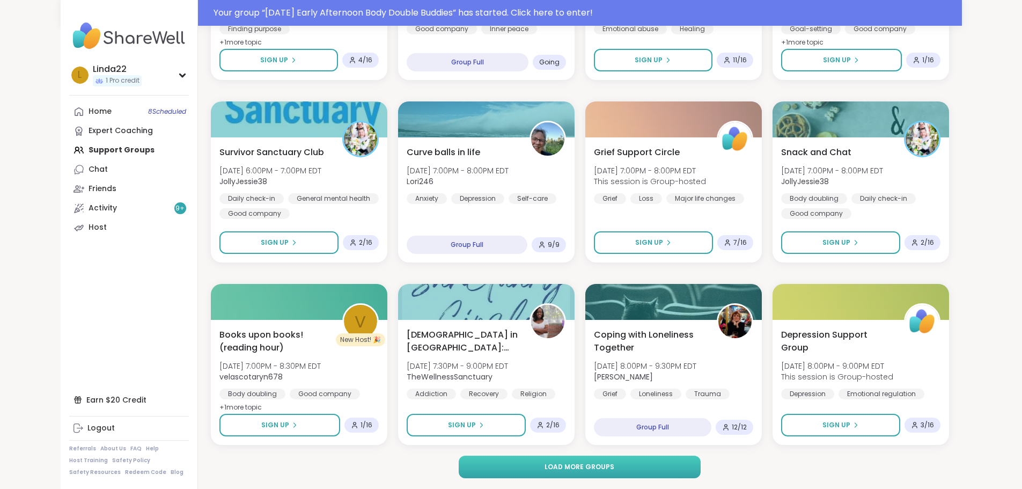
click at [474, 464] on button "Load more groups" at bounding box center [580, 467] width 242 height 23
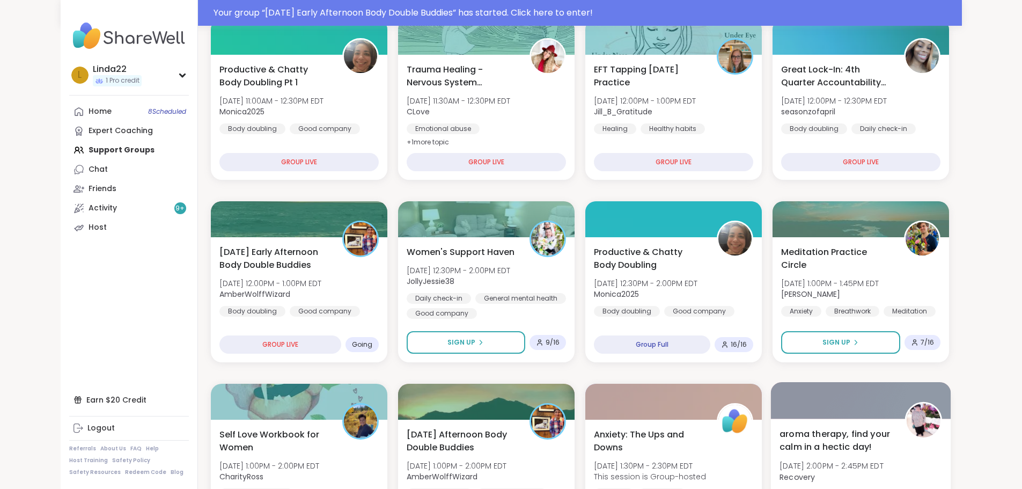
scroll to position [161, 0]
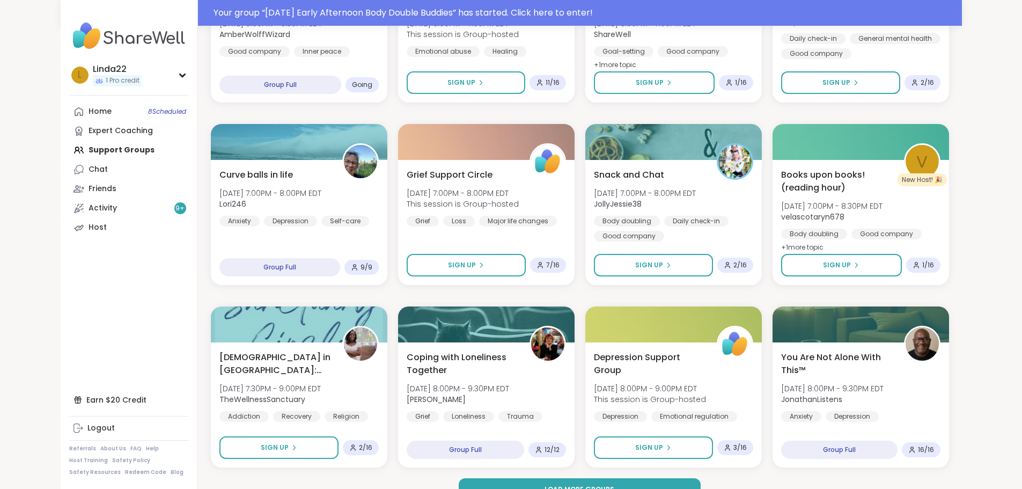
scroll to position [1395, 0]
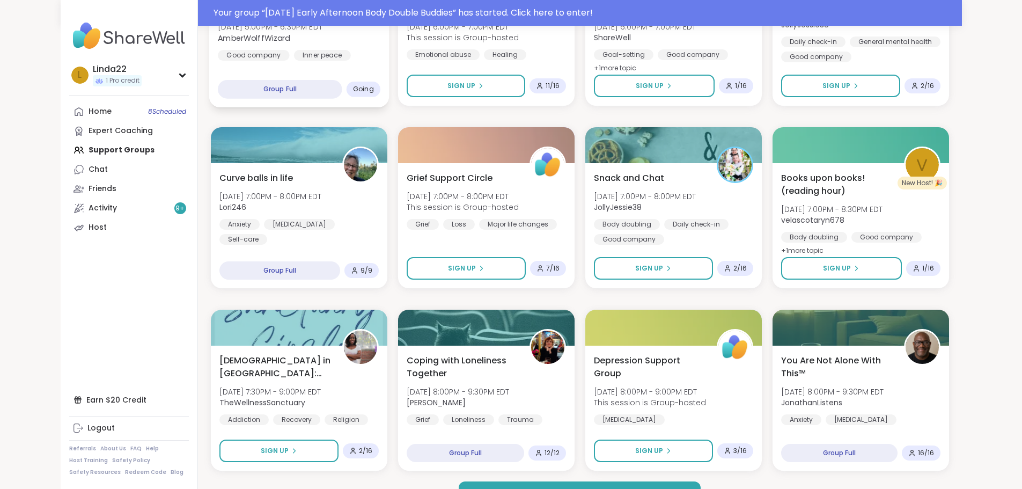
scroll to position [1395, 0]
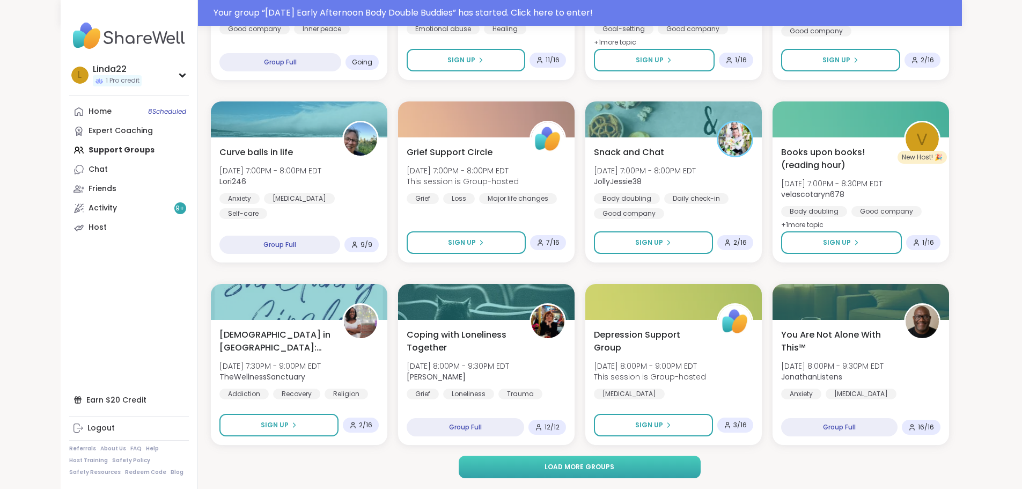
click at [485, 463] on button "Load more groups" at bounding box center [580, 467] width 242 height 23
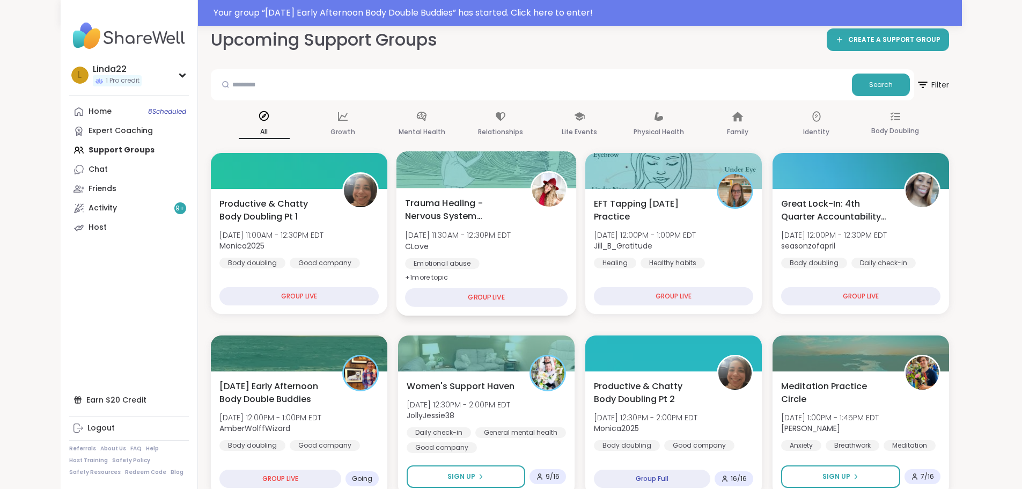
scroll to position [0, 0]
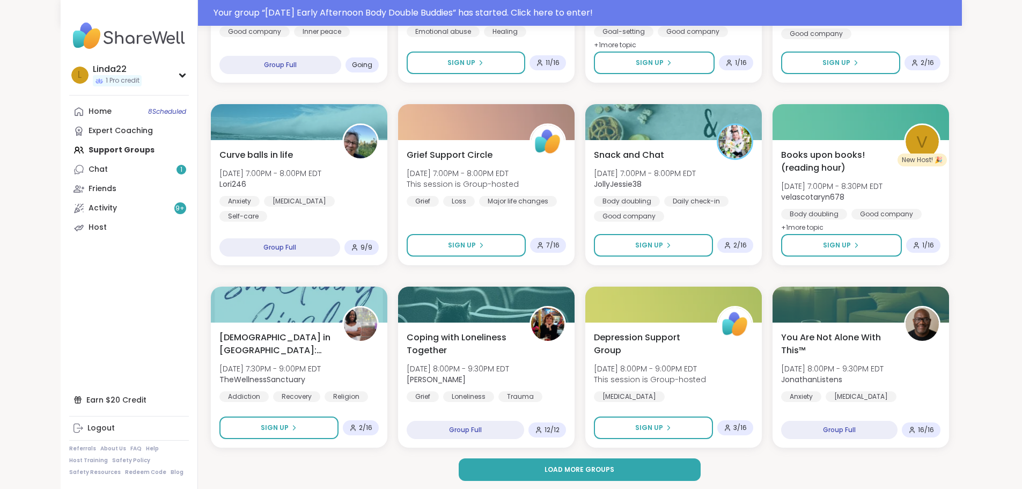
scroll to position [1395, 0]
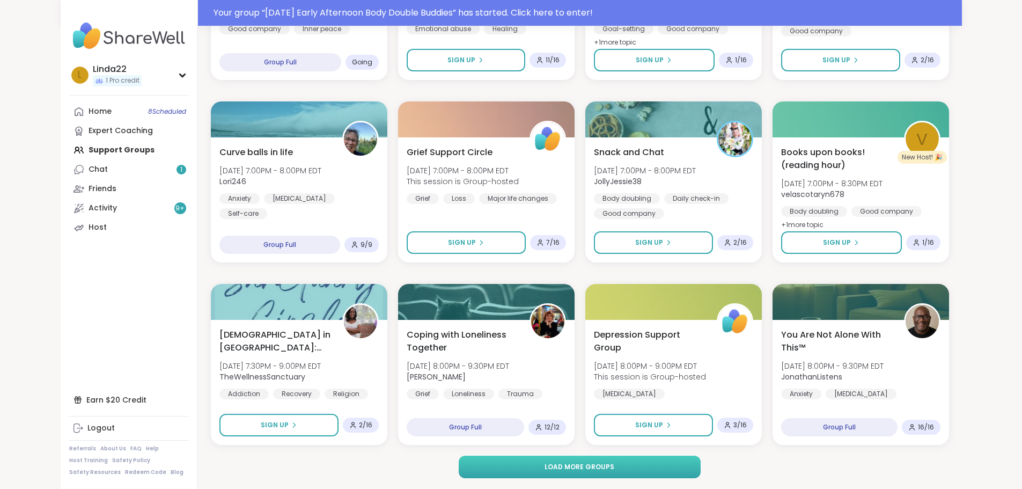
click at [509, 468] on button "Load more groups" at bounding box center [580, 467] width 242 height 23
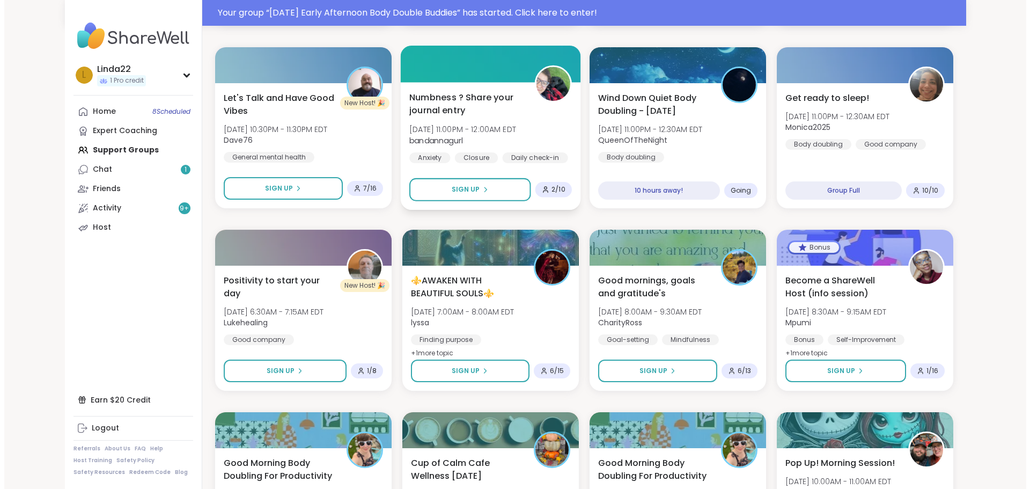
scroll to position [1986, 0]
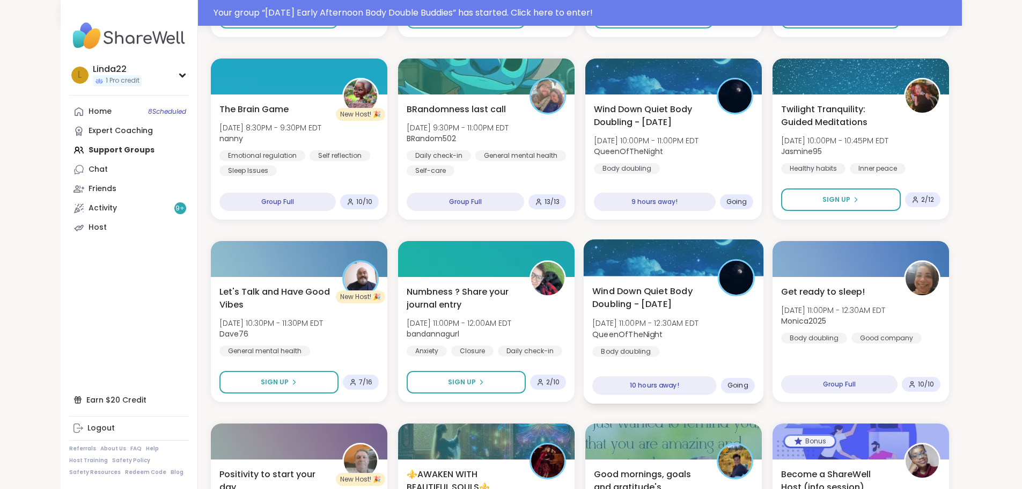
click at [671, 261] on div at bounding box center [673, 257] width 180 height 36
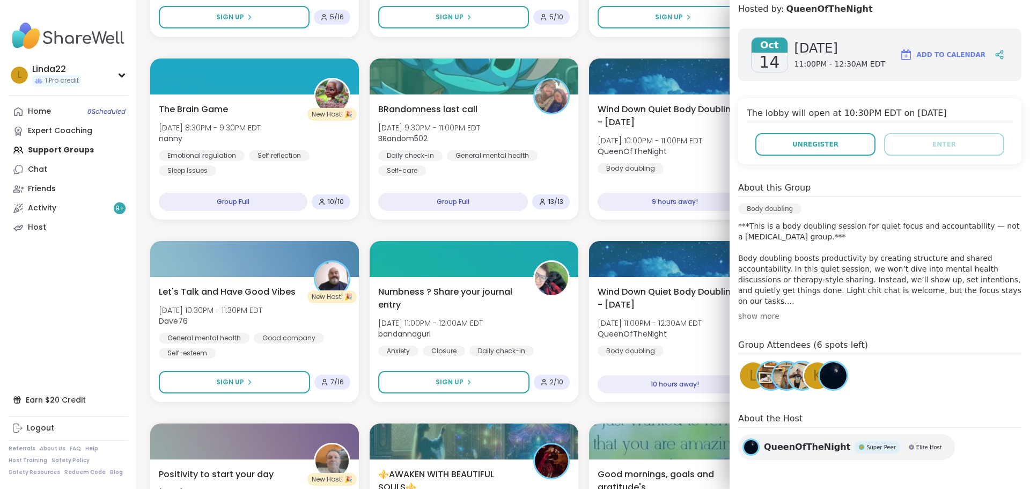
scroll to position [149, 0]
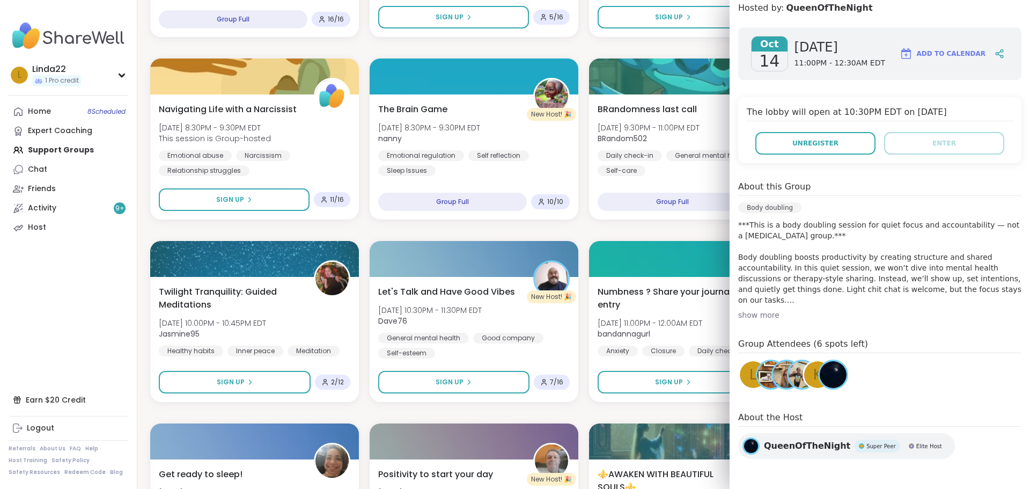
click at [831, 375] on img at bounding box center [833, 374] width 27 height 27
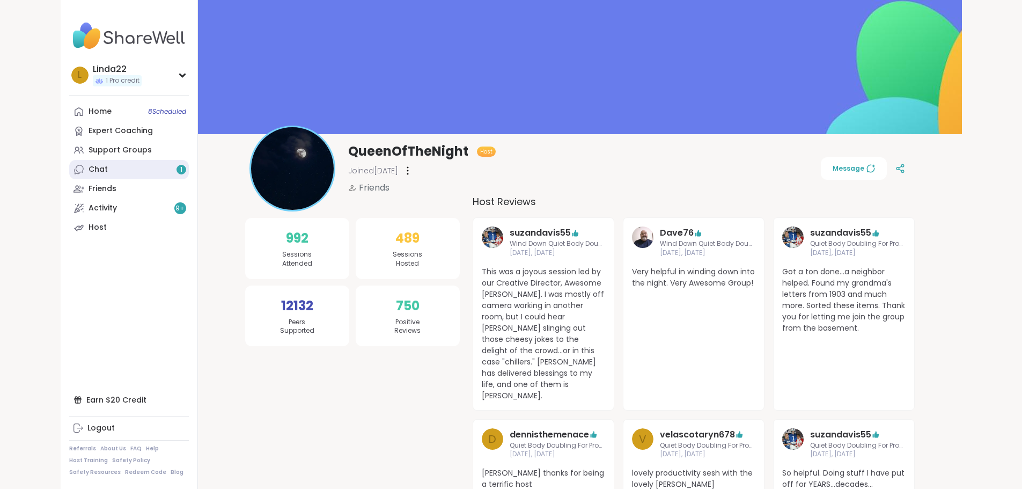
click at [108, 171] on link "Chat 1" at bounding box center [129, 169] width 120 height 19
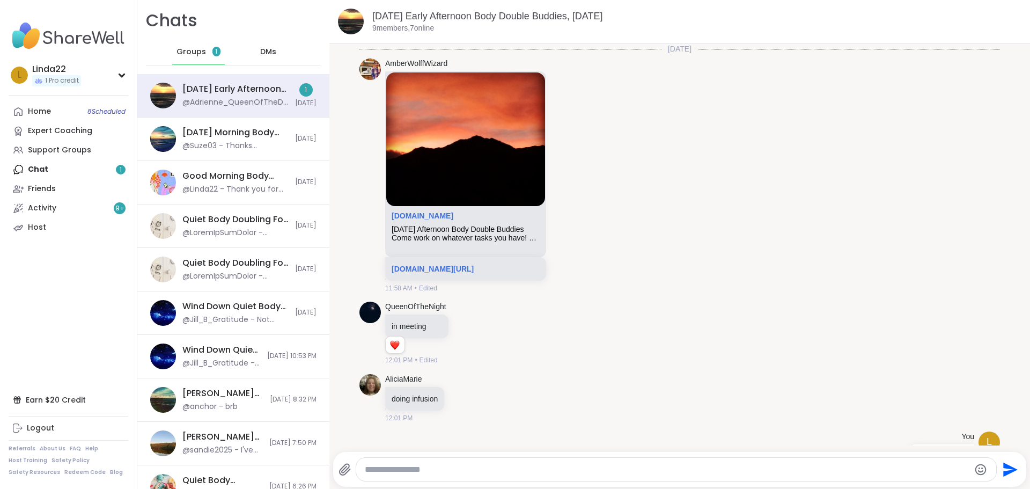
scroll to position [1031, 0]
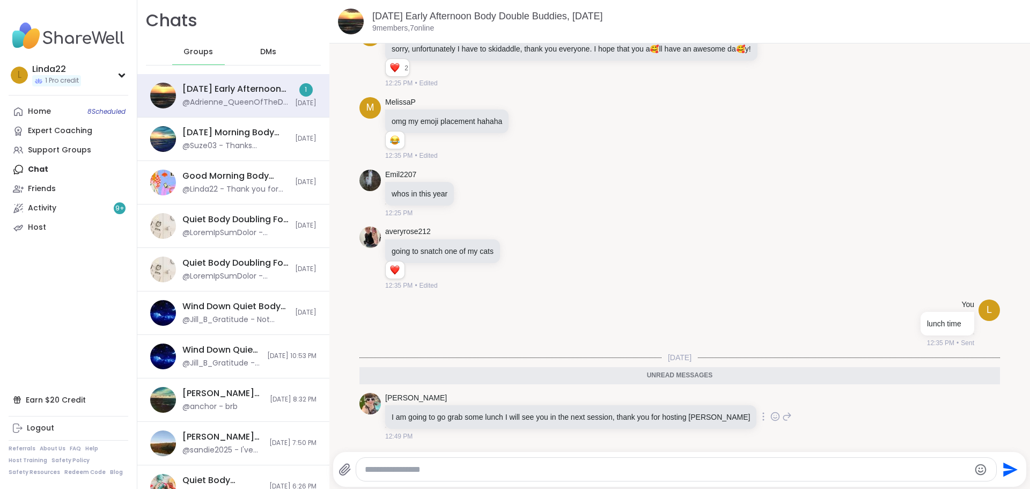
click at [772, 419] on icon at bounding box center [776, 417] width 8 height 8
click at [685, 401] on div "Select Reaction: Heart" at bounding box center [690, 399] width 10 height 10
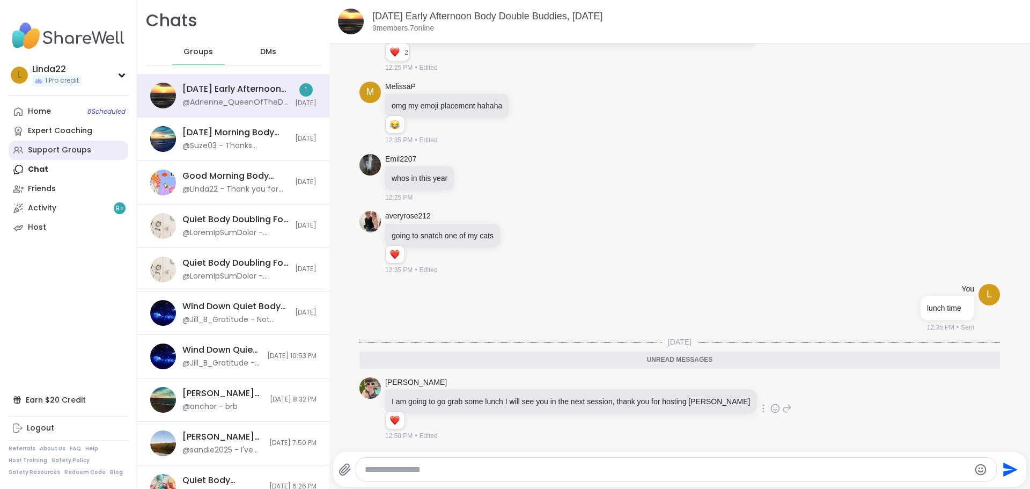
click at [104, 153] on link "Support Groups" at bounding box center [69, 150] width 120 height 19
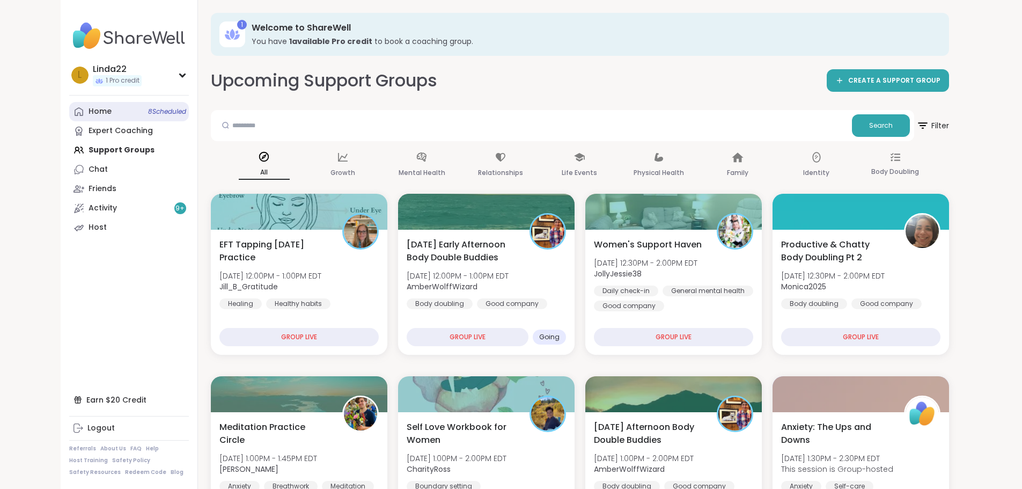
click at [116, 118] on link "Home 8 Scheduled" at bounding box center [129, 111] width 120 height 19
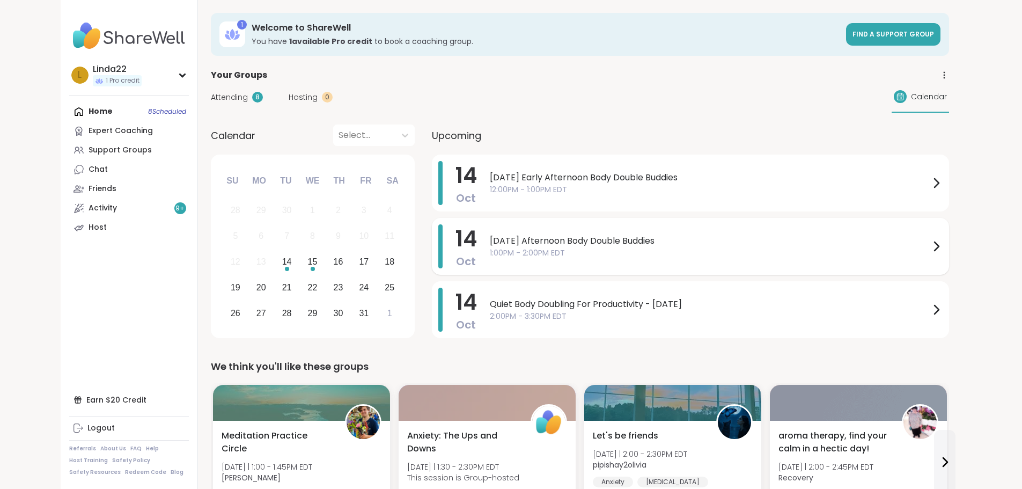
click at [500, 257] on span "1:00PM - 2:00PM EDT" at bounding box center [710, 252] width 440 height 11
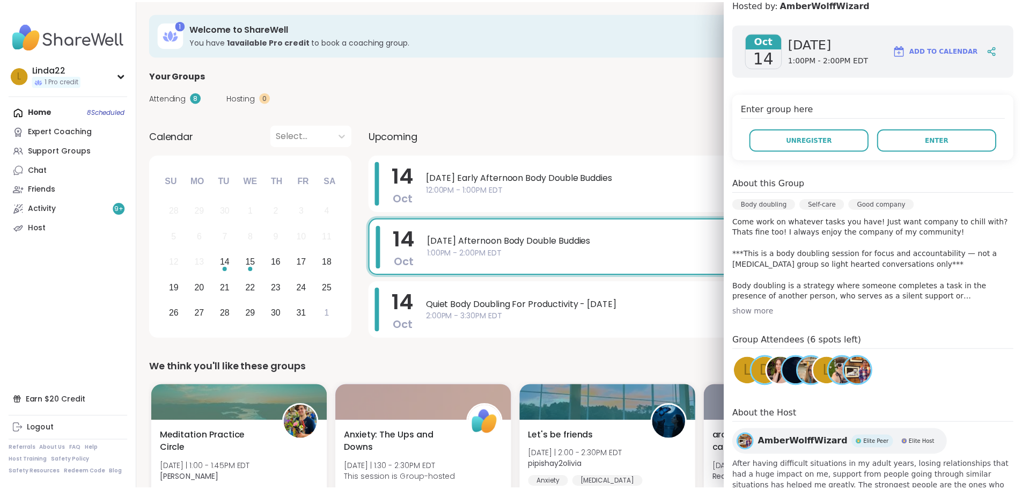
scroll to position [192, 0]
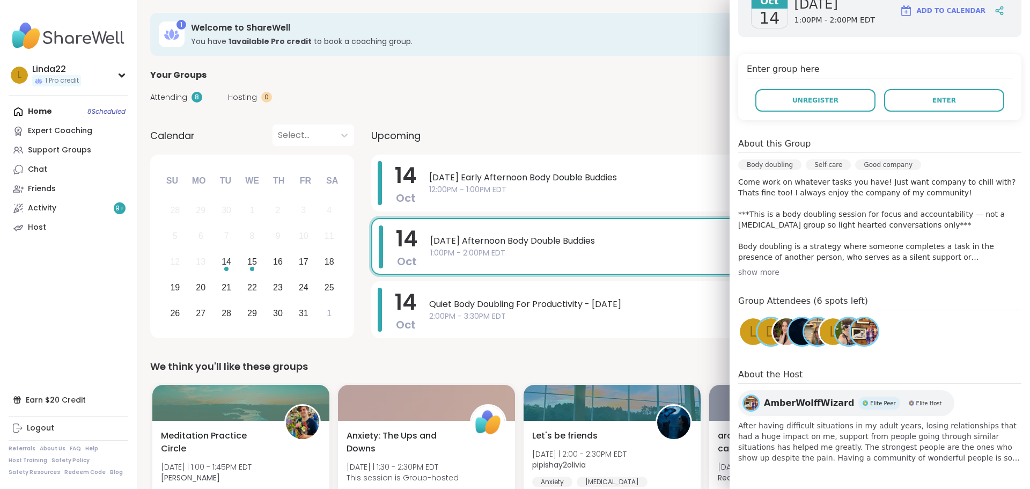
click at [820, 333] on div "L" at bounding box center [833, 331] width 27 height 27
click at [750, 334] on span "L" at bounding box center [754, 331] width 8 height 21
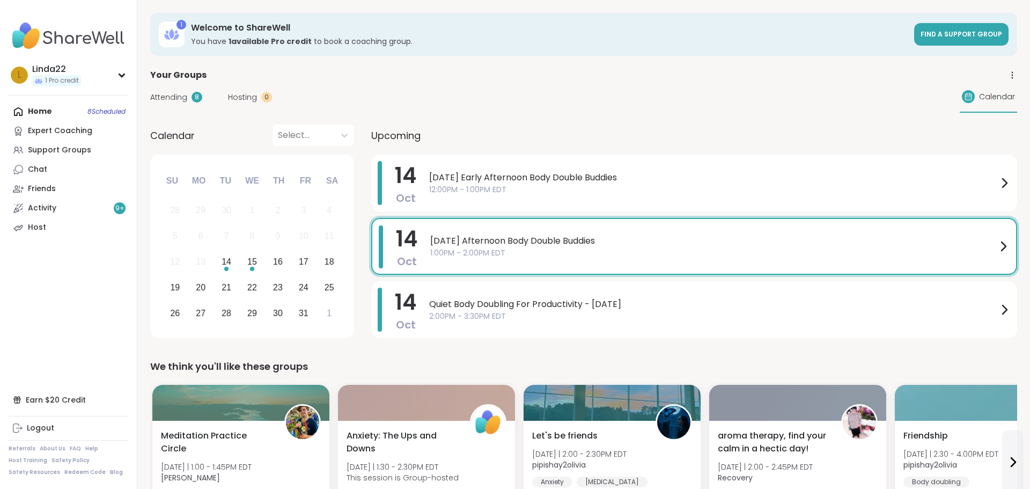
click at [564, 74] on div "Your Groups" at bounding box center [583, 75] width 867 height 13
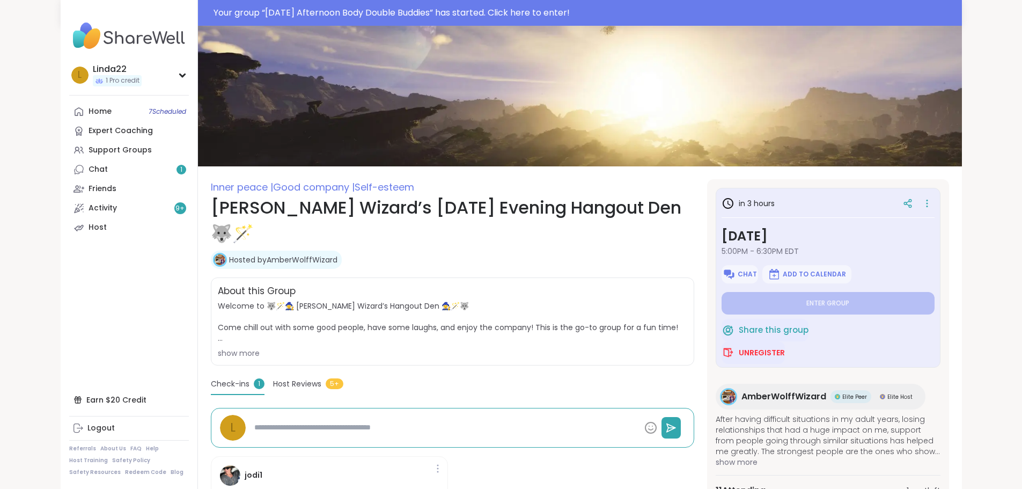
type textarea "*"
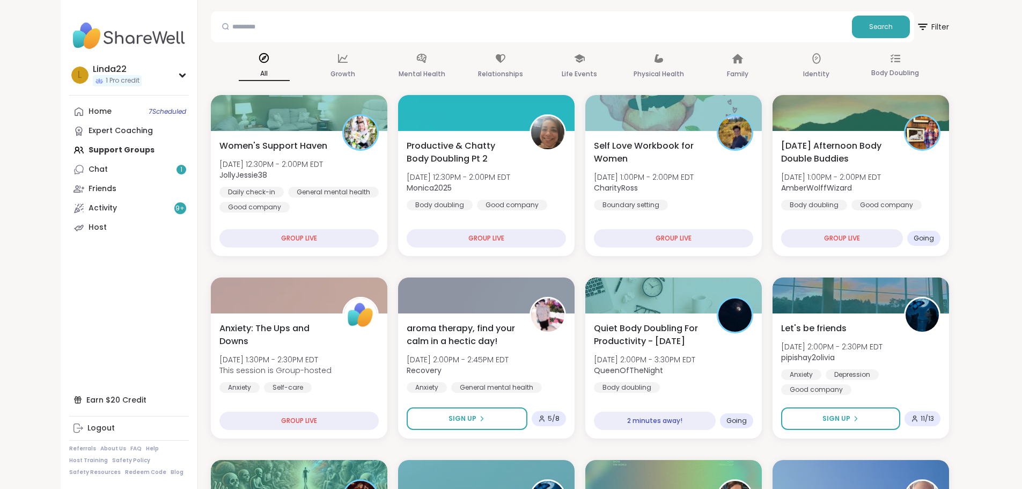
scroll to position [107, 0]
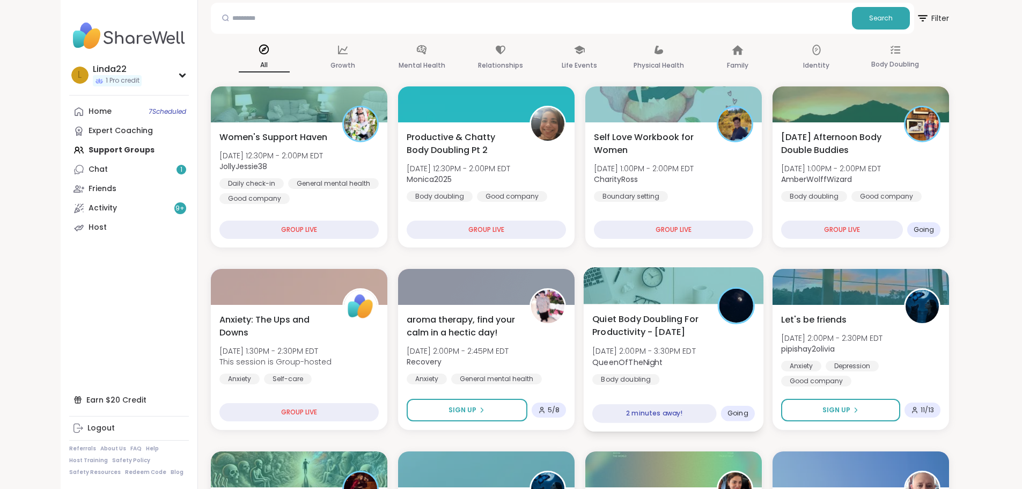
click at [631, 303] on div at bounding box center [673, 285] width 180 height 36
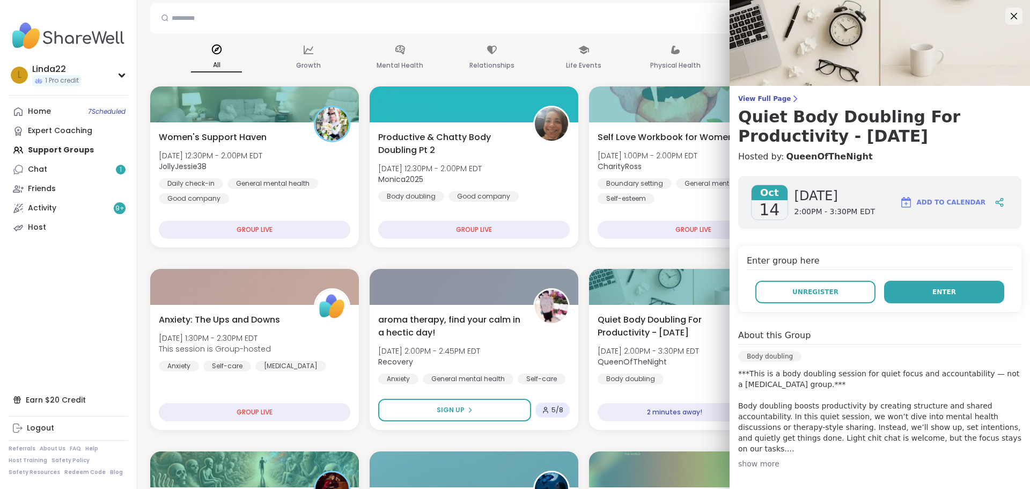
click at [918, 287] on button "Enter" at bounding box center [944, 292] width 120 height 23
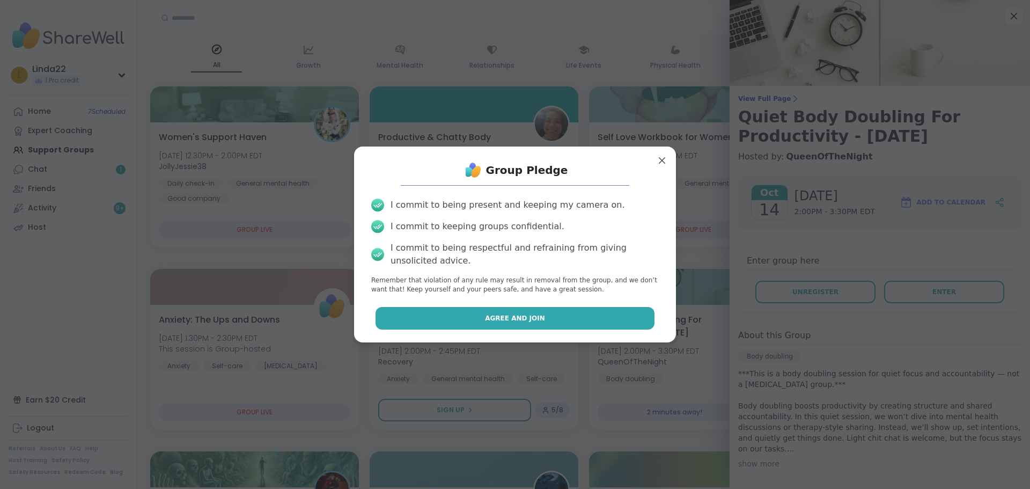
click at [607, 313] on button "Agree and Join" at bounding box center [516, 318] width 280 height 23
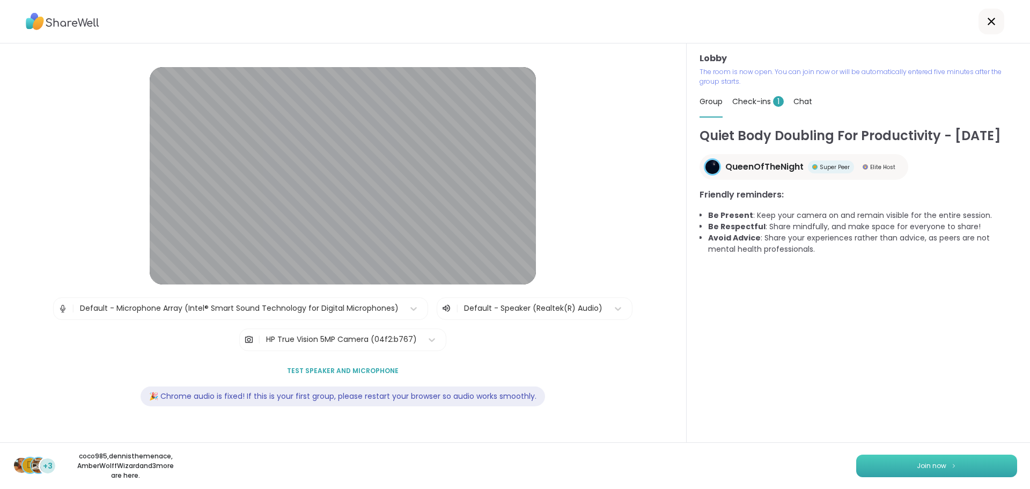
click at [859, 474] on button "Join now" at bounding box center [936, 466] width 161 height 23
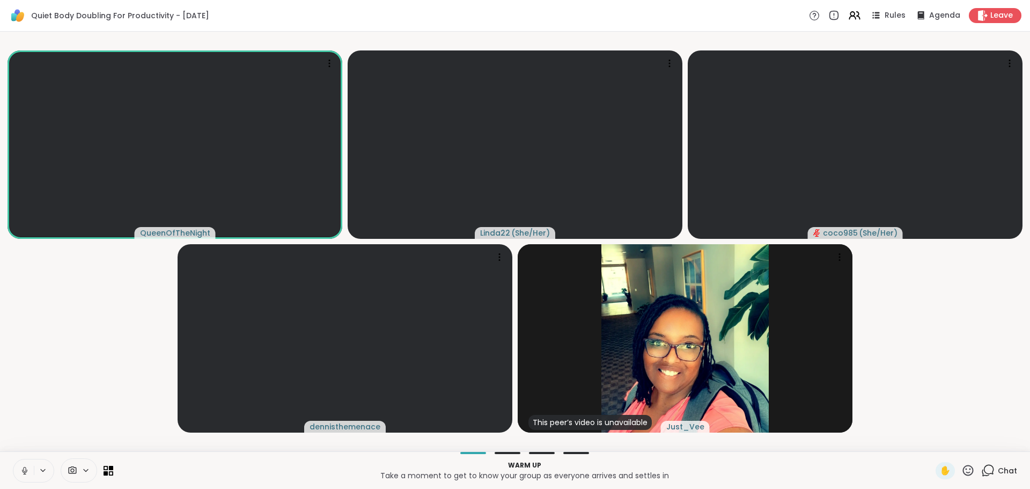
click at [26, 469] on icon at bounding box center [25, 471] width 10 height 10
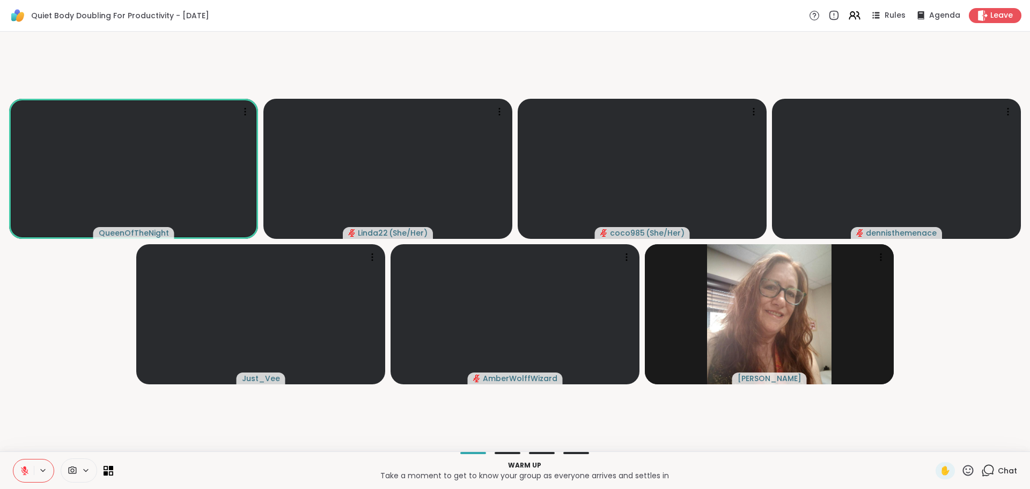
click at [985, 465] on icon at bounding box center [988, 470] width 13 height 13
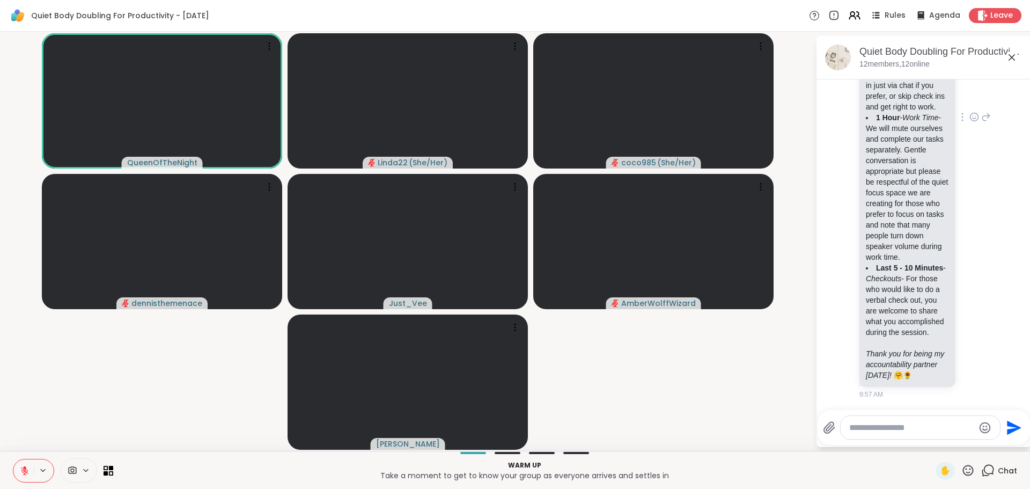
scroll to position [810, 0]
click at [970, 122] on icon at bounding box center [975, 117] width 10 height 11
click at [946, 105] on div "Select Reaction: Thumbs up" at bounding box center [951, 100] width 10 height 10
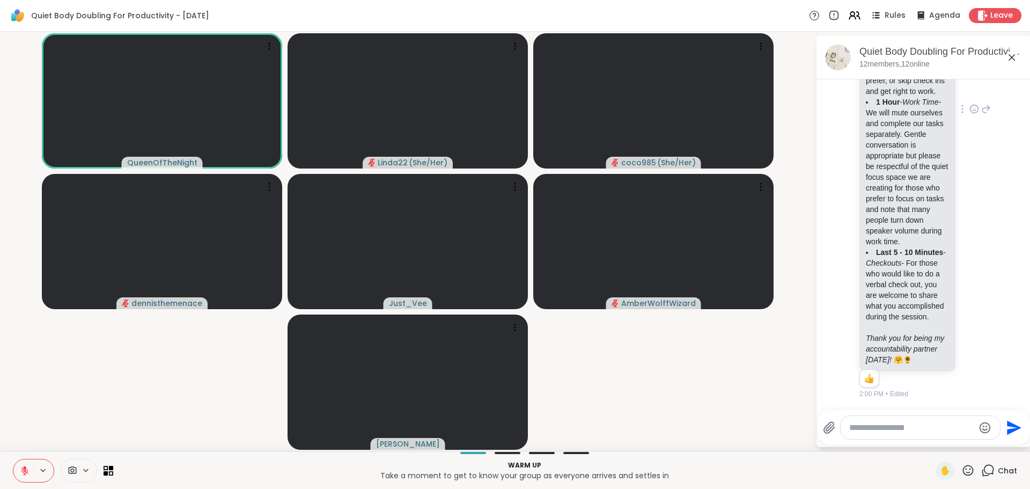
scroll to position [933, 0]
click at [882, 425] on textarea "Type your message" at bounding box center [911, 427] width 125 height 11
type textarea "**********"
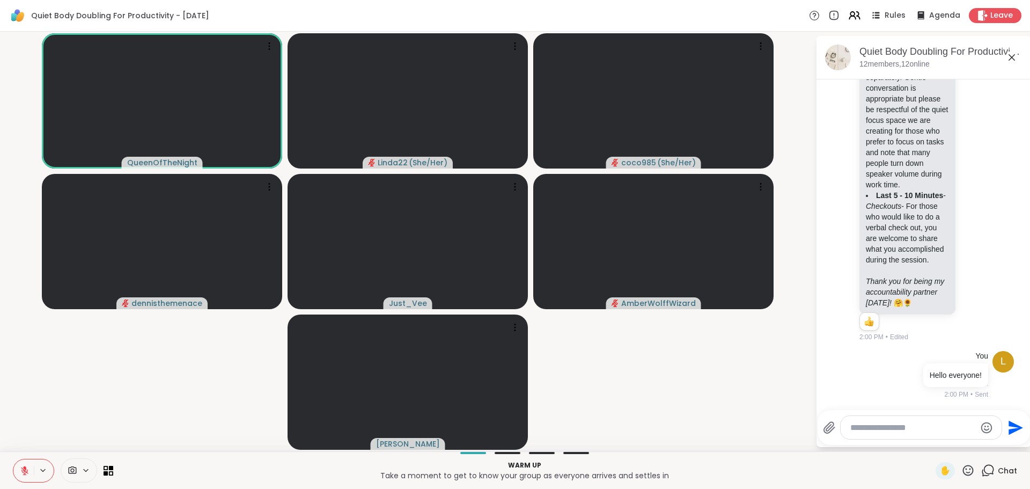
scroll to position [990, 0]
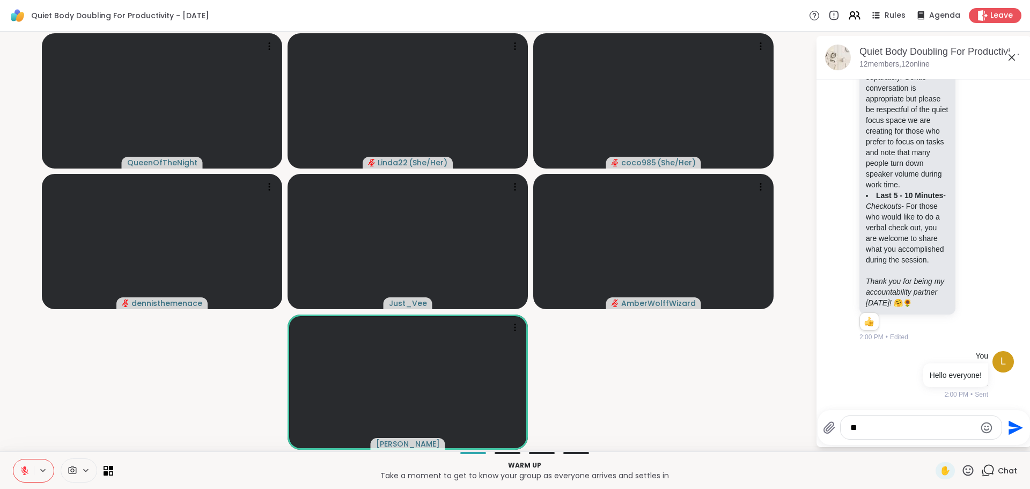
type textarea "*"
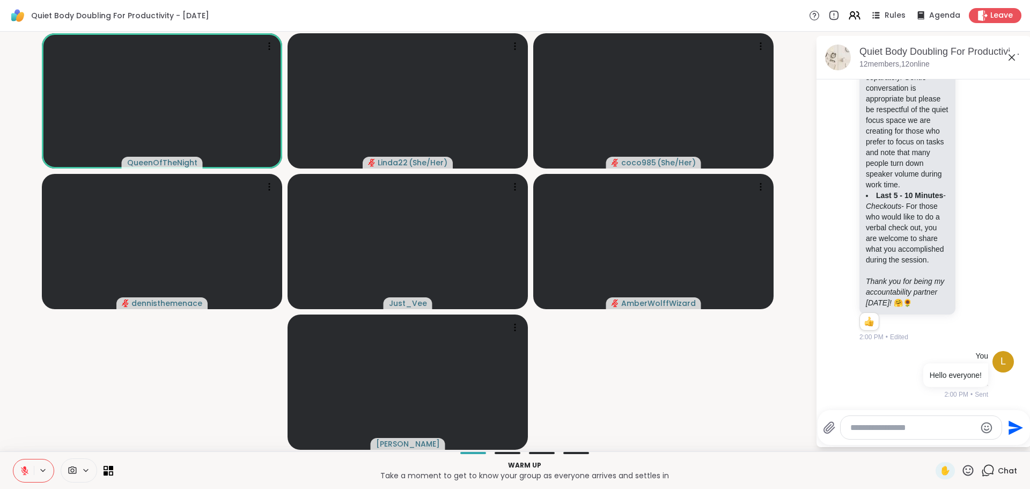
click at [962, 467] on icon at bounding box center [968, 470] width 13 height 13
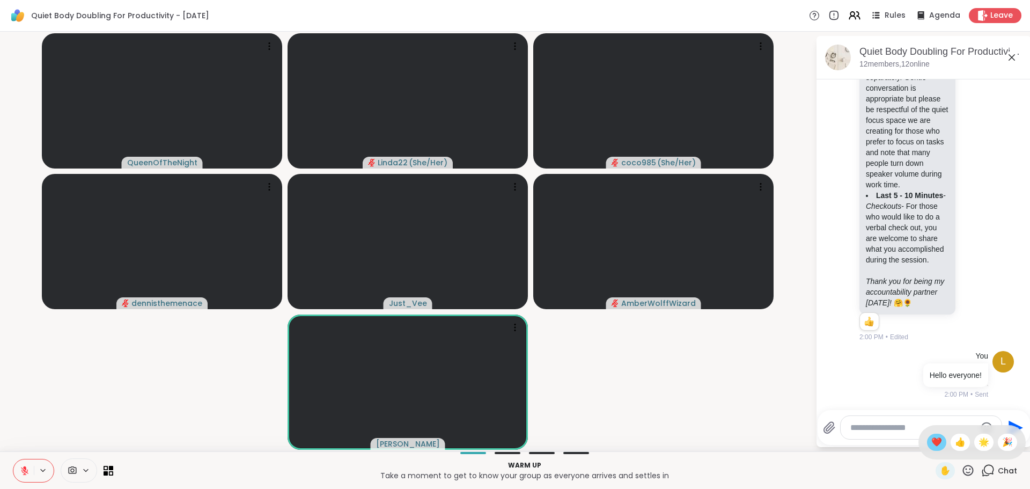
click at [932, 444] on span "❤️" at bounding box center [937, 442] width 11 height 13
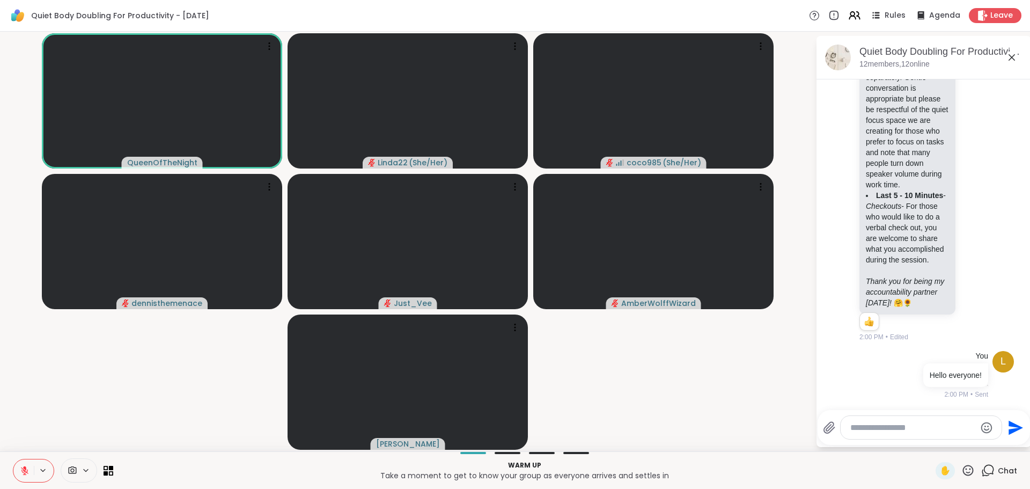
click at [962, 470] on icon at bounding box center [968, 470] width 13 height 13
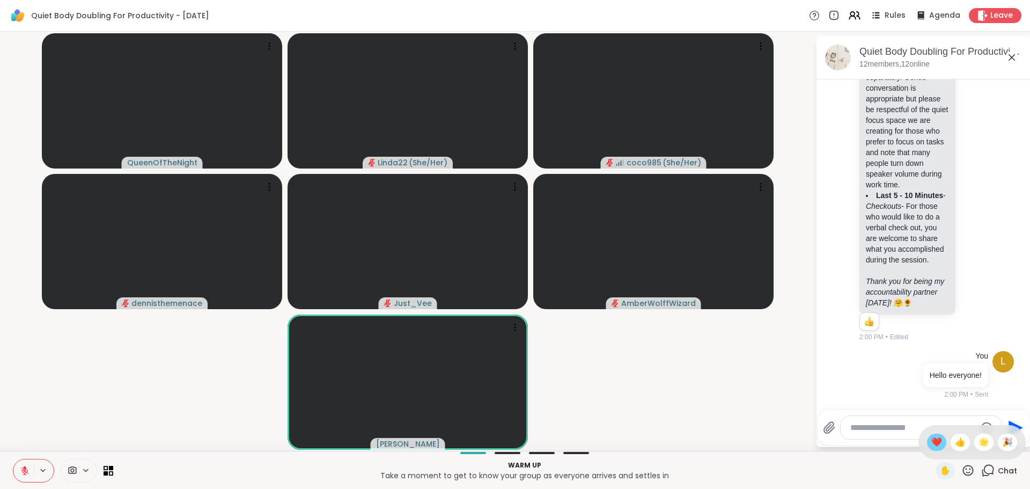
click at [932, 437] on span "❤️" at bounding box center [937, 442] width 11 height 13
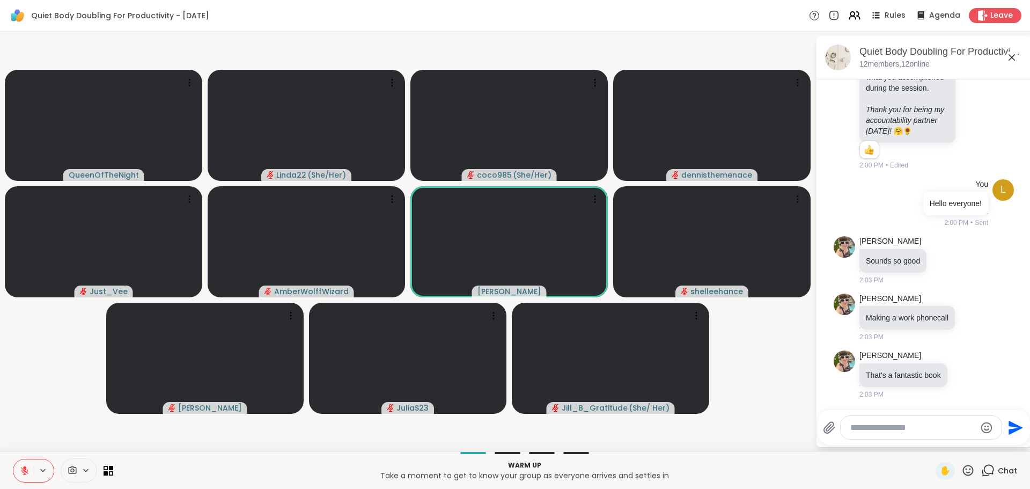
scroll to position [1177, 0]
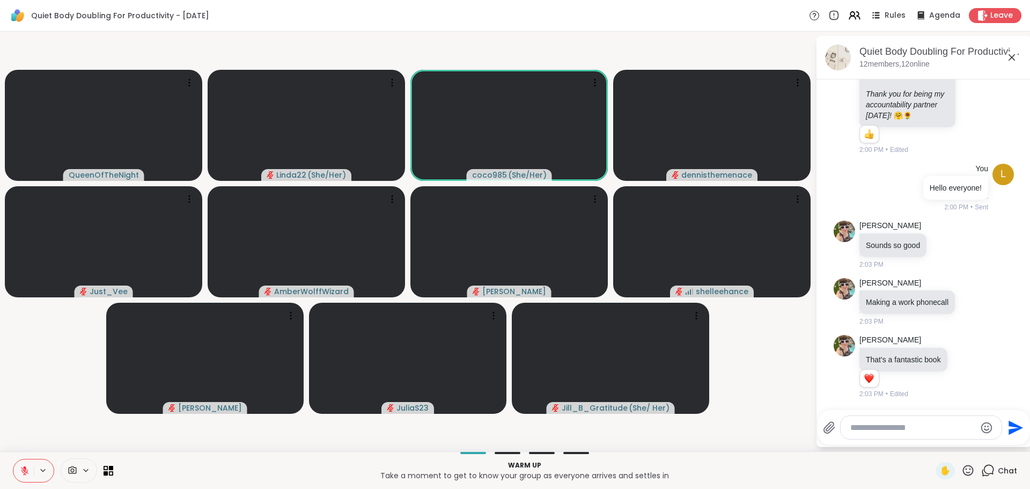
click at [962, 464] on icon at bounding box center [968, 470] width 13 height 13
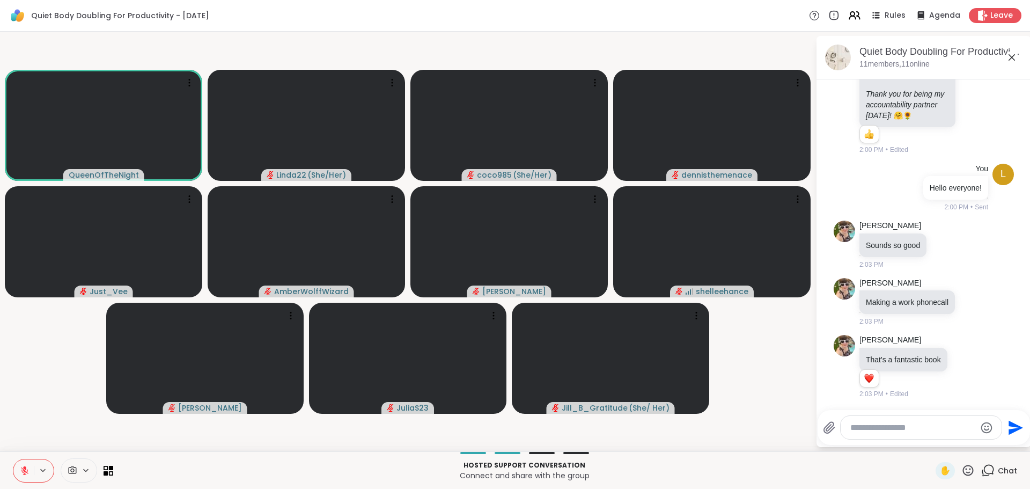
click at [873, 431] on textarea "Type your message" at bounding box center [913, 427] width 125 height 11
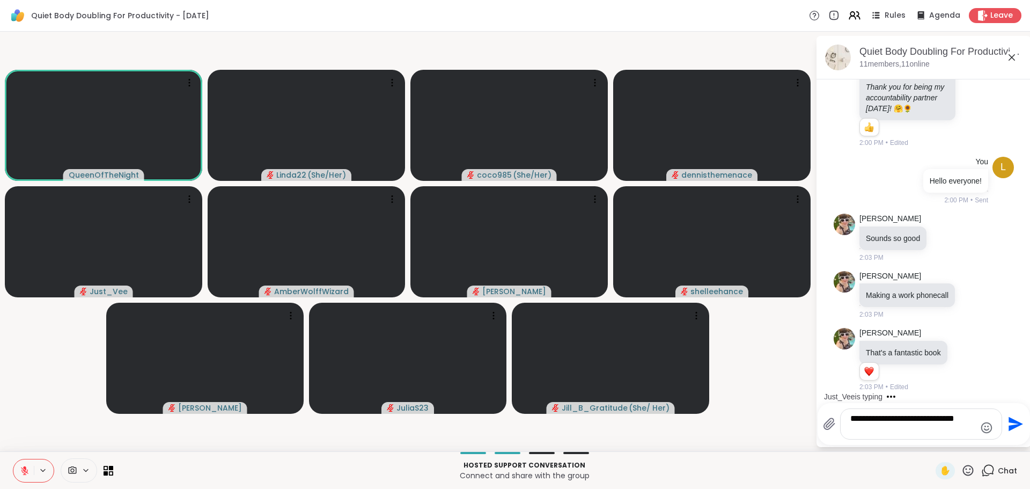
type textarea "**********"
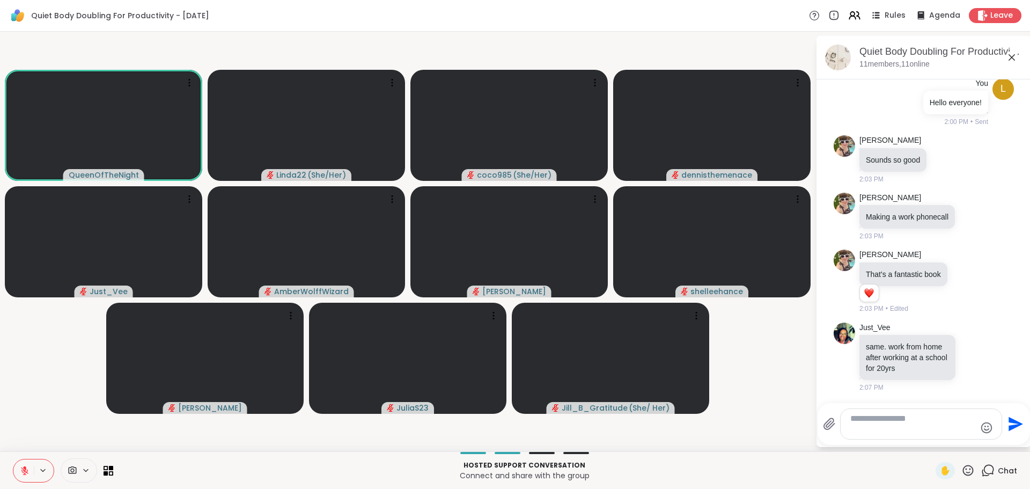
scroll to position [1323, 0]
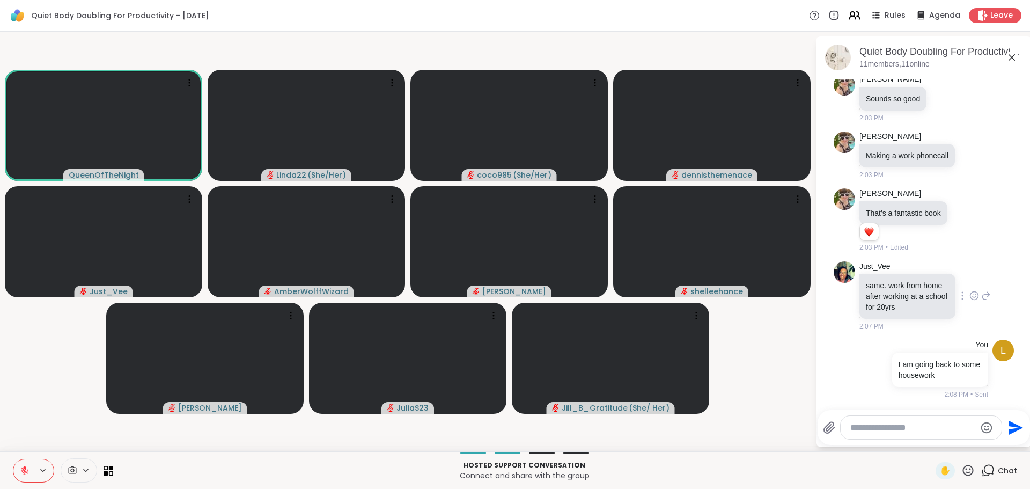
click at [970, 296] on icon at bounding box center [975, 295] width 10 height 11
click at [970, 281] on div "Select Reaction: Heart" at bounding box center [975, 279] width 10 height 10
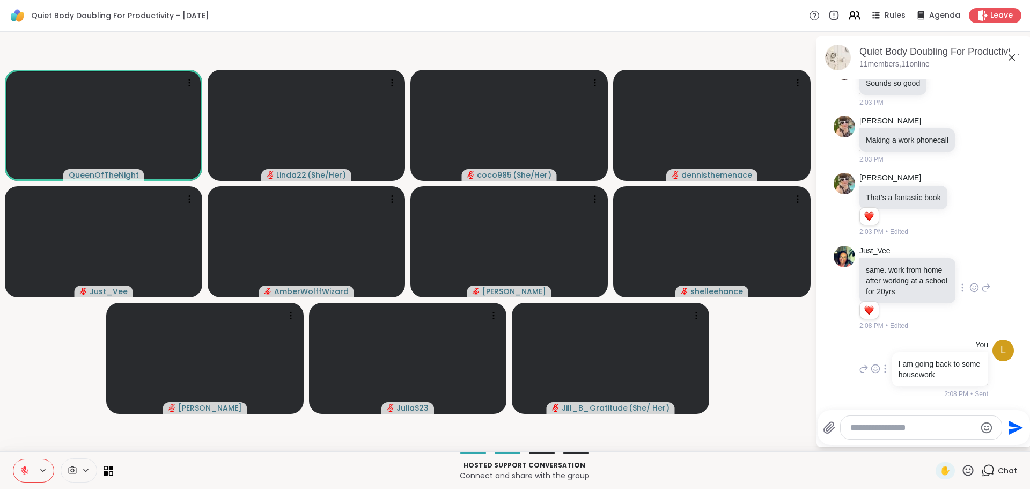
scroll to position [1338, 0]
click at [856, 430] on textarea "Type your message" at bounding box center [913, 427] width 125 height 11
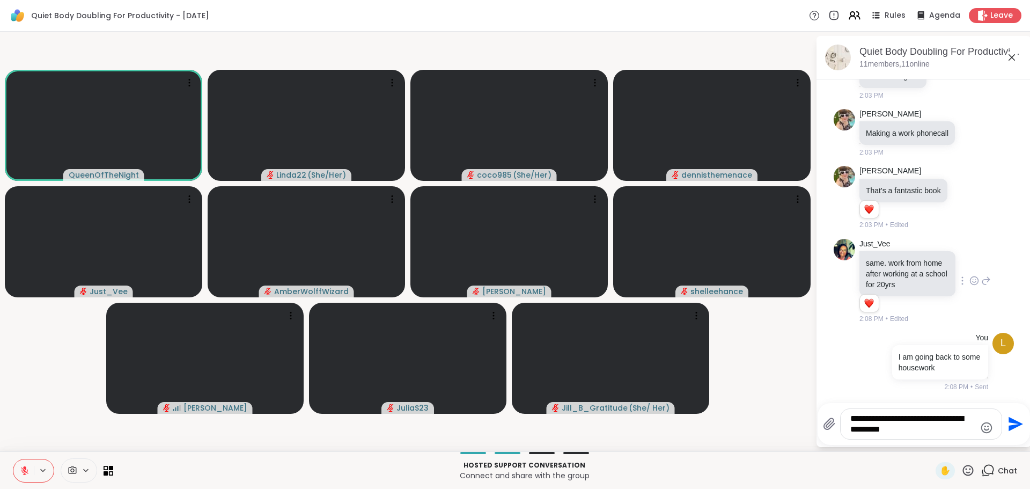
type textarea "**********"
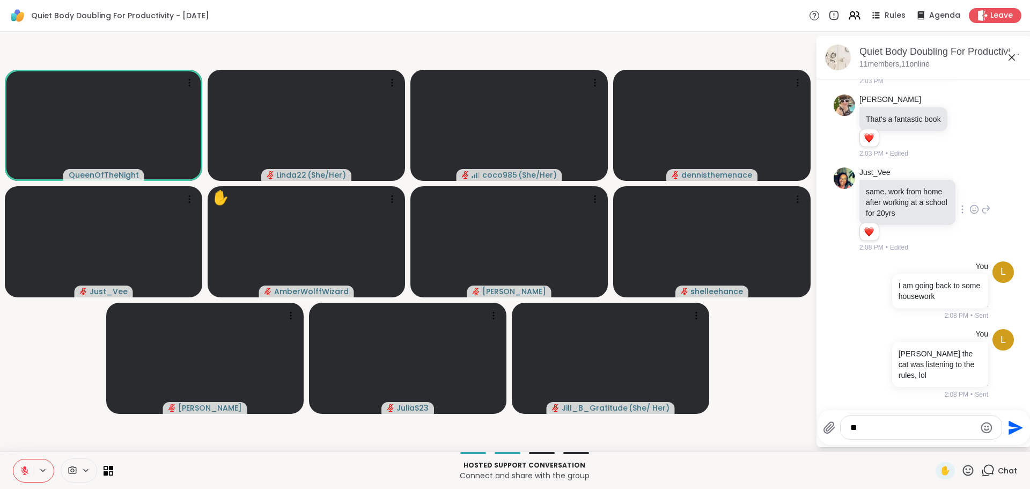
type textarea "*"
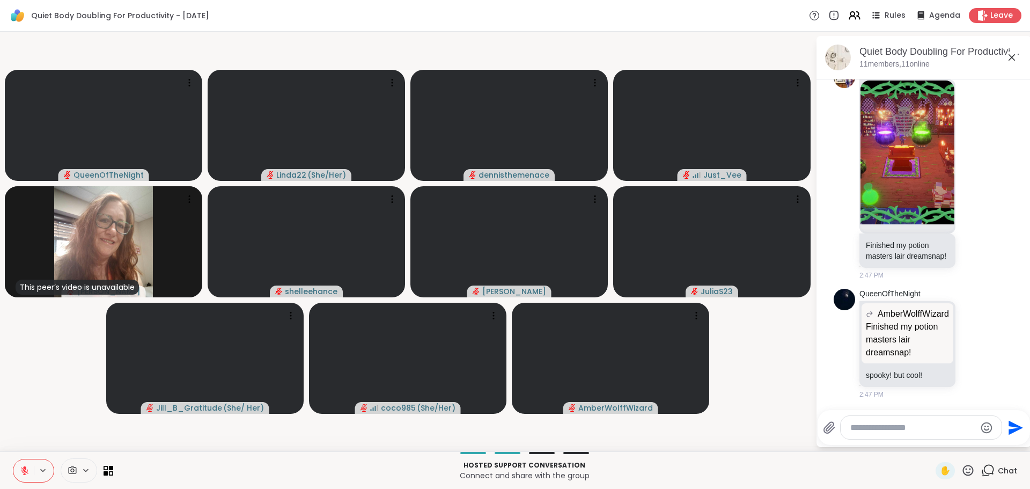
scroll to position [2119, 0]
